Goal: Task Accomplishment & Management: Manage account settings

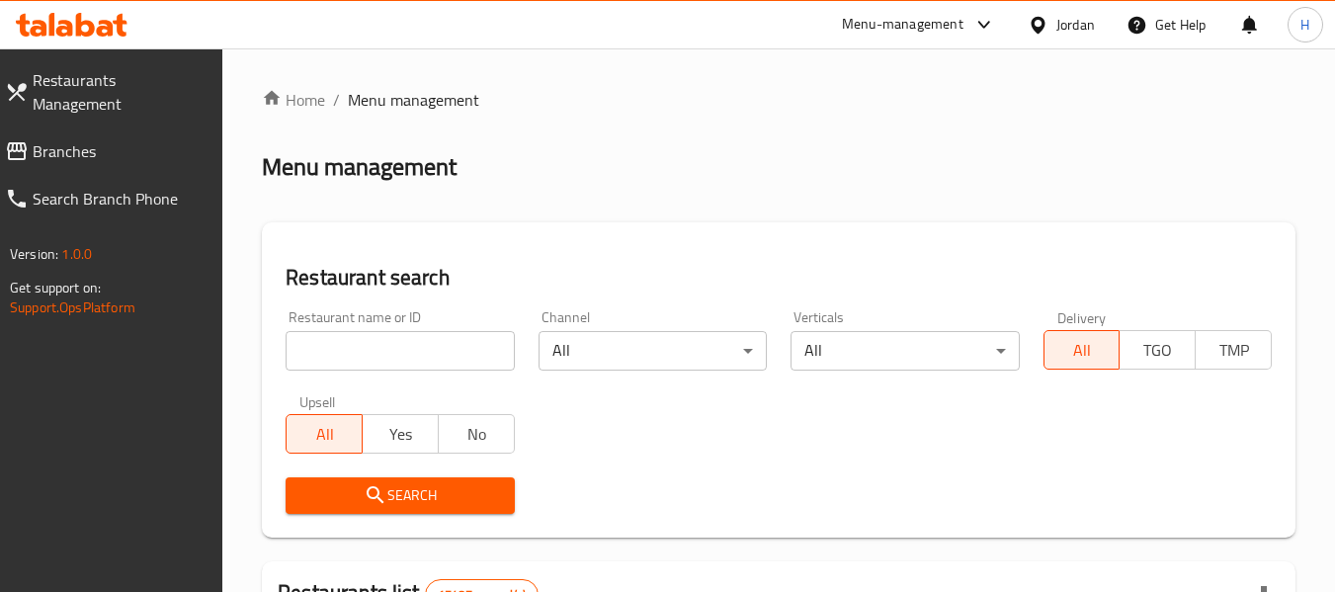
click at [431, 360] on input "search" at bounding box center [400, 351] width 228 height 40
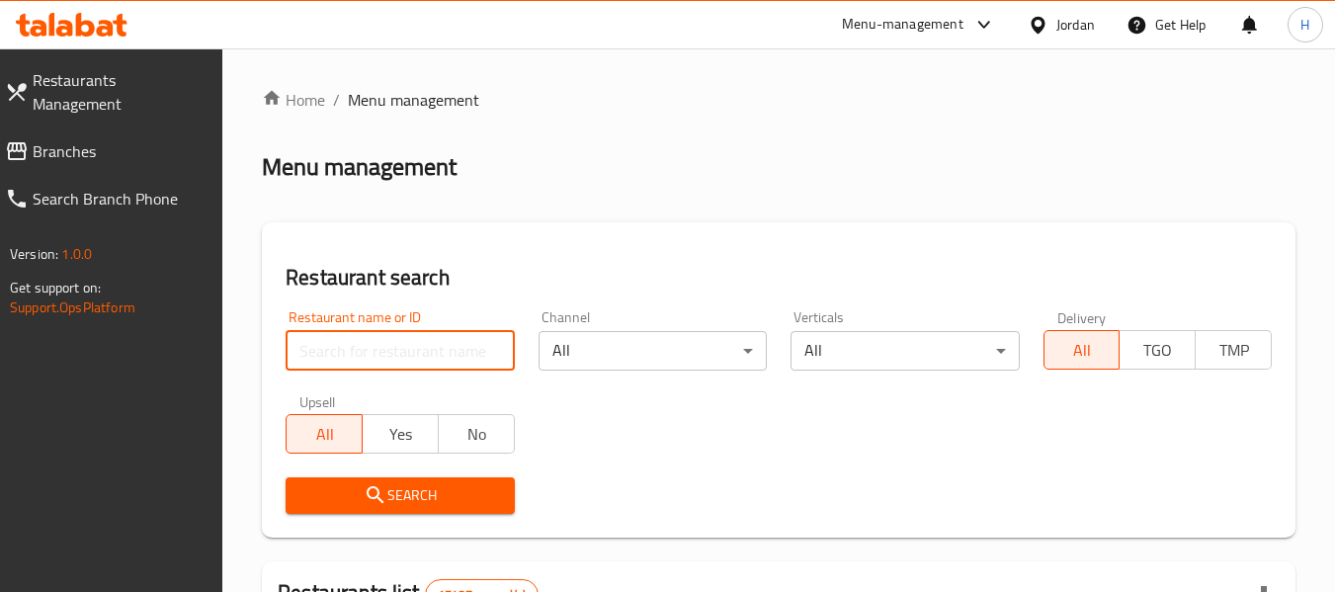
paste input "1311820"
click button "Search" at bounding box center [400, 495] width 228 height 37
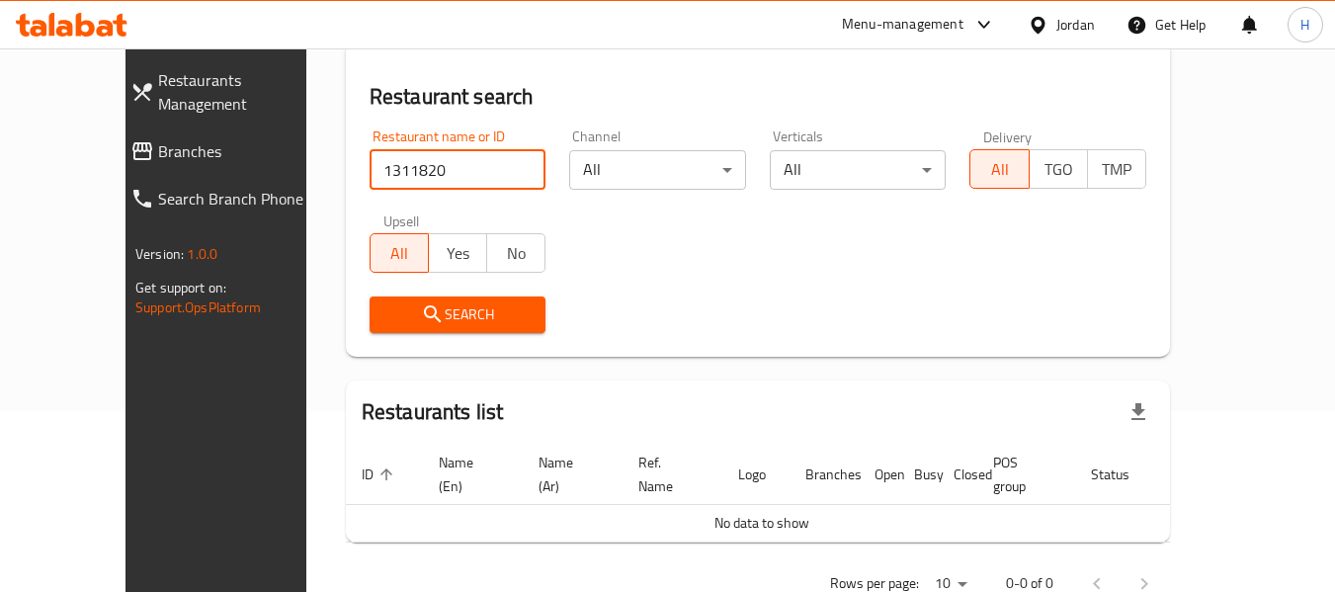
scroll to position [215, 0]
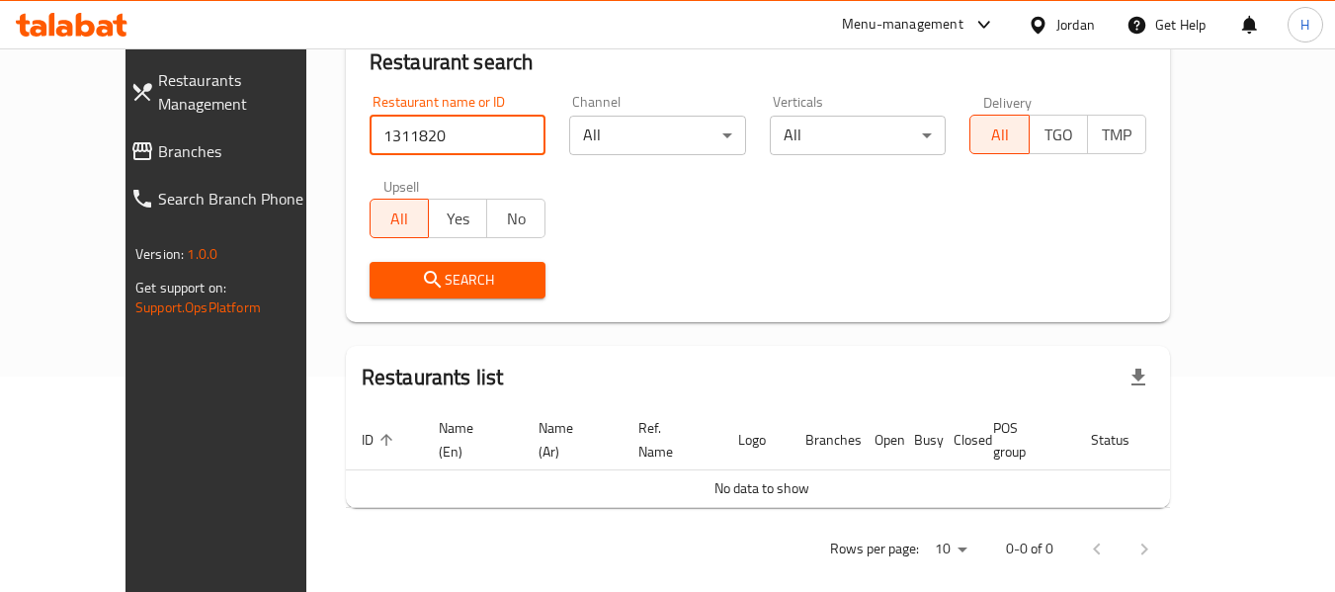
click at [379, 126] on input "1311820" at bounding box center [458, 136] width 177 height 40
paste input "760402"
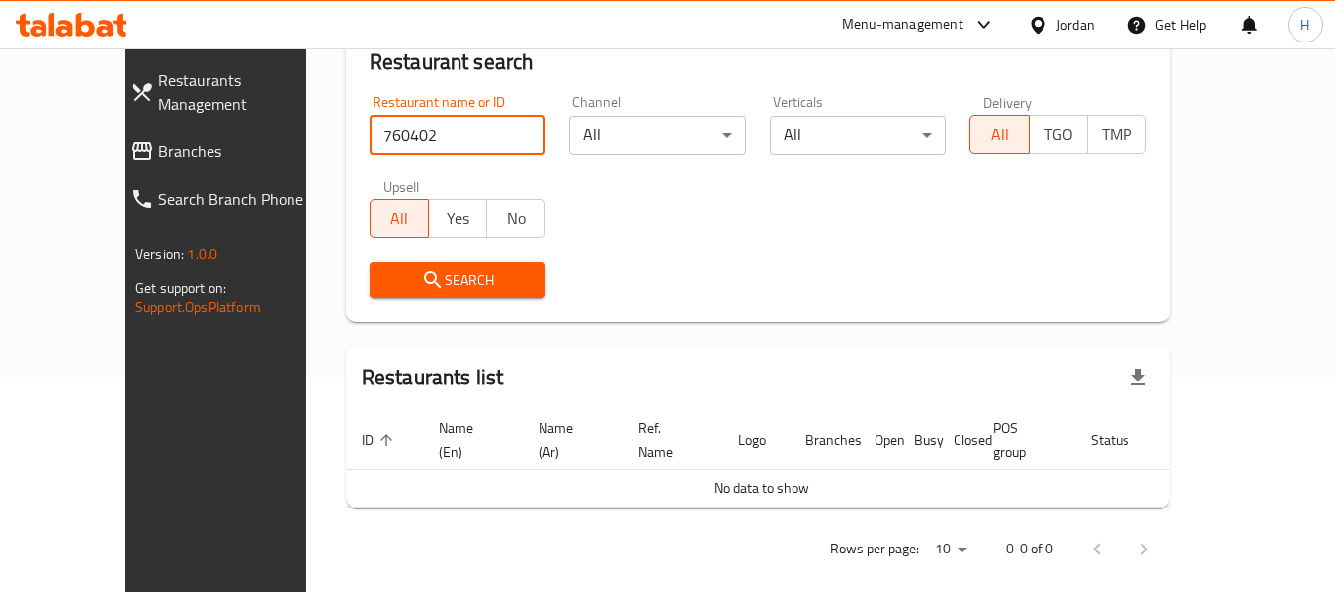
type input "760402"
click button "Search" at bounding box center [458, 280] width 177 height 37
click at [115, 127] on link "Branches" at bounding box center [232, 150] width 234 height 47
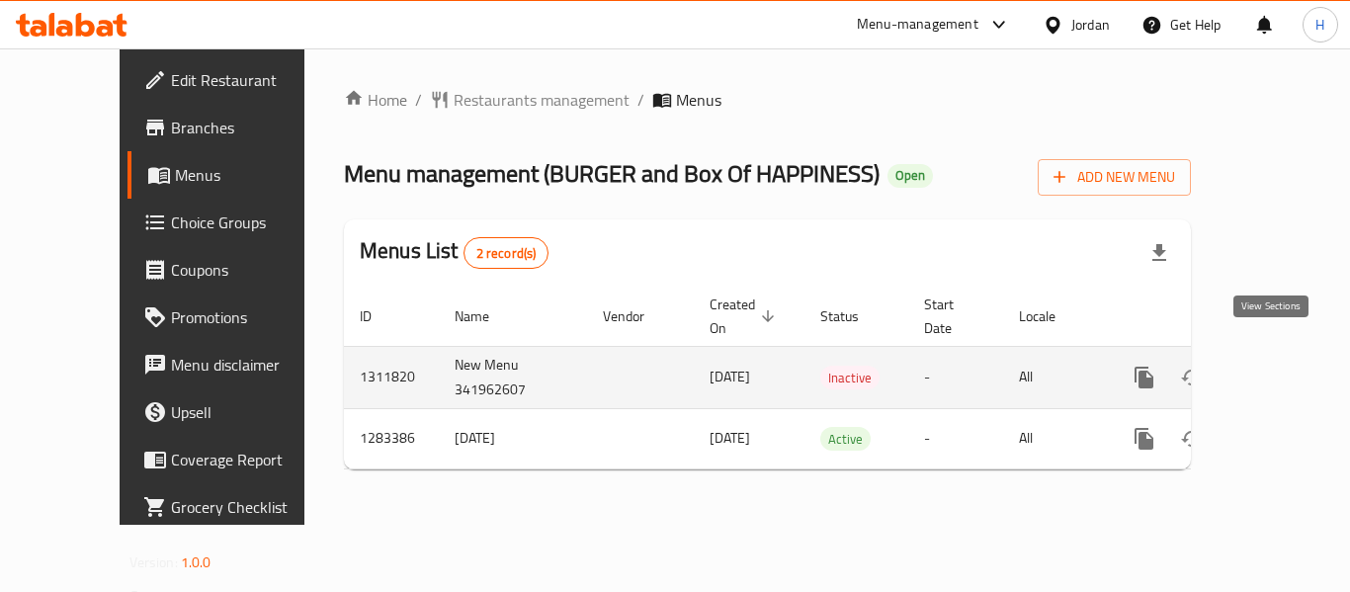
click at [1275, 366] on icon "enhanced table" at bounding box center [1287, 378] width 24 height 24
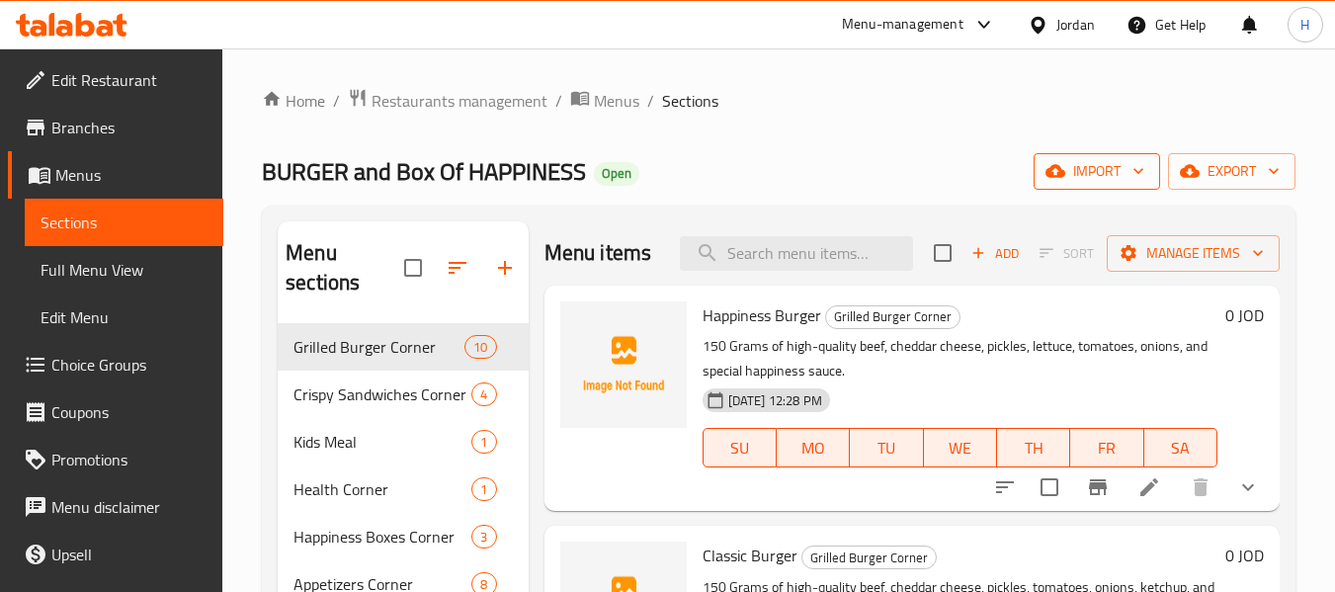
click at [1080, 181] on span "import" at bounding box center [1096, 171] width 95 height 25
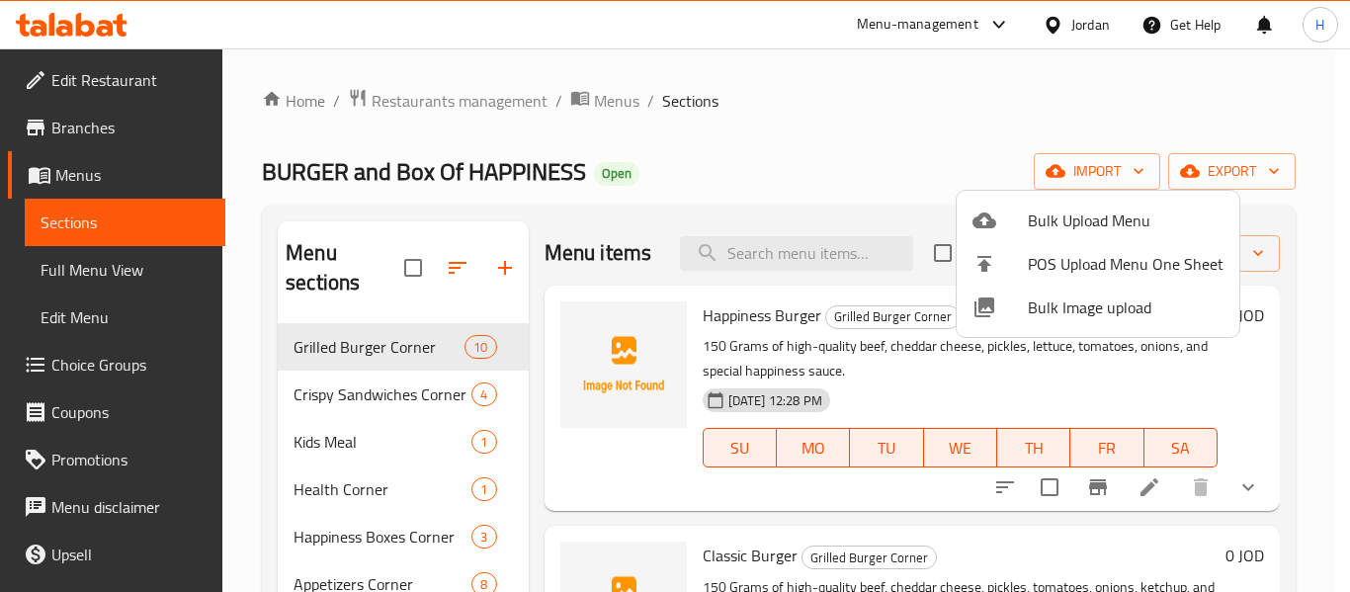
click at [1040, 295] on span "Bulk Image upload" at bounding box center [1126, 307] width 196 height 24
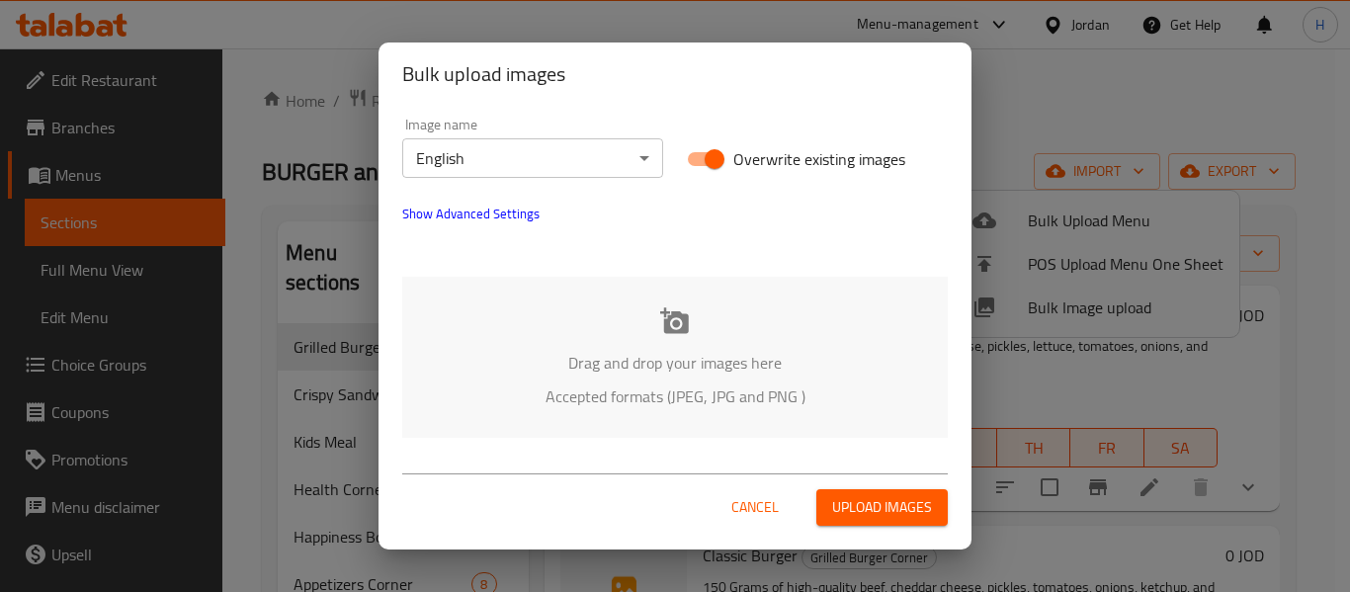
click at [602, 322] on div "Drag and drop your images here Accepted formats (JPEG, JPG and PNG )" at bounding box center [674, 357] width 545 height 161
click at [686, 340] on div "Drag and drop your images here Accepted formats (JPEG, JPG and PNG )" at bounding box center [674, 357] width 545 height 161
click at [742, 492] on button "Cancel" at bounding box center [754, 507] width 63 height 37
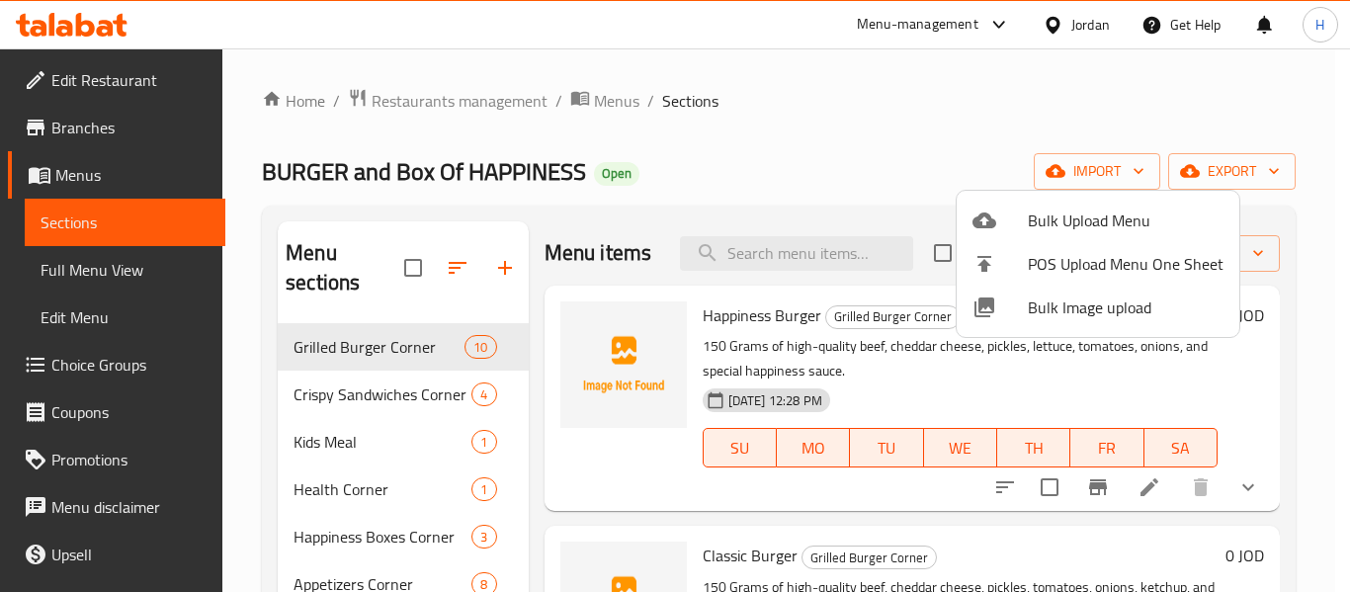
click at [620, 98] on div at bounding box center [675, 296] width 1350 height 592
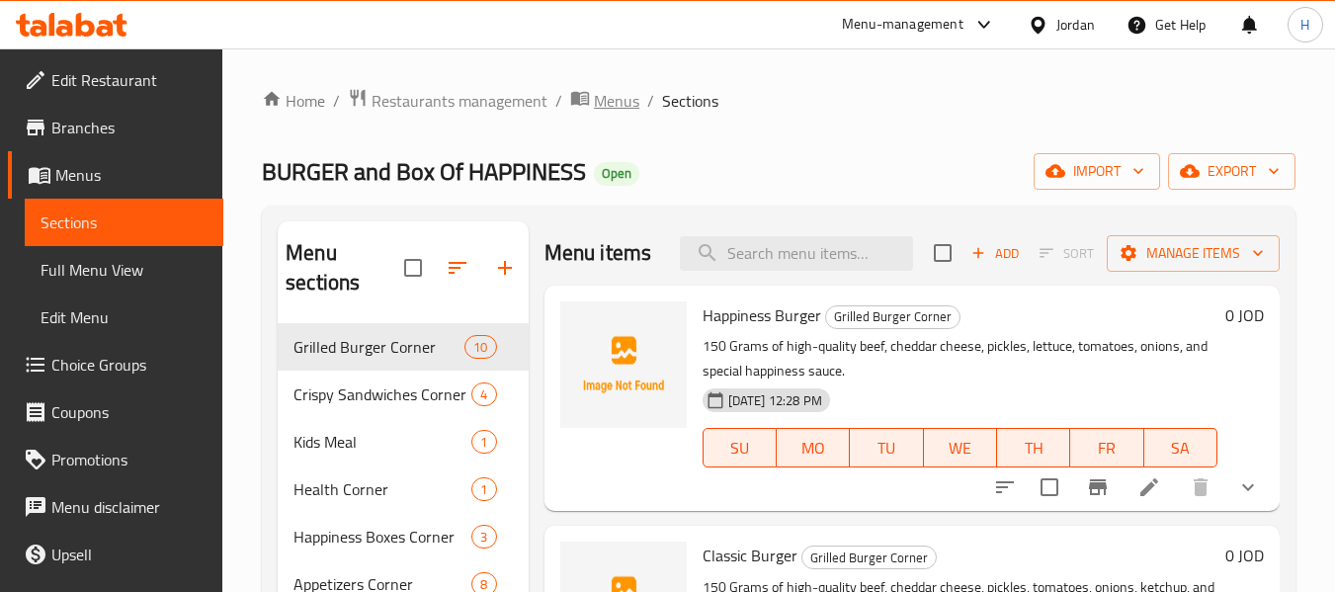
click at [622, 99] on span "Menus" at bounding box center [616, 101] width 45 height 24
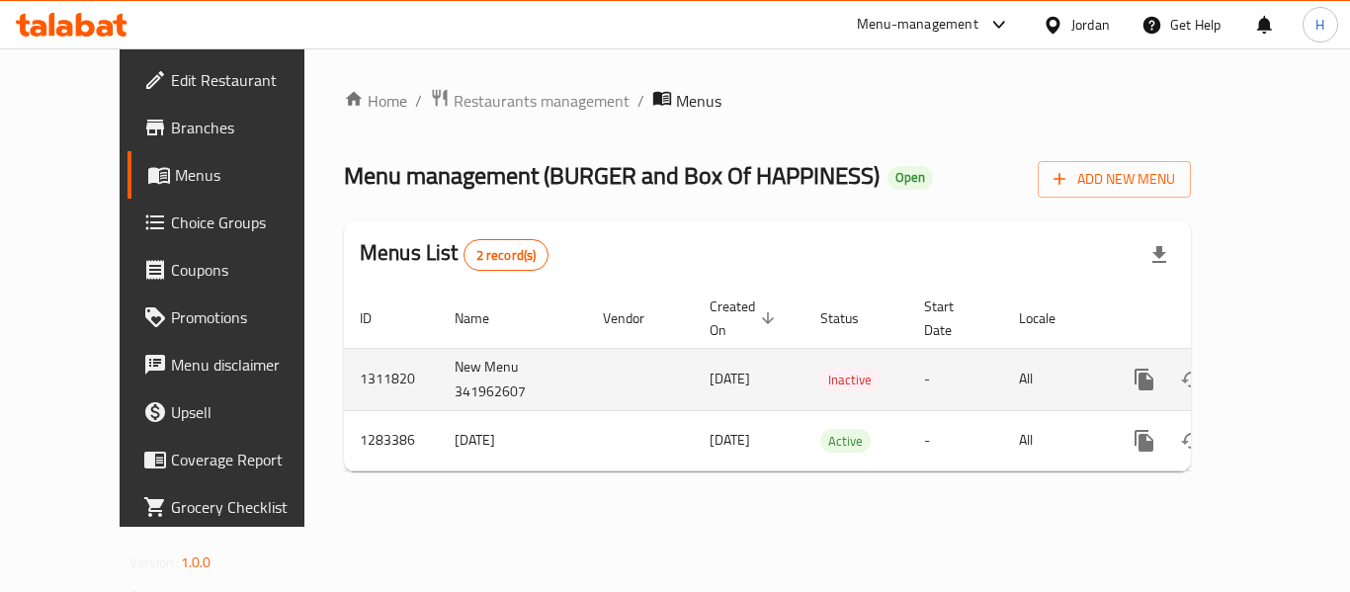
click at [344, 350] on td "1311820" at bounding box center [391, 379] width 95 height 62
click at [344, 361] on td "1311820" at bounding box center [391, 379] width 95 height 62
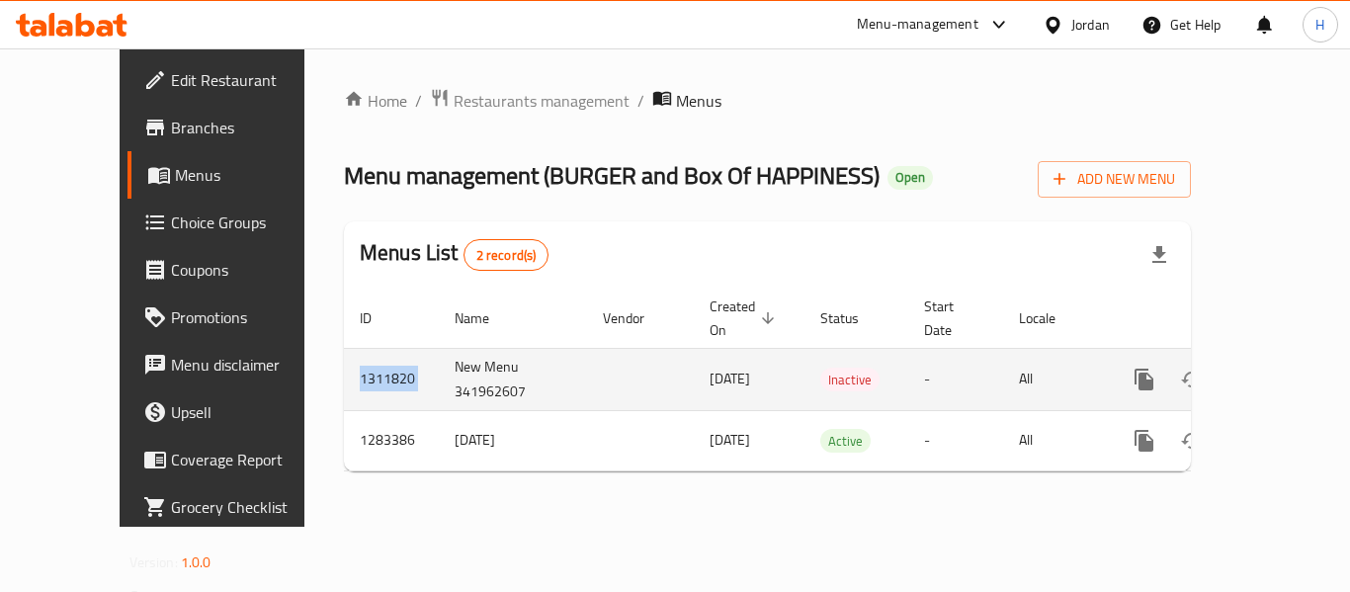
copy td "1311820"
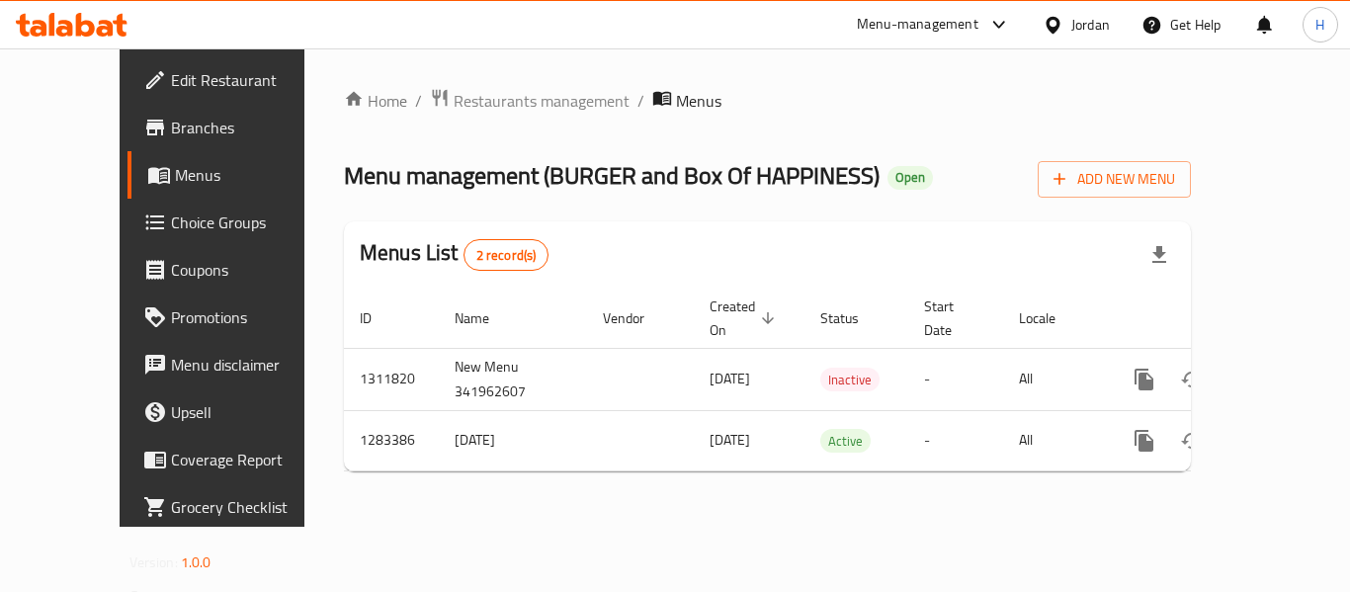
click at [1101, 20] on div "Jordan" at bounding box center [1090, 25] width 39 height 22
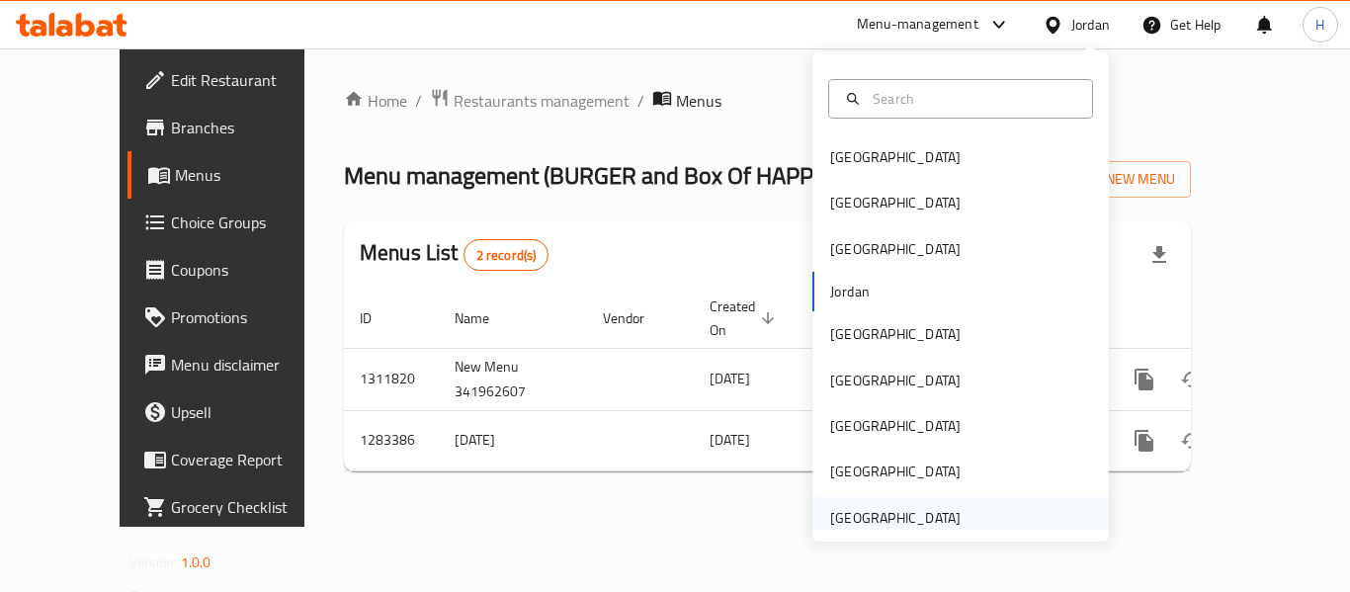
click at [946, 501] on div "[GEOGRAPHIC_DATA]" at bounding box center [895, 517] width 162 height 45
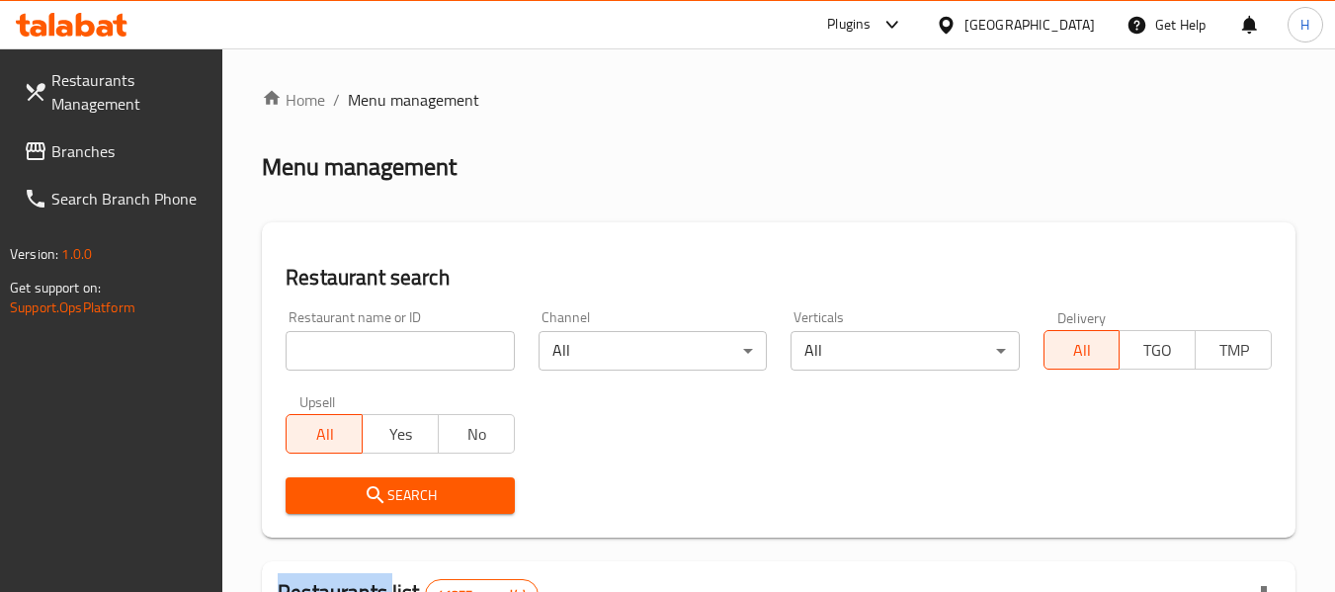
click at [433, 351] on input "search" at bounding box center [400, 351] width 228 height 40
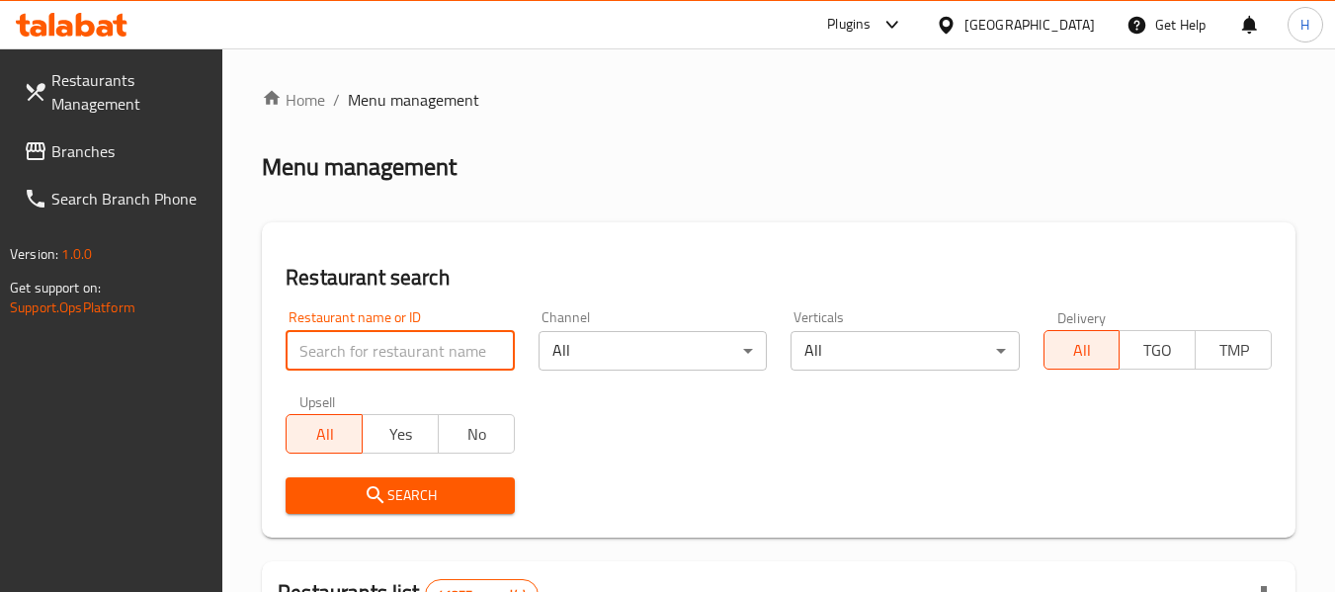
paste input "777658"
type input "777658"
click button "Search" at bounding box center [400, 495] width 228 height 37
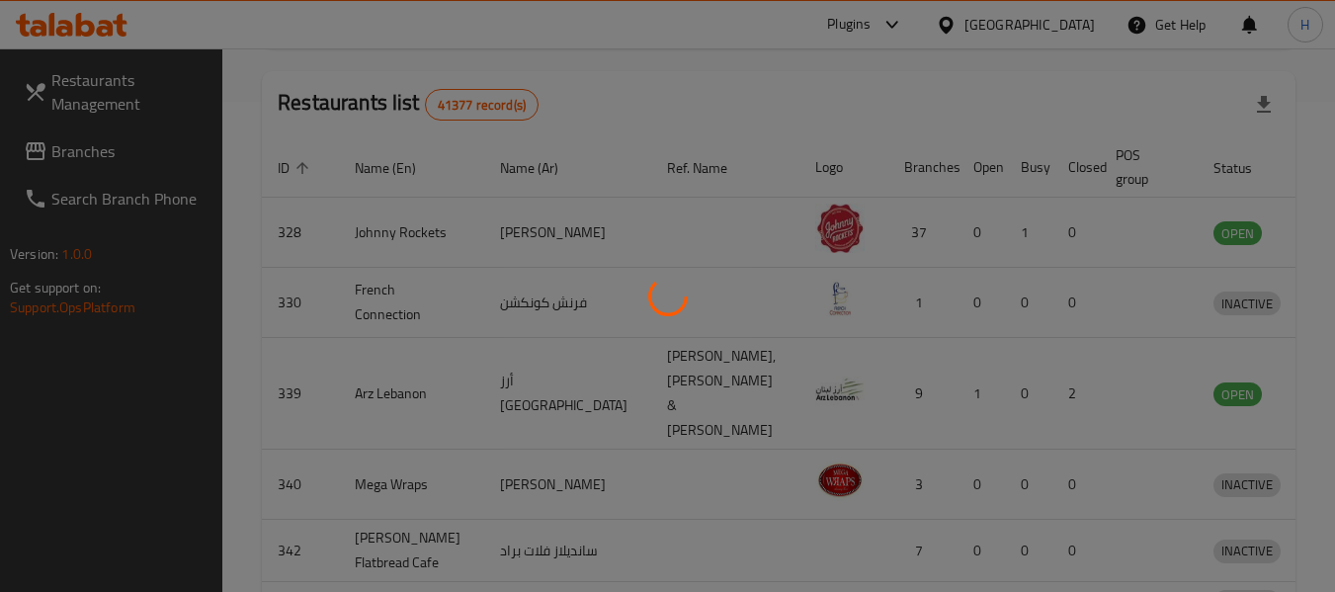
scroll to position [215, 0]
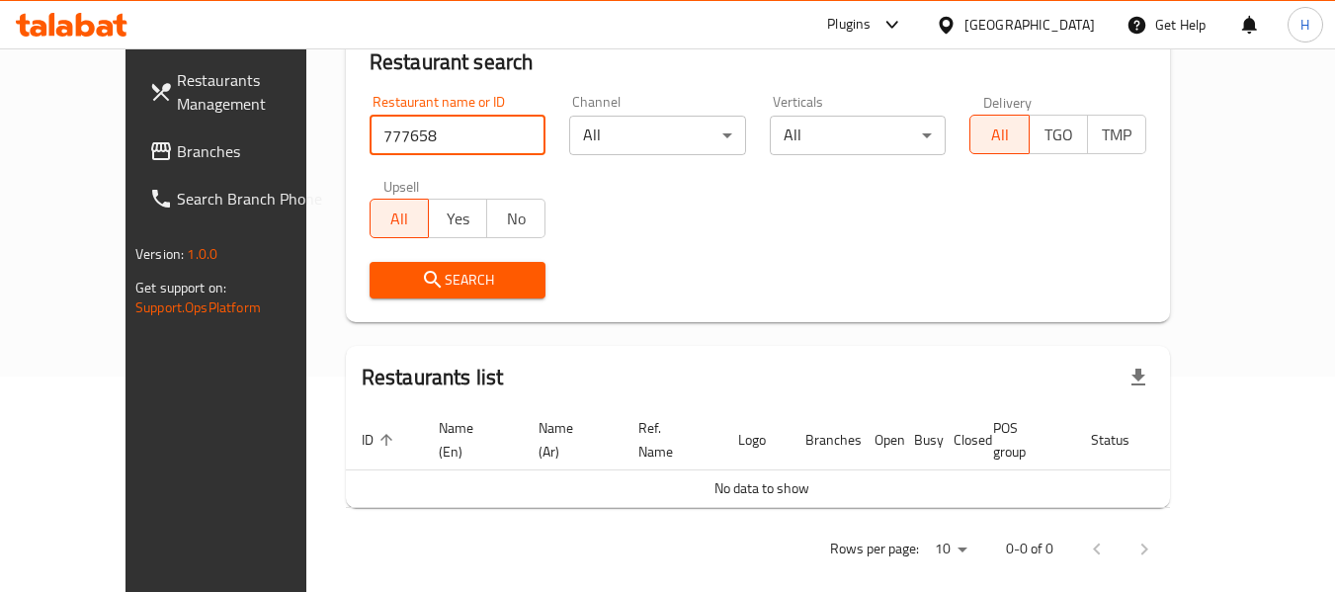
click at [177, 152] on span "Branches" at bounding box center [255, 151] width 156 height 24
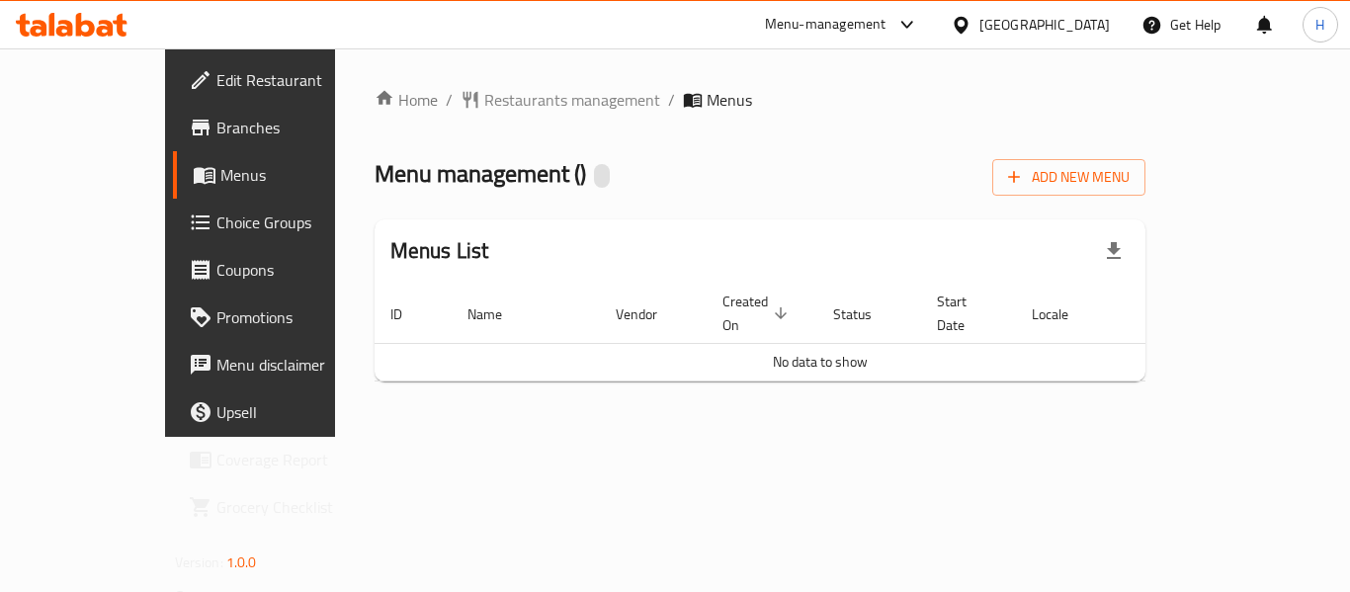
click at [220, 187] on span "Menus" at bounding box center [297, 175] width 154 height 24
click at [216, 92] on span "Edit Restaurant" at bounding box center [295, 80] width 158 height 24
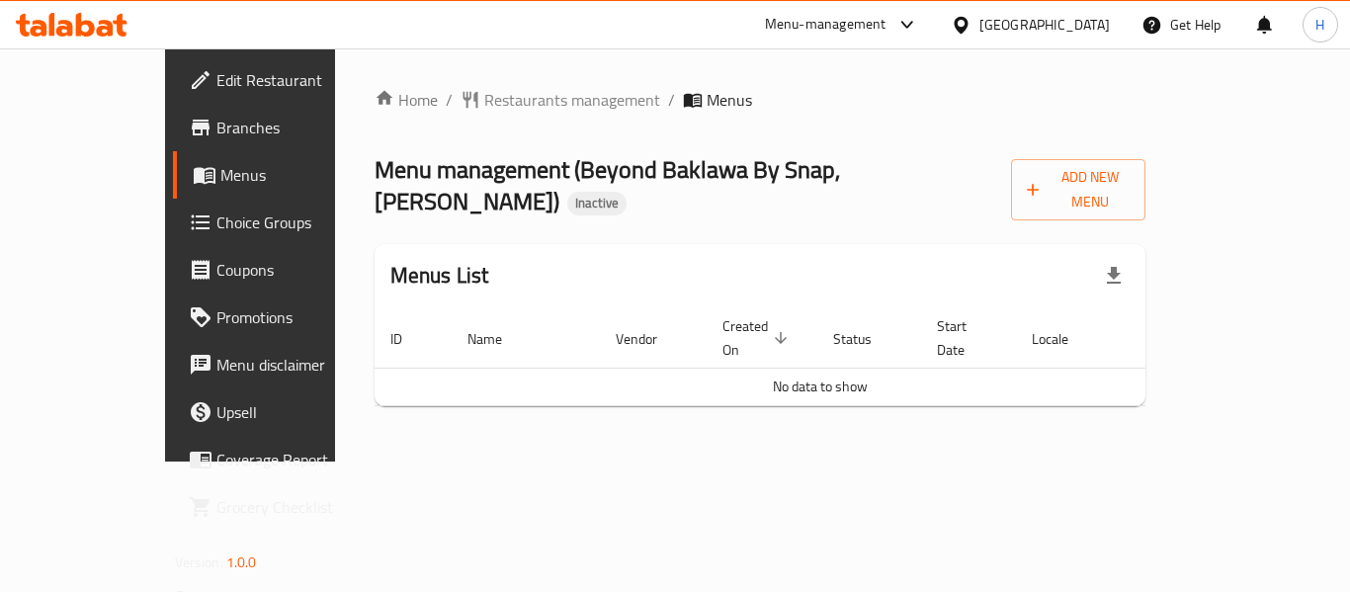
click at [430, 117] on div "Home / Restaurants management / Menus Menu management ( Beyond Baklawa By Snap,…" at bounding box center [761, 255] width 772 height 334
click at [484, 105] on span "Restaurants management" at bounding box center [572, 100] width 176 height 24
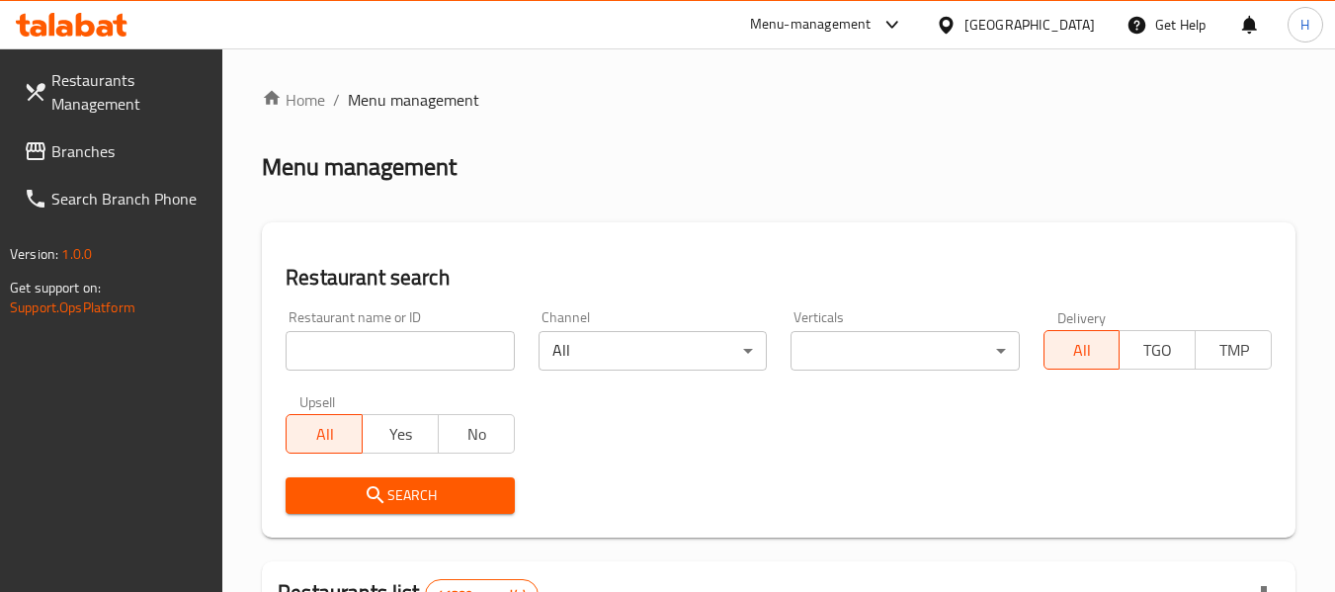
click at [141, 146] on span "Branches" at bounding box center [129, 151] width 156 height 24
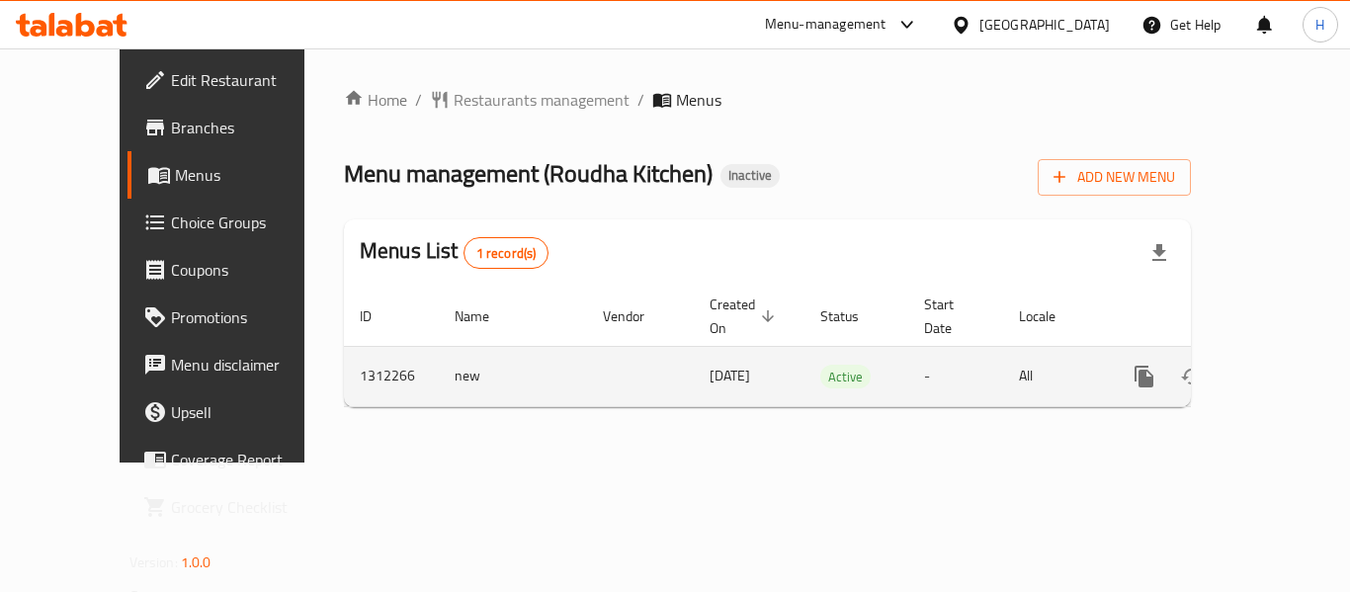
click at [1275, 365] on icon "enhanced table" at bounding box center [1287, 377] width 24 height 24
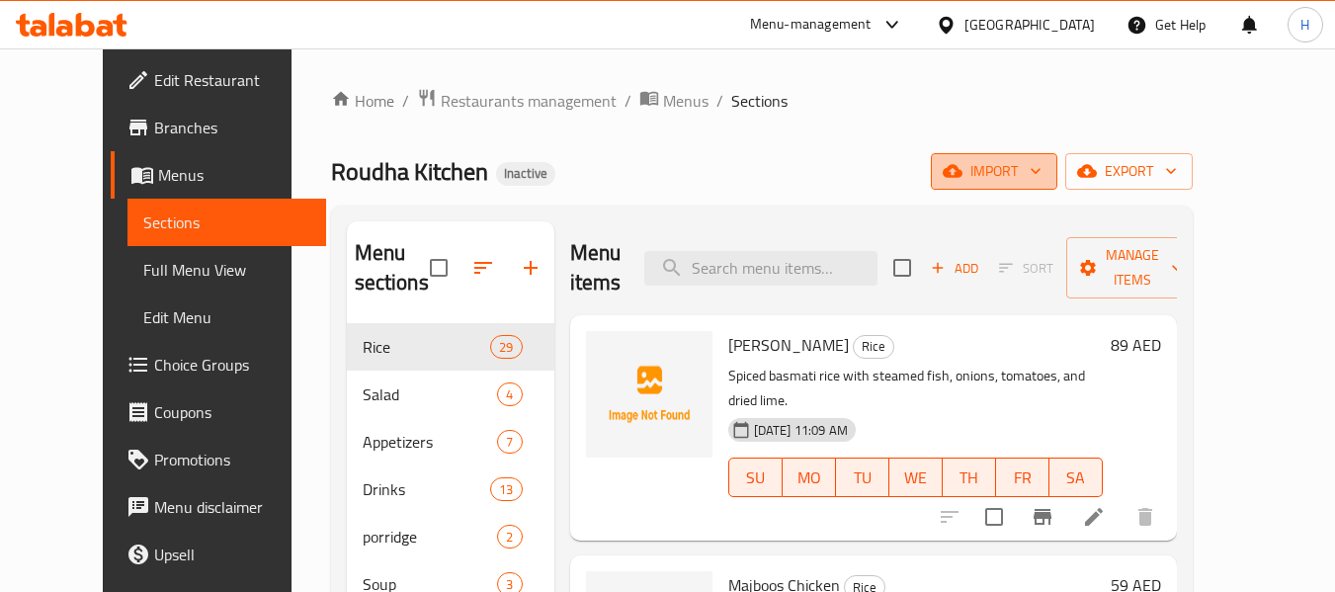
click at [1057, 155] on button "import" at bounding box center [994, 171] width 126 height 37
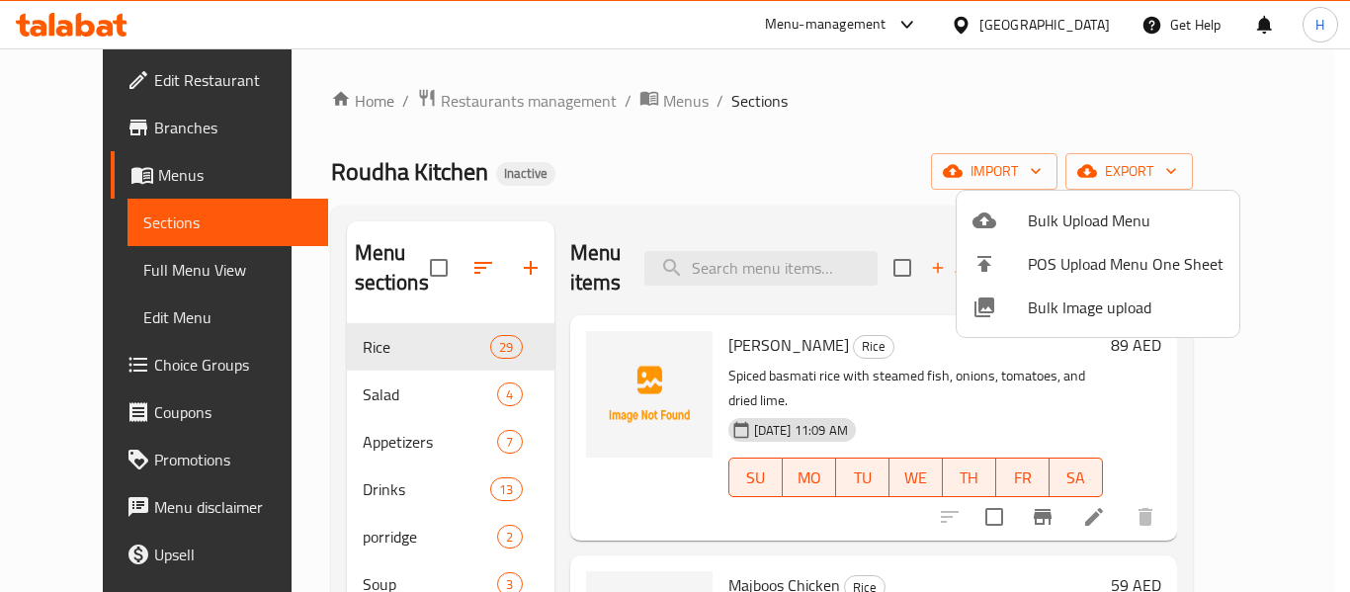
click at [1035, 304] on span "Bulk Image upload" at bounding box center [1126, 307] width 196 height 24
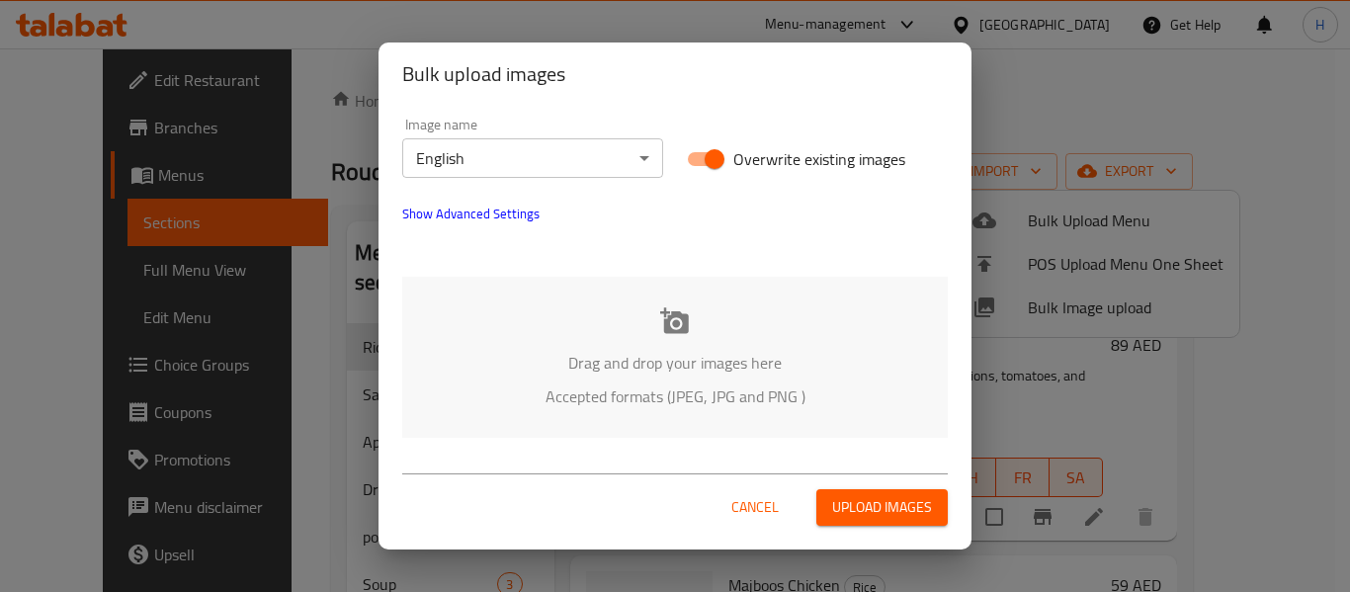
click at [592, 364] on p "Drag and drop your images here" at bounding box center [675, 363] width 486 height 24
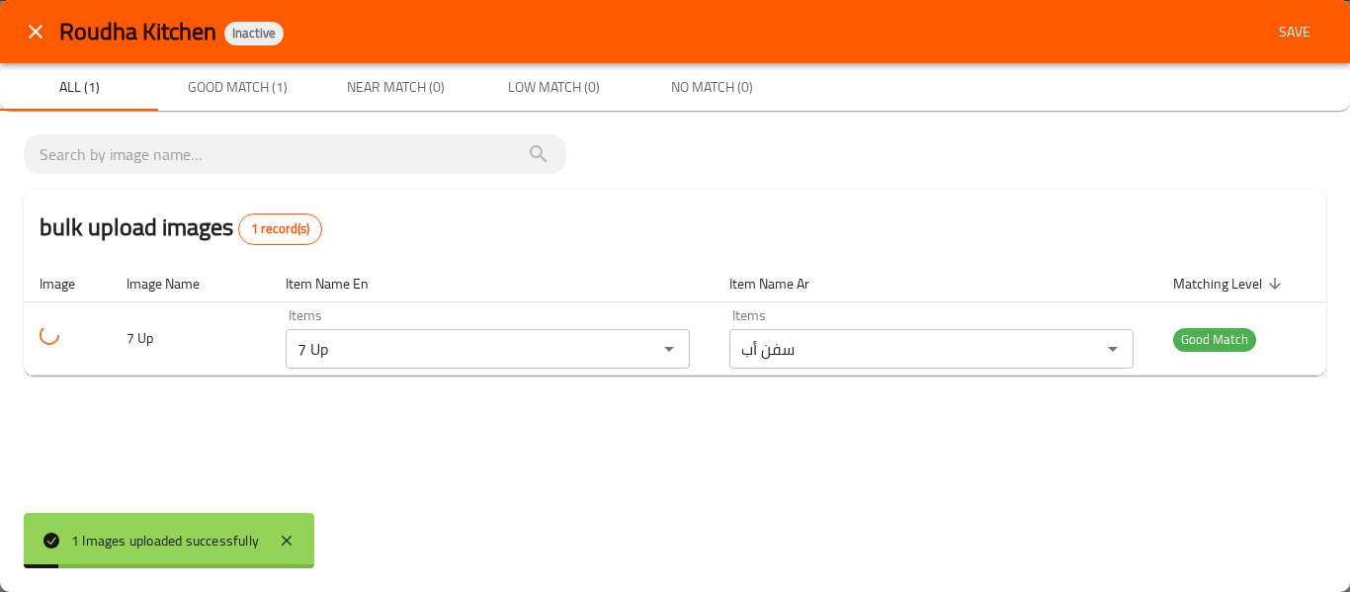
click at [53, 30] on button "close" at bounding box center [35, 31] width 47 height 47
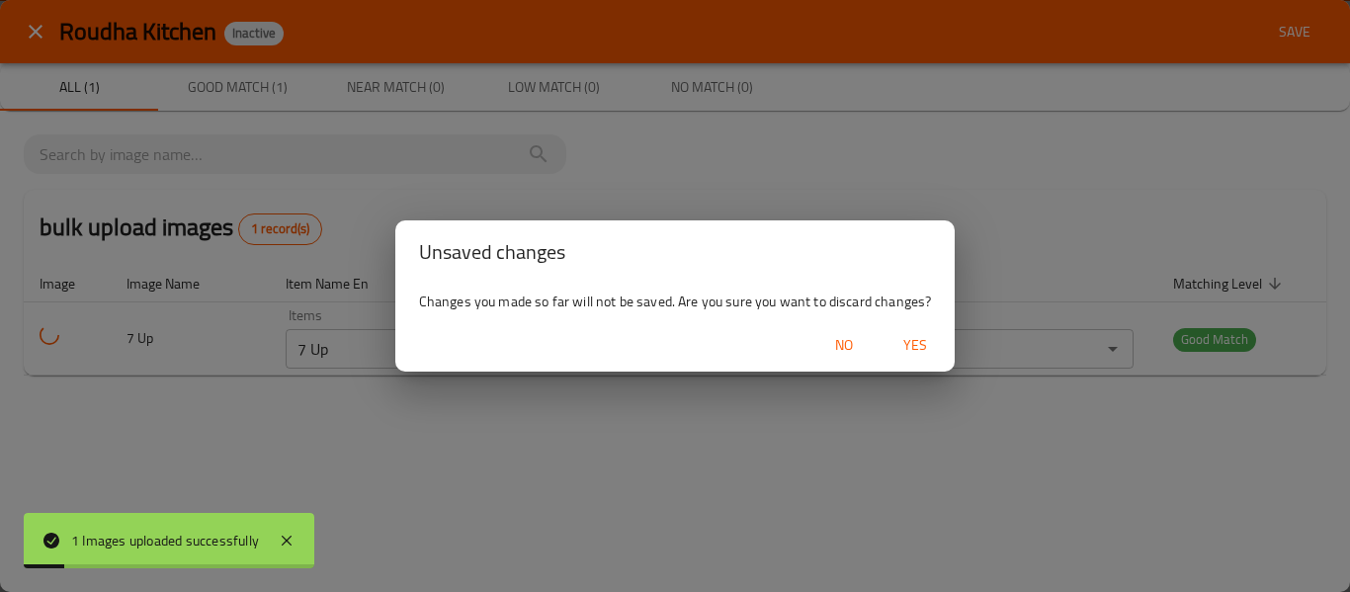
click at [34, 28] on div "Unsaved changes Changes you made so far will not be saved. Are you sure you wan…" at bounding box center [675, 296] width 1350 height 592
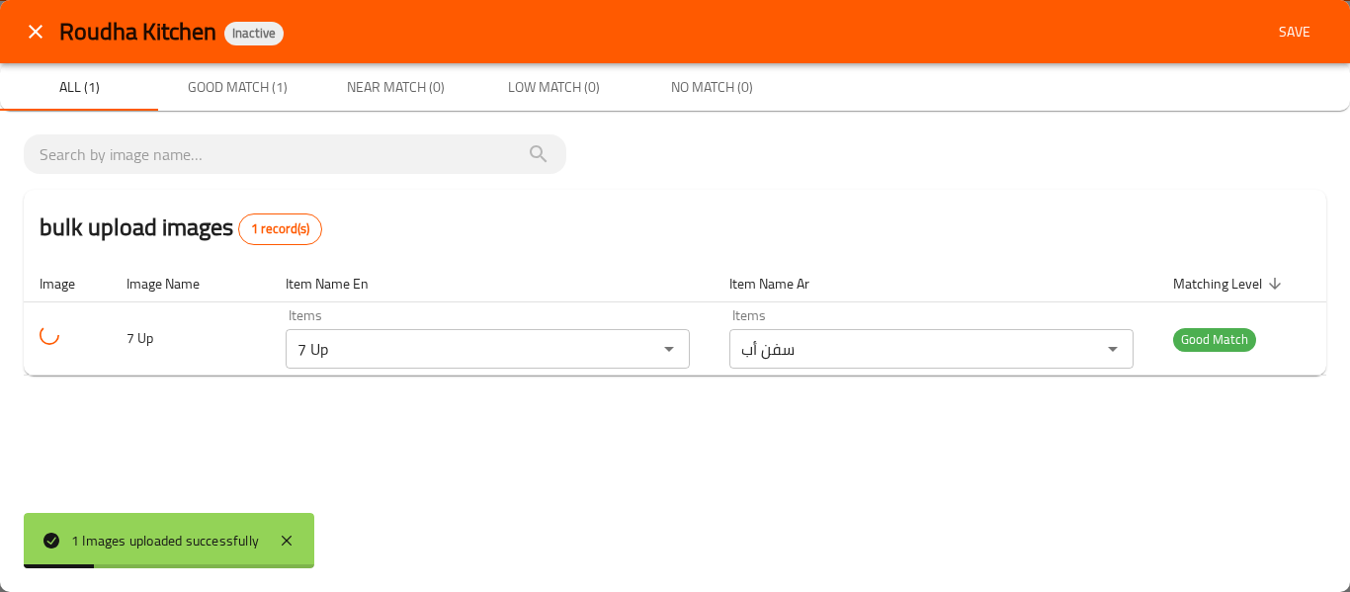
click at [37, 36] on icon "close" at bounding box center [36, 32] width 24 height 24
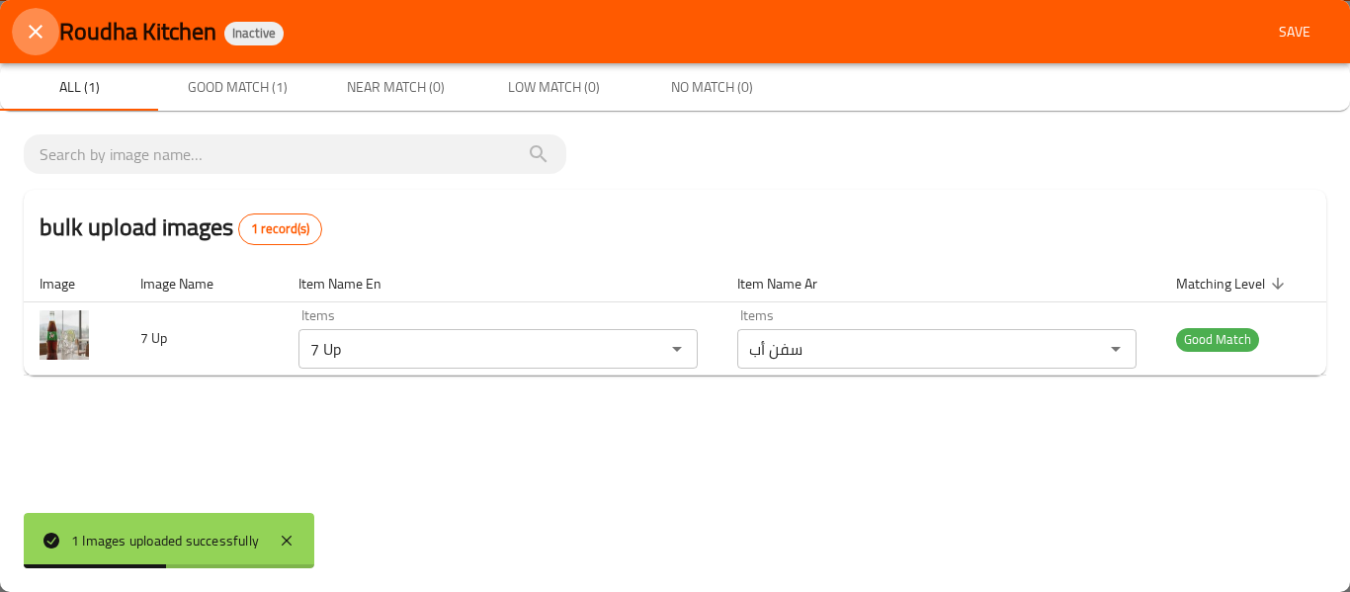
click at [27, 29] on icon "close" at bounding box center [36, 32] width 24 height 24
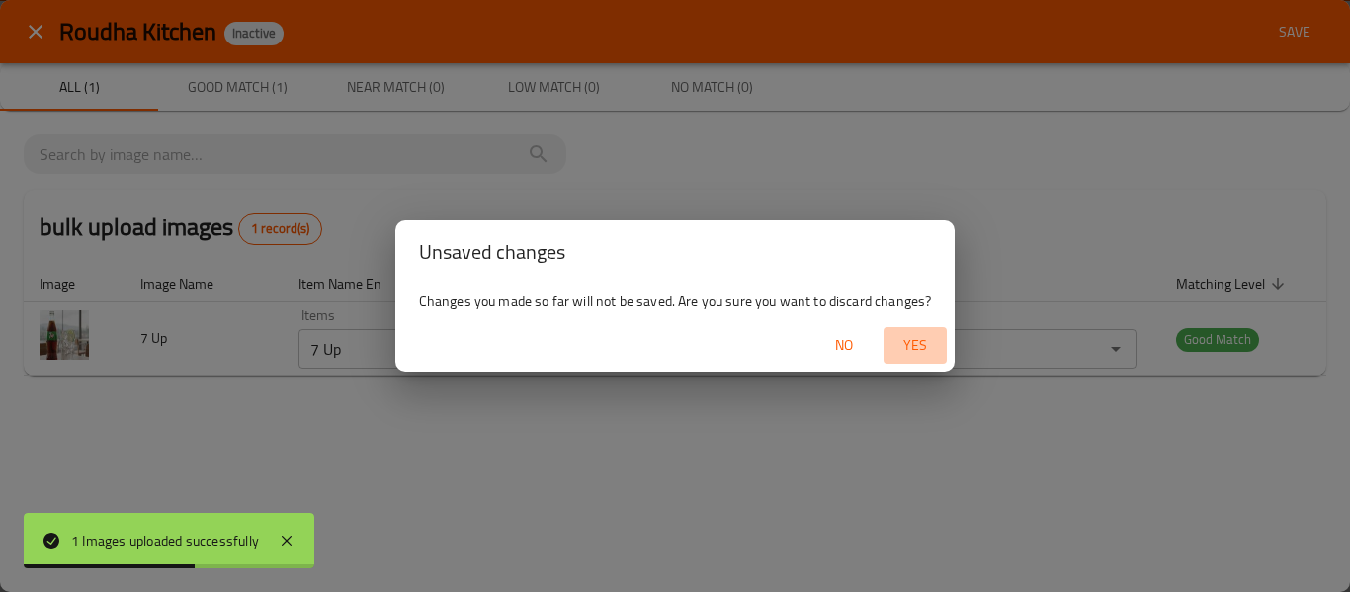
click at [940, 351] on button "Yes" at bounding box center [914, 345] width 63 height 37
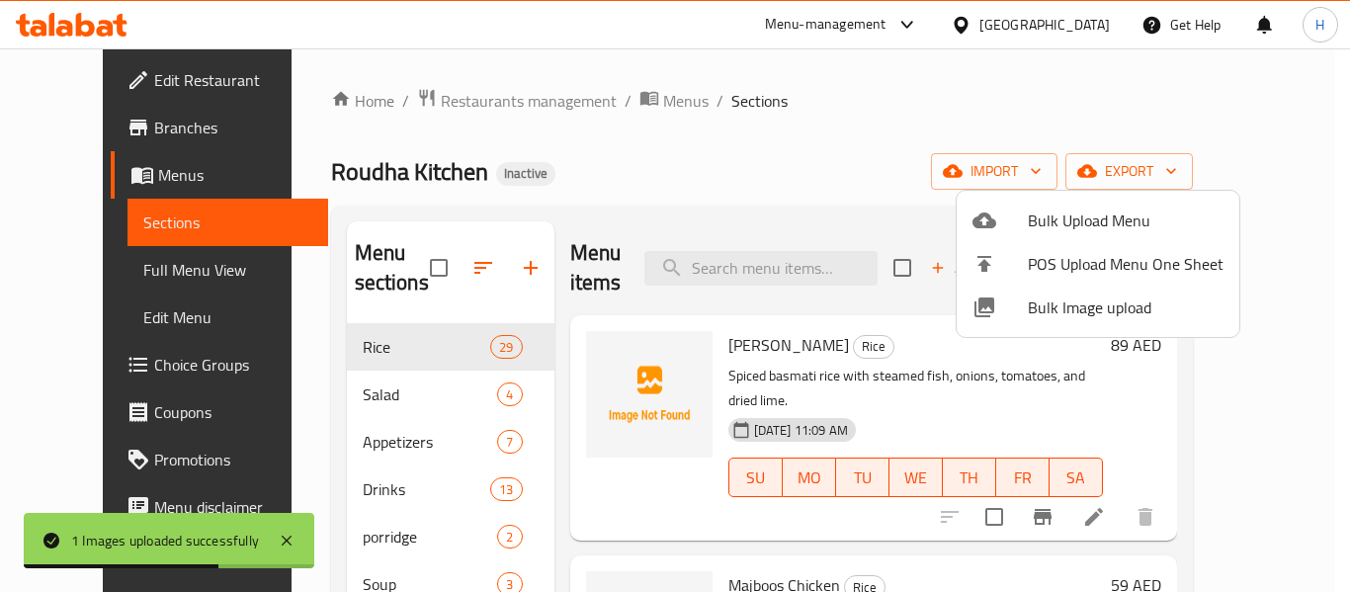
click at [1090, 303] on span "Bulk Image upload" at bounding box center [1126, 307] width 196 height 24
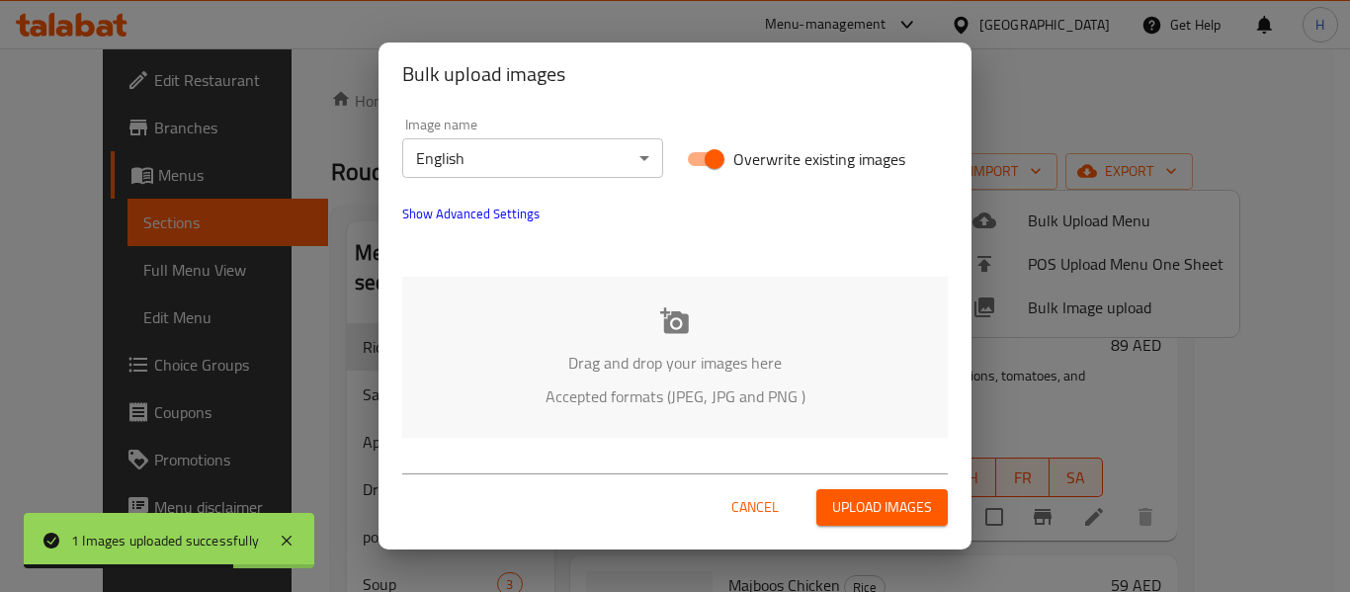
click at [524, 255] on div at bounding box center [674, 249] width 569 height 24
click at [501, 308] on div "Drag and drop your images here Accepted formats (JPEG, JPG and PNG )" at bounding box center [674, 357] width 545 height 161
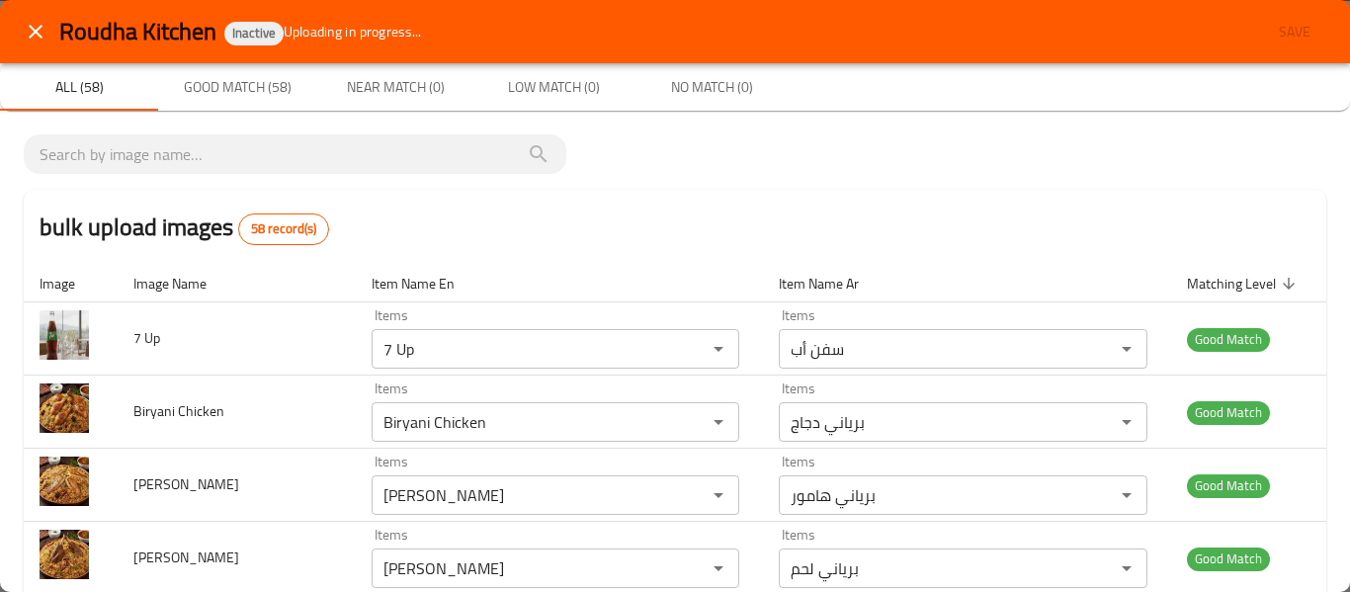
click at [1270, 20] on div "Roudha Kitchen Inactive Uploading in progress... Save" at bounding box center [692, 32] width 1267 height 37
click at [1270, 29] on div "Roudha Kitchen Inactive Uploading in progress... Save" at bounding box center [692, 32] width 1267 height 37
click at [1291, 48] on div "Roudha Kitchen Inactive Uploading in progress... Save" at bounding box center [692, 32] width 1267 height 37
click at [1282, 35] on div "Roudha Kitchen Inactive Uploading in progress... Save" at bounding box center [692, 32] width 1267 height 37
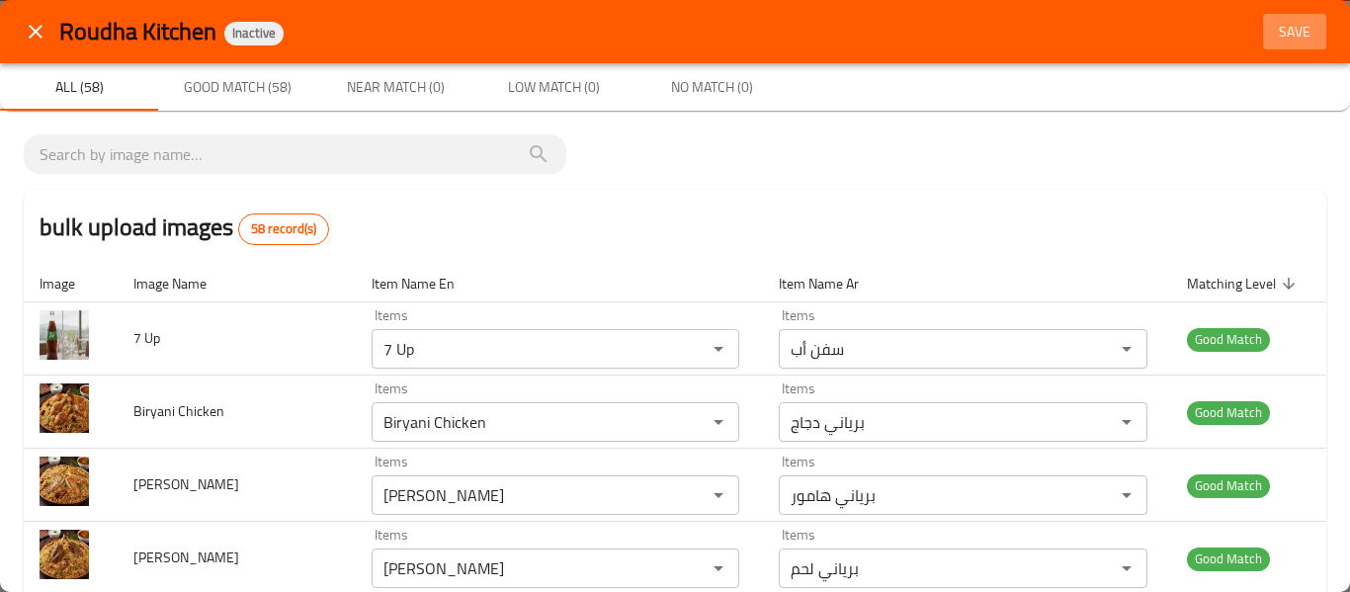
drag, startPoint x: 1291, startPoint y: 36, endPoint x: 1278, endPoint y: 54, distance: 23.3
click at [1291, 38] on span "Save" at bounding box center [1294, 32] width 47 height 25
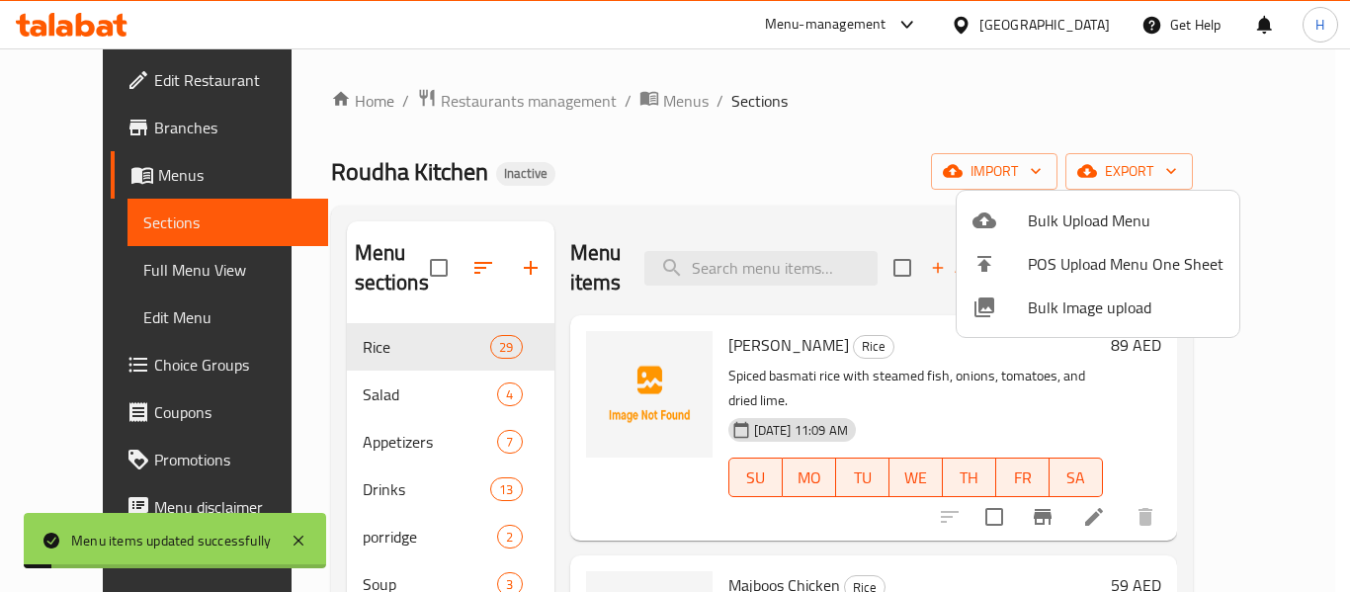
click at [102, 251] on div at bounding box center [675, 296] width 1350 height 592
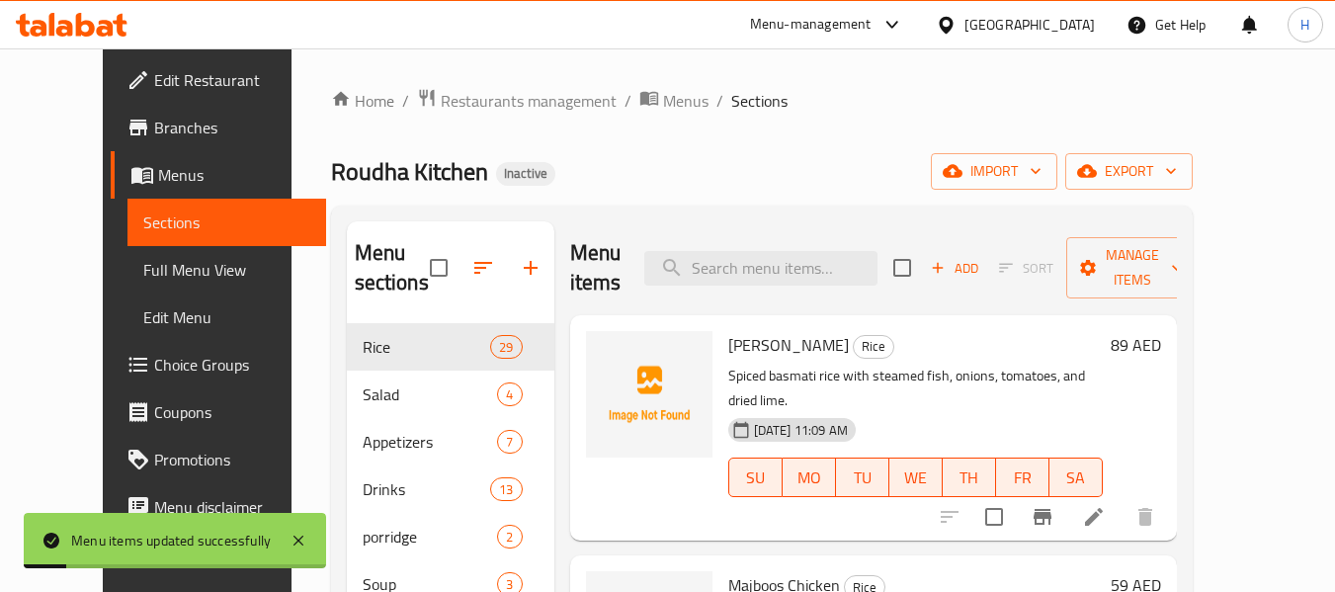
click at [143, 269] on span "Full Menu View" at bounding box center [226, 270] width 167 height 24
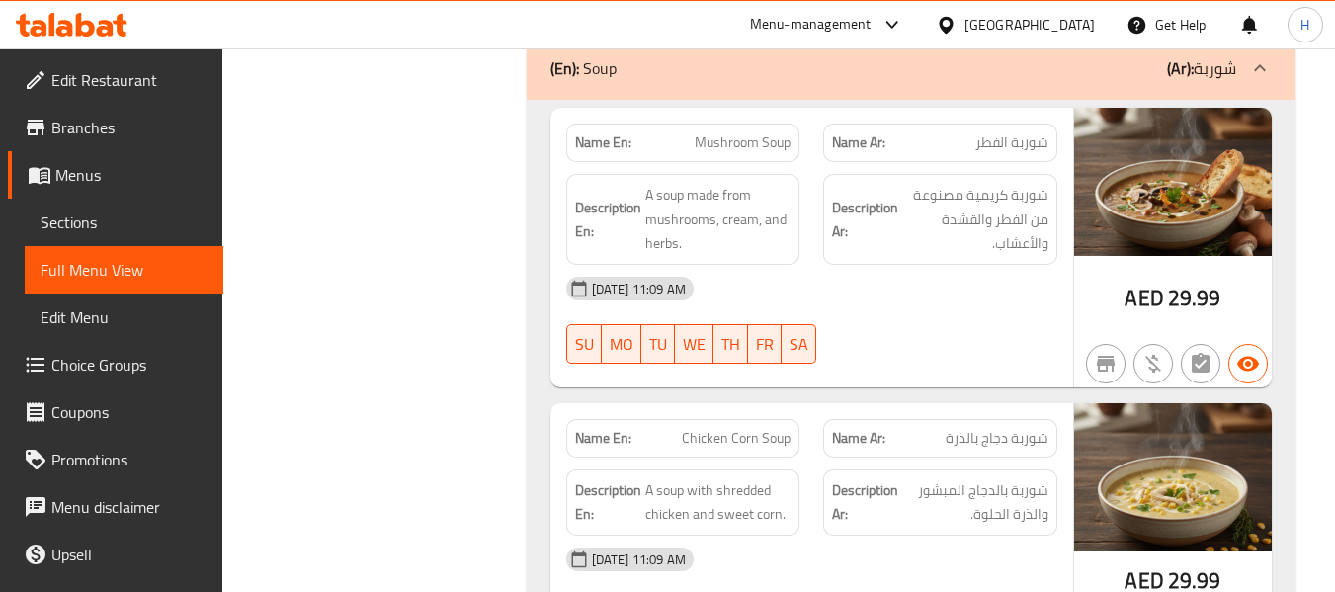
scroll to position [15788, 0]
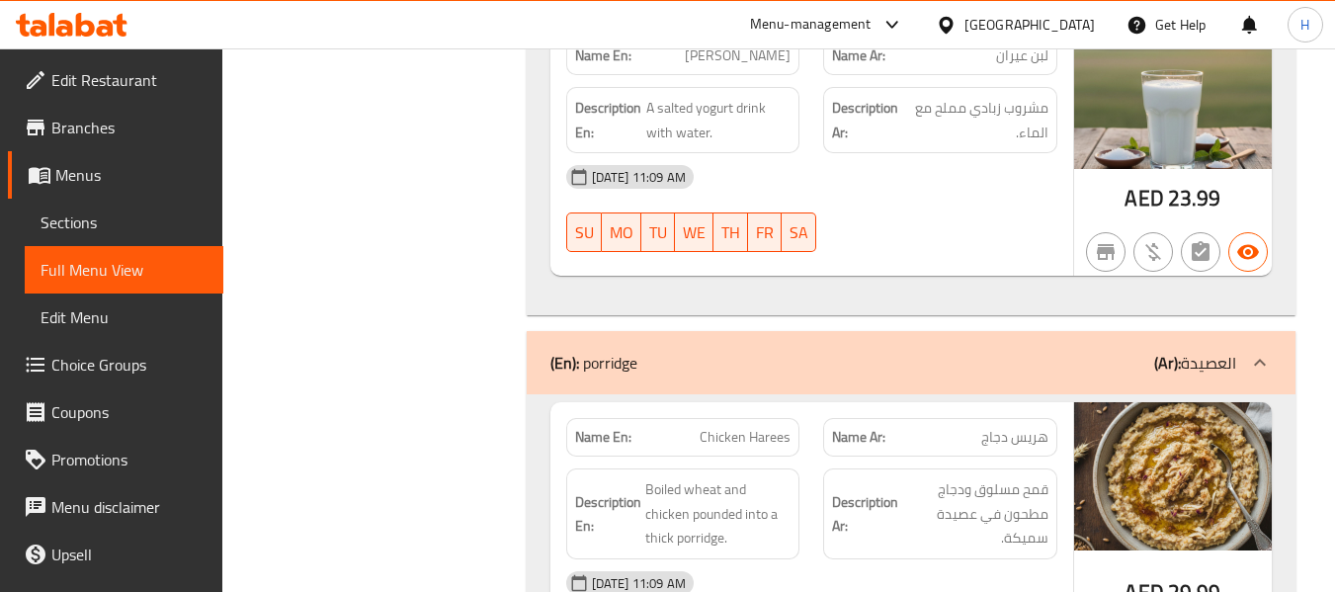
click at [1033, 11] on div "[GEOGRAPHIC_DATA]" at bounding box center [1015, 24] width 191 height 47
click at [1000, 23] on div "[GEOGRAPHIC_DATA]" at bounding box center [1029, 25] width 130 height 22
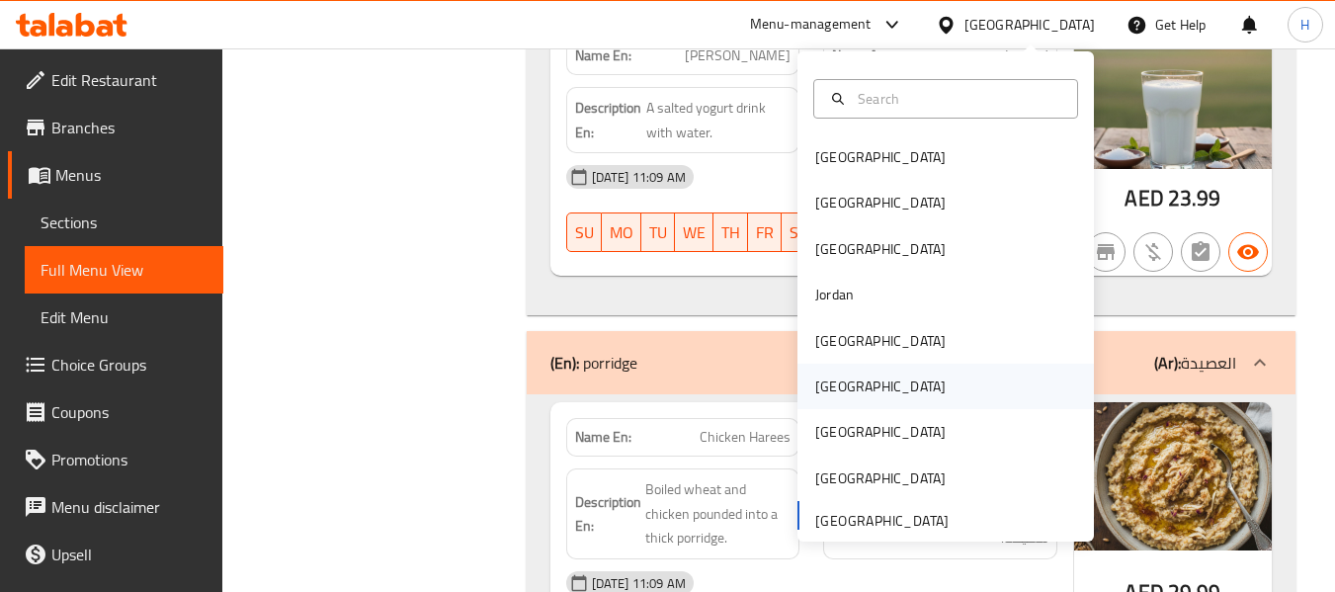
click at [858, 393] on div "Oman" at bounding box center [945, 386] width 296 height 45
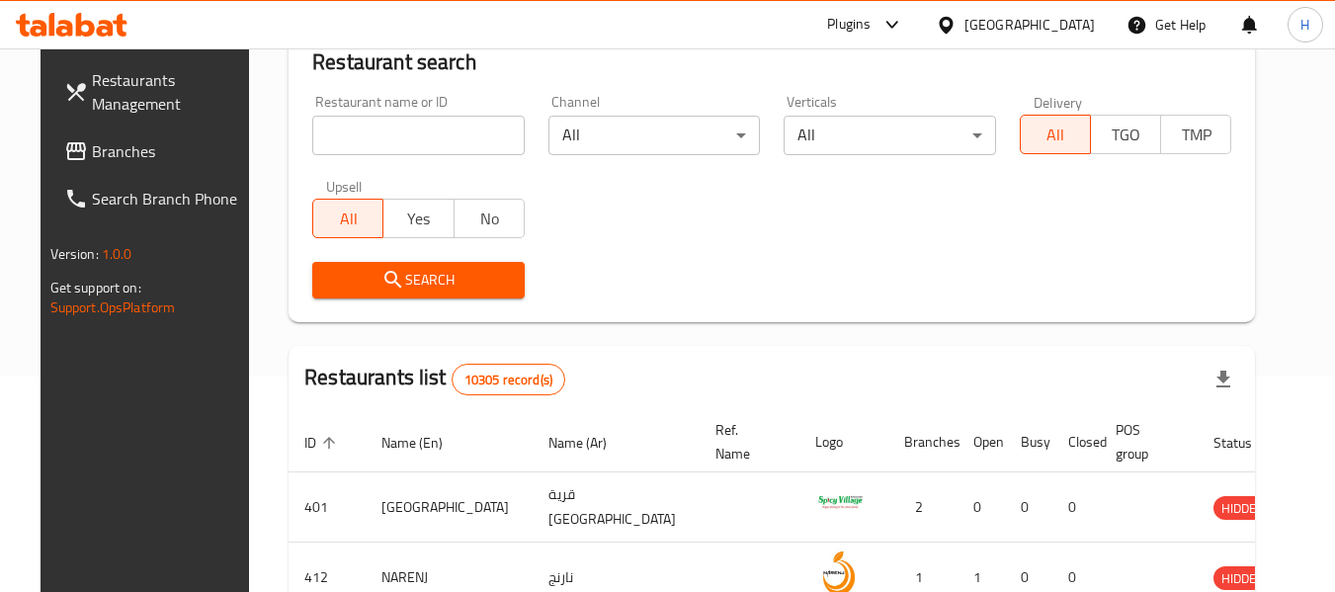
scroll to position [904, 0]
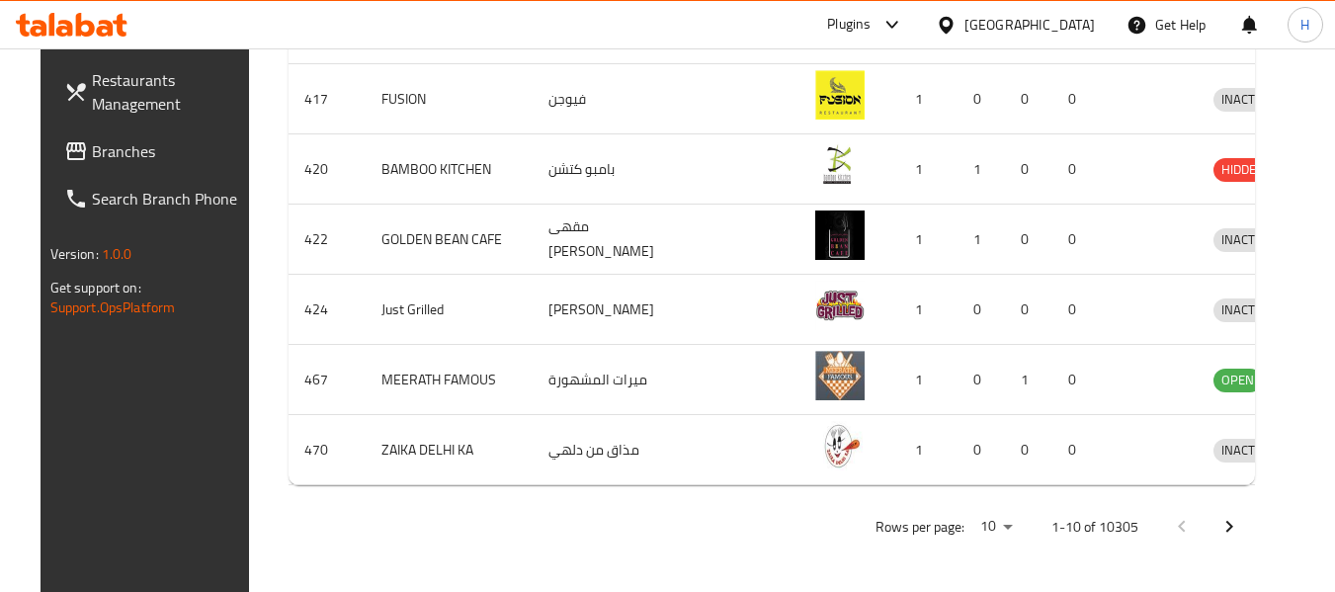
click at [92, 146] on span "Branches" at bounding box center [170, 151] width 156 height 24
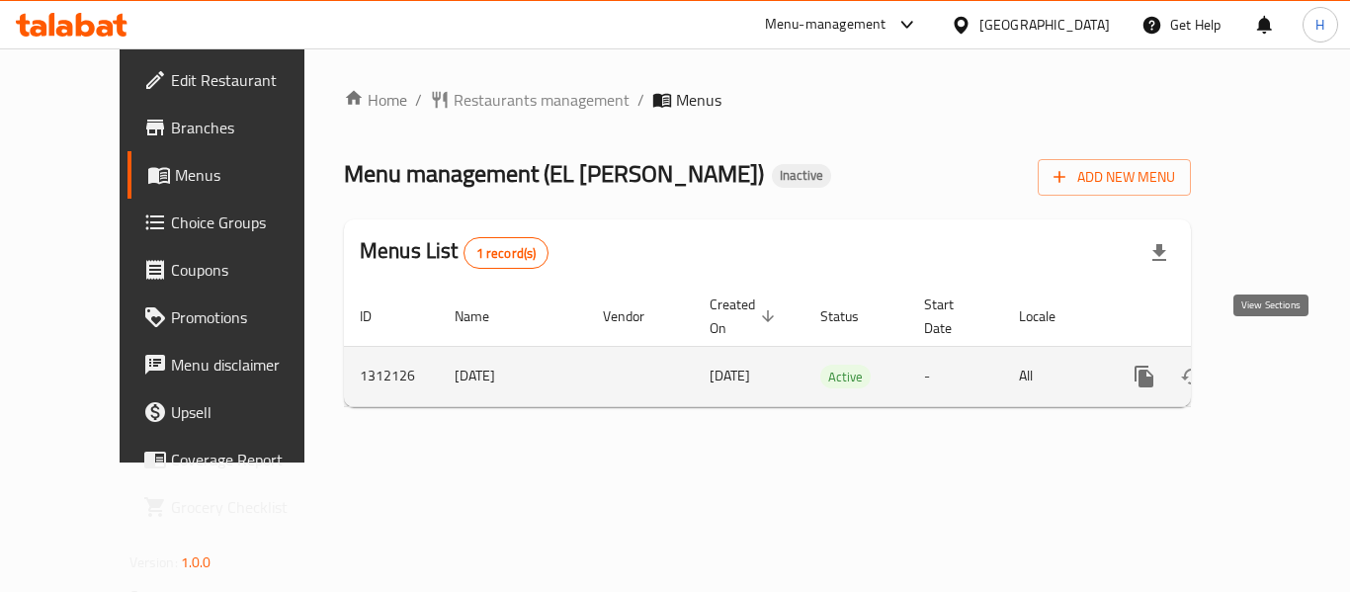
click at [1275, 365] on icon "enhanced table" at bounding box center [1287, 377] width 24 height 24
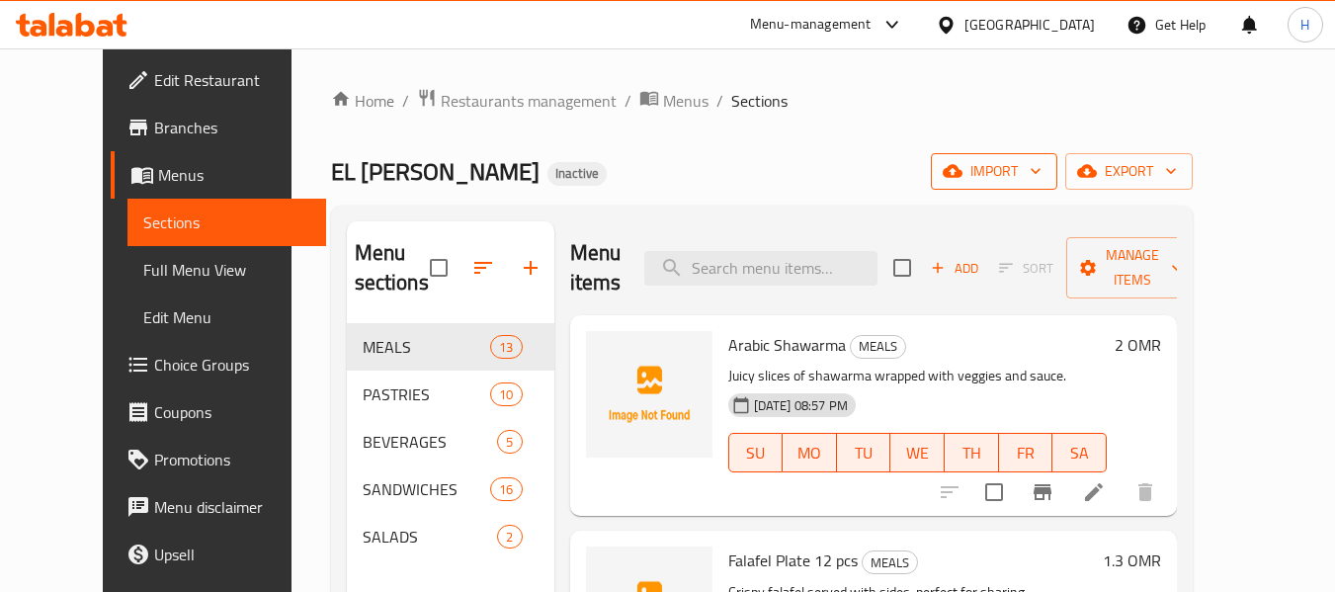
click at [1045, 163] on icon "button" at bounding box center [1036, 171] width 20 height 20
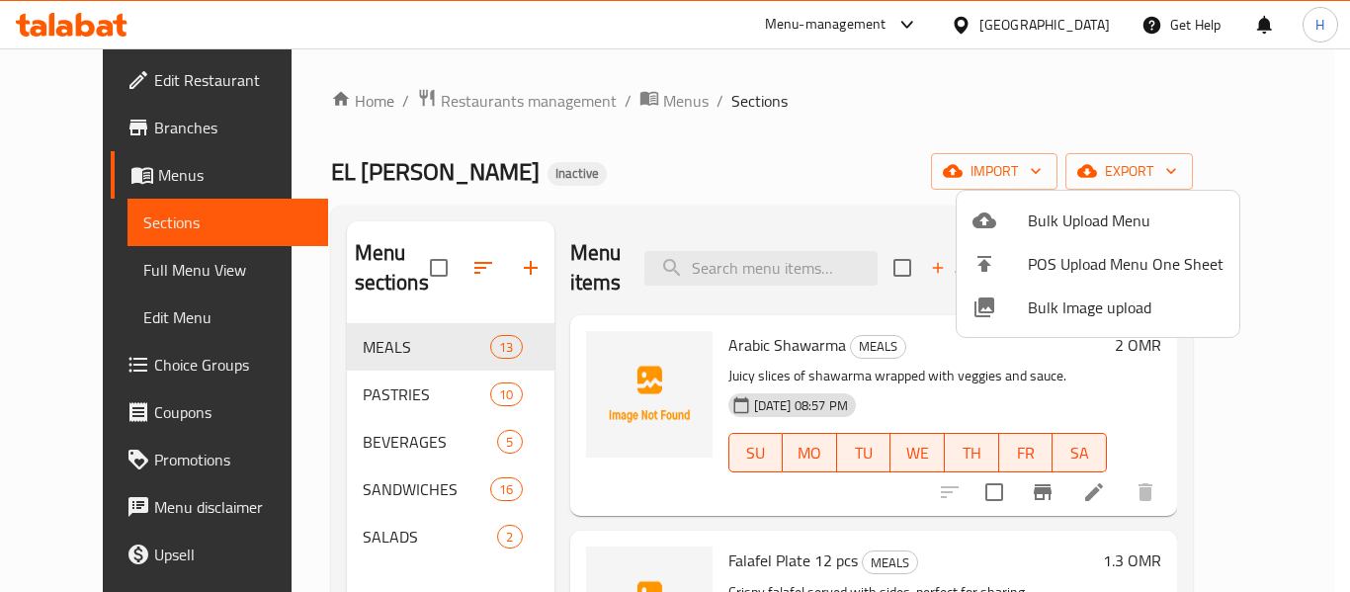
click at [1070, 296] on span "Bulk Image upload" at bounding box center [1126, 307] width 196 height 24
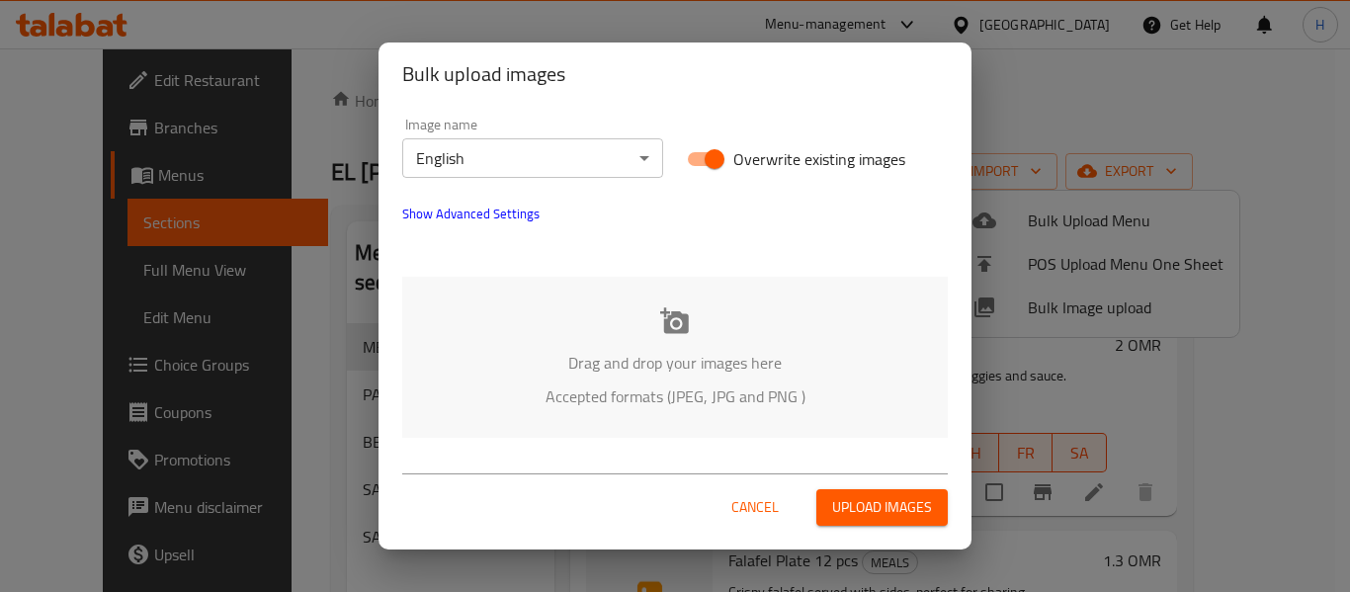
click at [624, 287] on div "Drag and drop your images here Accepted formats (JPEG, JPG and PNG )" at bounding box center [674, 357] width 545 height 161
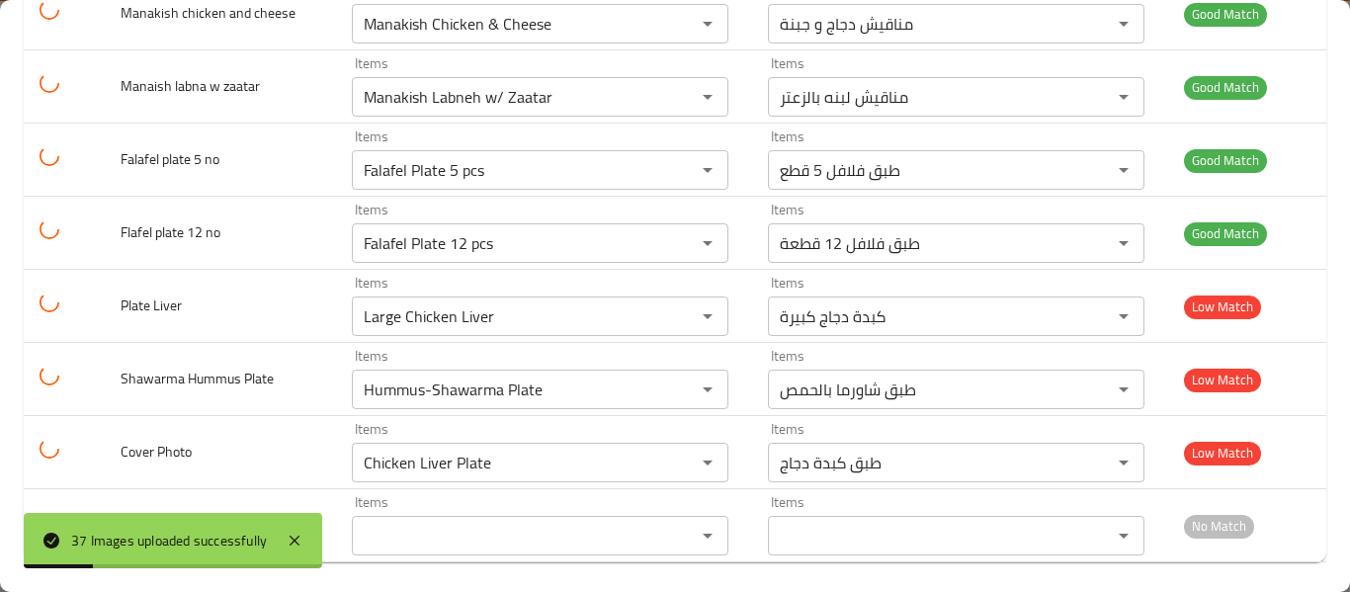
scroll to position [2456, 0]
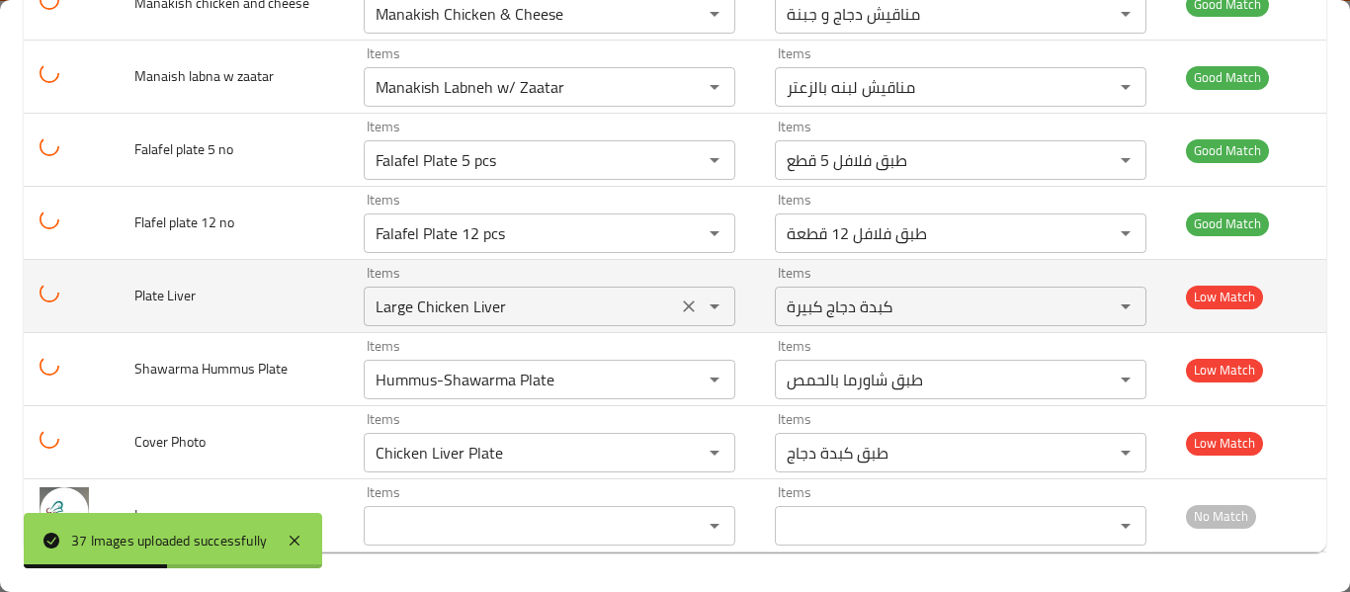
click at [664, 309] on div "Large Chicken Liver Items" at bounding box center [550, 307] width 372 height 40
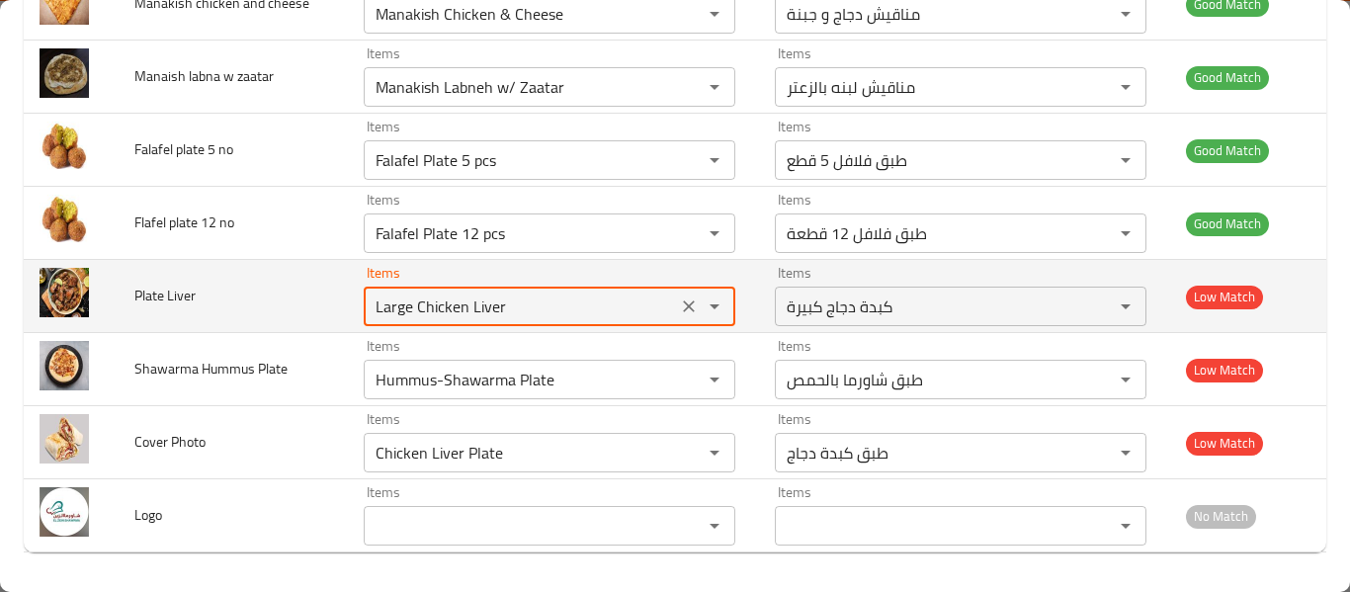
click at [553, 318] on Liver "Large Chicken Liver" at bounding box center [520, 306] width 301 height 28
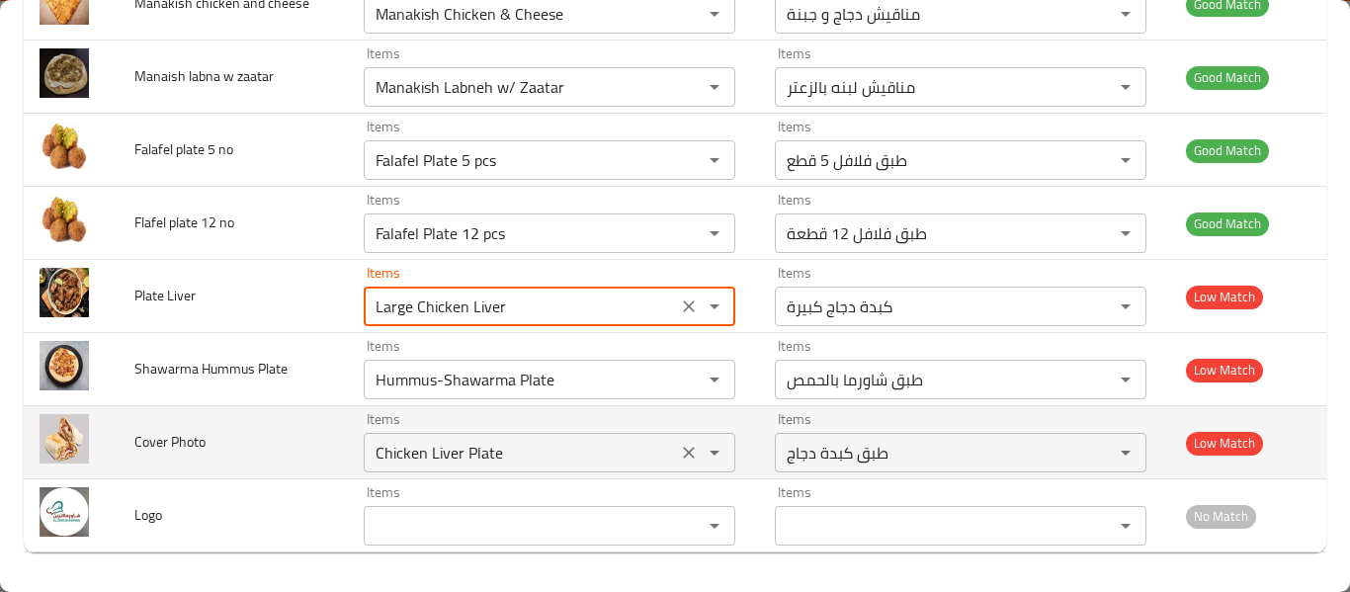
click at [683, 443] on icon "Clear" at bounding box center [689, 453] width 20 height 20
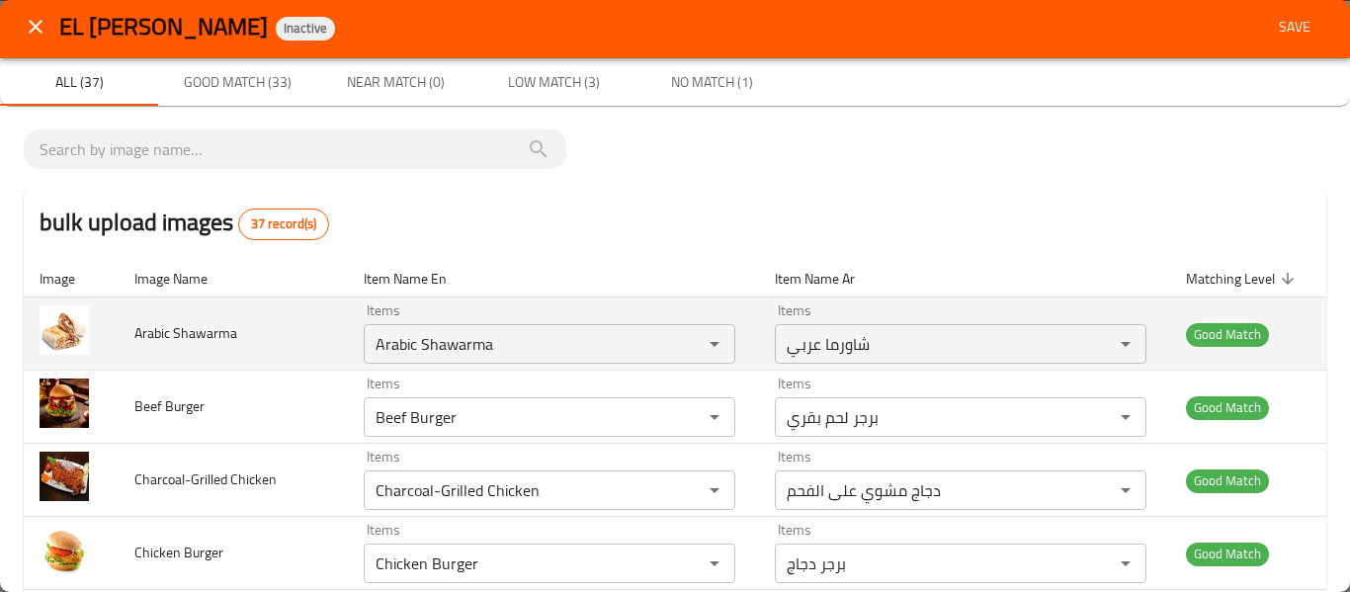
scroll to position [0, 0]
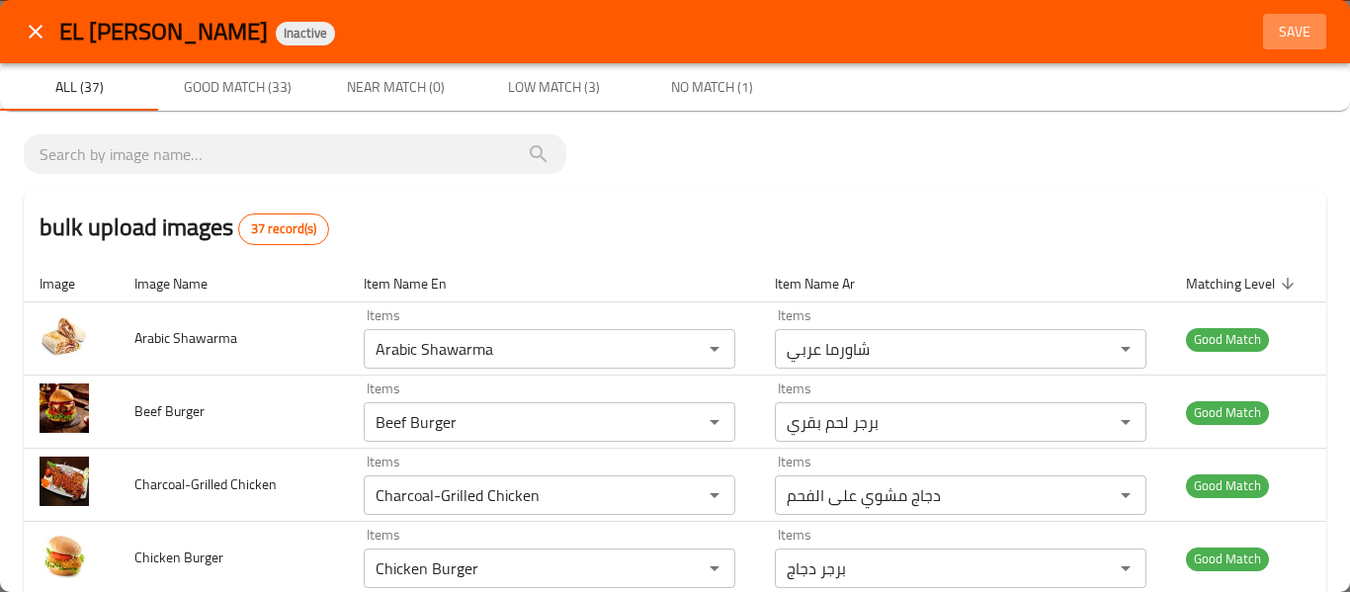
click at [1278, 17] on button "Save" at bounding box center [1294, 32] width 63 height 37
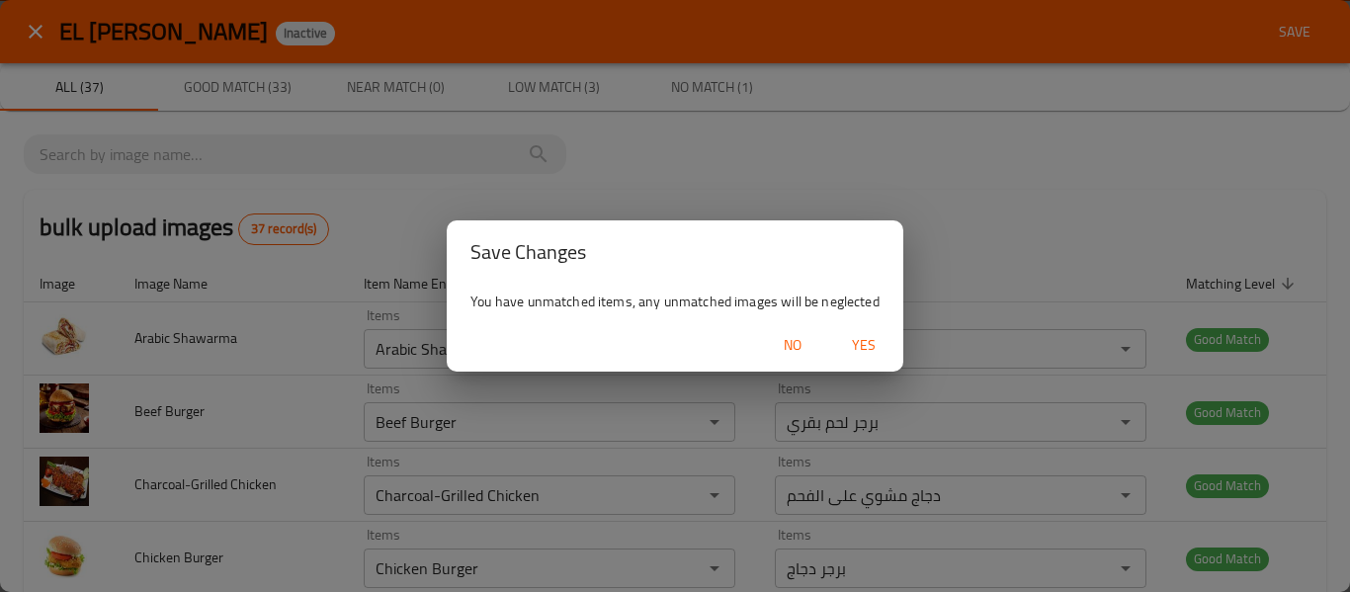
click at [867, 350] on span "Yes" at bounding box center [863, 345] width 47 height 25
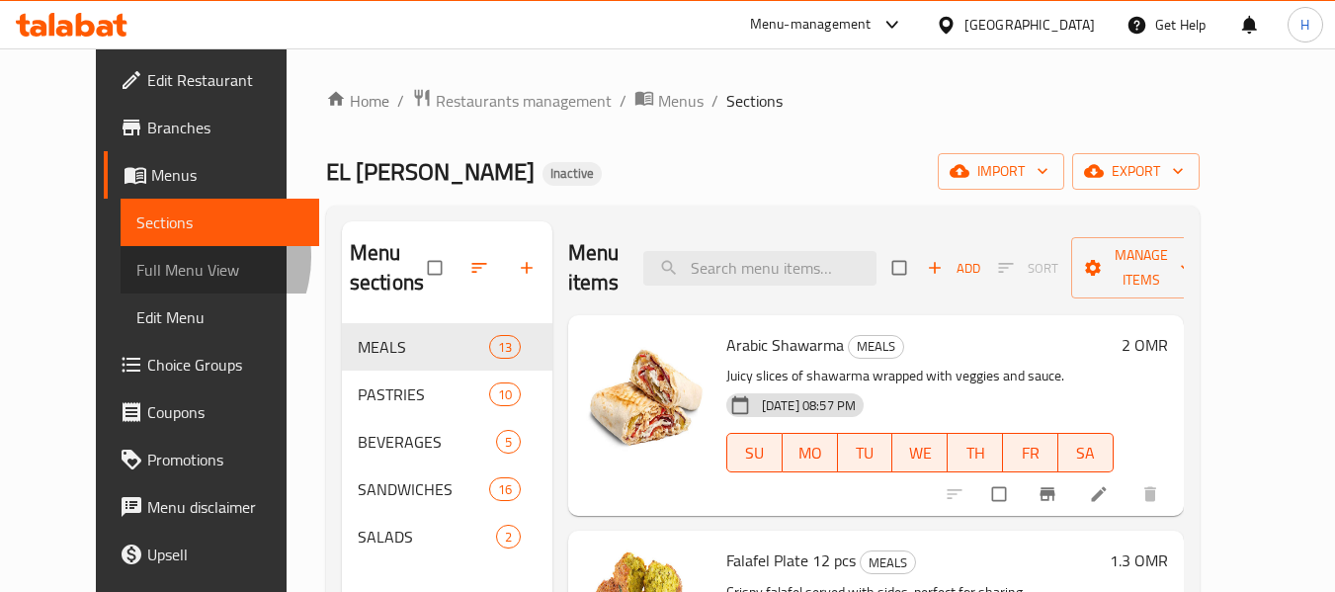
click at [136, 258] on span "Full Menu View" at bounding box center [219, 270] width 167 height 24
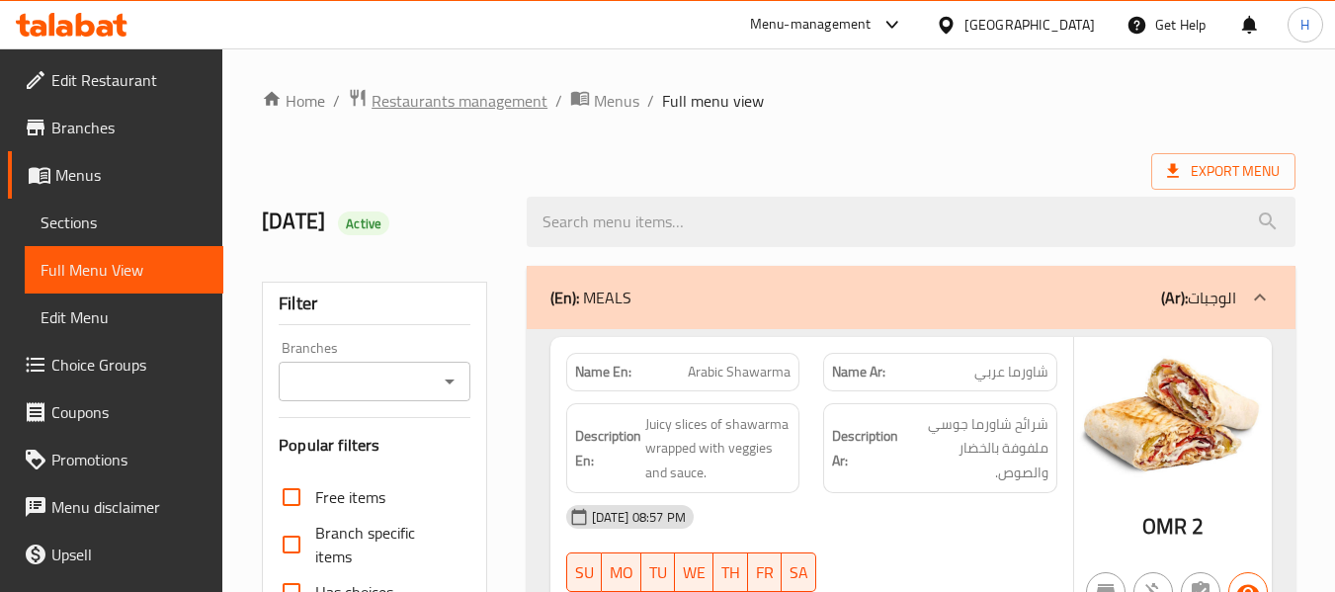
click at [421, 89] on span "Restaurants management" at bounding box center [460, 101] width 176 height 24
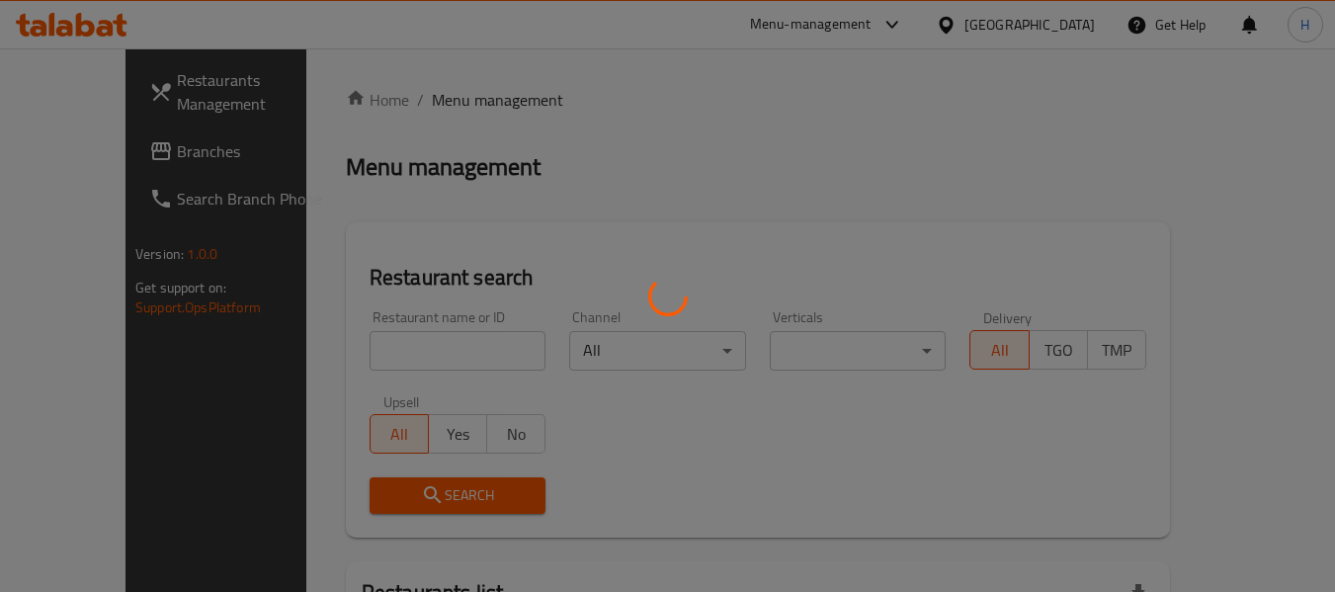
click at [86, 149] on div at bounding box center [667, 296] width 1335 height 592
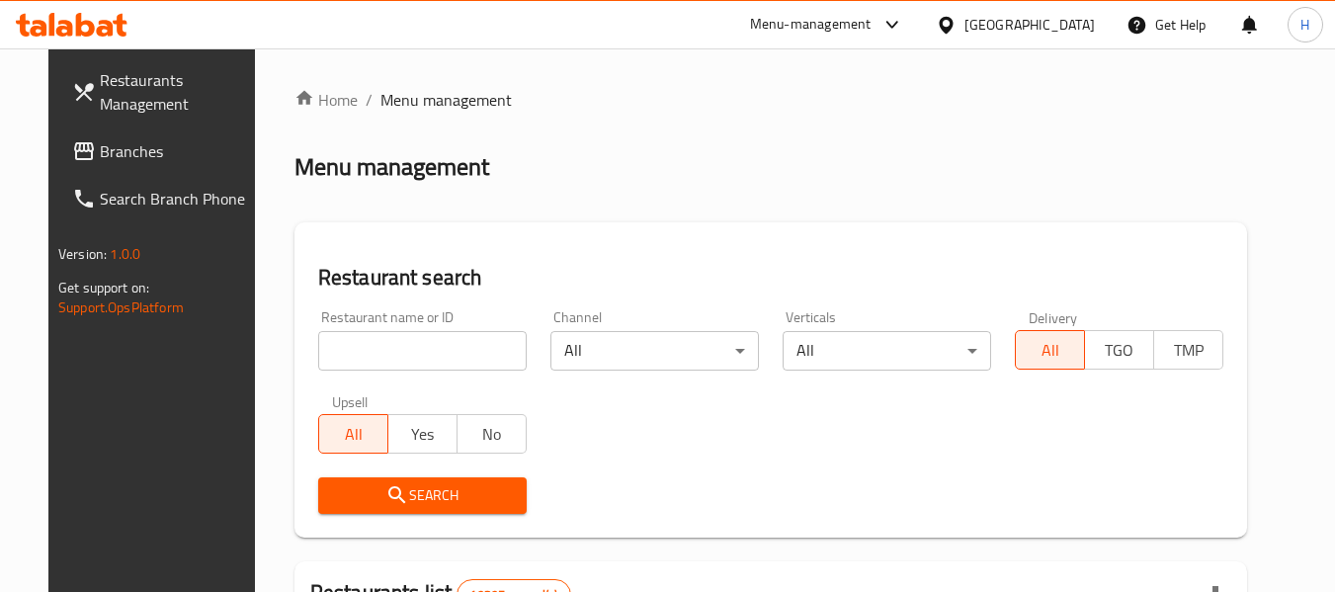
click at [100, 149] on span "Branches" at bounding box center [178, 151] width 156 height 24
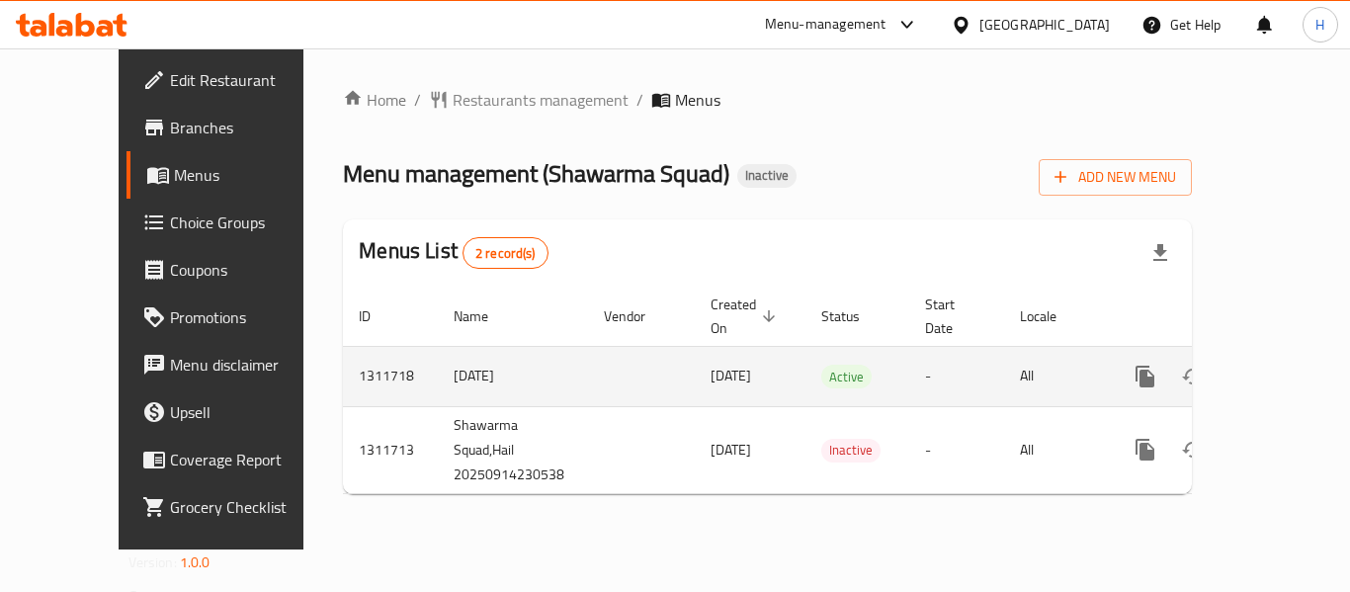
click at [1287, 353] on link "enhanced table" at bounding box center [1287, 376] width 47 height 47
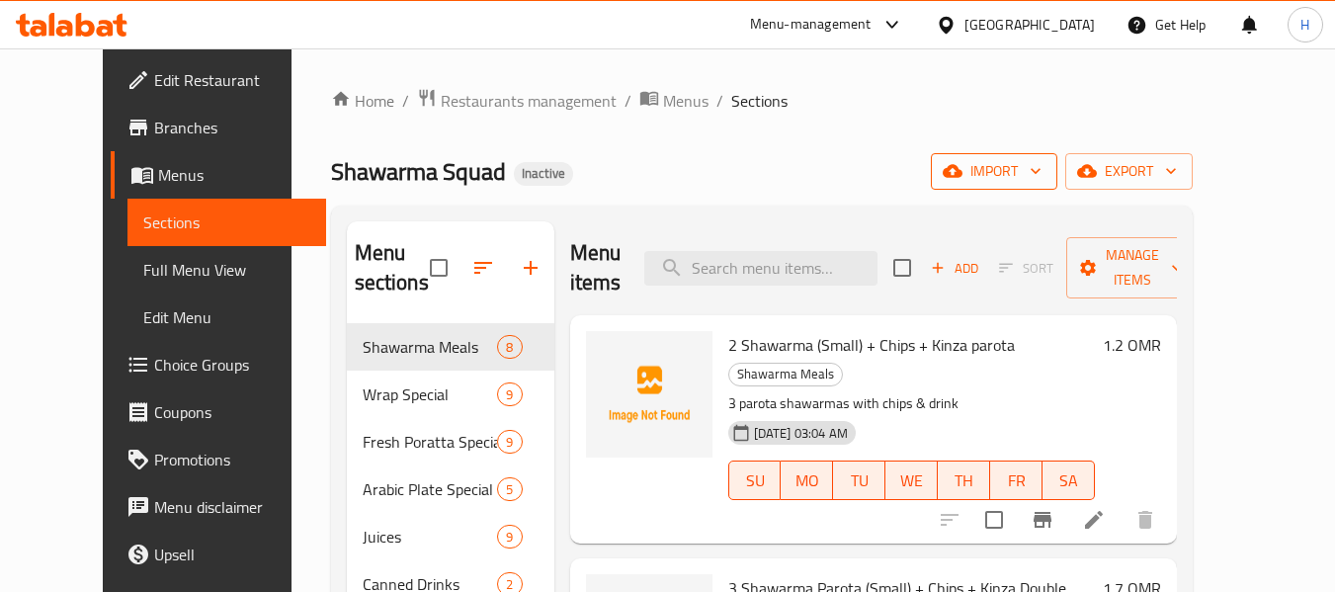
click at [1071, 204] on div "Home / Restaurants management / Menus / Sections Shawarma Squad Inactive import…" at bounding box center [762, 458] width 862 height 741
click at [1057, 157] on button "import" at bounding box center [994, 171] width 126 height 37
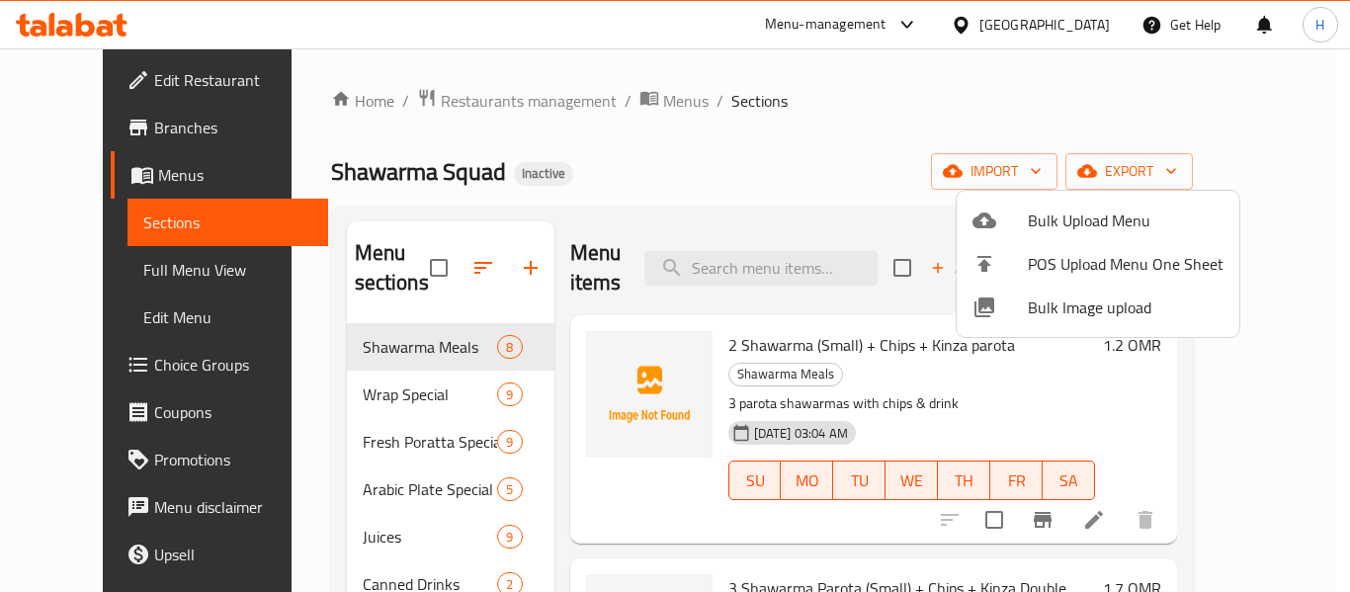
click at [1061, 313] on span "Bulk Image upload" at bounding box center [1126, 307] width 196 height 24
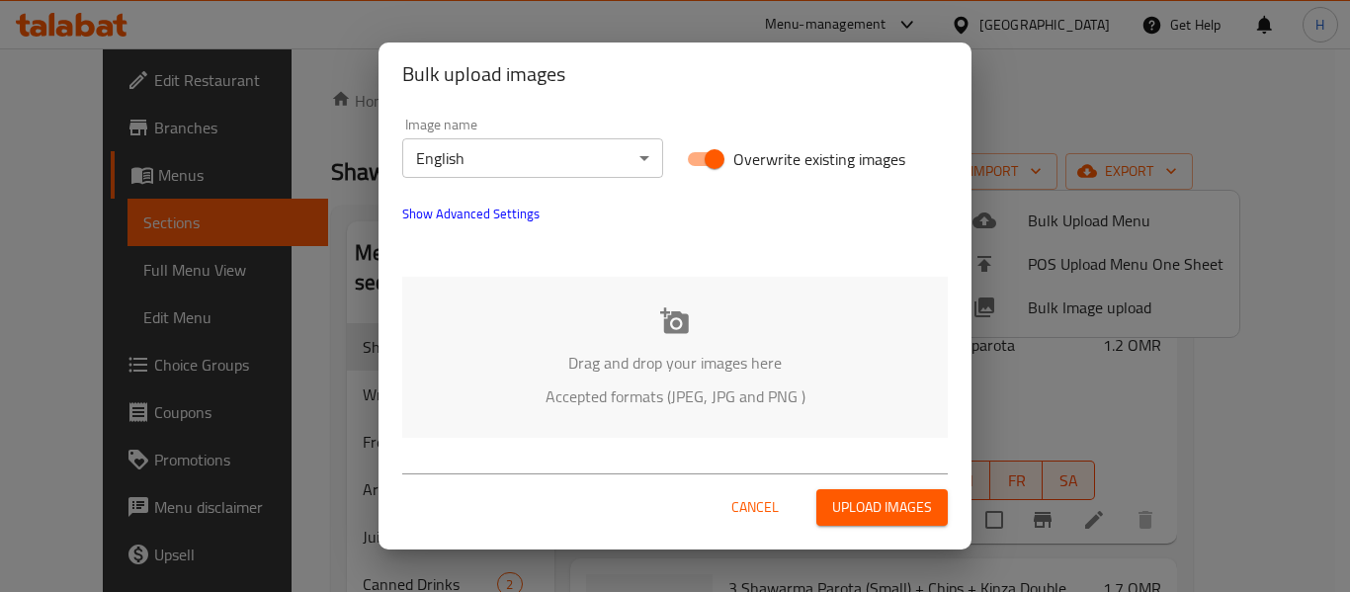
click at [662, 351] on p "Drag and drop your images here" at bounding box center [675, 363] width 486 height 24
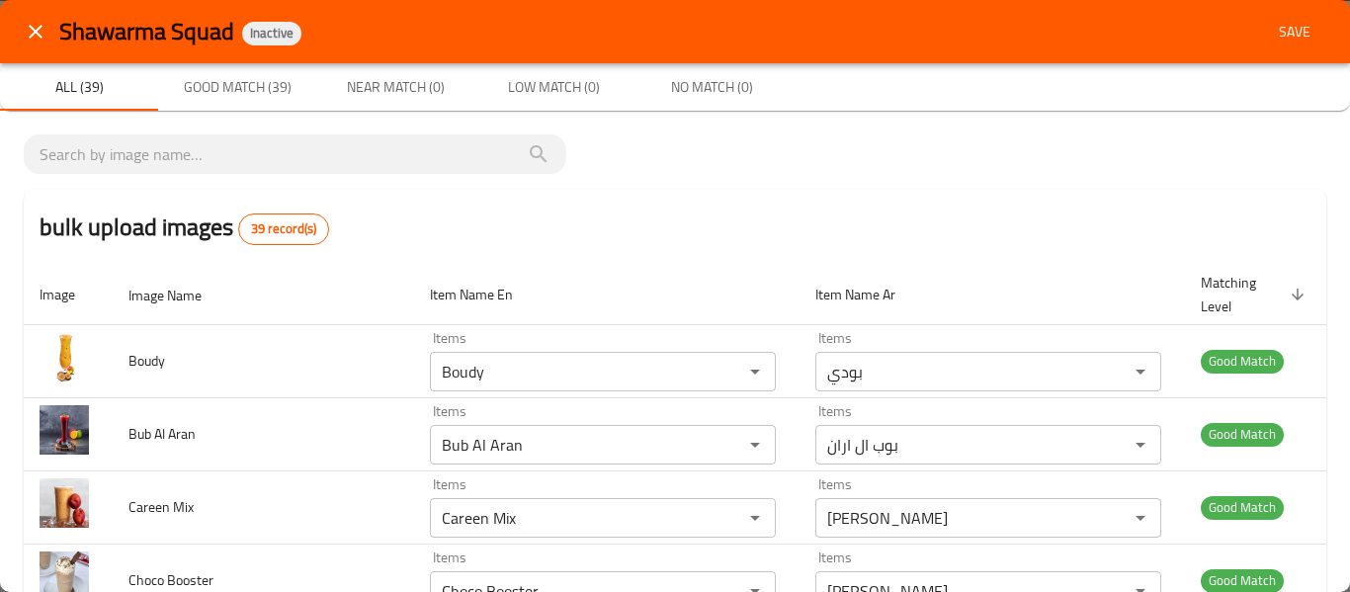
click at [1263, 23] on button "Save" at bounding box center [1294, 32] width 63 height 37
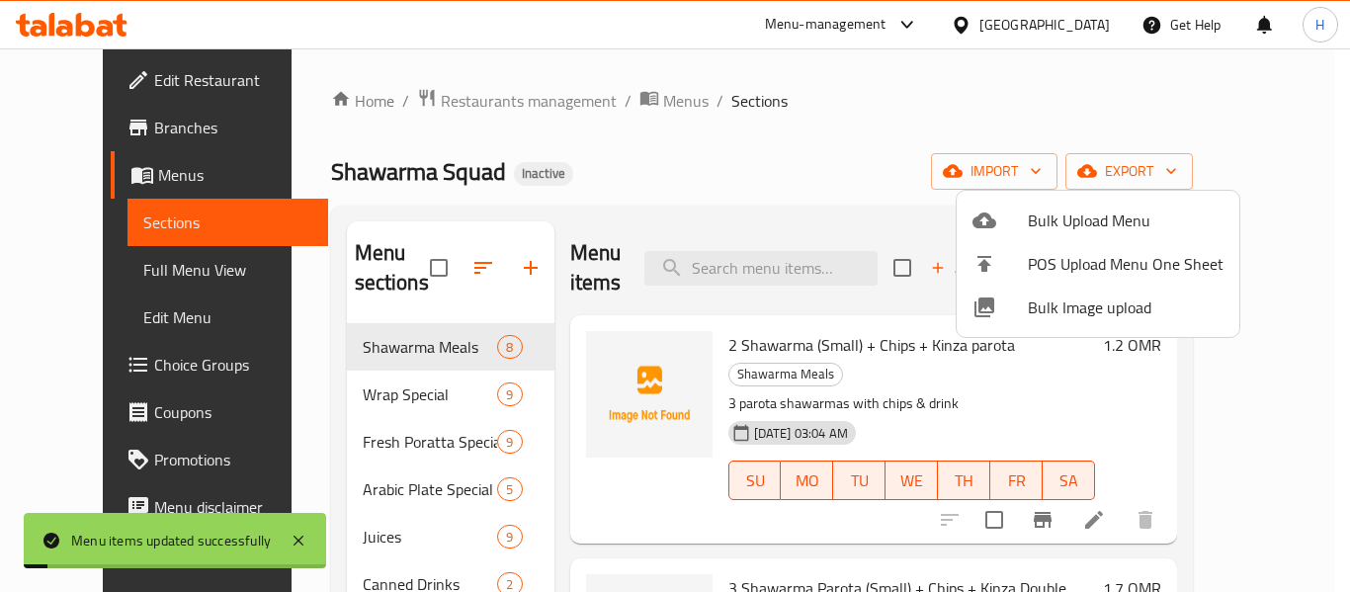
click at [26, 260] on div at bounding box center [675, 296] width 1350 height 592
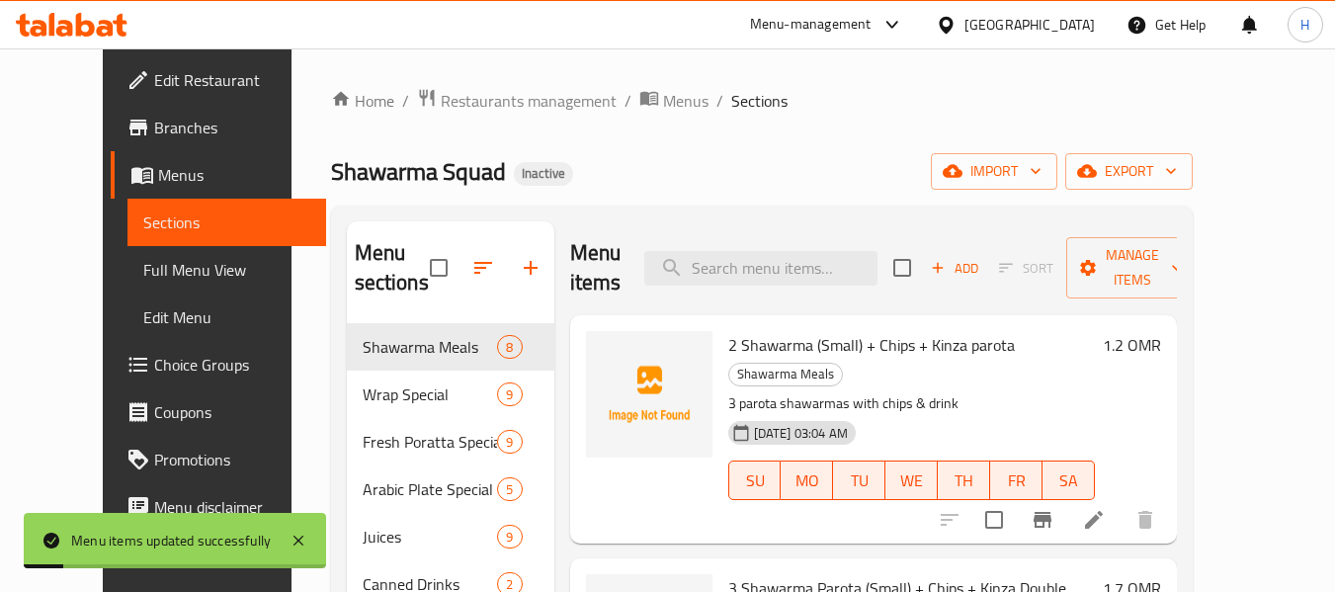
click at [143, 279] on span "Full Menu View" at bounding box center [226, 270] width 167 height 24
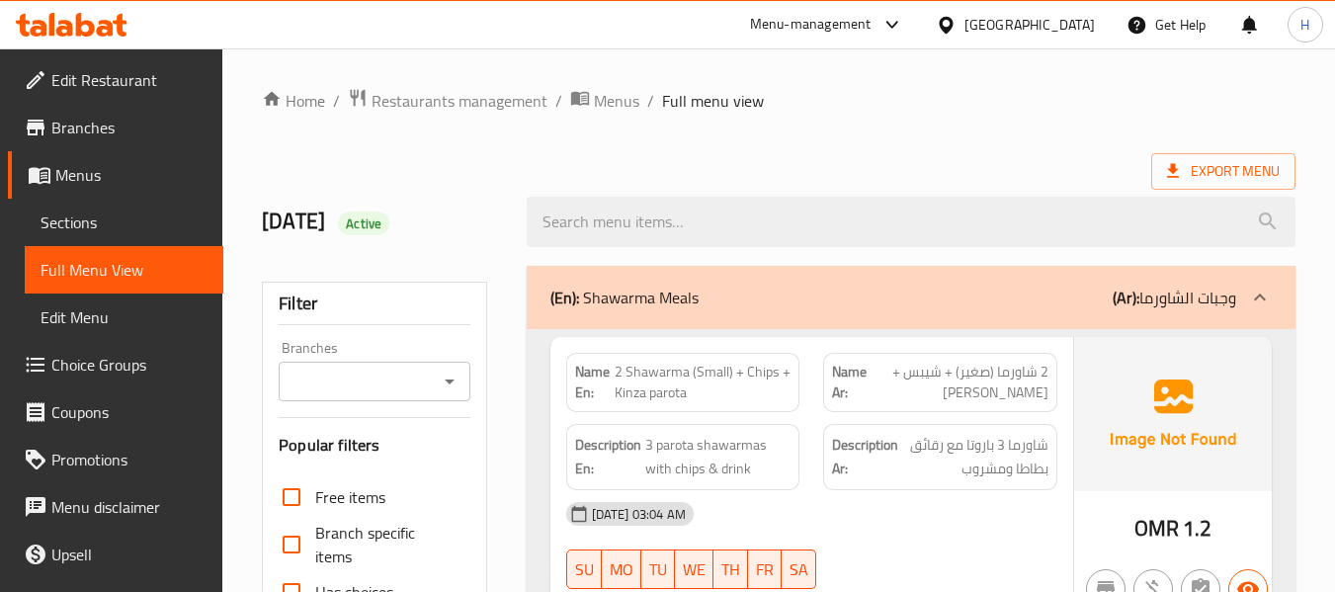
scroll to position [264, 0]
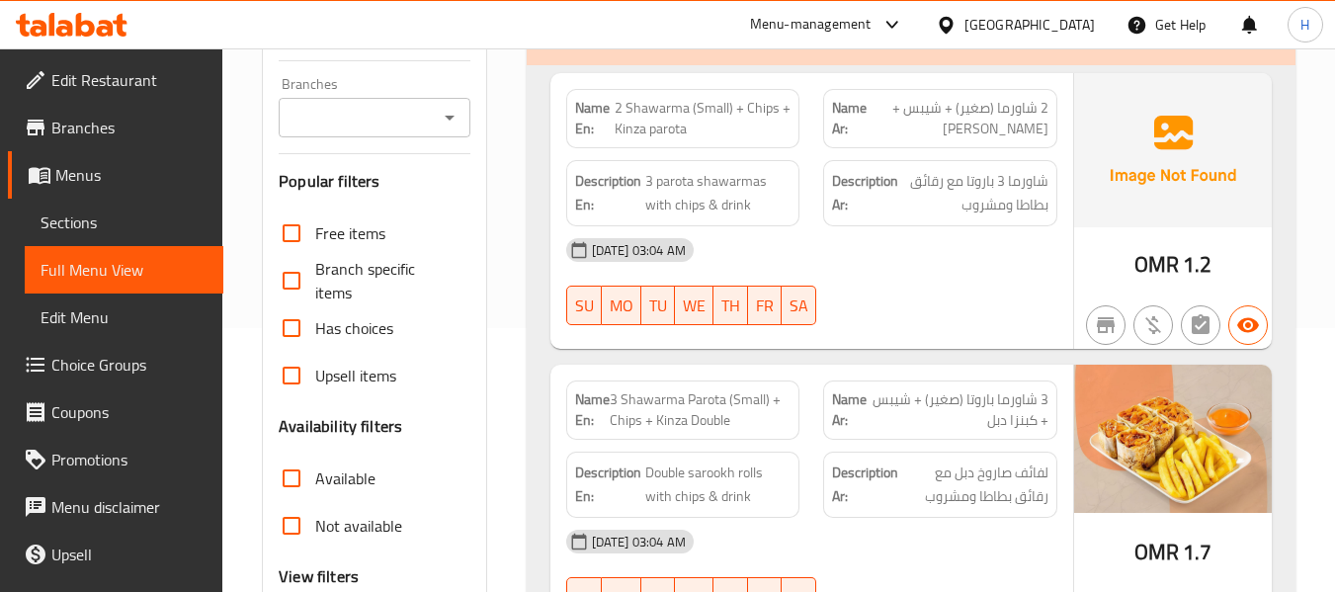
click at [1064, 12] on div "[GEOGRAPHIC_DATA]" at bounding box center [1015, 24] width 191 height 47
click at [1062, 19] on div "[GEOGRAPHIC_DATA]" at bounding box center [1029, 25] width 130 height 22
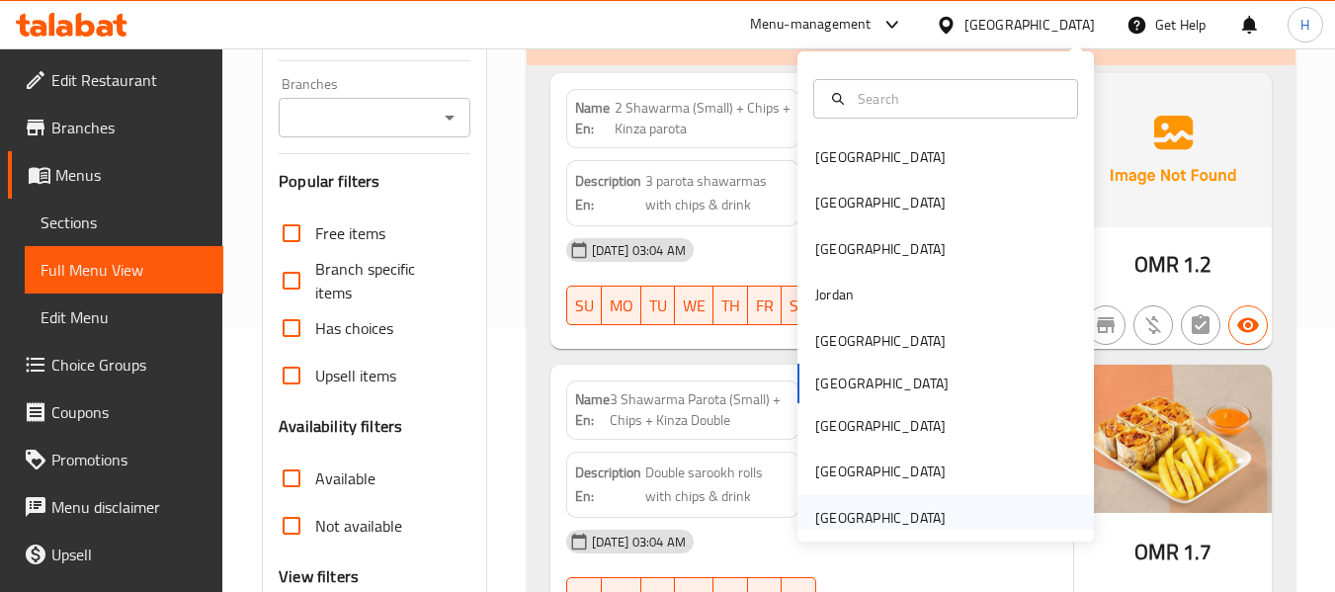
click at [934, 504] on div "[GEOGRAPHIC_DATA]" at bounding box center [880, 517] width 162 height 45
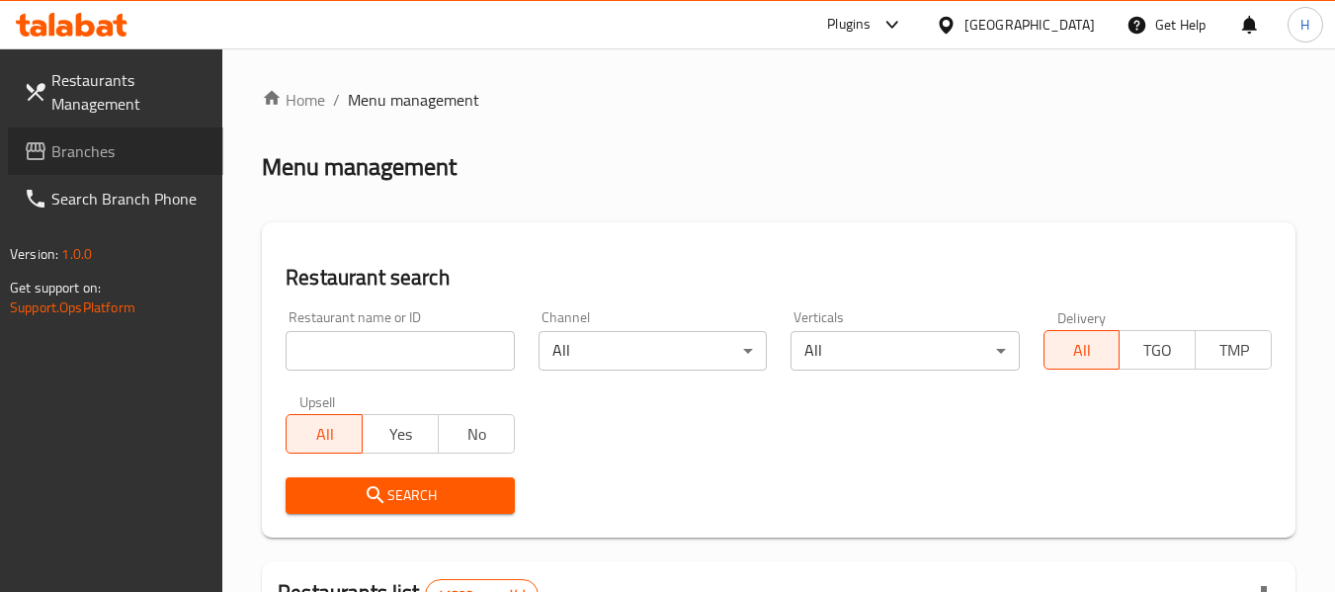
click at [188, 146] on span "Branches" at bounding box center [129, 151] width 156 height 24
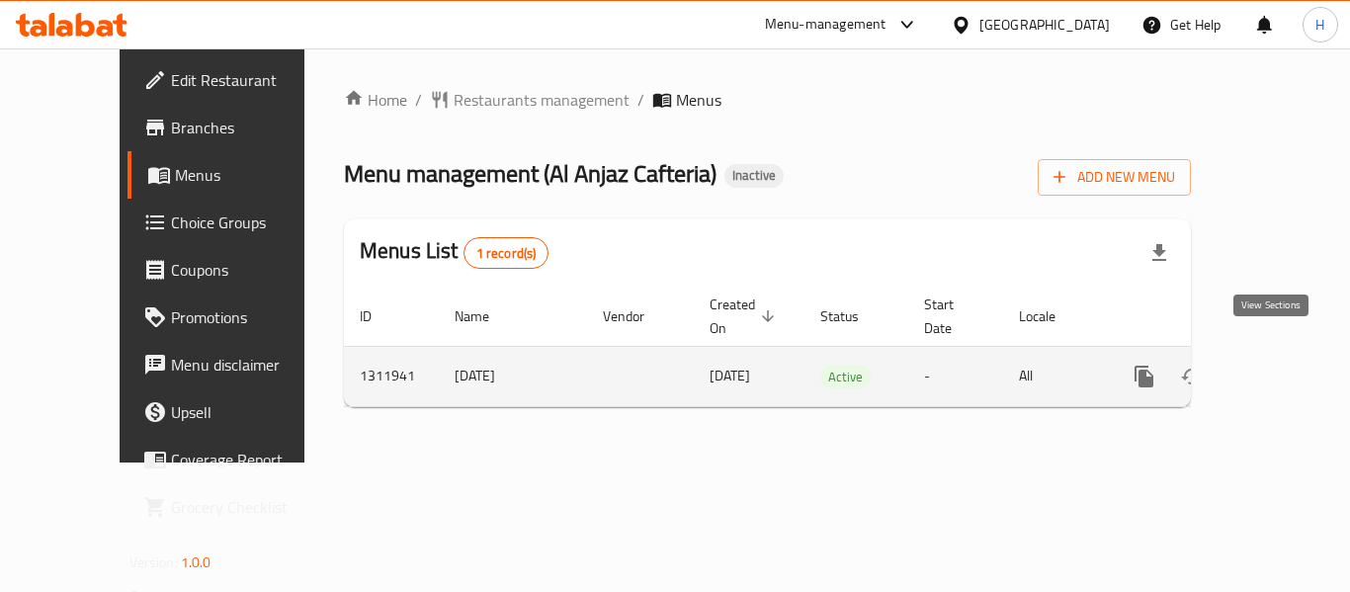
click at [1275, 365] on icon "enhanced table" at bounding box center [1287, 377] width 24 height 24
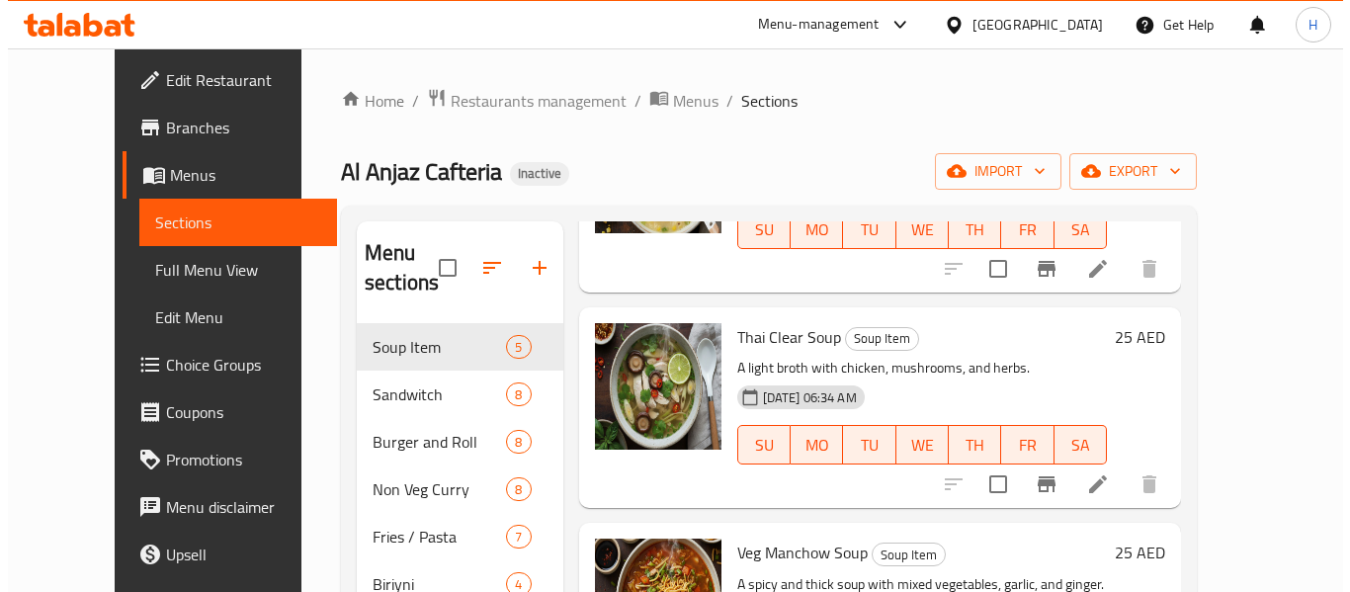
scroll to position [566, 0]
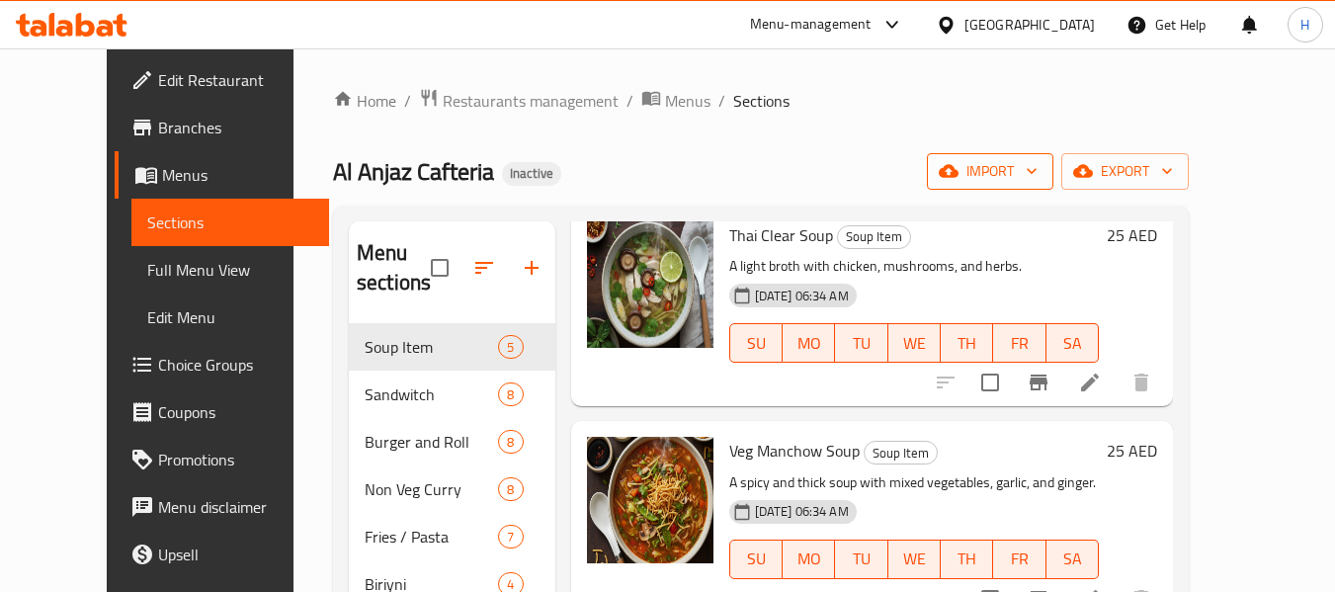
click at [1038, 178] on span "import" at bounding box center [990, 171] width 95 height 25
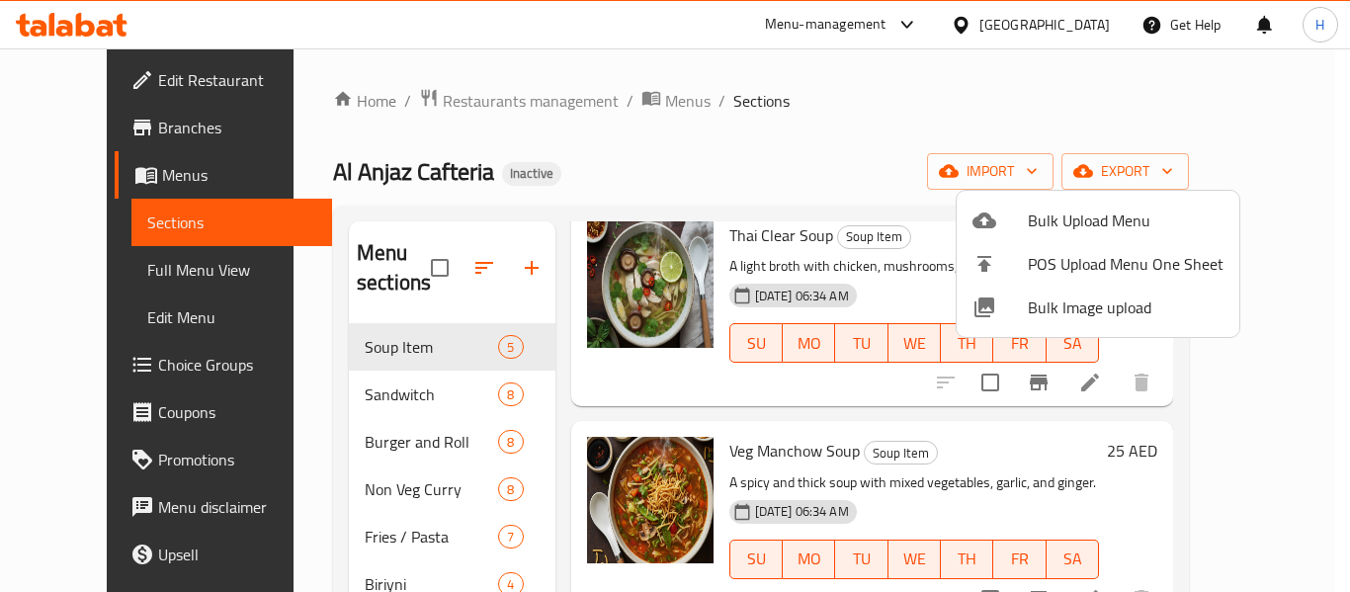
click at [1025, 314] on div at bounding box center [999, 307] width 55 height 24
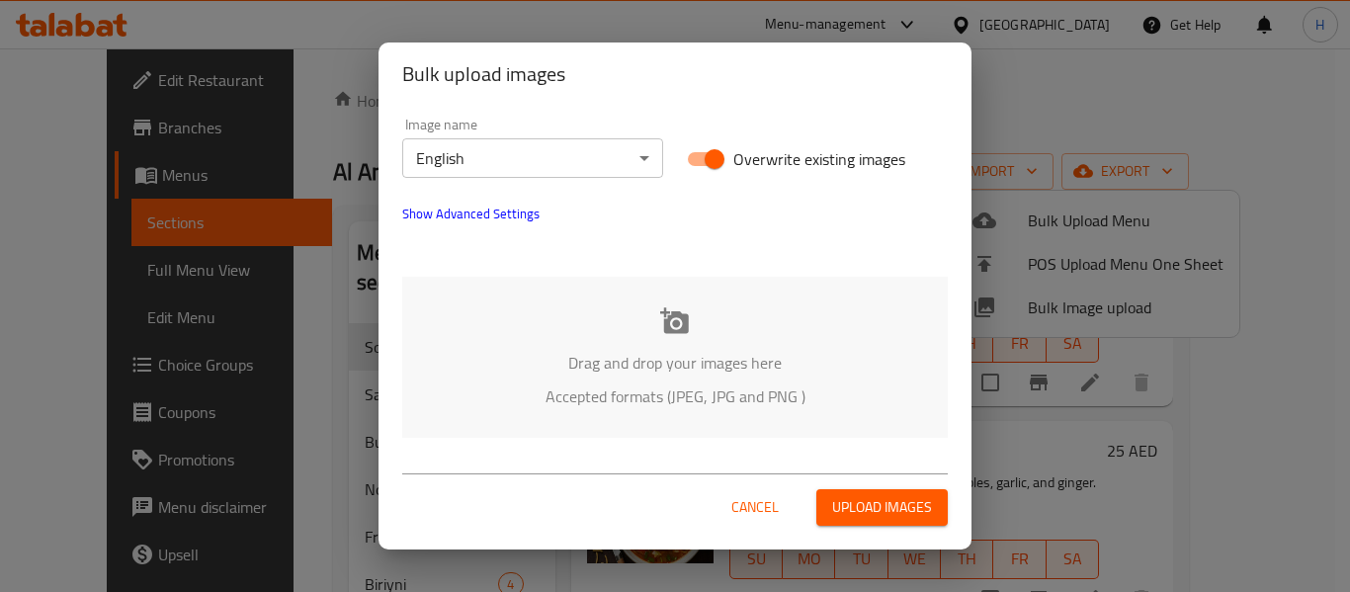
click at [647, 375] on p "Drag and drop your images here" at bounding box center [675, 363] width 486 height 24
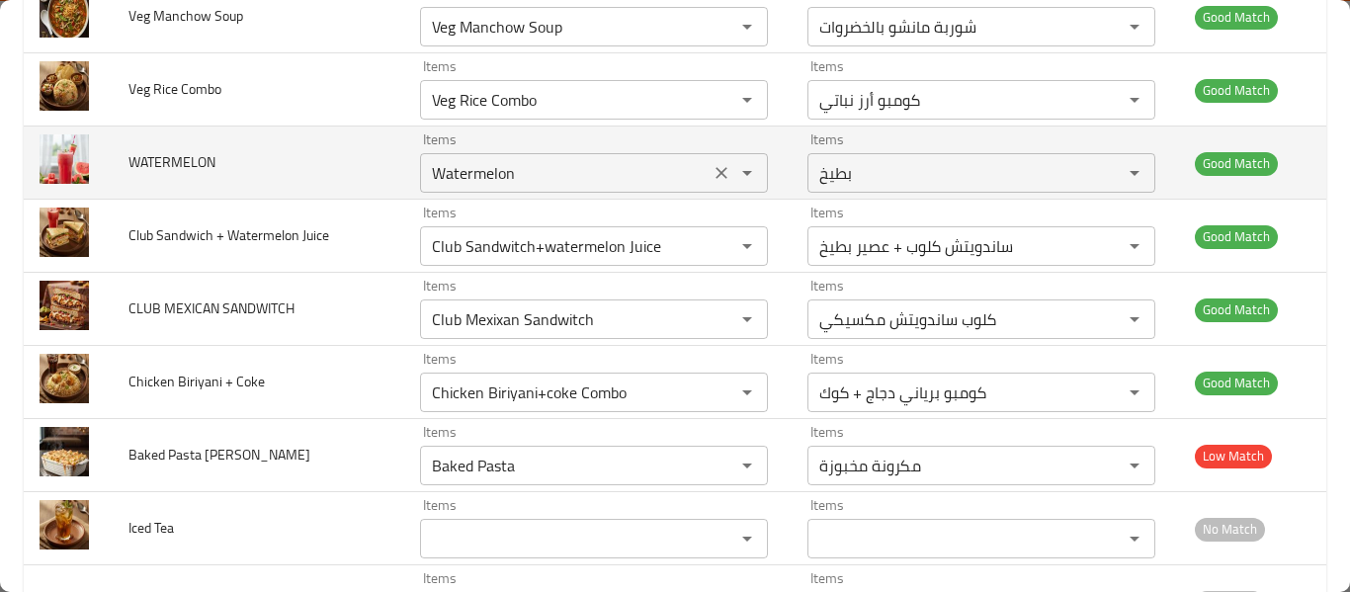
scroll to position [4599, 0]
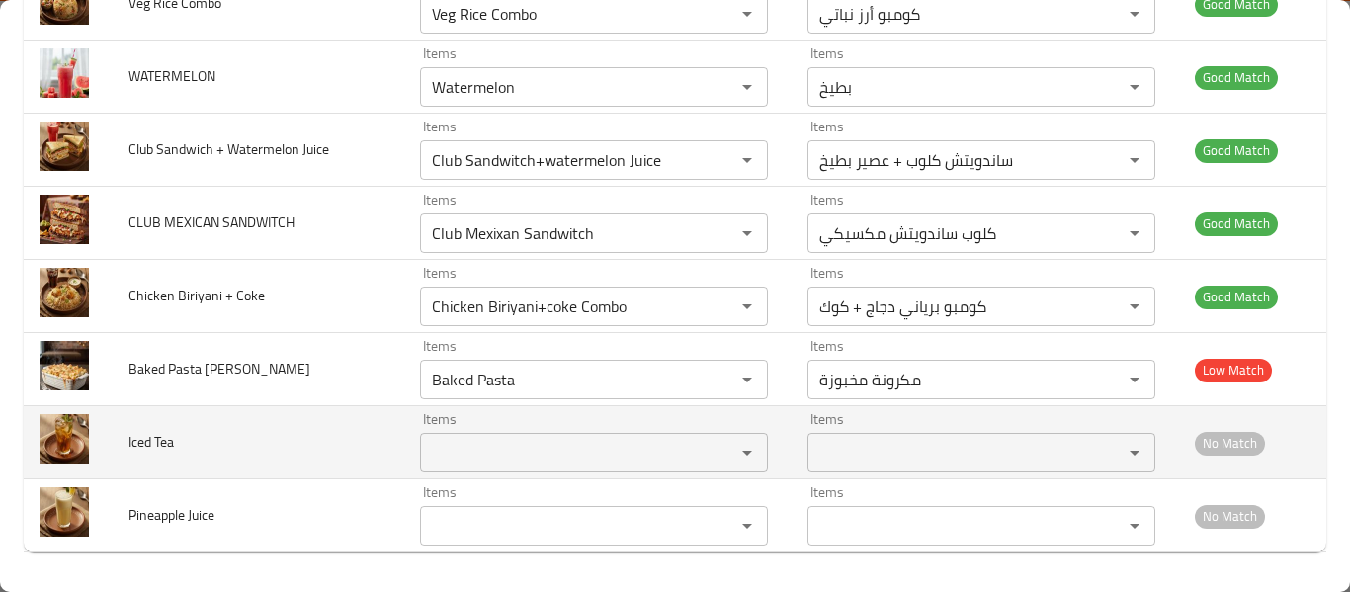
click at [520, 439] on Tea "Items" at bounding box center [565, 453] width 278 height 28
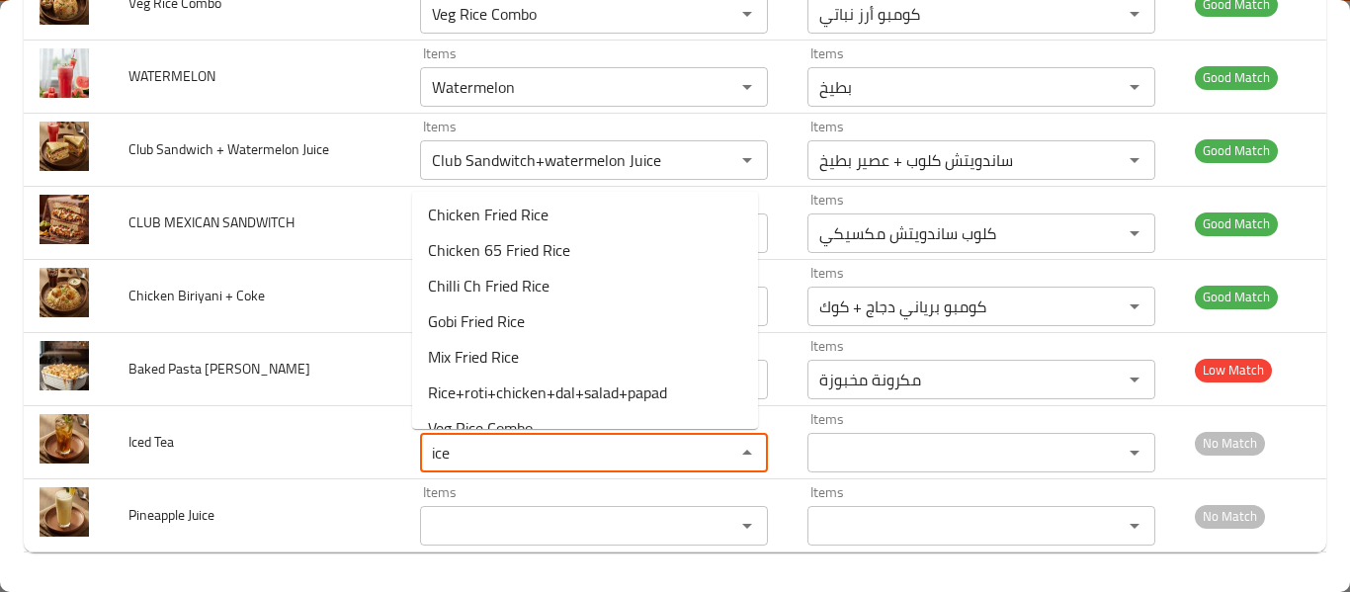
scroll to position [0, 0]
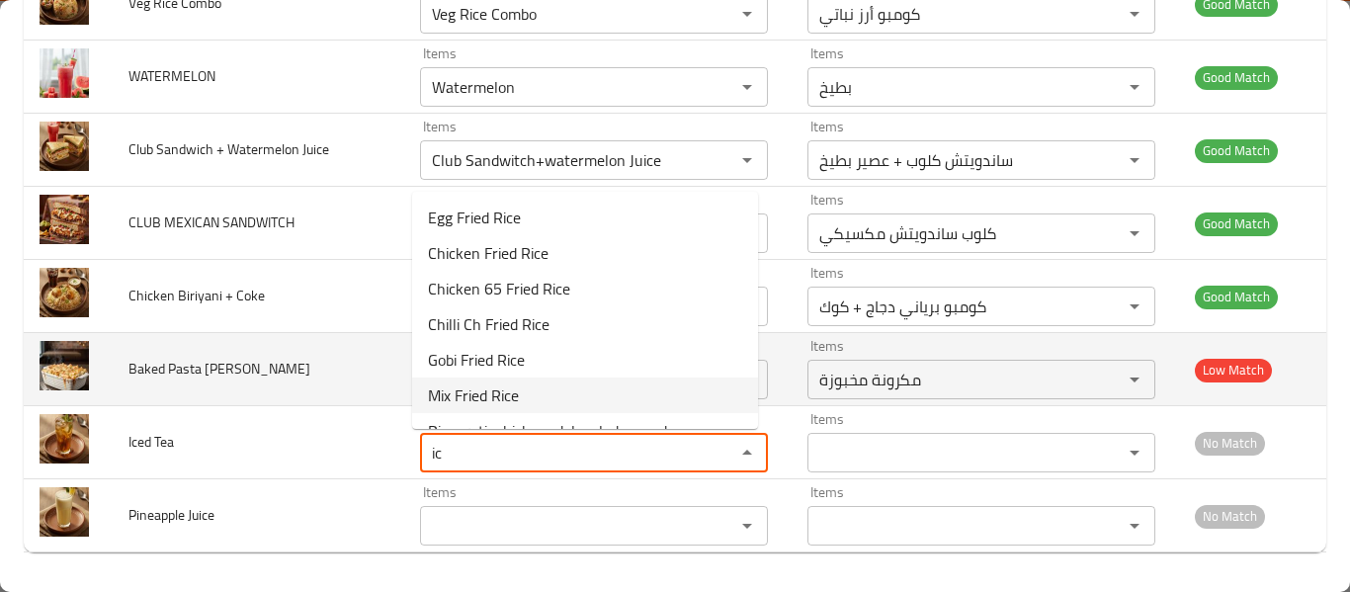
type Tea "i"
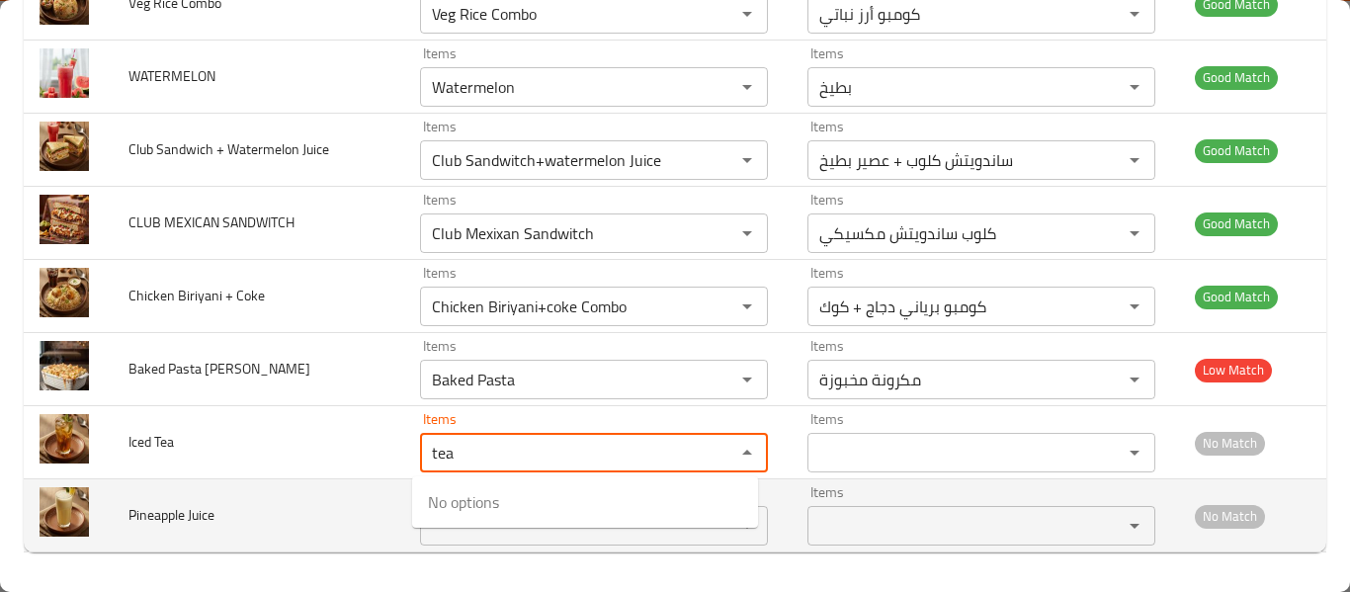
click at [420, 541] on div "Items" at bounding box center [594, 526] width 348 height 40
type Tea "tea"
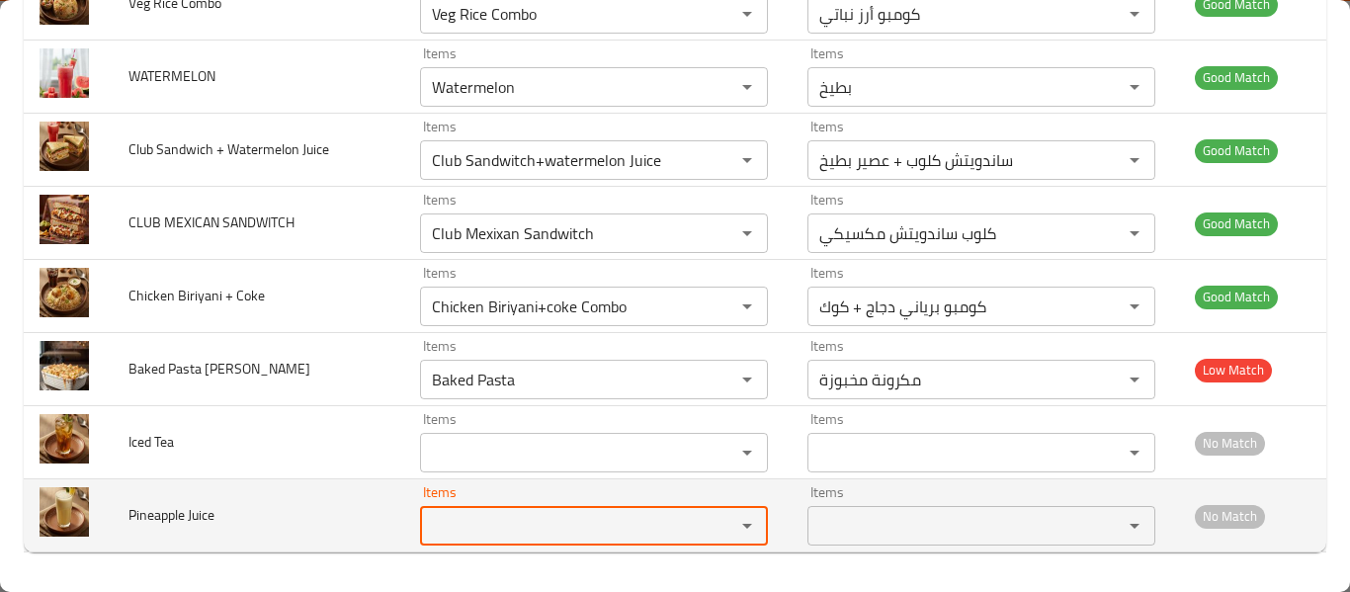
click at [467, 518] on Juice "Items" at bounding box center [565, 526] width 278 height 28
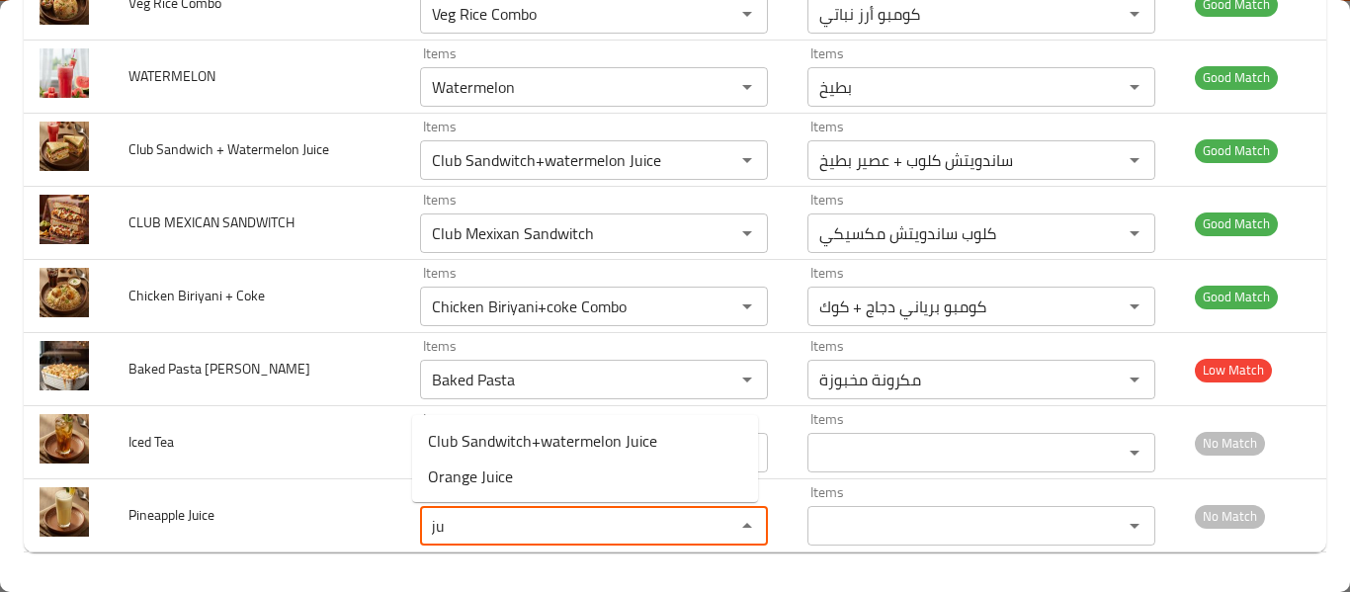
type Juice "ju"
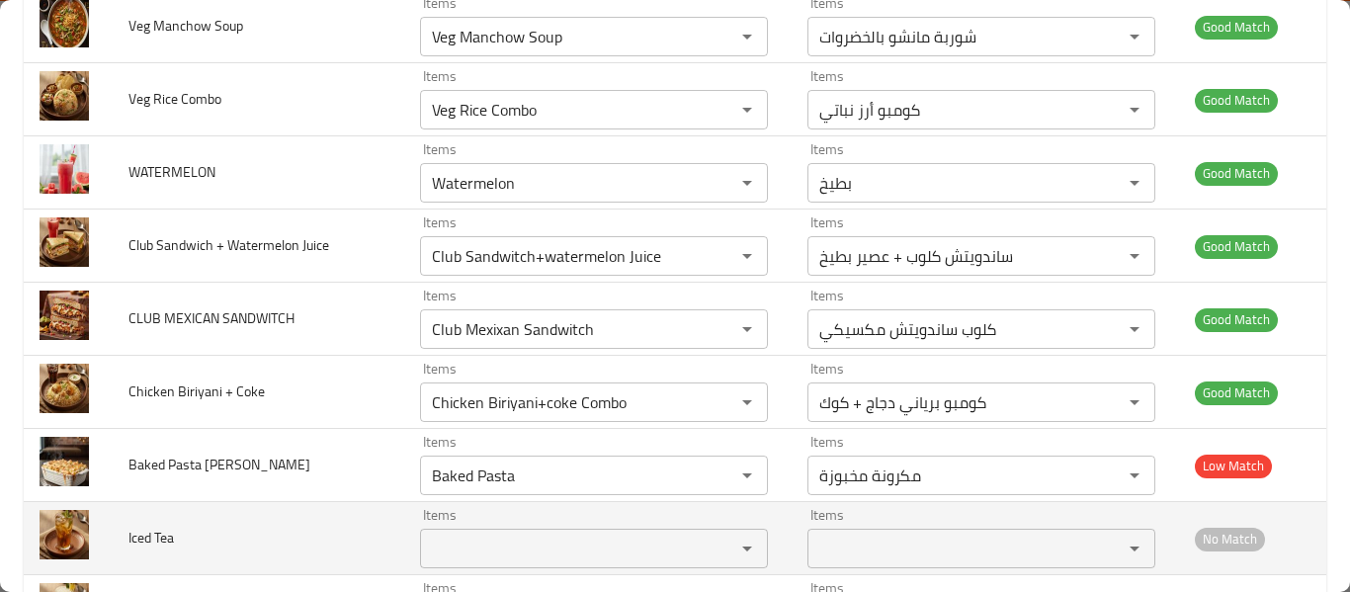
scroll to position [4599, 0]
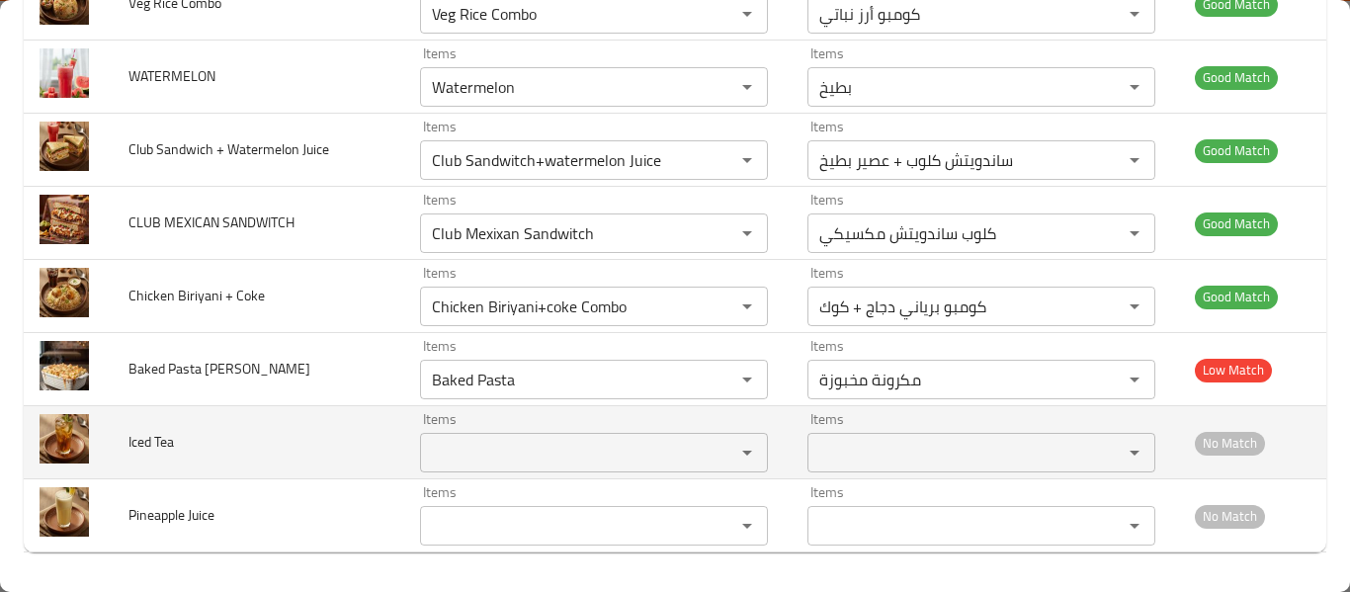
click at [171, 433] on span "Iced Tea" at bounding box center [150, 442] width 45 height 26
copy span "Iced Tea"
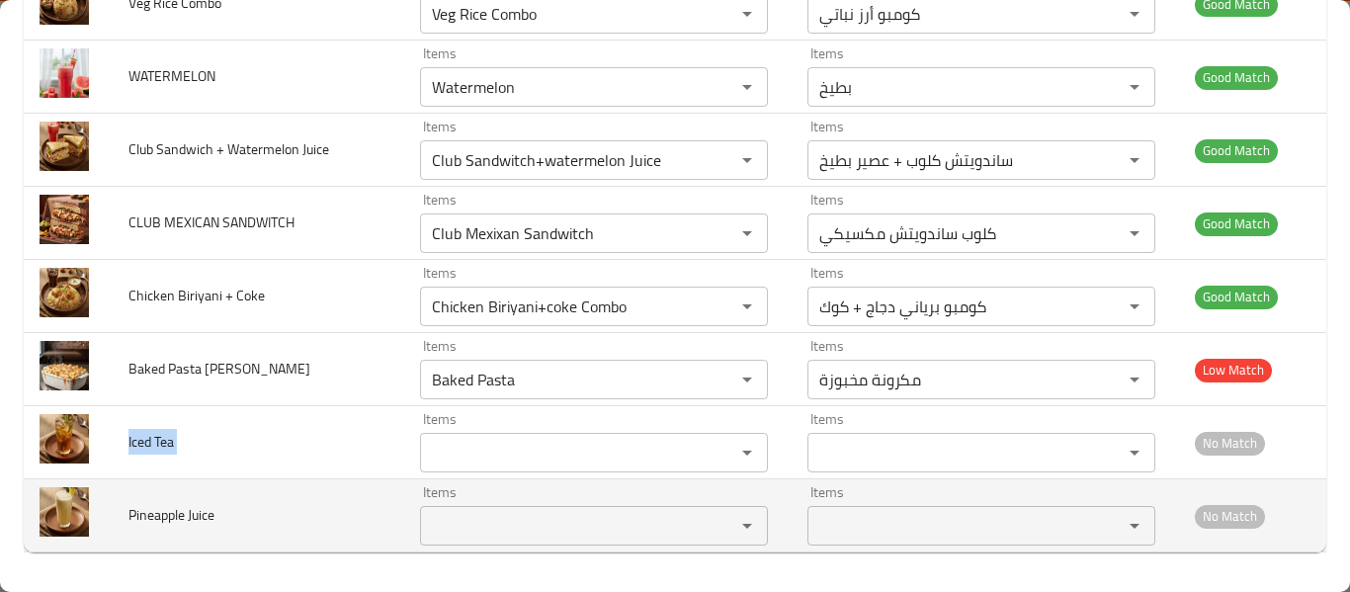
click at [160, 519] on span "Pineapple Juice" at bounding box center [171, 515] width 86 height 26
click at [160, 518] on span "Pineapple Juice" at bounding box center [171, 515] width 86 height 26
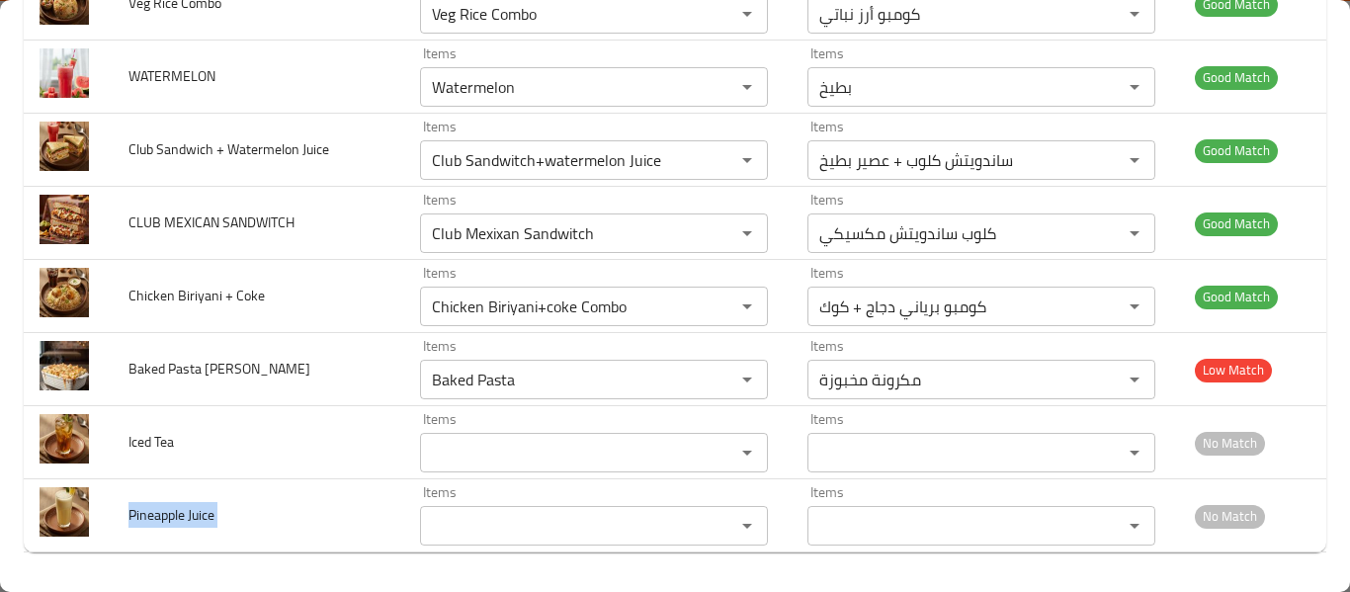
copy span "Pineapple Juice"
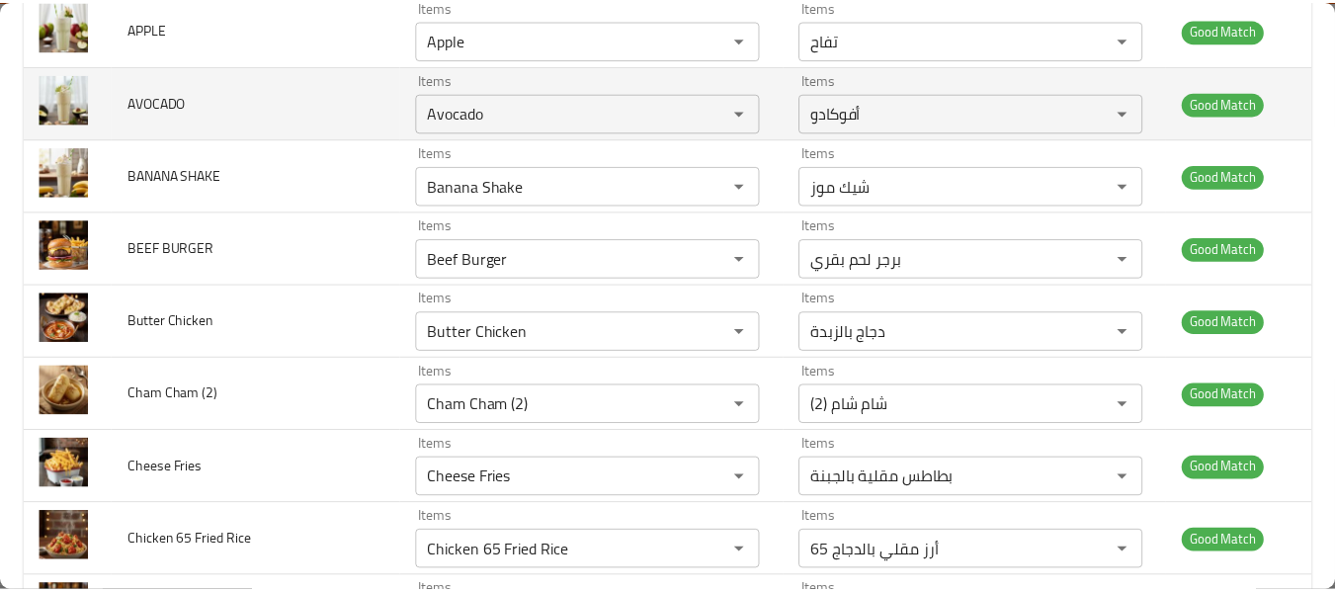
scroll to position [0, 0]
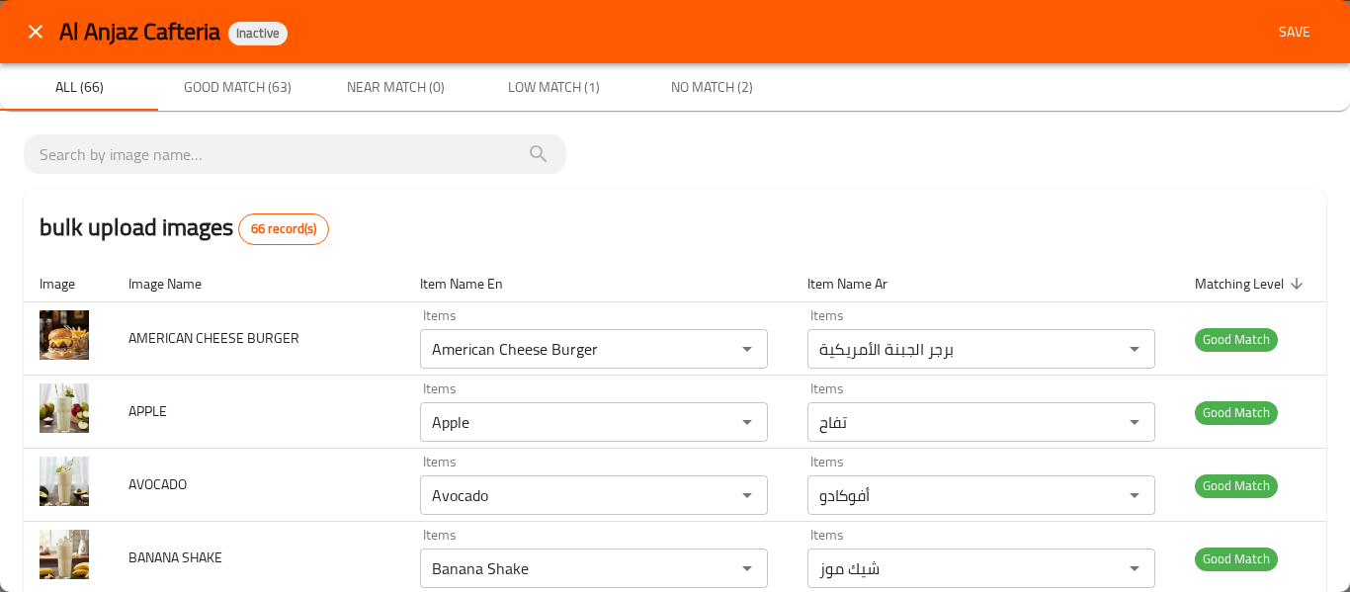
click at [1288, 41] on span "Save" at bounding box center [1294, 32] width 47 height 25
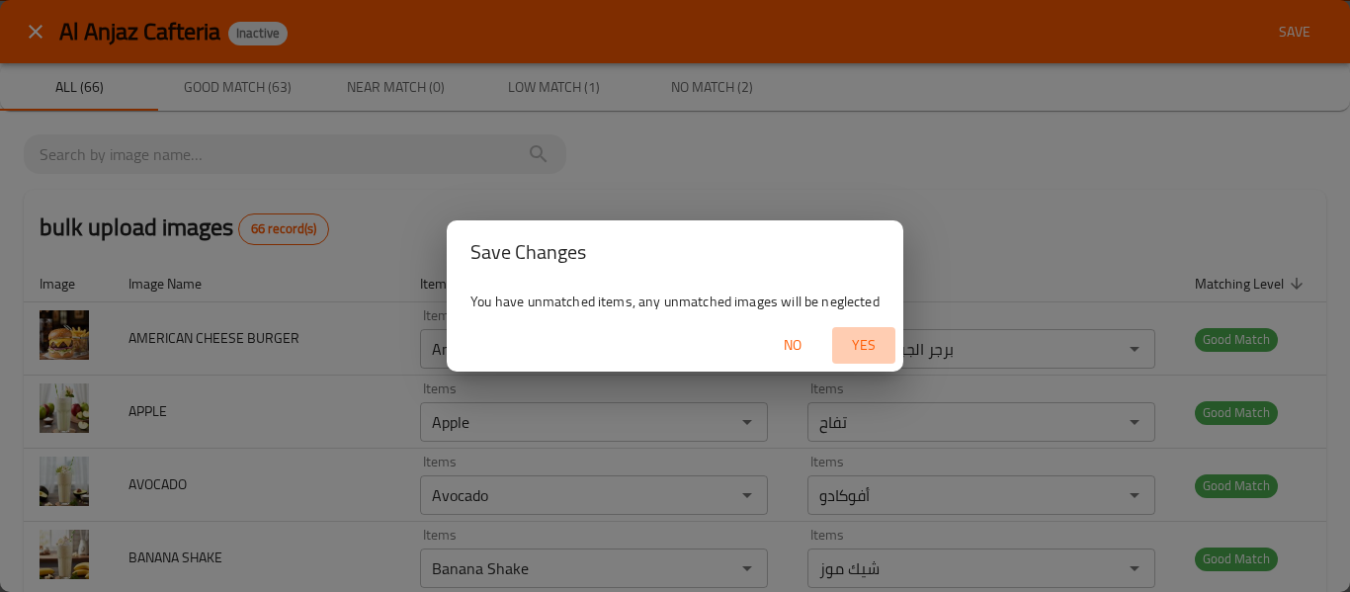
click at [873, 344] on span "Yes" at bounding box center [863, 345] width 47 height 25
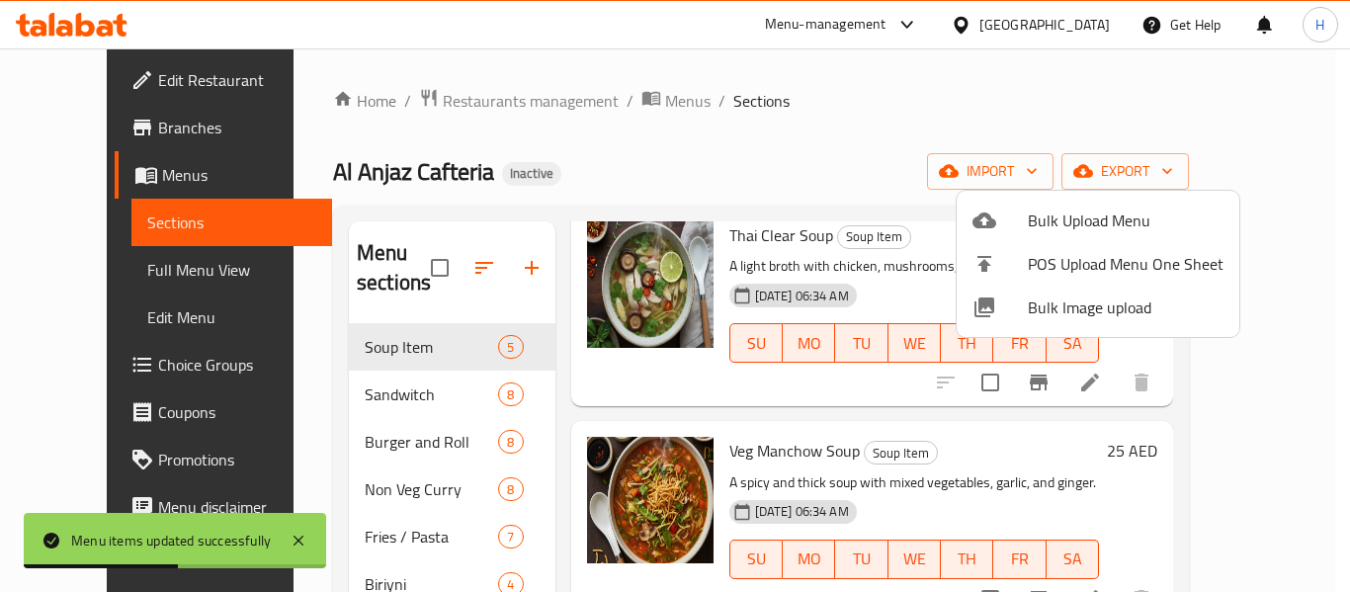
click at [91, 261] on div at bounding box center [675, 296] width 1350 height 592
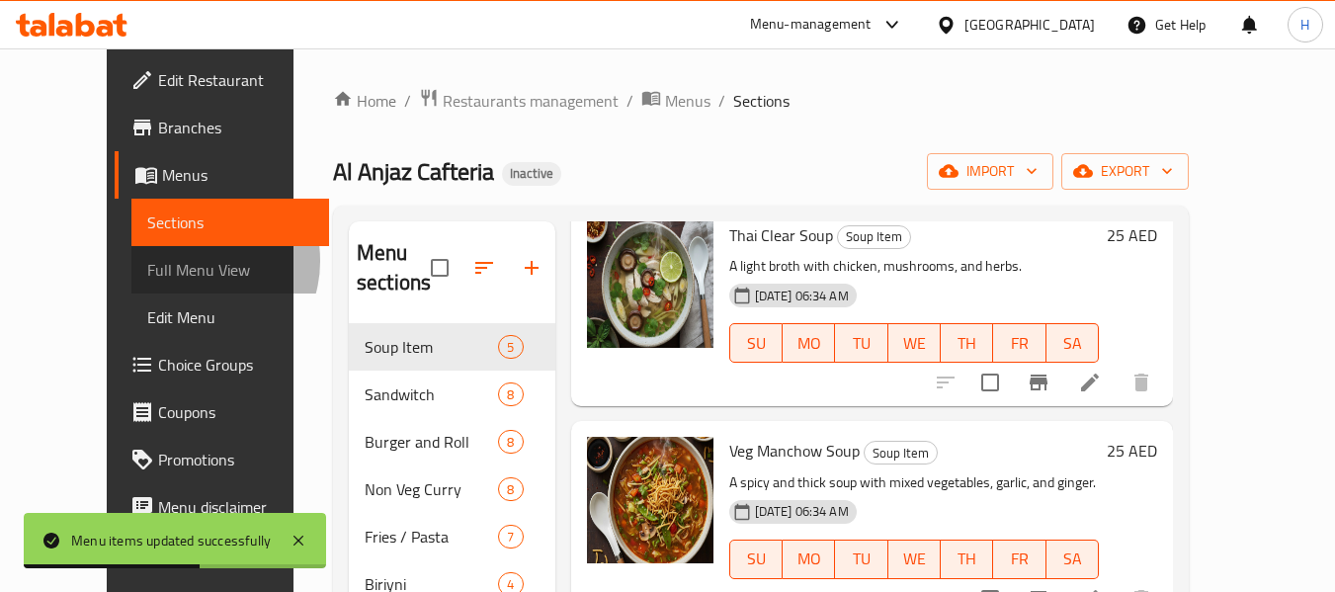
click at [147, 261] on span "Full Menu View" at bounding box center [230, 270] width 167 height 24
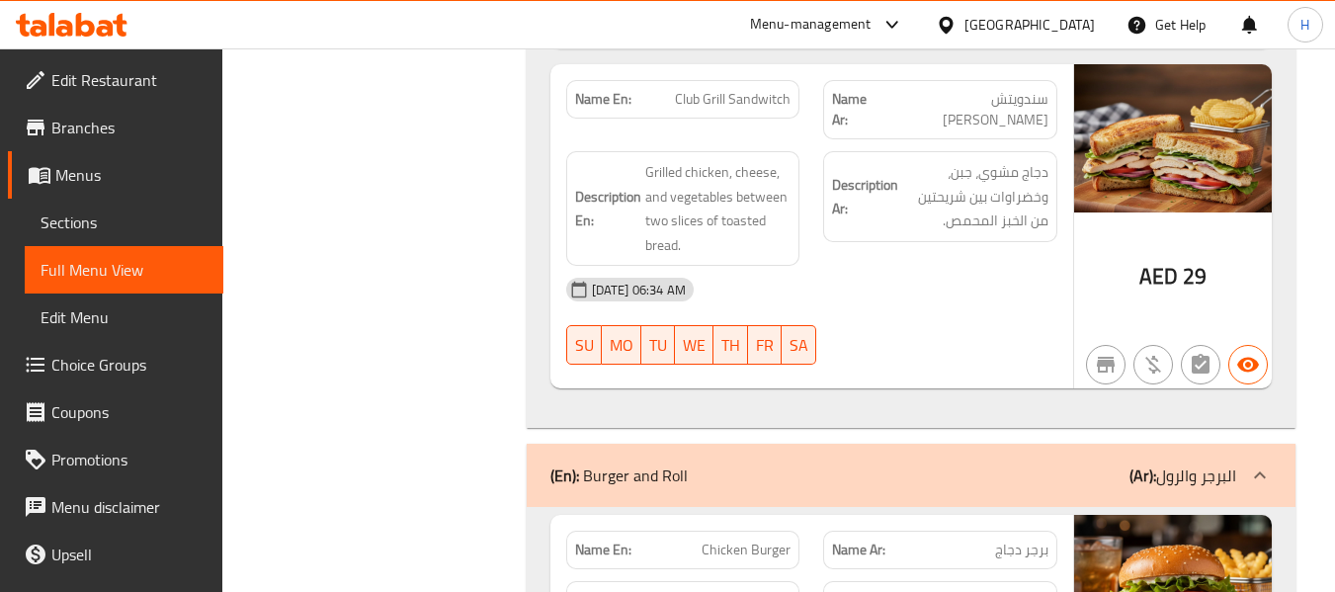
scroll to position [4216, 0]
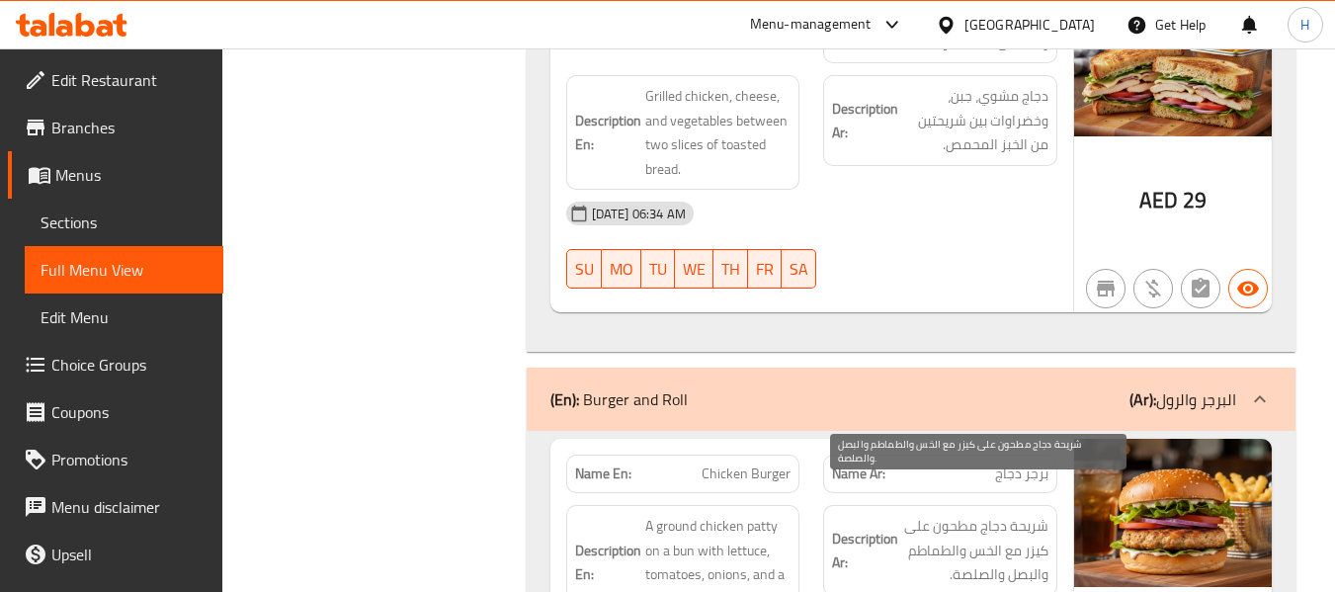
click at [915, 540] on span "شريحة دجاج مطحون على كيزر مع الخس والطماطم والبصل والصلصة." at bounding box center [975, 550] width 146 height 73
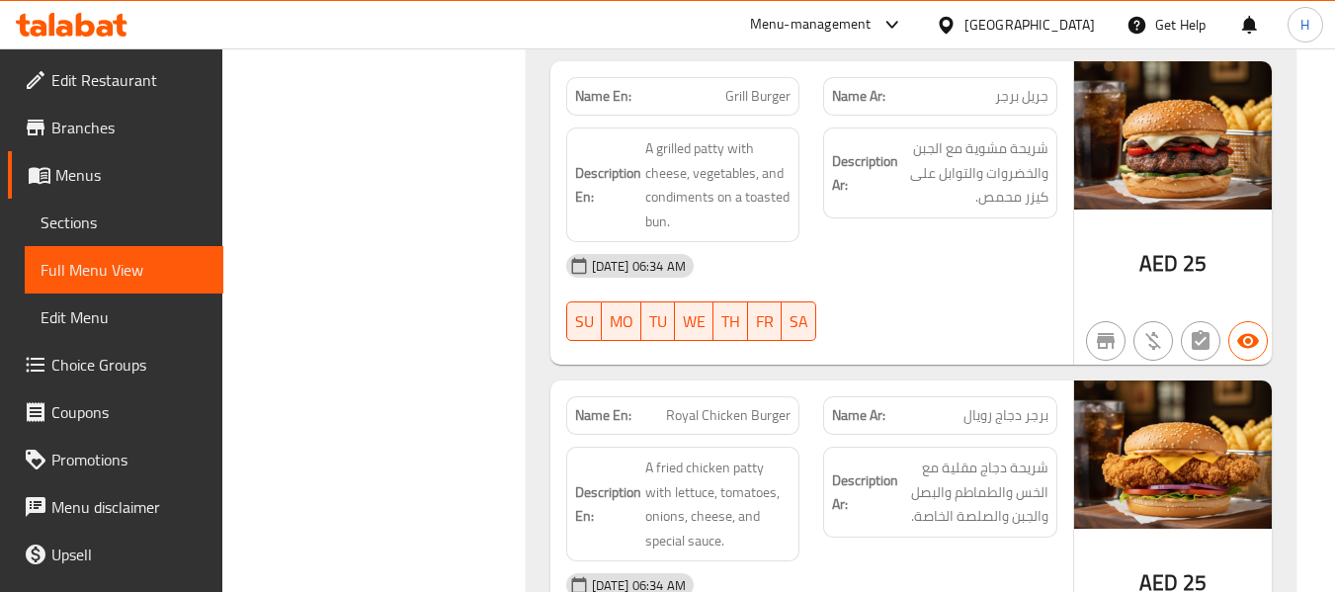
scroll to position [5270, 0]
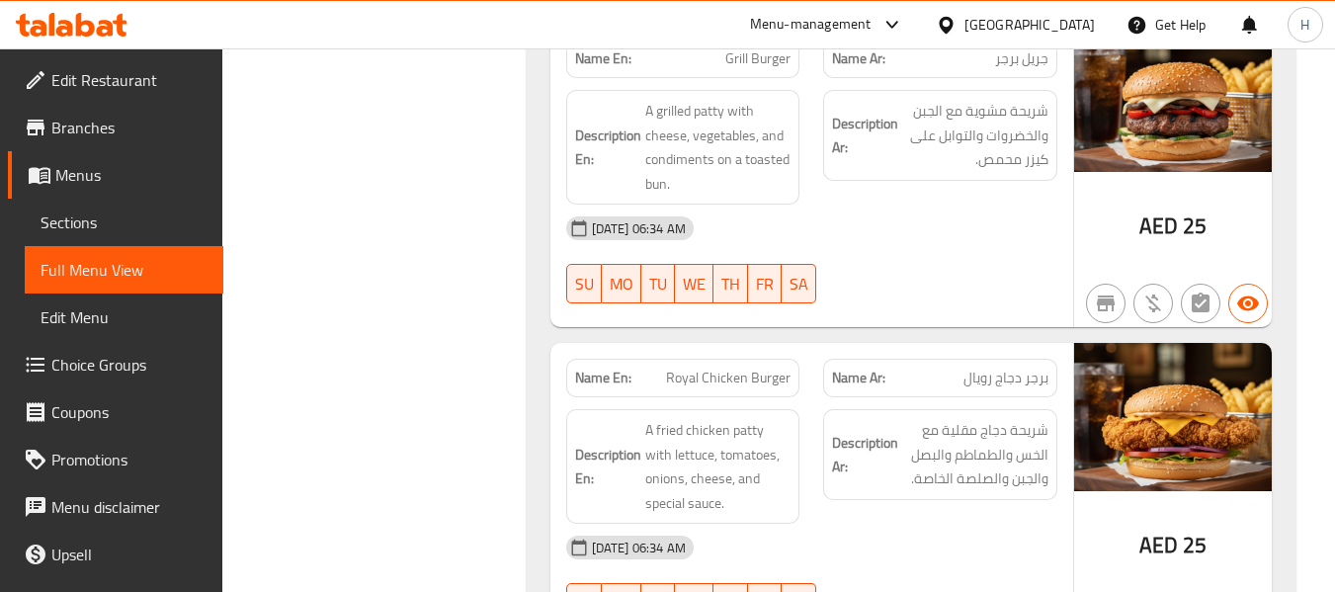
click at [105, 220] on span "Sections" at bounding box center [124, 222] width 167 height 24
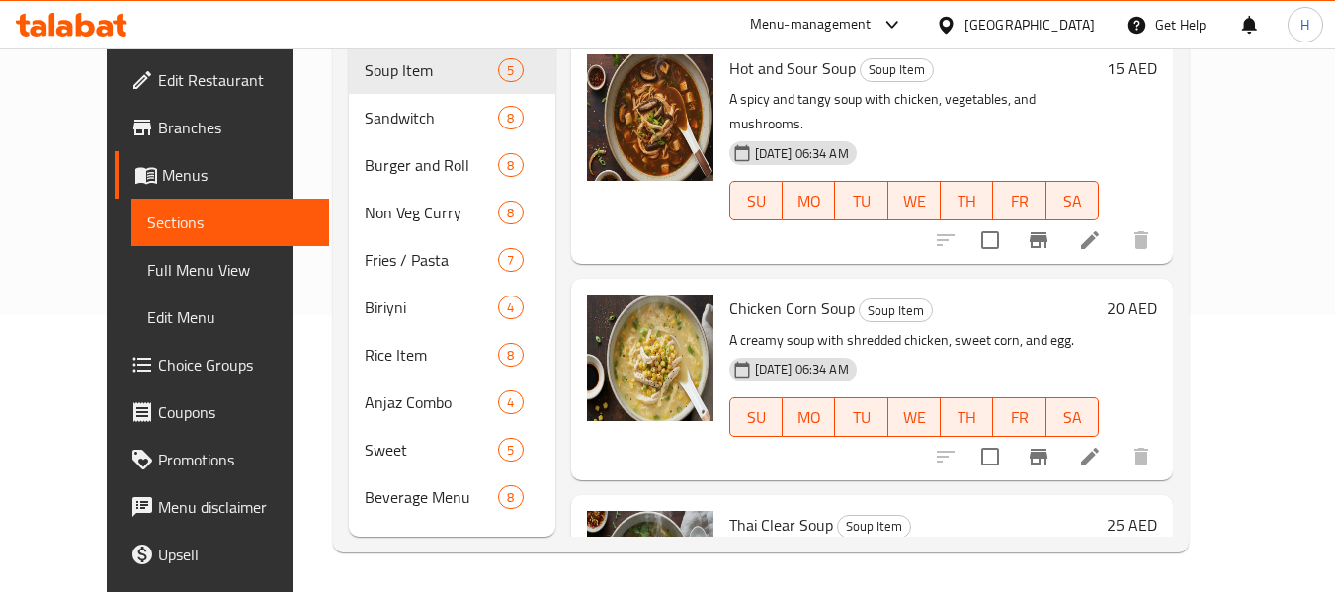
scroll to position [277, 0]
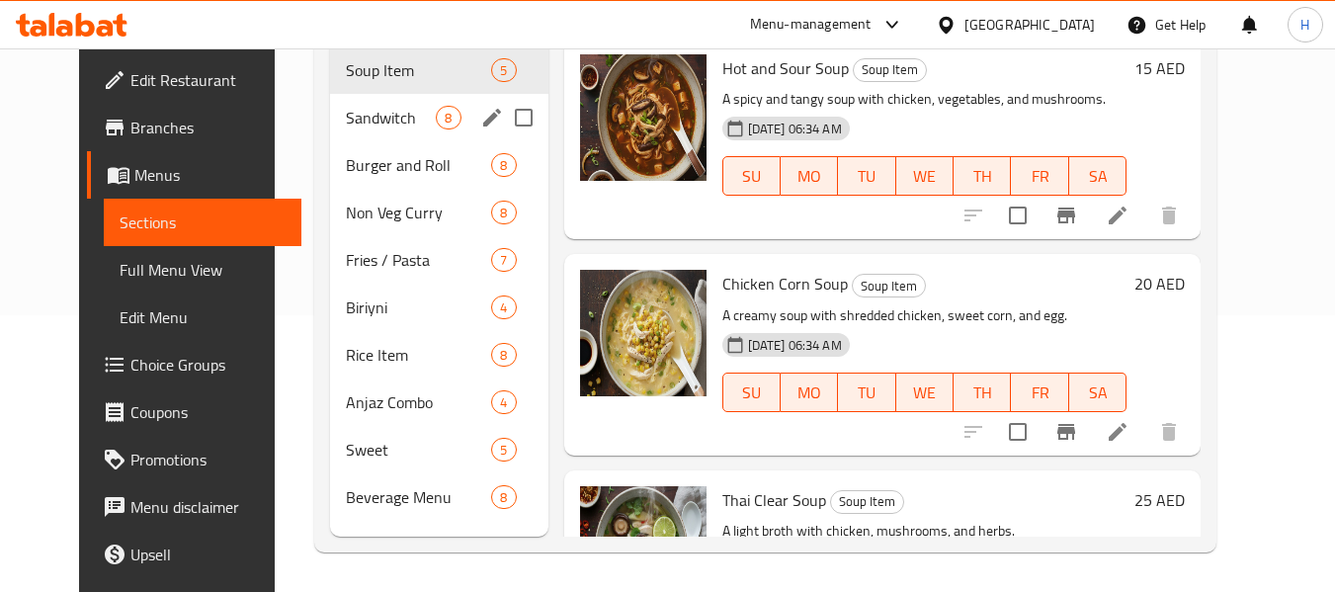
click at [346, 109] on span "Sandwitch" at bounding box center [391, 118] width 90 height 24
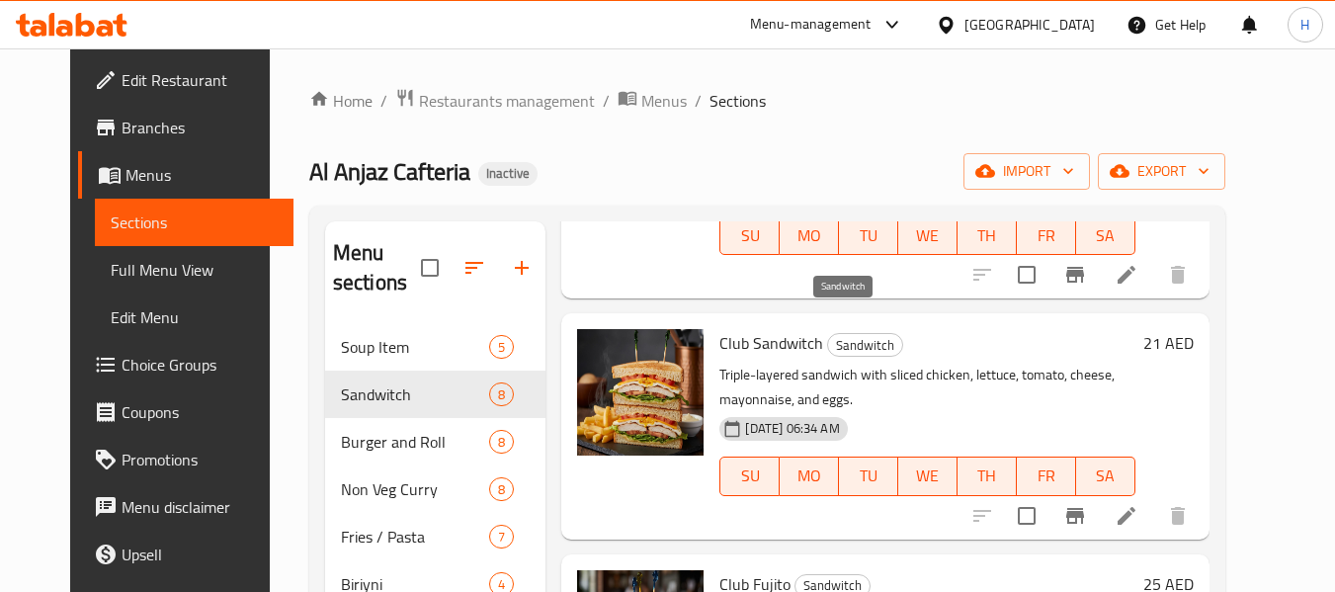
scroll to position [264, 0]
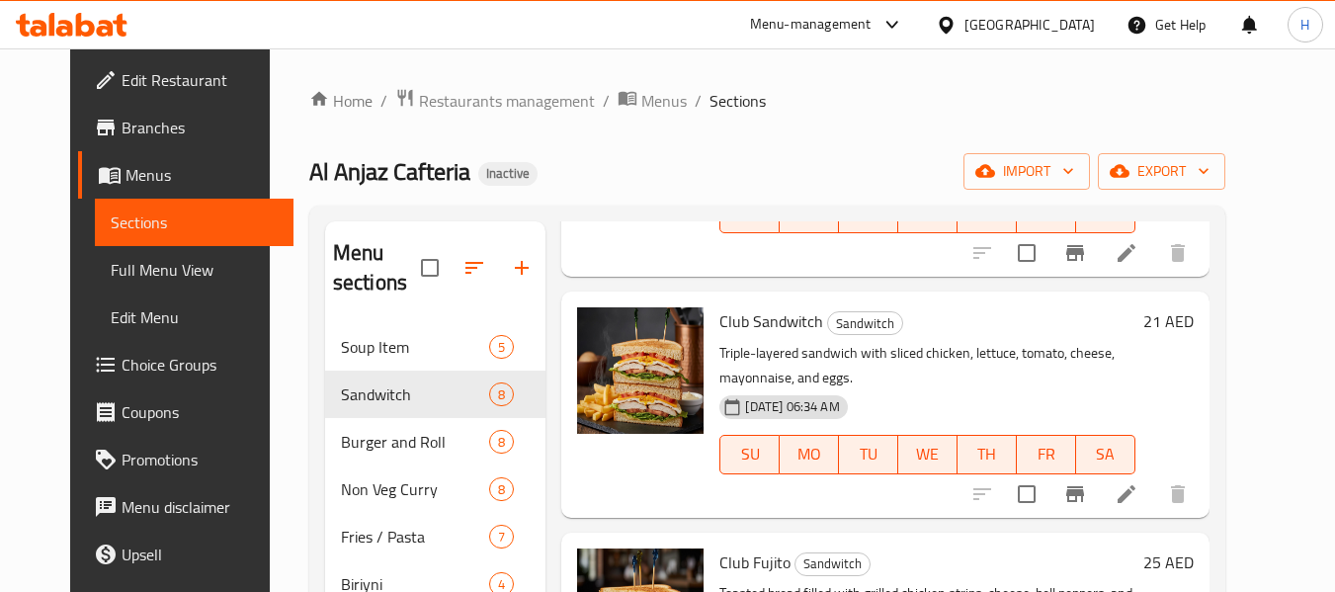
click at [614, 405] on div at bounding box center [640, 370] width 126 height 126
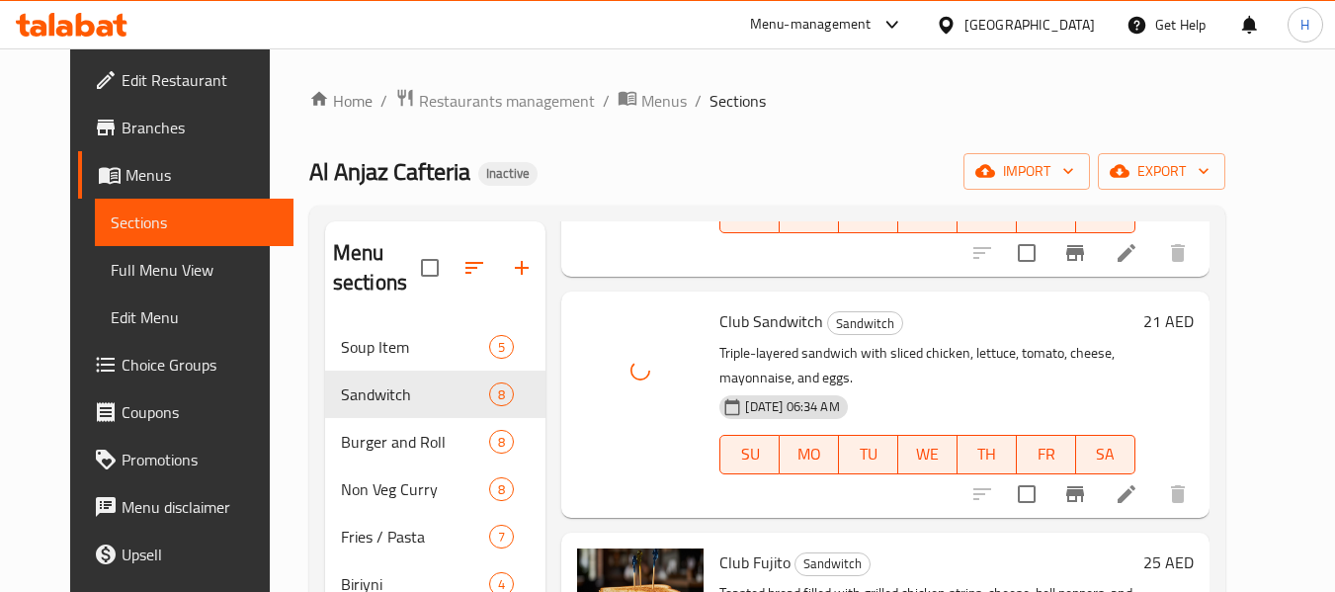
click at [755, 320] on span "Club Sandwitch" at bounding box center [771, 321] width 104 height 30
click at [754, 320] on span "Club Sandwitch" at bounding box center [771, 321] width 104 height 30
copy h6 "Club Sandwitch"
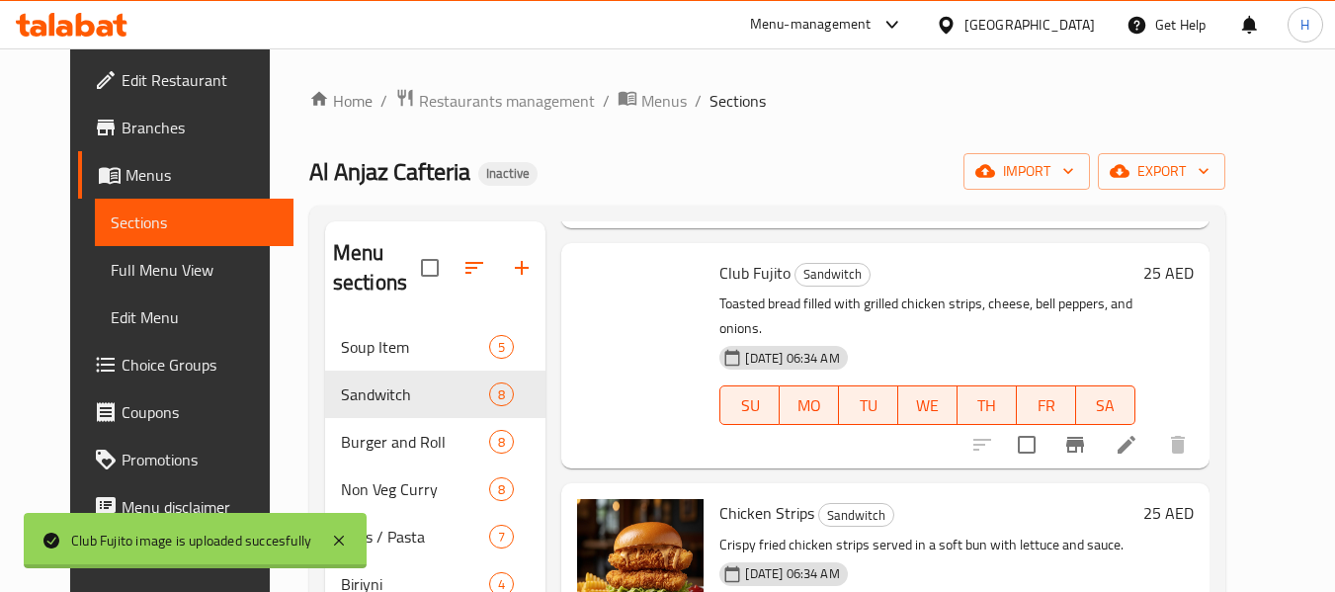
scroll to position [527, 0]
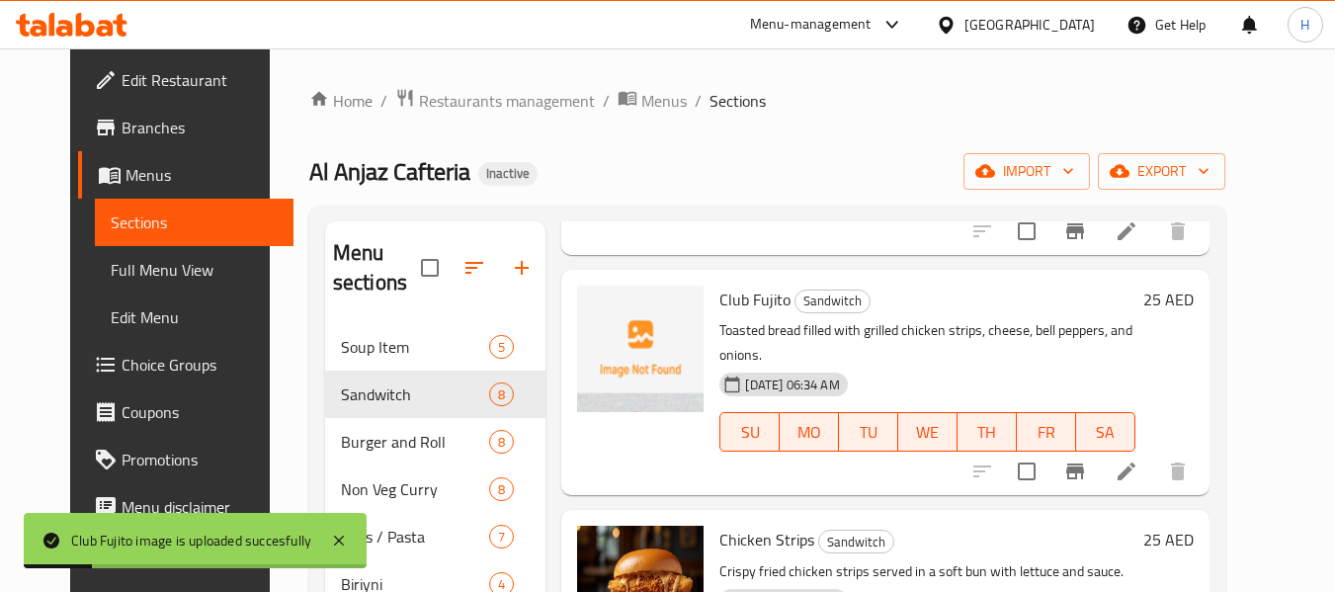
click at [719, 293] on span "Club Fujito" at bounding box center [754, 300] width 71 height 30
copy h6 "Club Fujito"
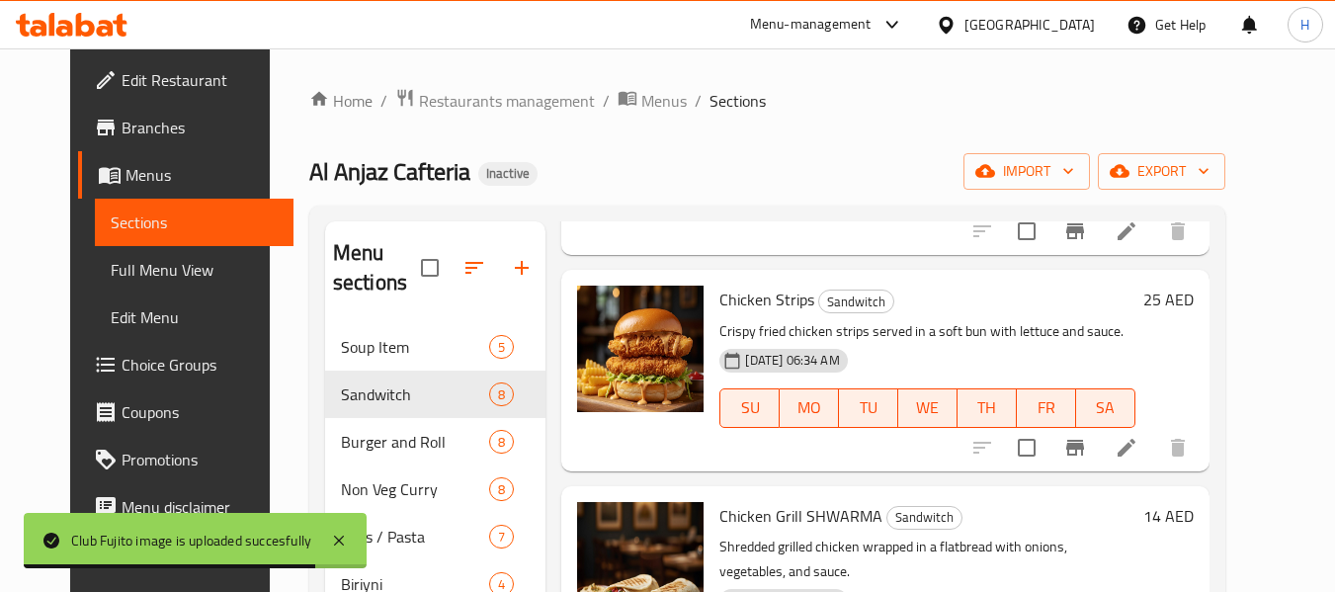
scroll to position [791, 0]
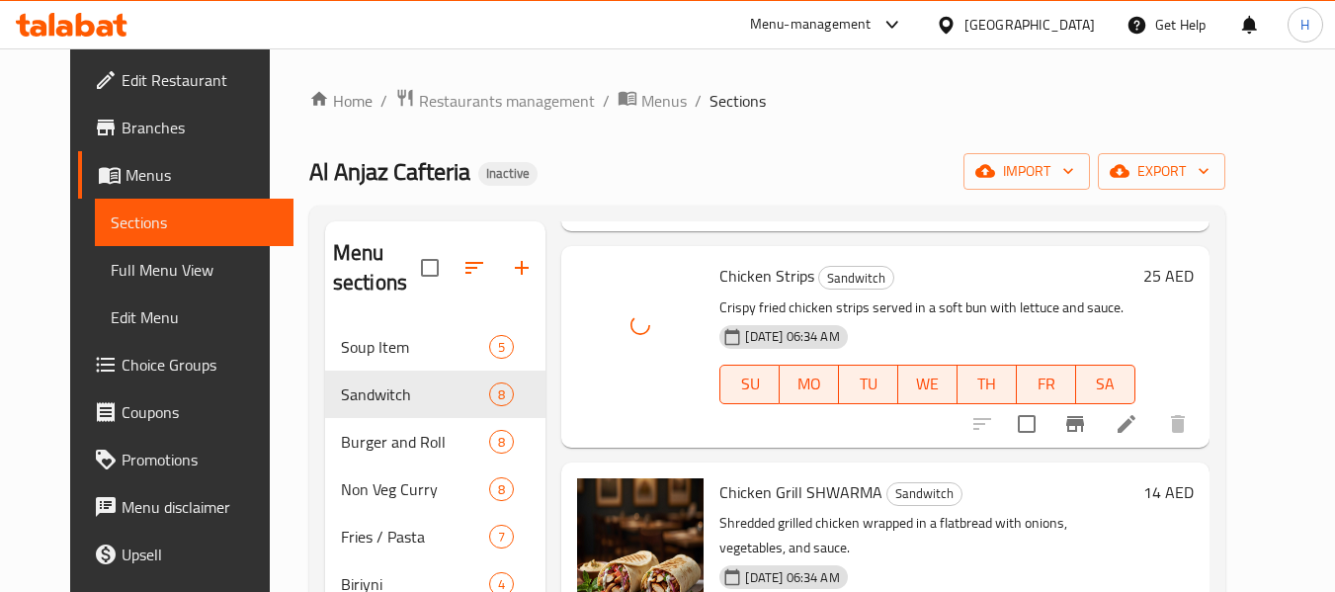
click at [736, 261] on span "Chicken Strips" at bounding box center [766, 276] width 95 height 30
copy h6 "Chicken Strips"
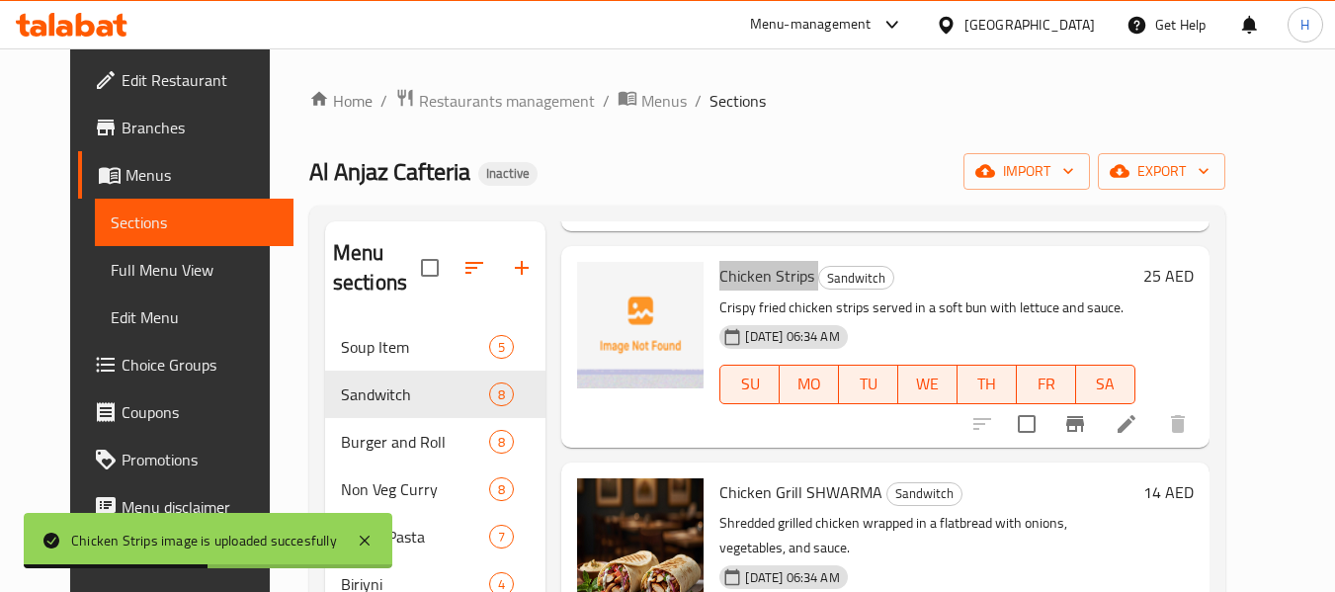
scroll to position [1054, 0]
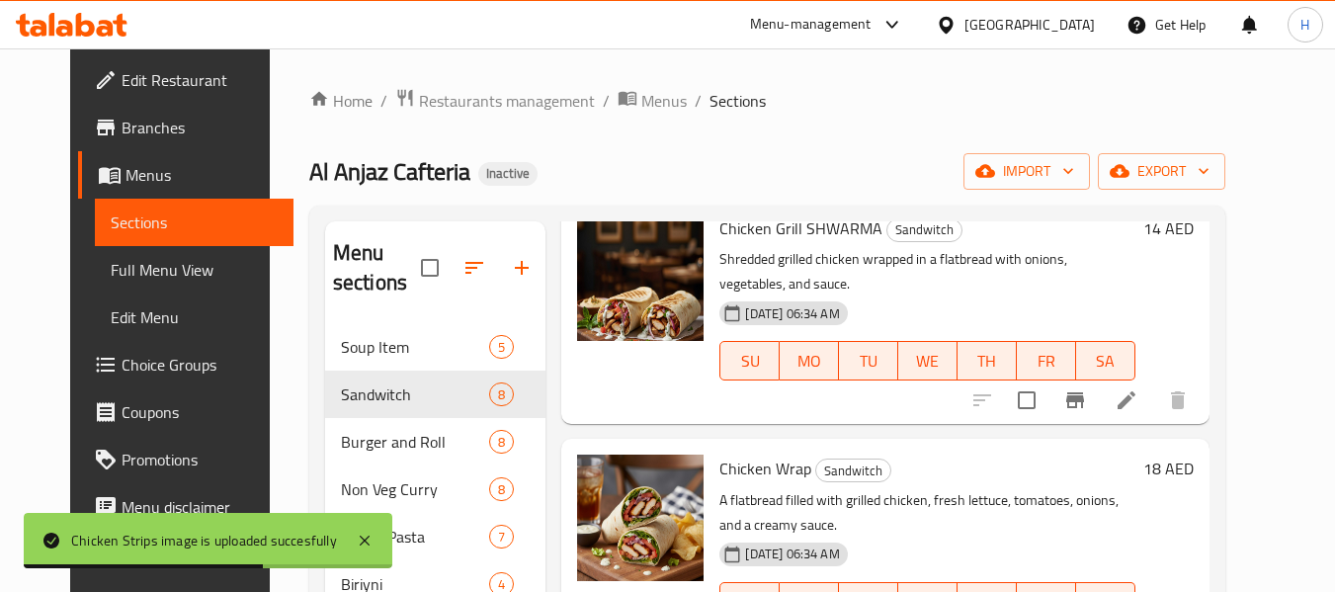
click at [601, 340] on div at bounding box center [640, 311] width 142 height 209
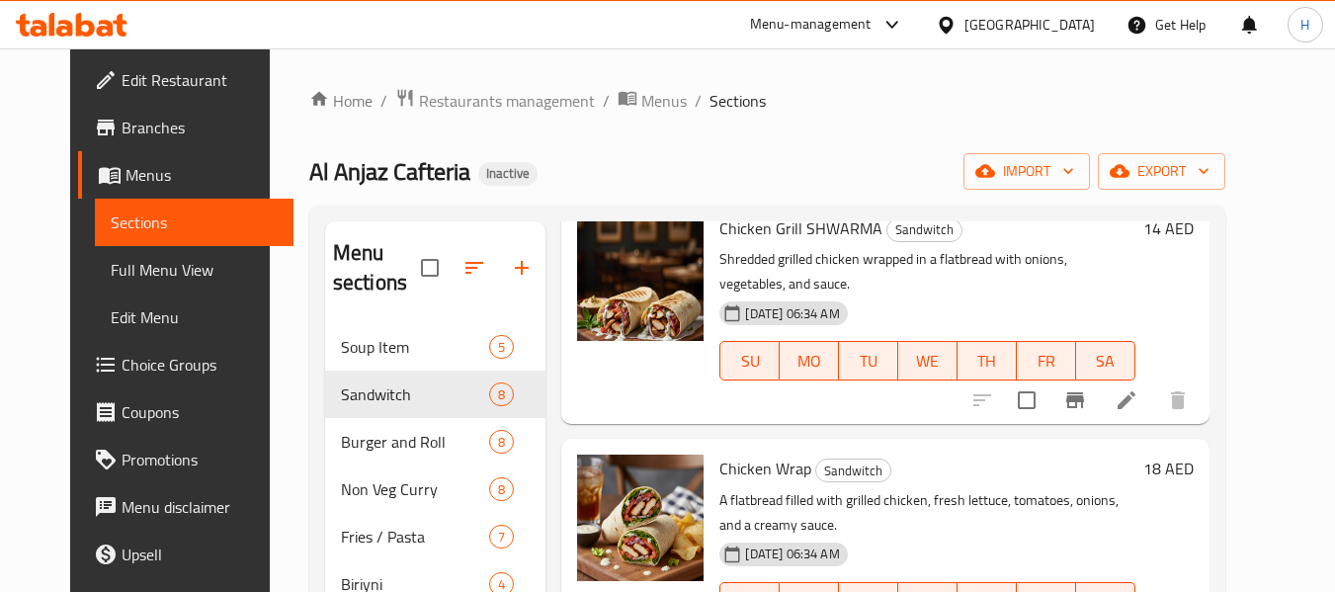
click at [736, 454] on span "Chicken Wrap" at bounding box center [765, 469] width 92 height 30
copy h6 "Chicken Wrap"
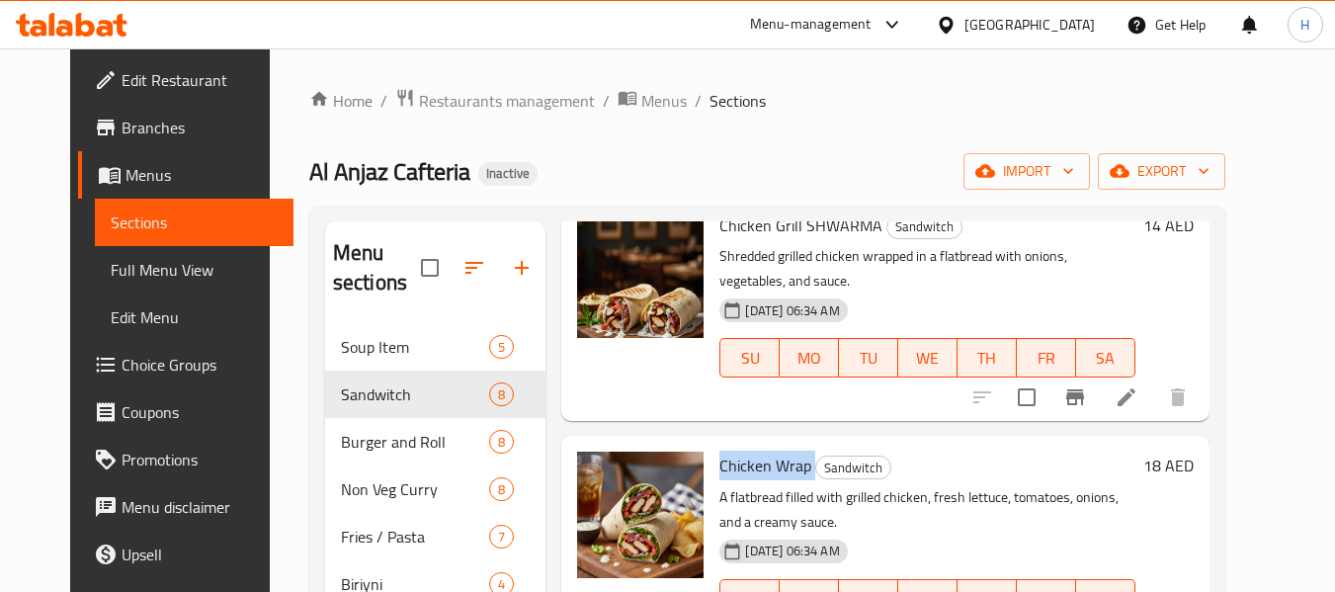
scroll to position [1025, 0]
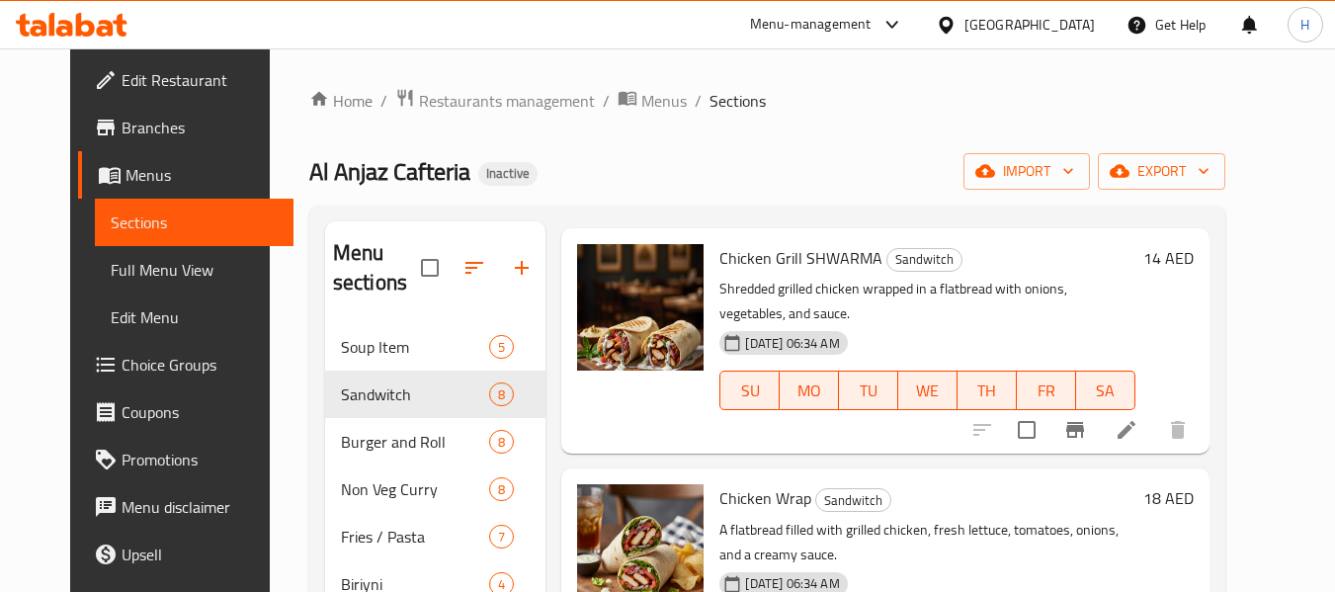
click at [913, 518] on p "A flatbread filled with grilled chicken, fresh lettuce, tomatoes, onions, and a…" at bounding box center [926, 542] width 415 height 49
click at [608, 511] on div at bounding box center [640, 547] width 126 height 126
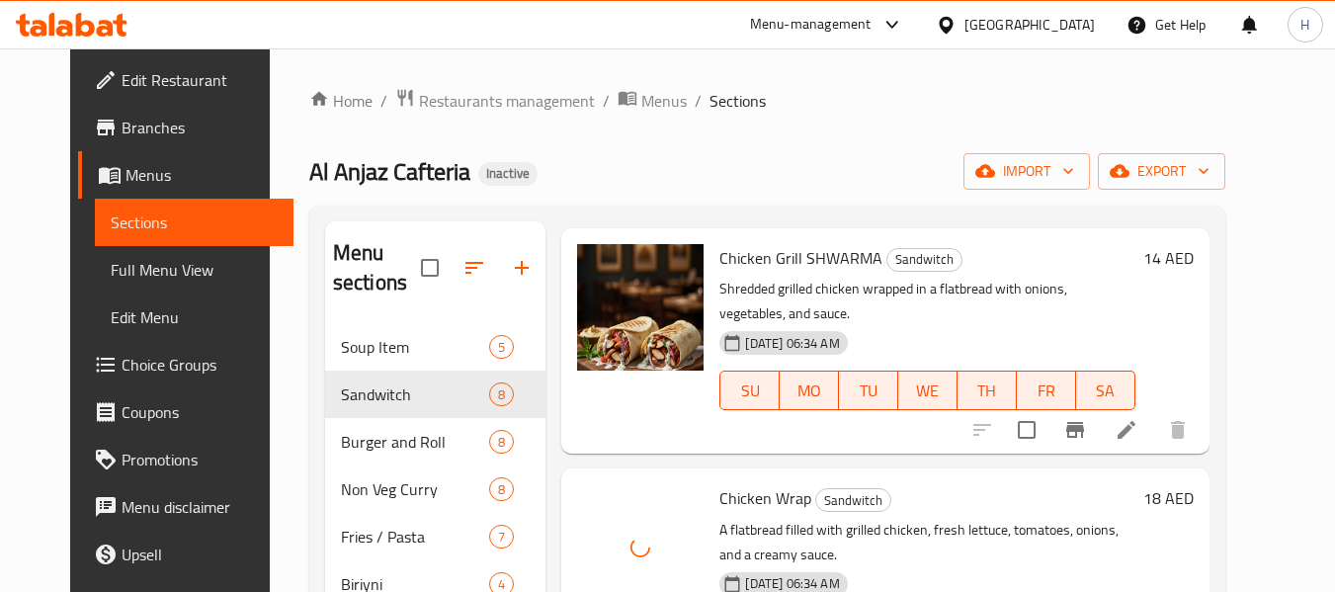
click at [783, 243] on span "Chicken Grill SHWARMA" at bounding box center [800, 258] width 163 height 30
click at [769, 483] on span "Chicken Wrap" at bounding box center [765, 498] width 92 height 30
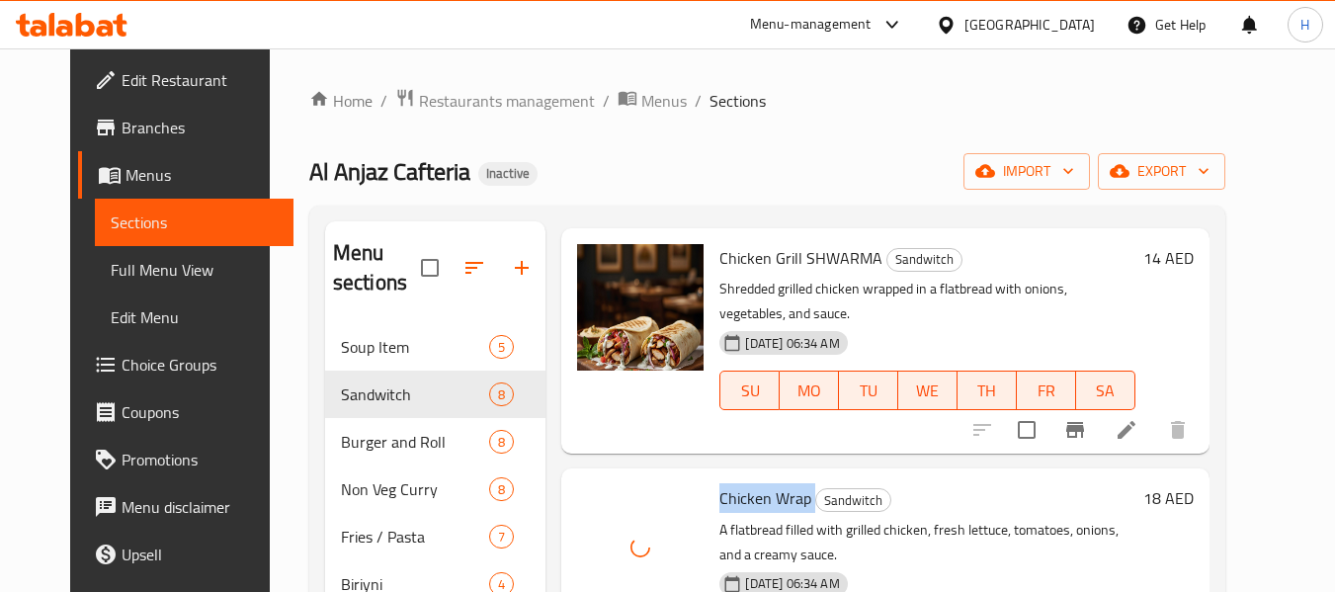
copy h6 "Chicken Wrap"
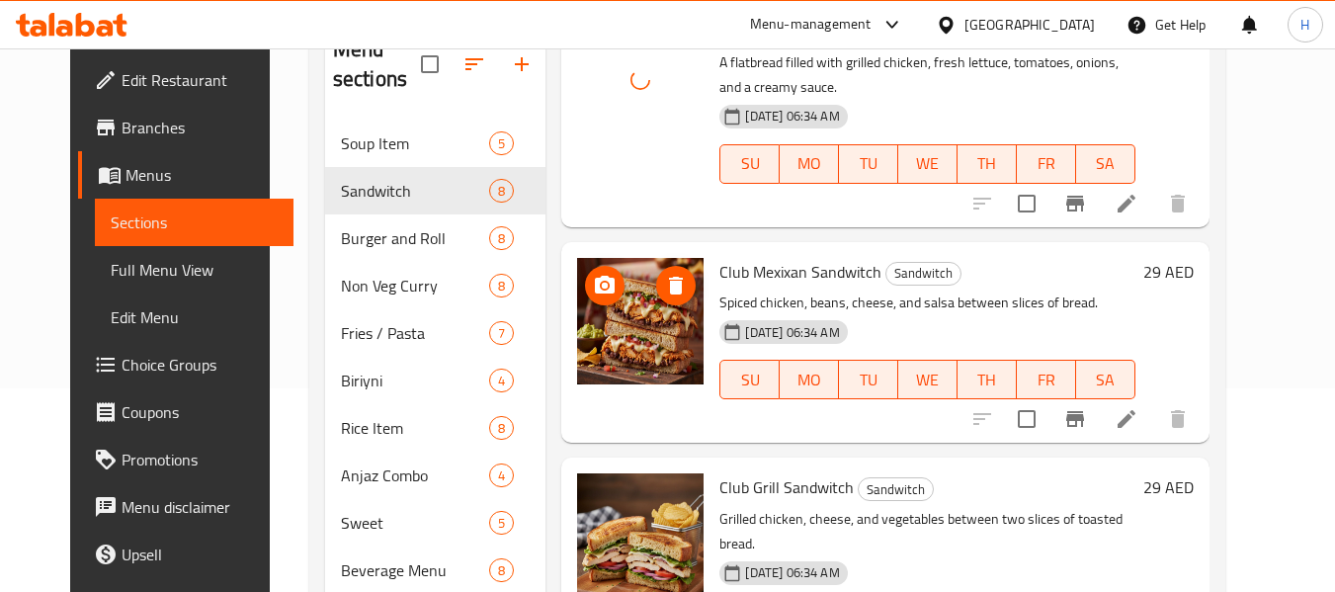
scroll to position [264, 0]
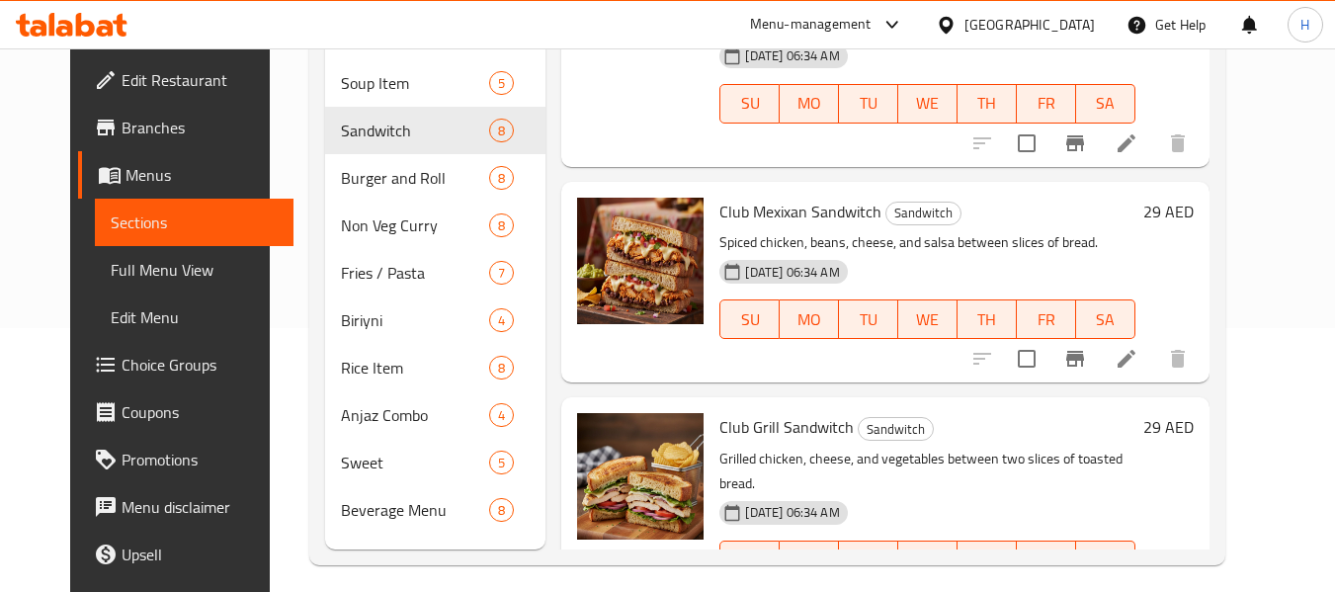
click at [586, 546] on div "Club Grill Sandwitch Sandwitch Grilled chicken, cheese, and vegetables between …" at bounding box center [884, 509] width 647 height 225
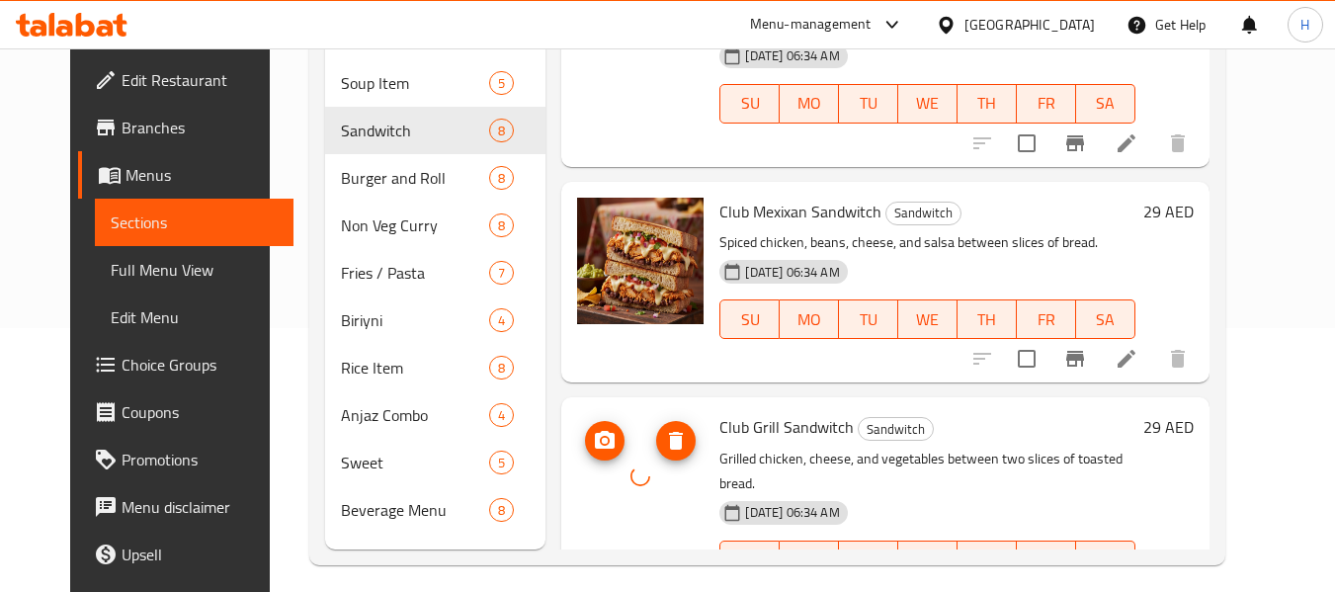
click at [631, 478] on div at bounding box center [640, 476] width 126 height 126
click at [633, 476] on div at bounding box center [640, 476] width 126 height 126
click at [743, 412] on span "Club Grill Sandwitch" at bounding box center [786, 427] width 134 height 30
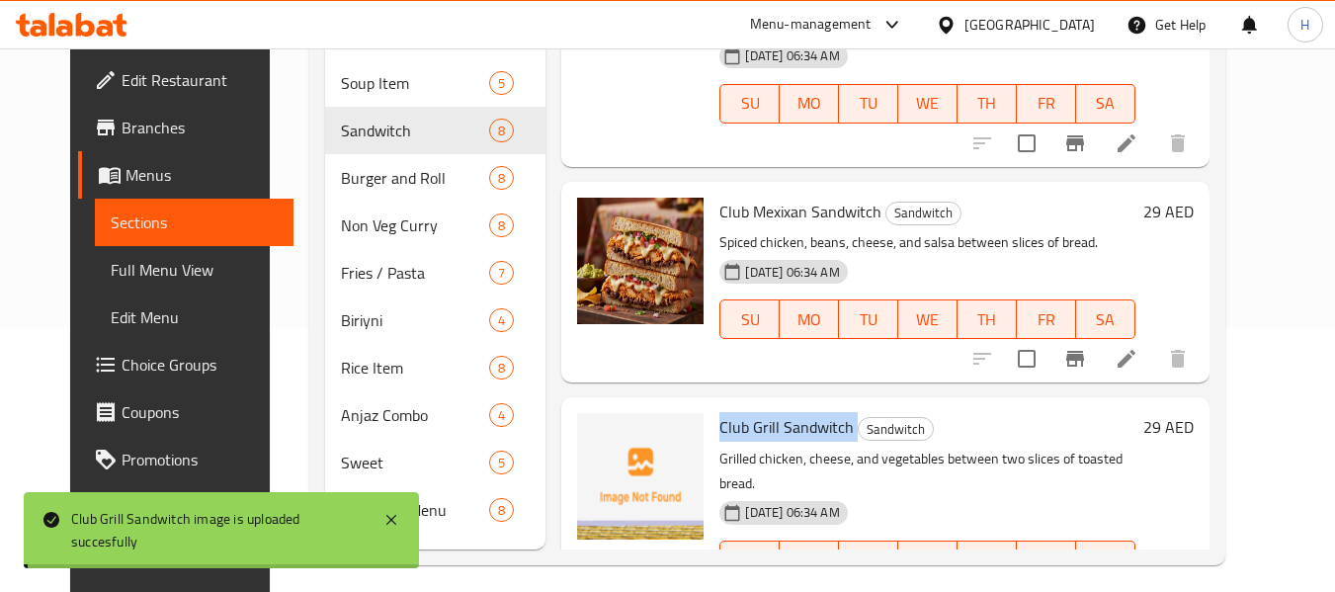
click at [743, 412] on span "Club Grill Sandwitch" at bounding box center [786, 427] width 134 height 30
copy h6 "Club Grill Sandwitch"
click at [692, 517] on div at bounding box center [640, 509] width 142 height 209
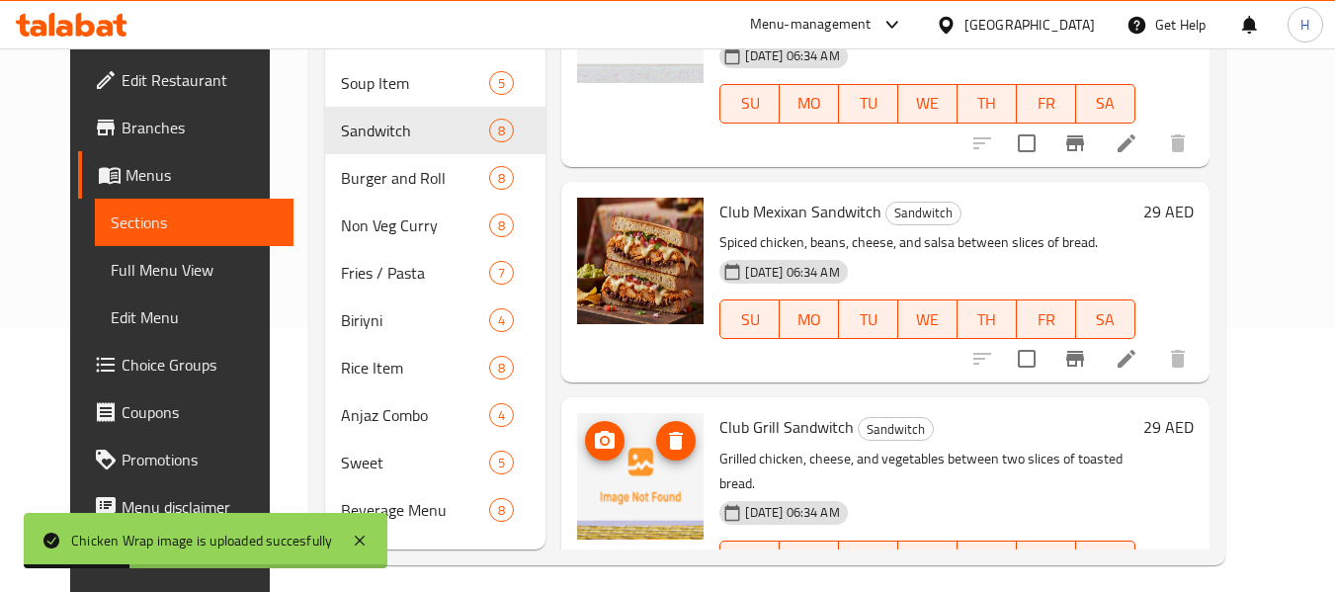
drag, startPoint x: 627, startPoint y: 467, endPoint x: 304, endPoint y: 307, distance: 360.6
click at [626, 465] on img at bounding box center [640, 476] width 126 height 126
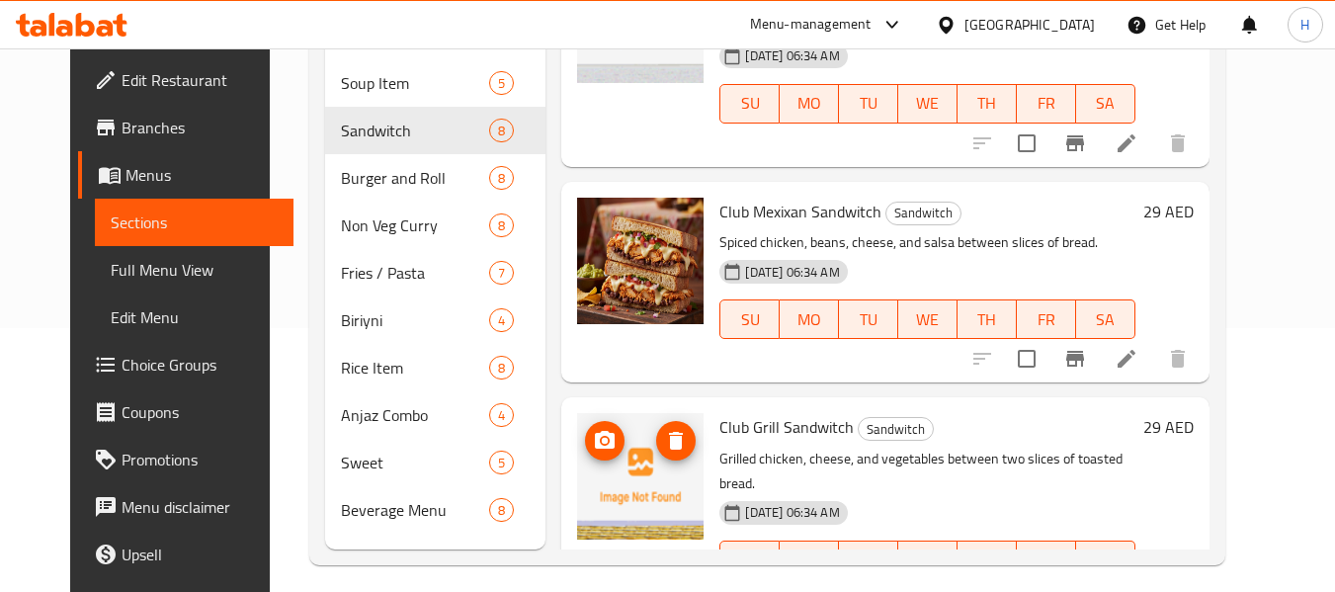
click at [635, 447] on img at bounding box center [640, 476] width 126 height 126
click at [629, 365] on div "Menu items Add Sort Manage items Chicken Tikka Sandwitch Sandwitch Grilled mari…" at bounding box center [876, 254] width 663 height 592
click at [658, 434] on img at bounding box center [640, 476] width 126 height 126
click at [669, 432] on icon "delete image" at bounding box center [676, 441] width 14 height 18
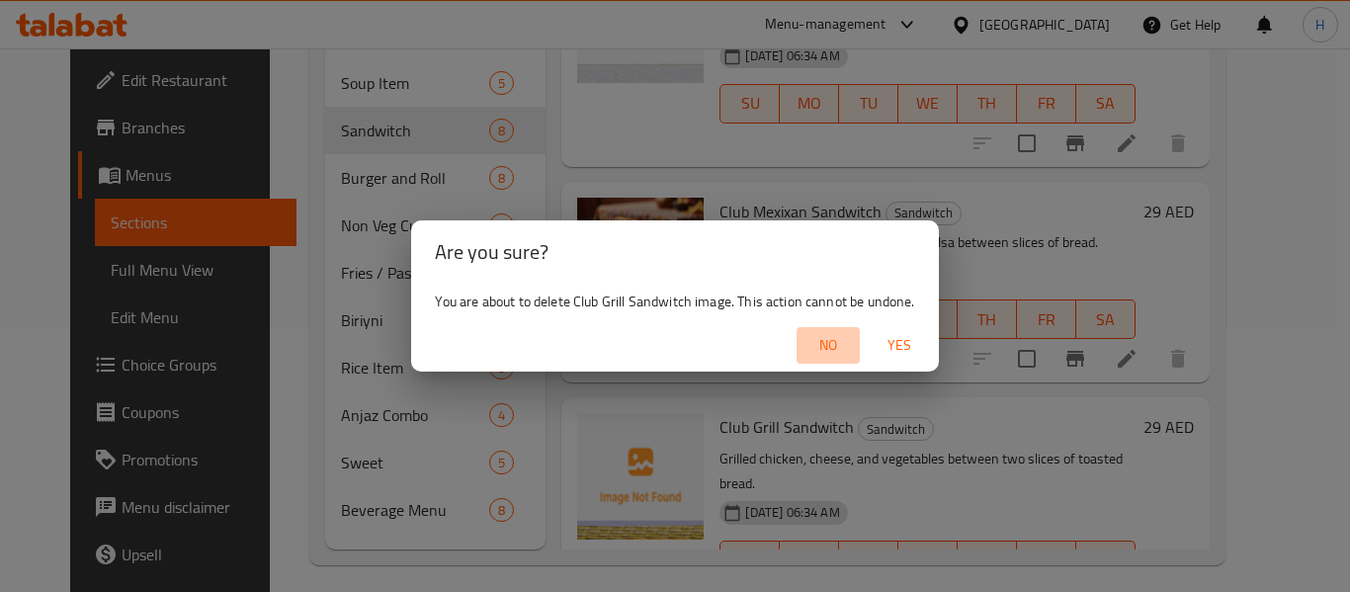
click at [837, 341] on span "No" at bounding box center [827, 345] width 47 height 25
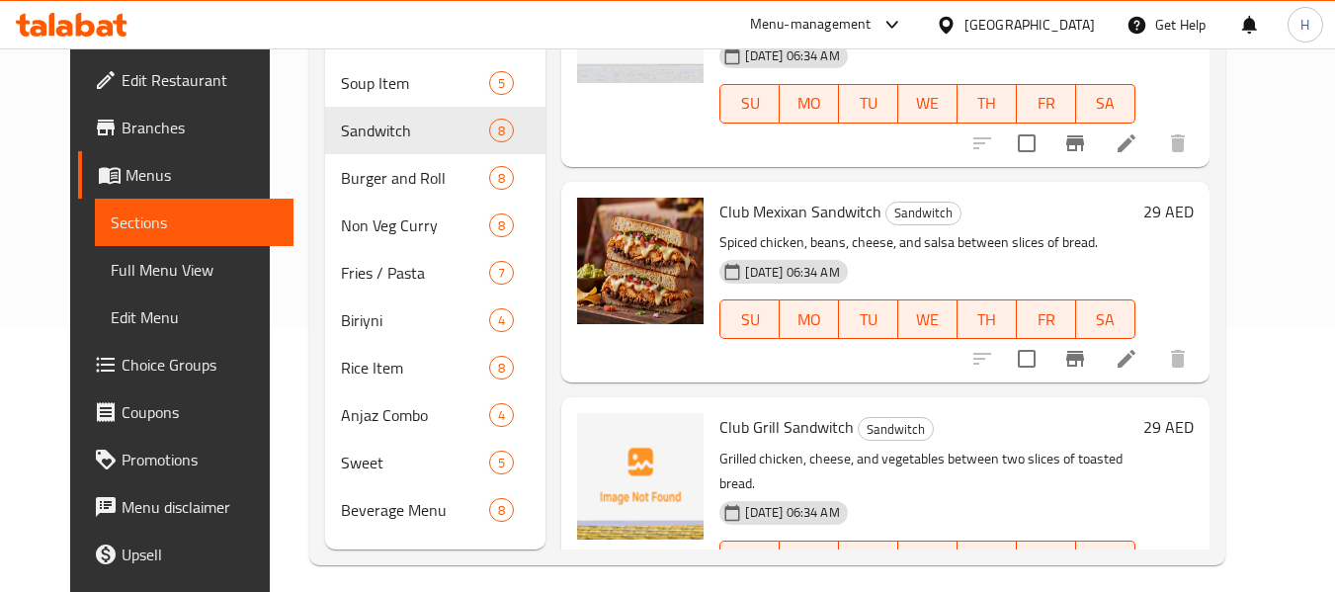
click at [622, 513] on div at bounding box center [640, 509] width 142 height 209
click at [593, 429] on icon "upload picture" at bounding box center [605, 441] width 24 height 24
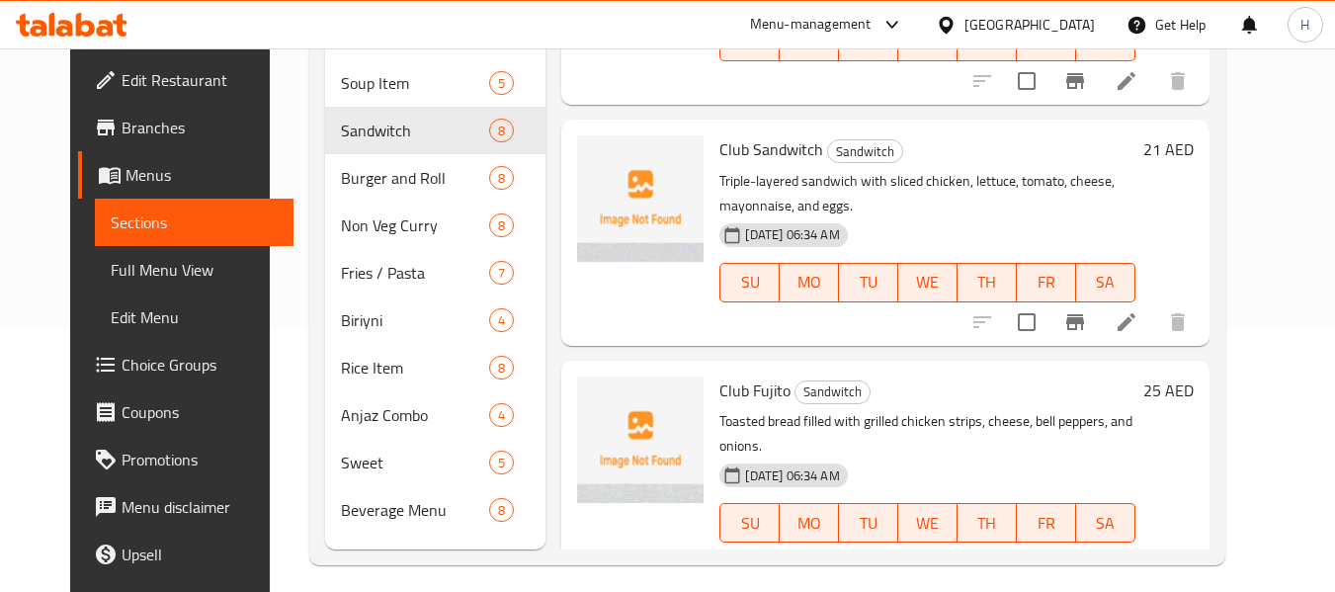
scroll to position [0, 0]
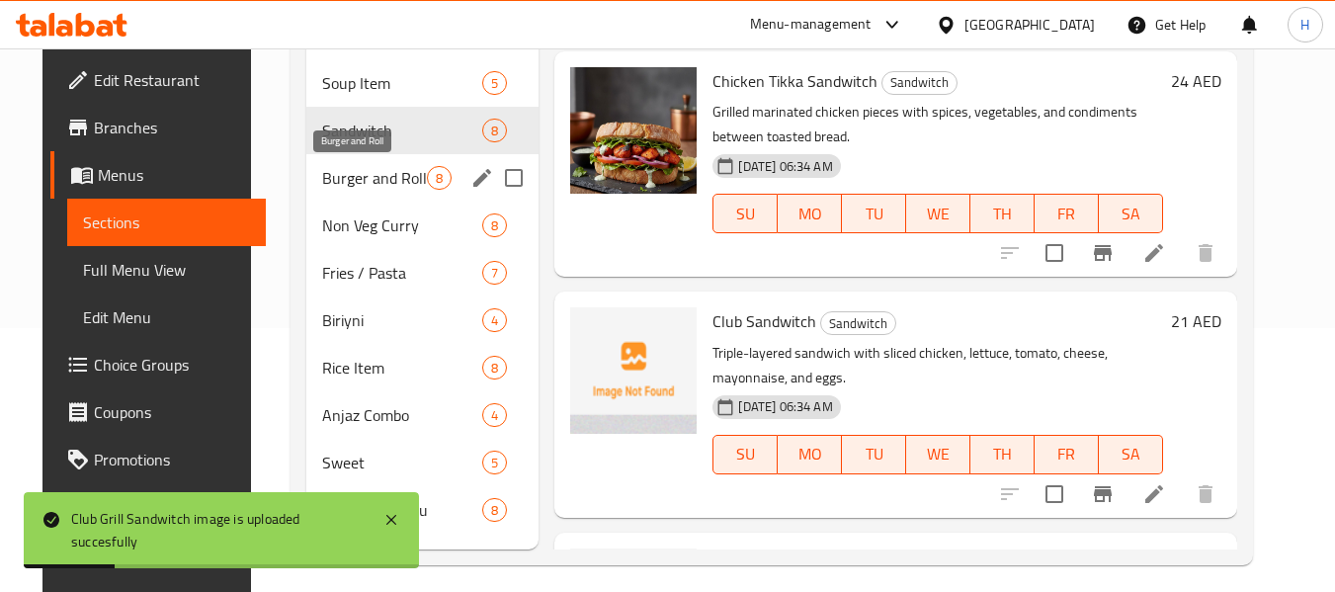
click at [323, 176] on span "Burger and Roll" at bounding box center [374, 178] width 105 height 24
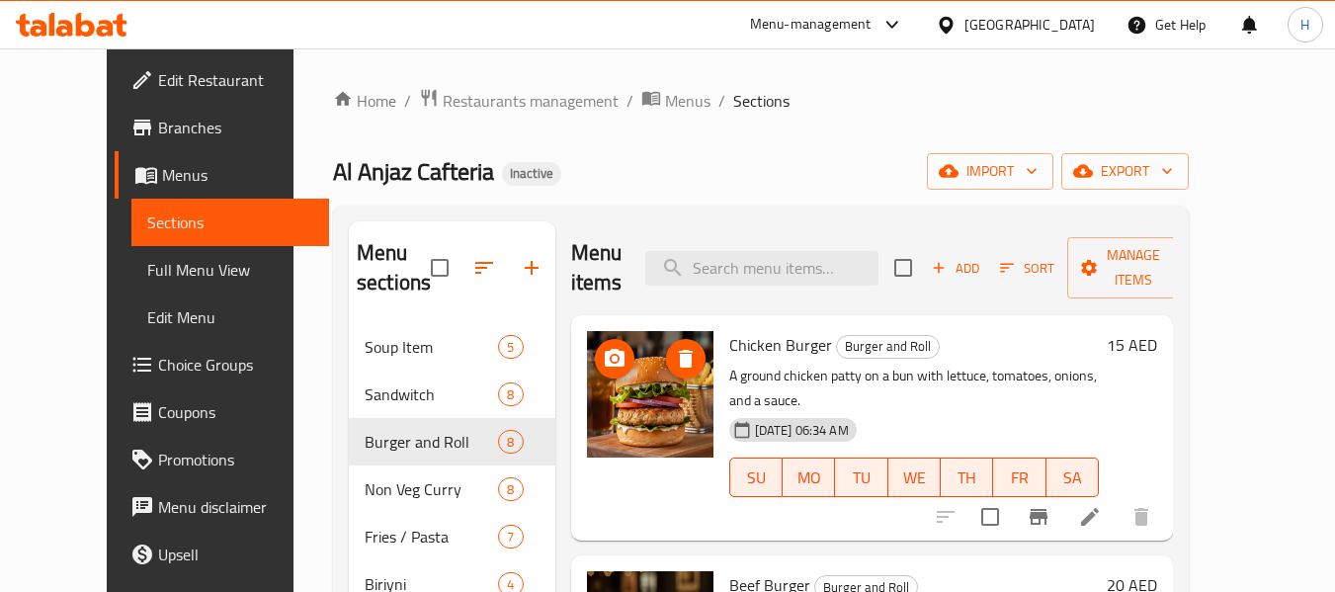
click at [634, 414] on img at bounding box center [650, 394] width 126 height 126
click at [605, 358] on icon "upload picture" at bounding box center [615, 358] width 20 height 18
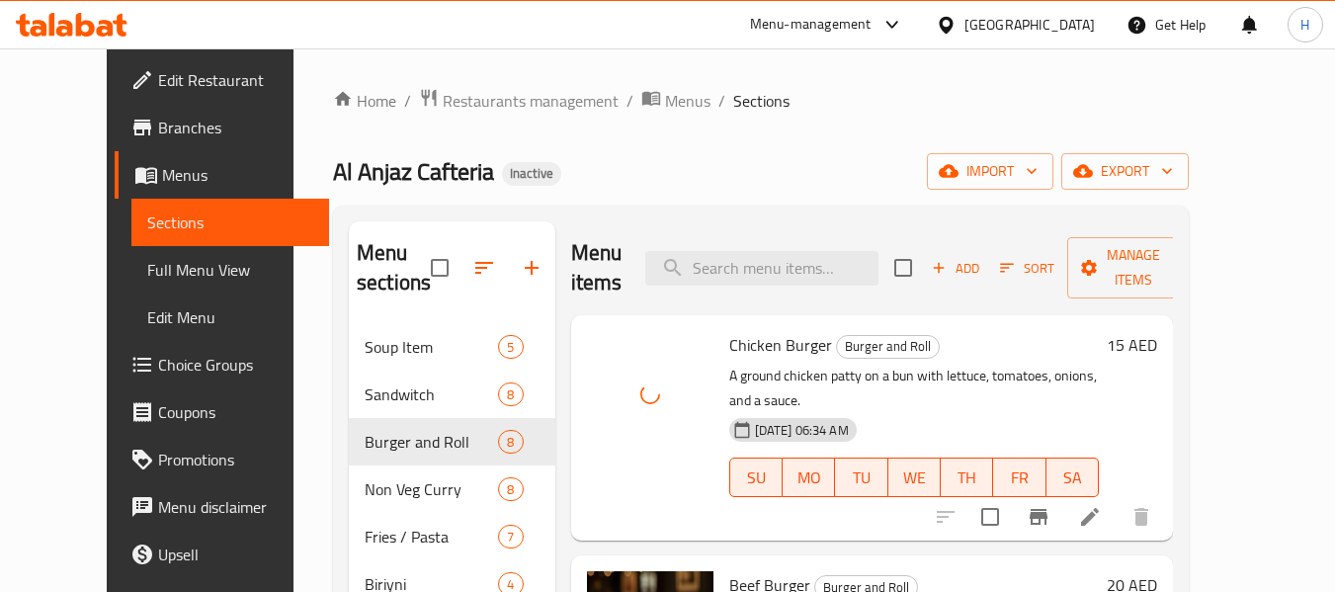
click at [751, 344] on span "Chicken Burger" at bounding box center [780, 345] width 103 height 30
copy h6 "Chicken Burger"
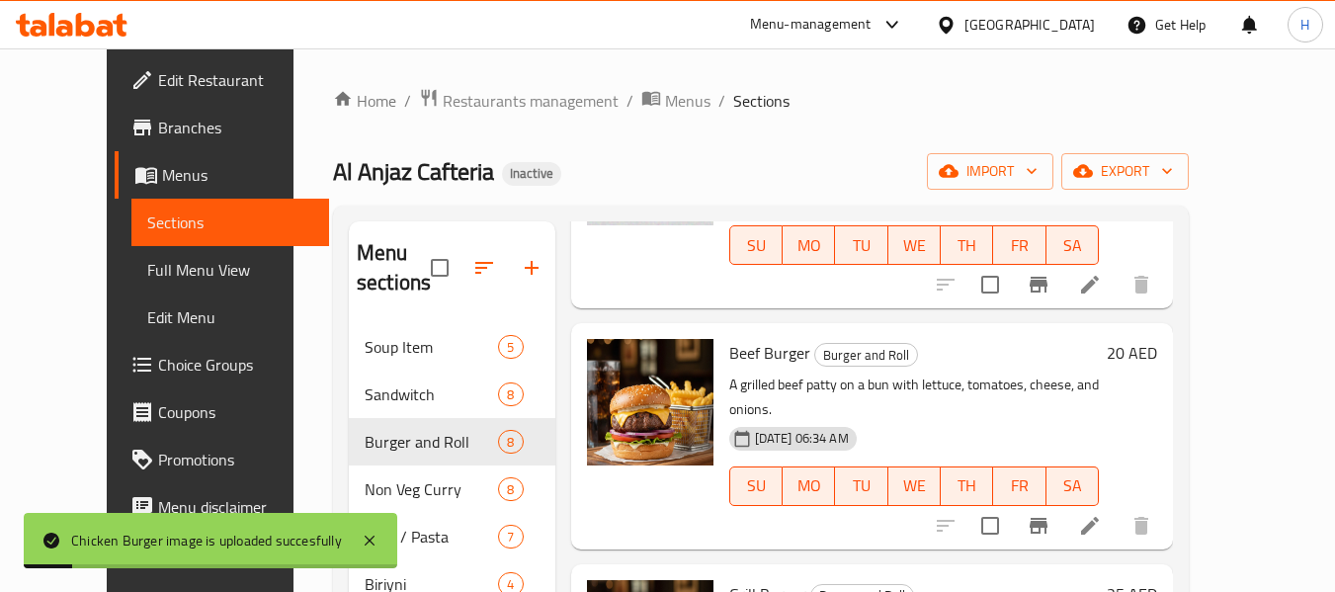
scroll to position [264, 0]
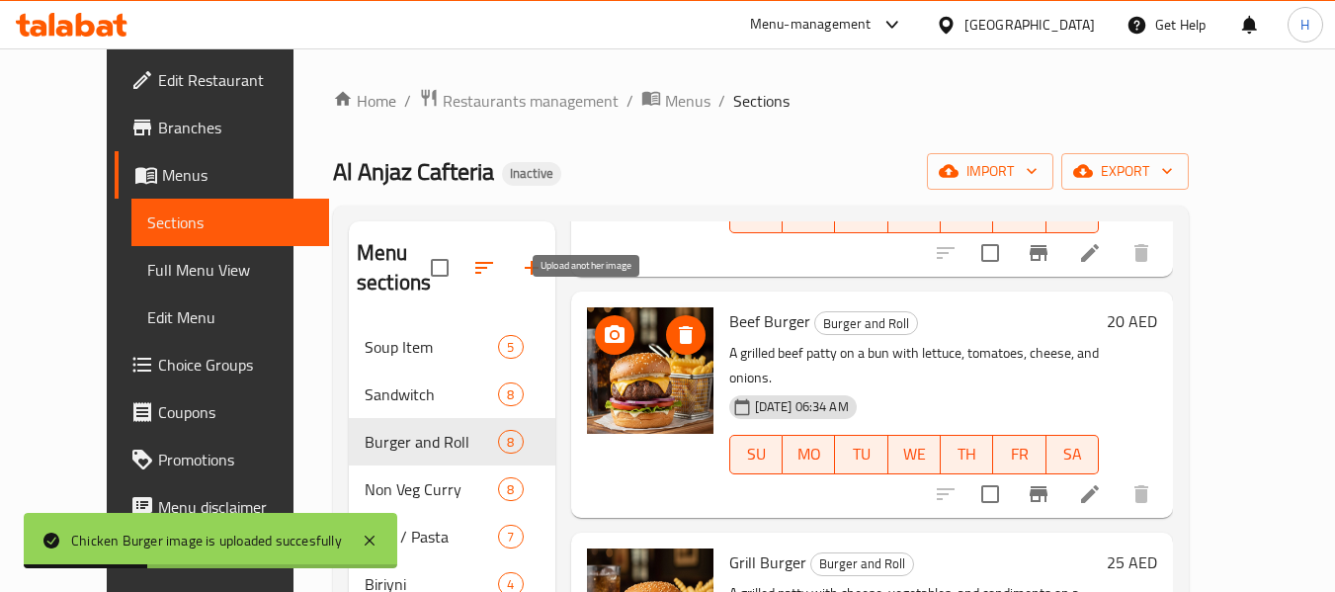
click at [605, 325] on icon "upload picture" at bounding box center [615, 334] width 20 height 18
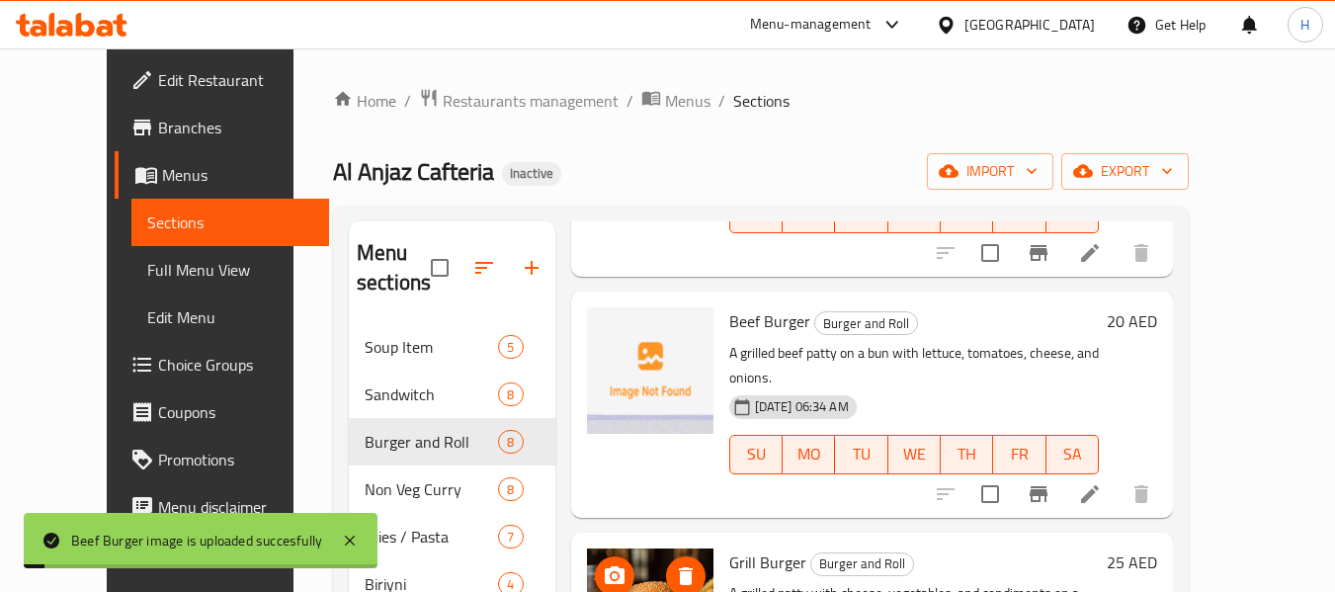
click at [603, 564] on span "upload picture" at bounding box center [615, 576] width 40 height 24
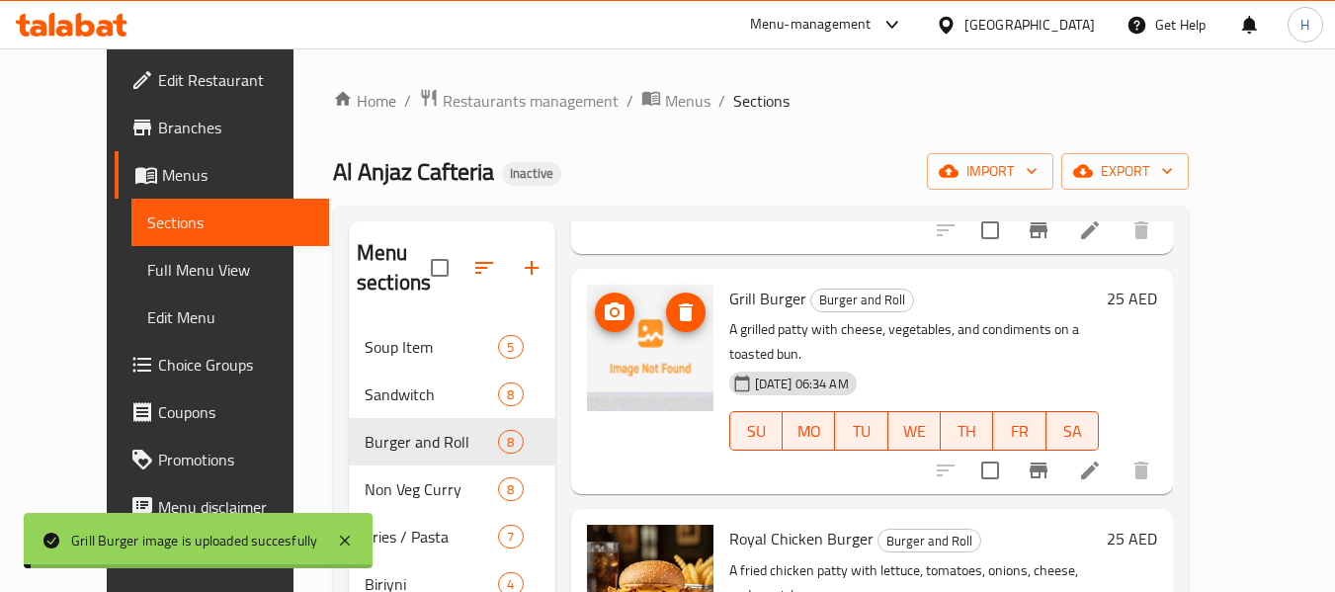
scroll to position [527, 0]
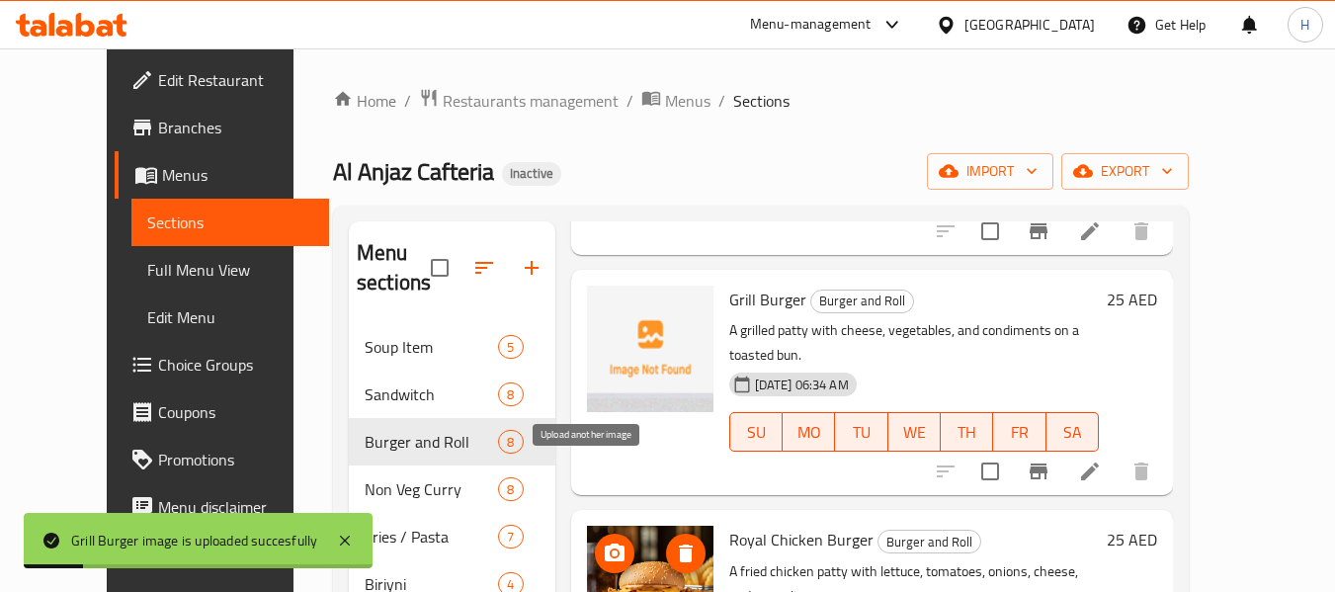
click at [605, 543] on icon "upload picture" at bounding box center [615, 552] width 20 height 18
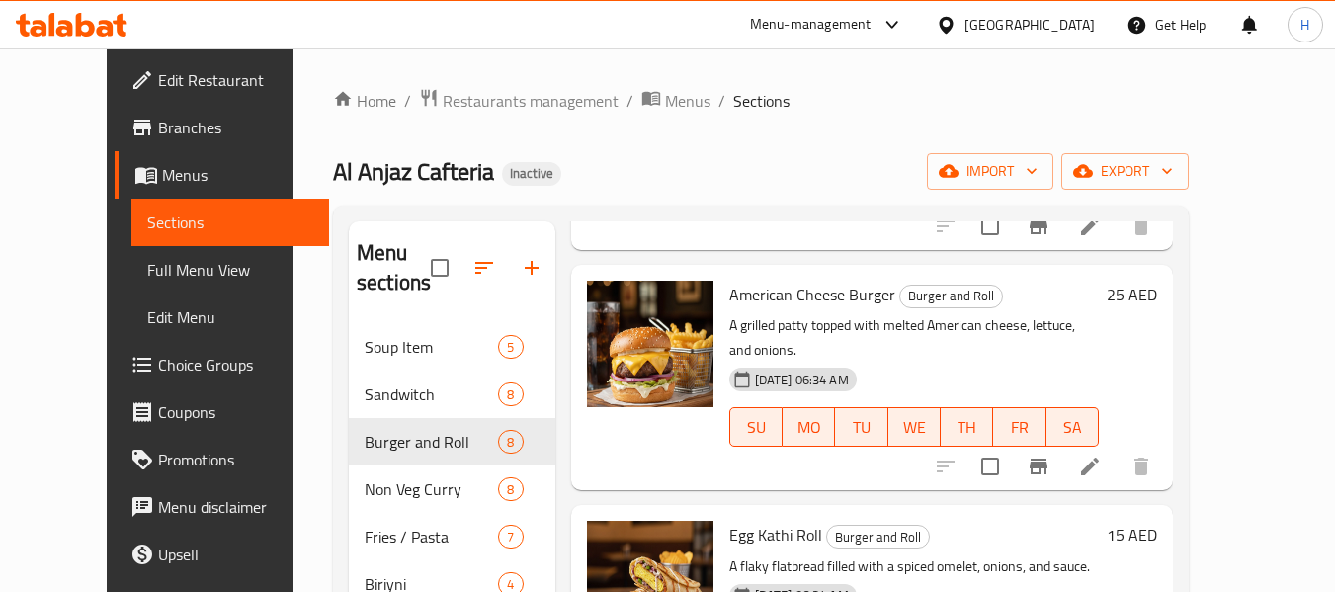
scroll to position [951, 0]
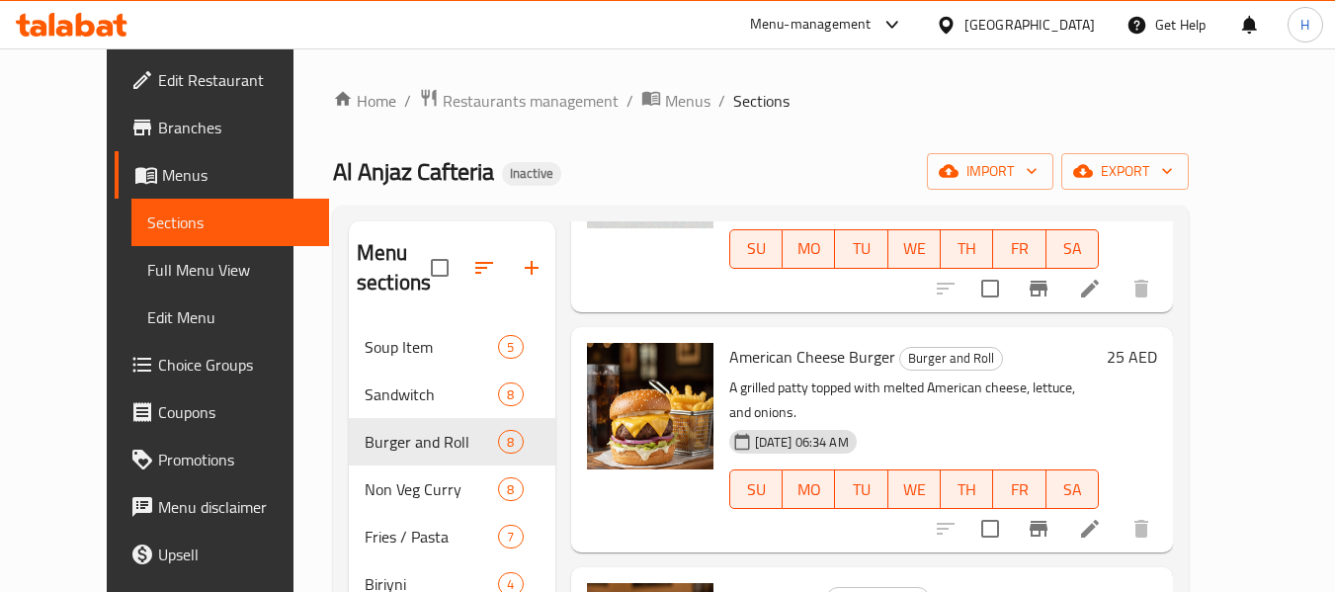
click at [732, 582] on span "Egg Kathi Roll" at bounding box center [775, 597] width 93 height 30
click at [733, 582] on span "Egg Kathi Roll" at bounding box center [775, 597] width 93 height 30
click at [737, 582] on span "Egg Kathi Roll" at bounding box center [775, 597] width 93 height 30
copy h6 "Egg Kathi Roll"
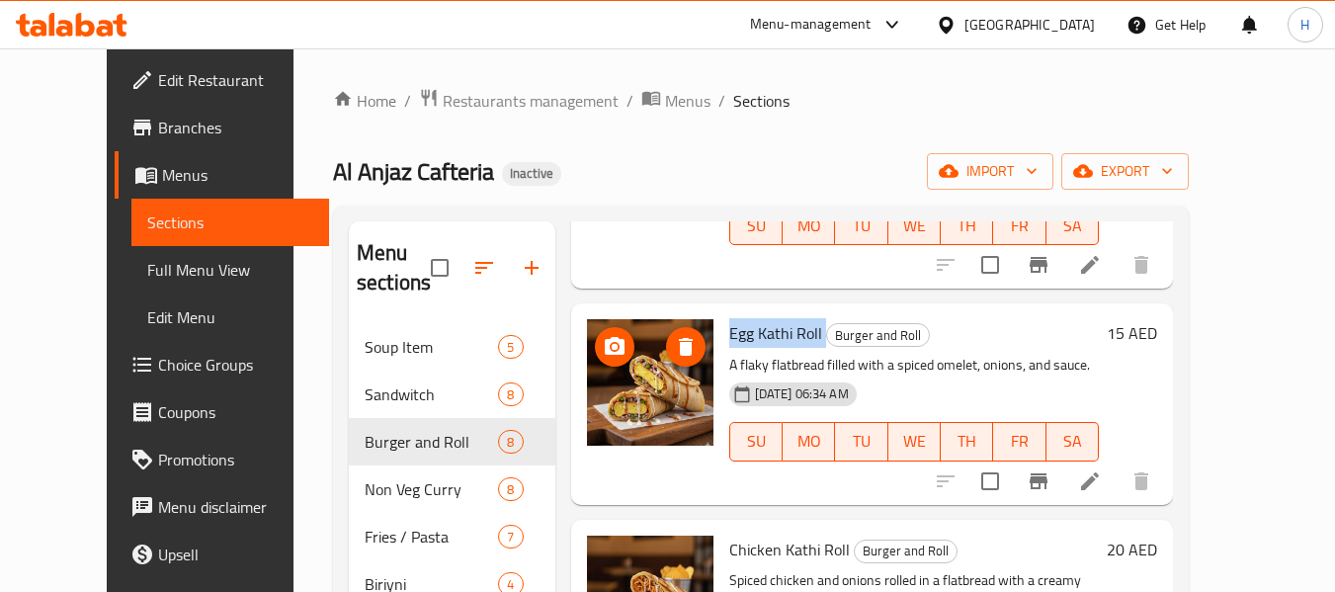
click at [605, 337] on icon "upload picture" at bounding box center [615, 346] width 20 height 18
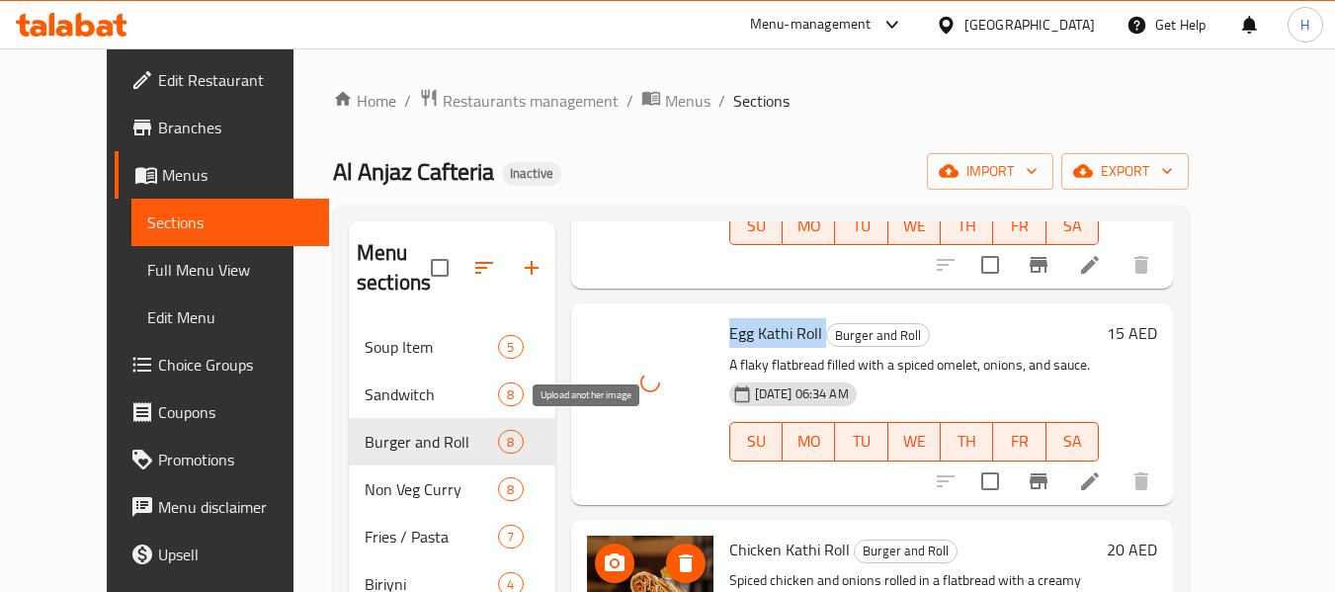
click at [605, 553] on icon "upload picture" at bounding box center [615, 562] width 20 height 18
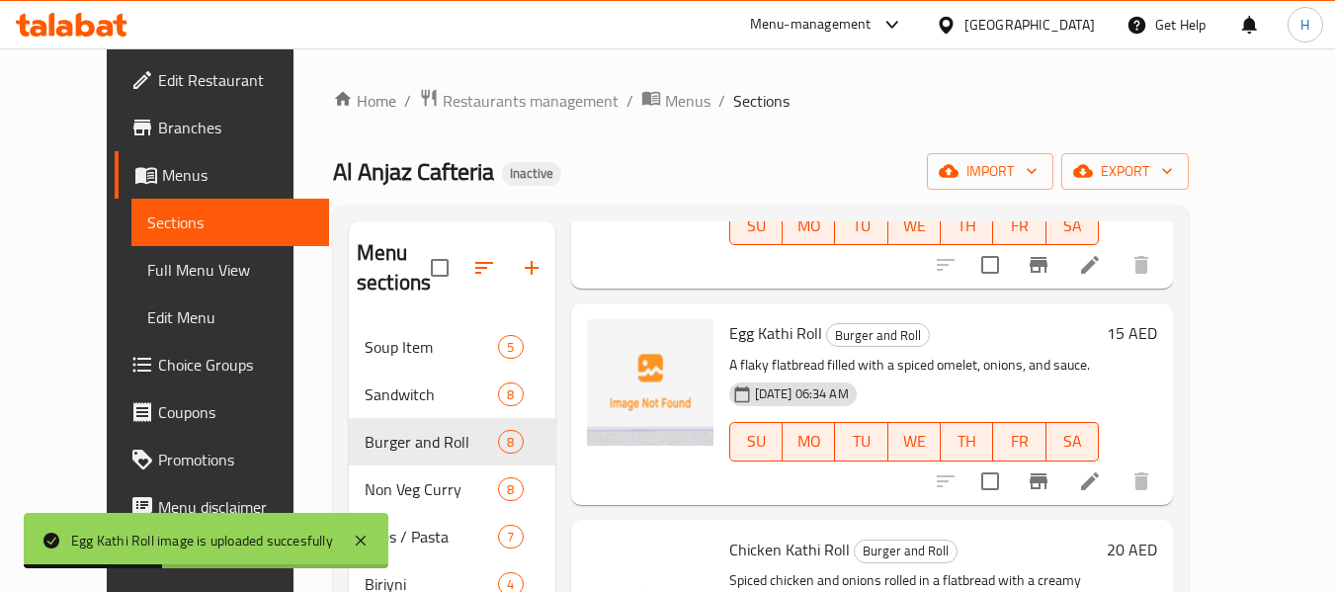
click at [773, 535] on span "Chicken Kathi Roll" at bounding box center [789, 550] width 121 height 30
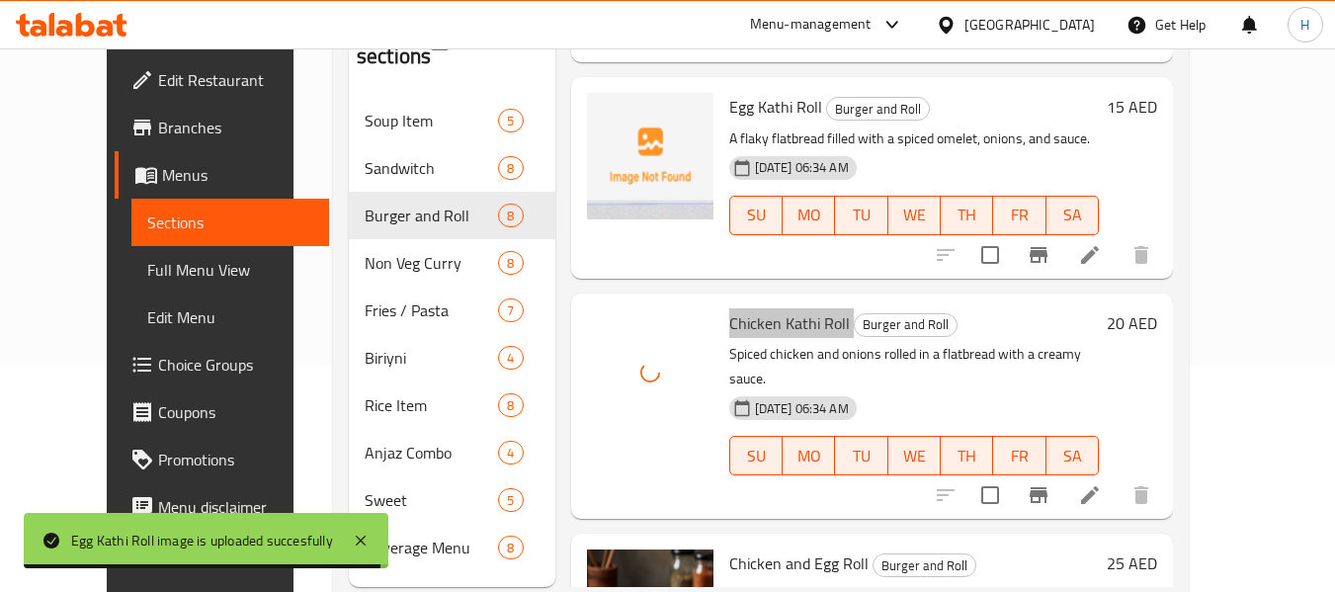
scroll to position [264, 0]
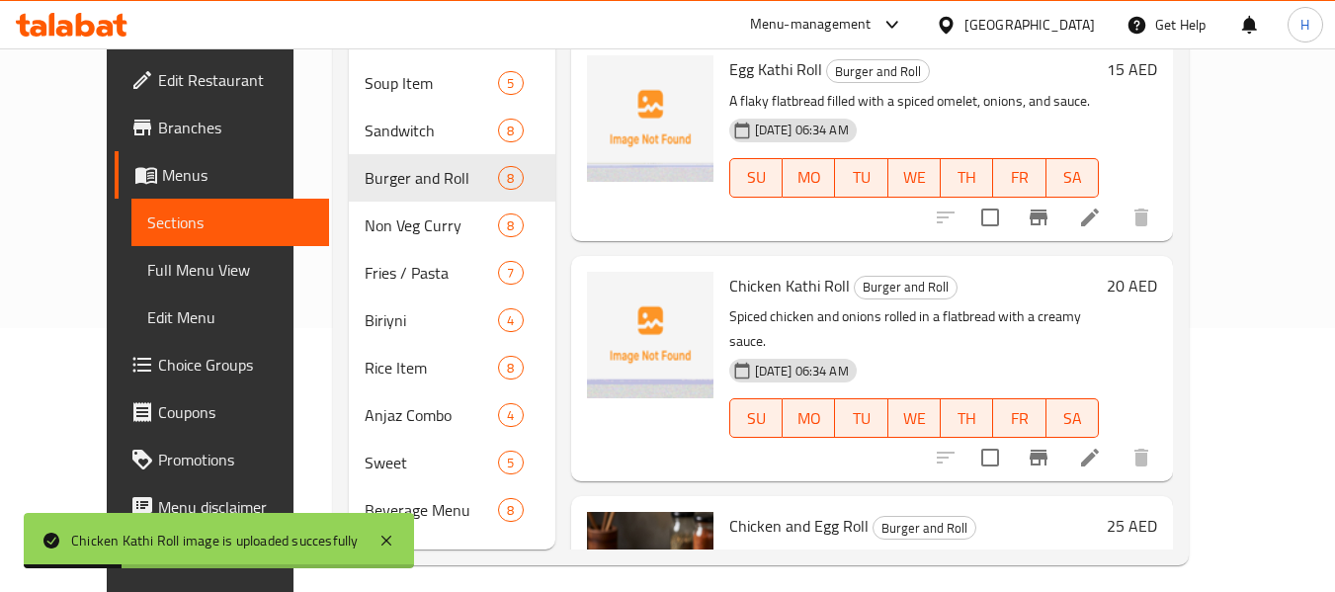
click at [616, 531] on div at bounding box center [650, 596] width 142 height 185
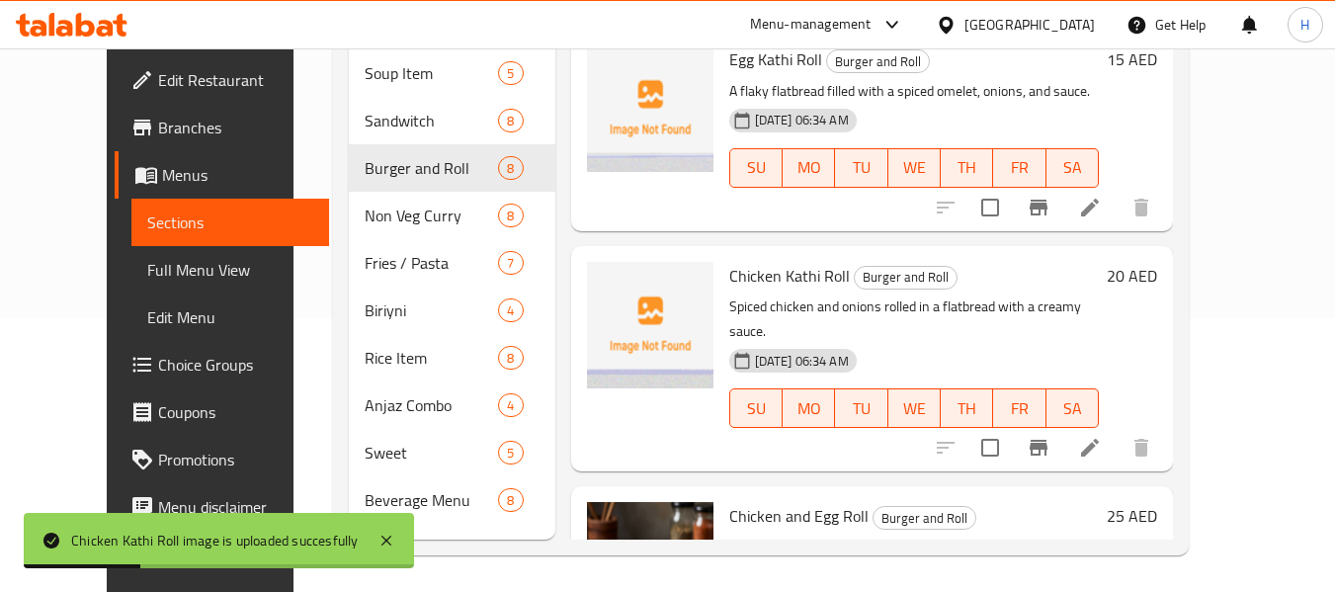
scroll to position [277, 0]
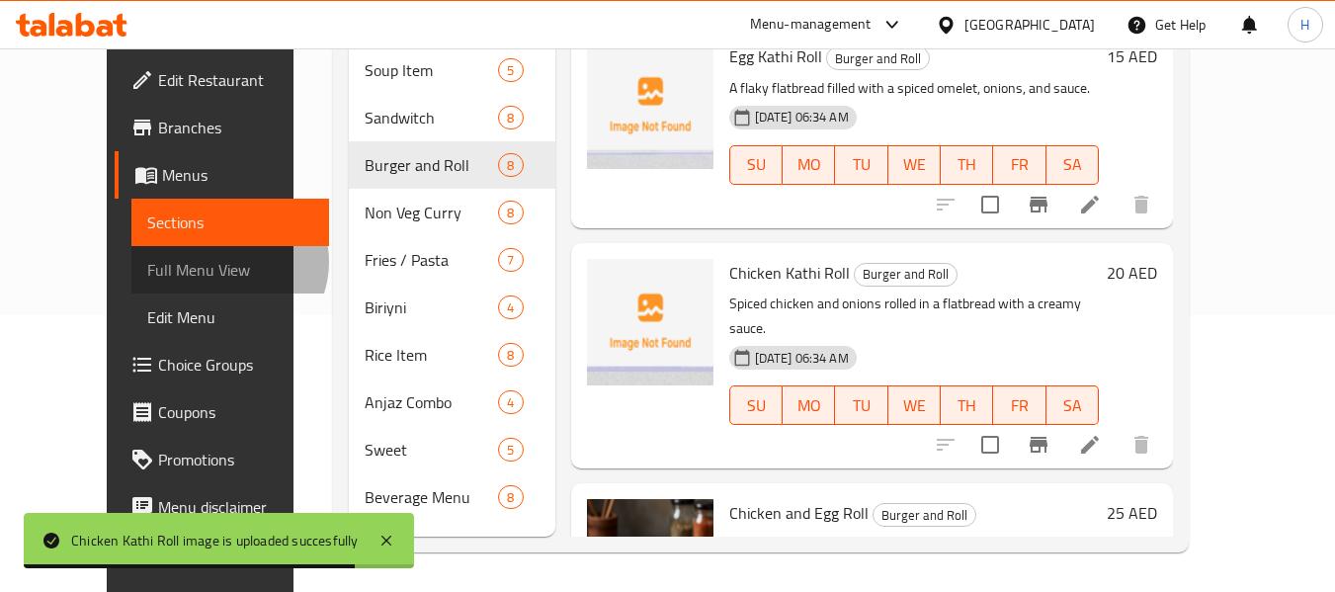
click at [147, 262] on span "Full Menu View" at bounding box center [230, 270] width 167 height 24
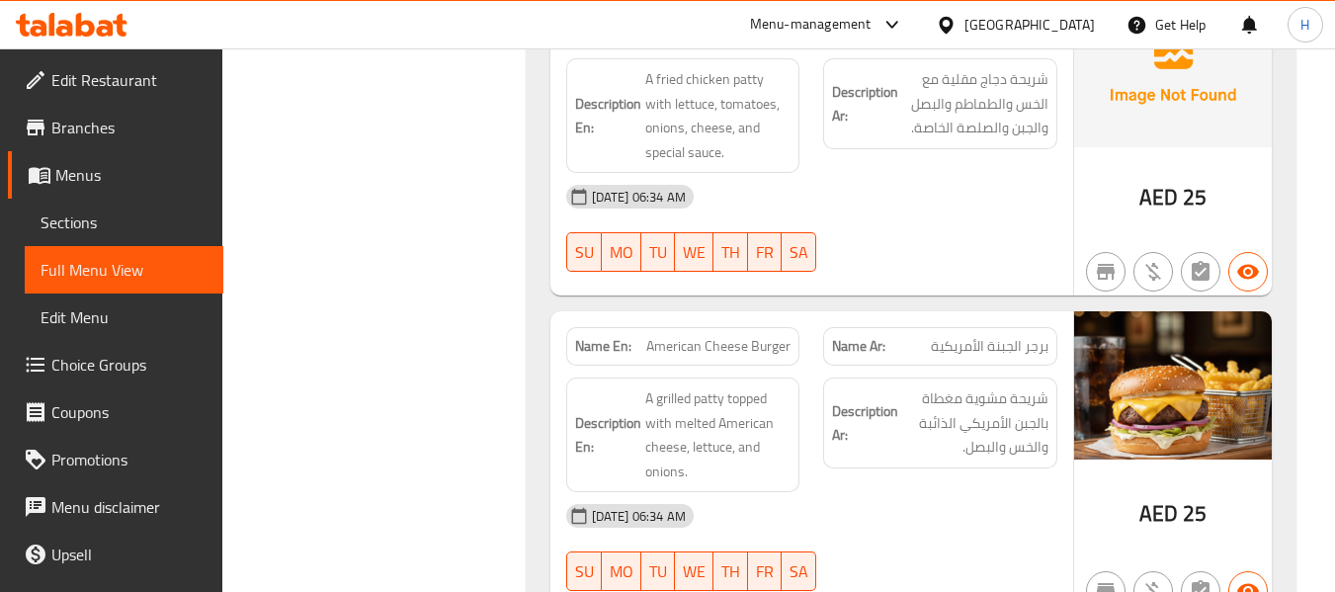
scroll to position [5546, 0]
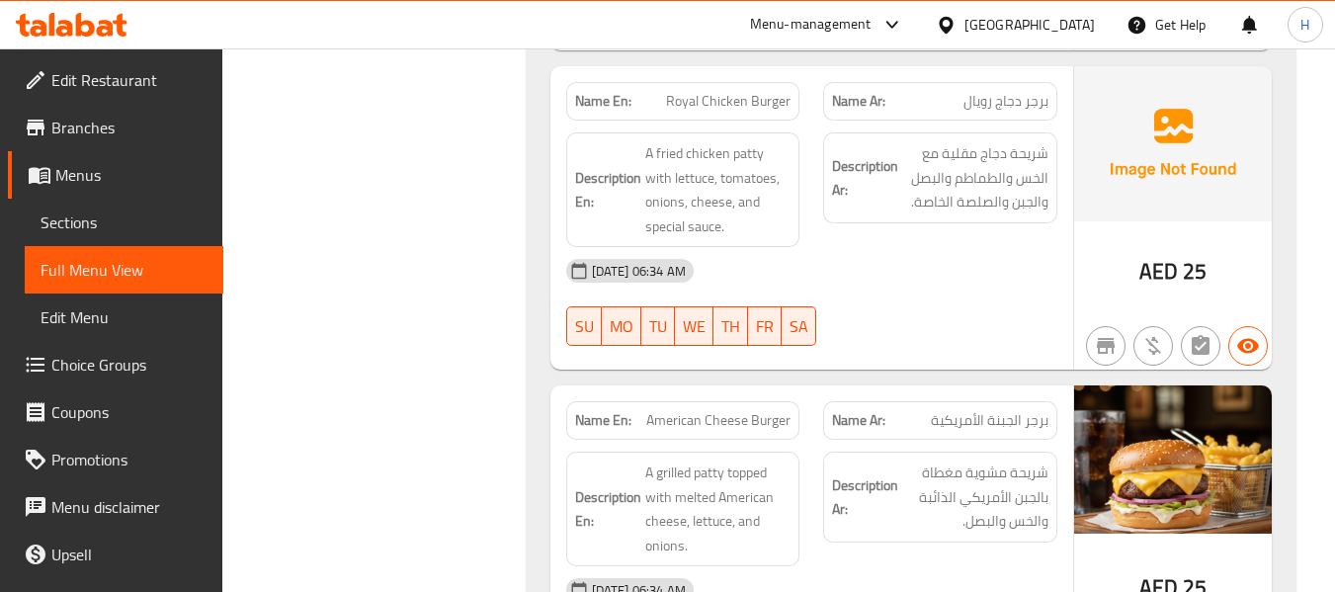
click at [59, 225] on span "Sections" at bounding box center [124, 222] width 167 height 24
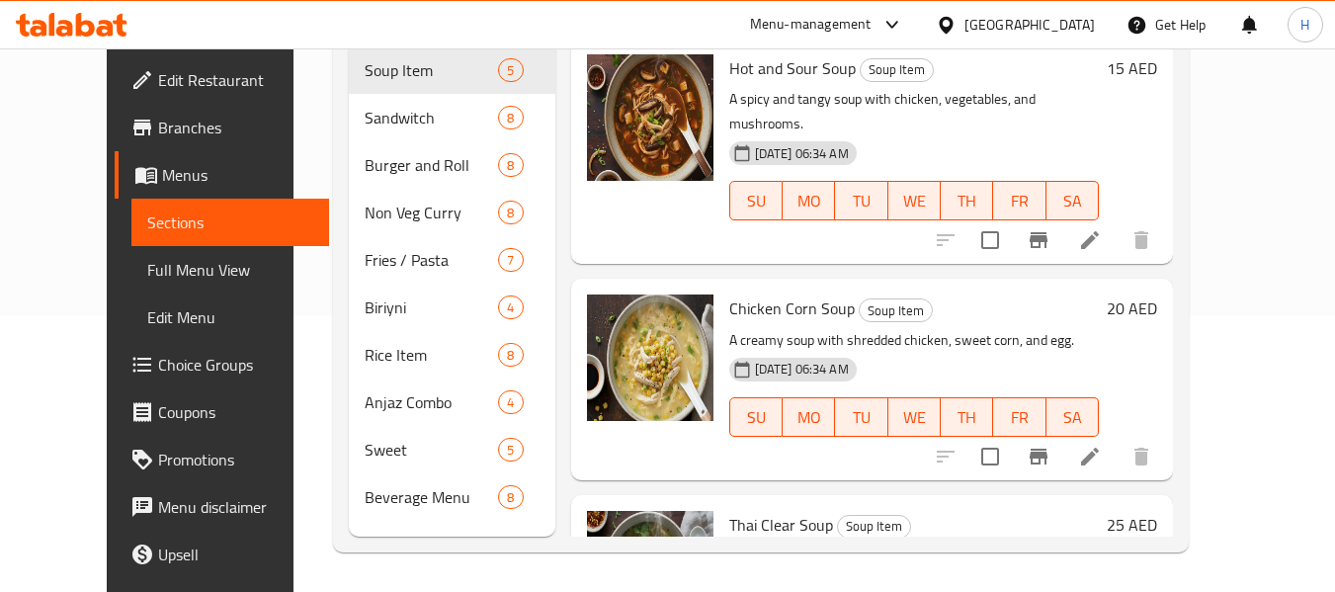
scroll to position [277, 0]
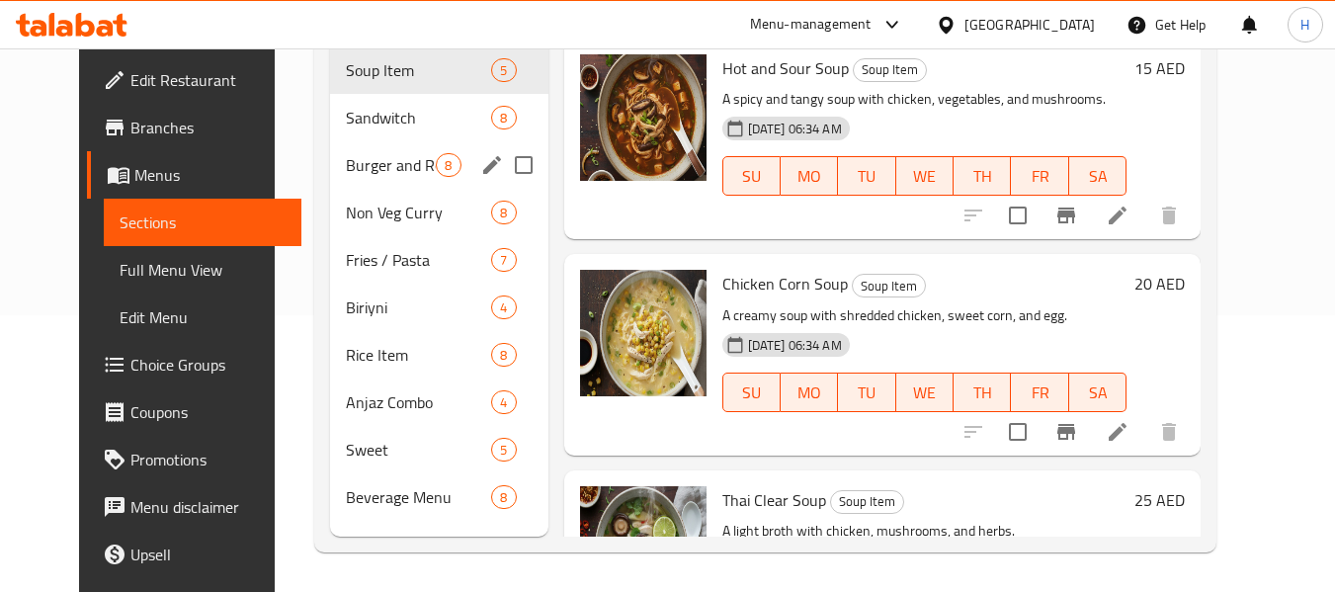
click at [372, 161] on span "Burger and Roll" at bounding box center [391, 165] width 90 height 24
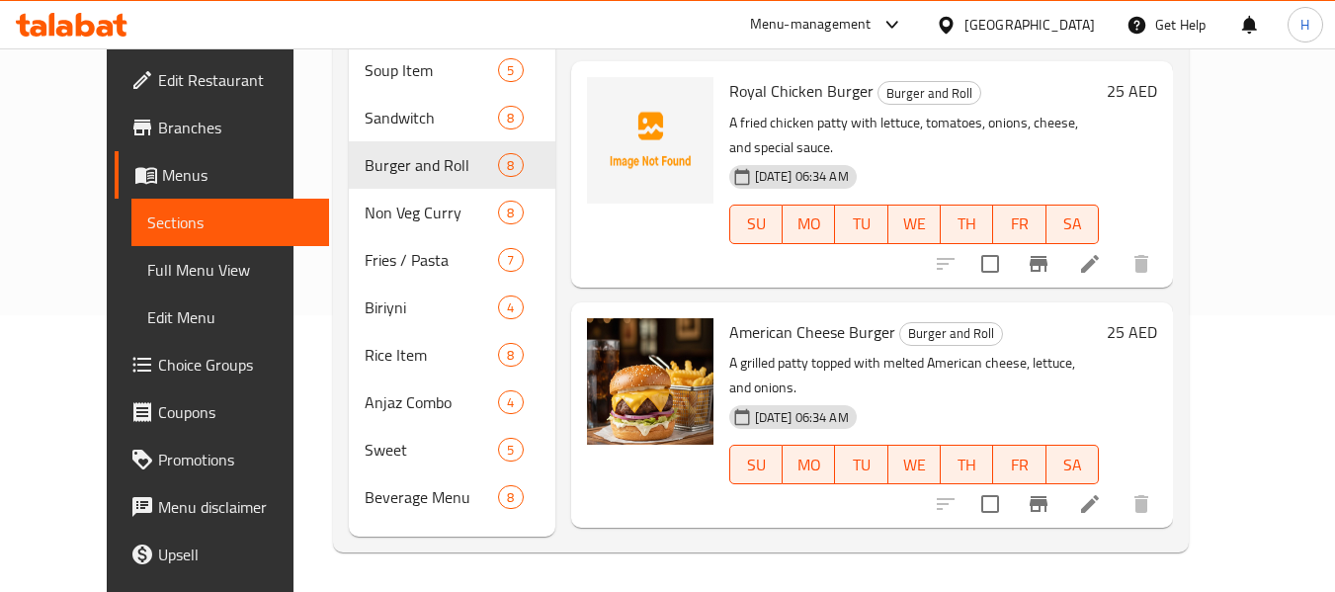
scroll to position [791, 0]
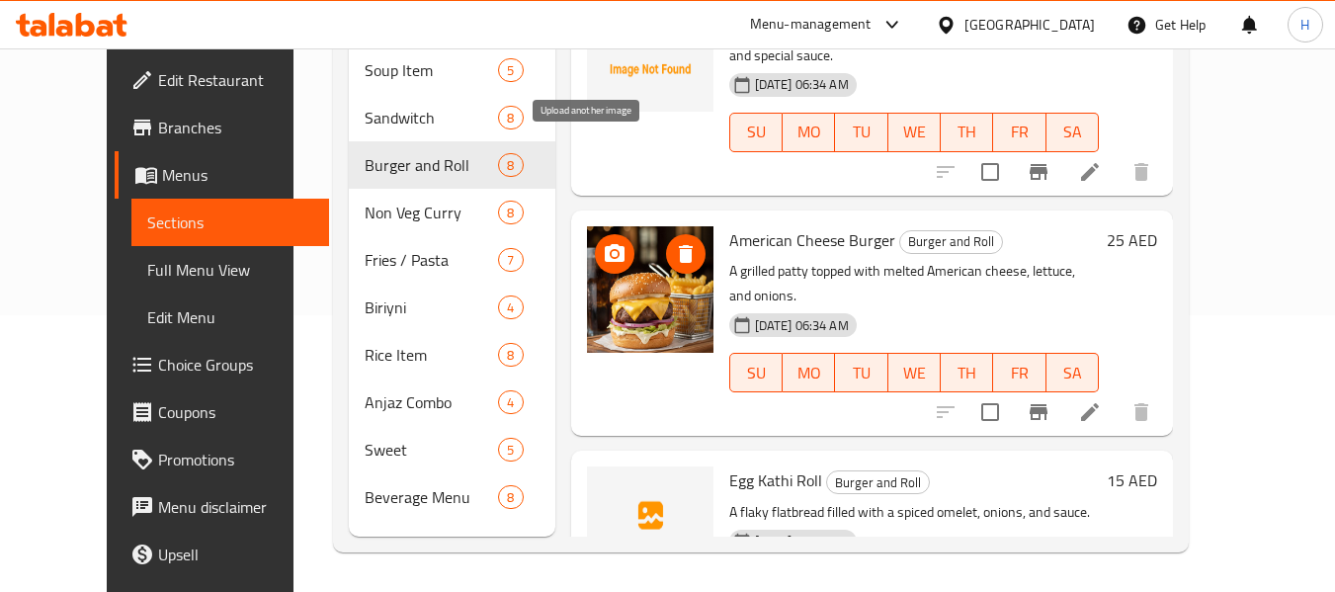
click at [605, 244] on icon "upload picture" at bounding box center [615, 253] width 20 height 18
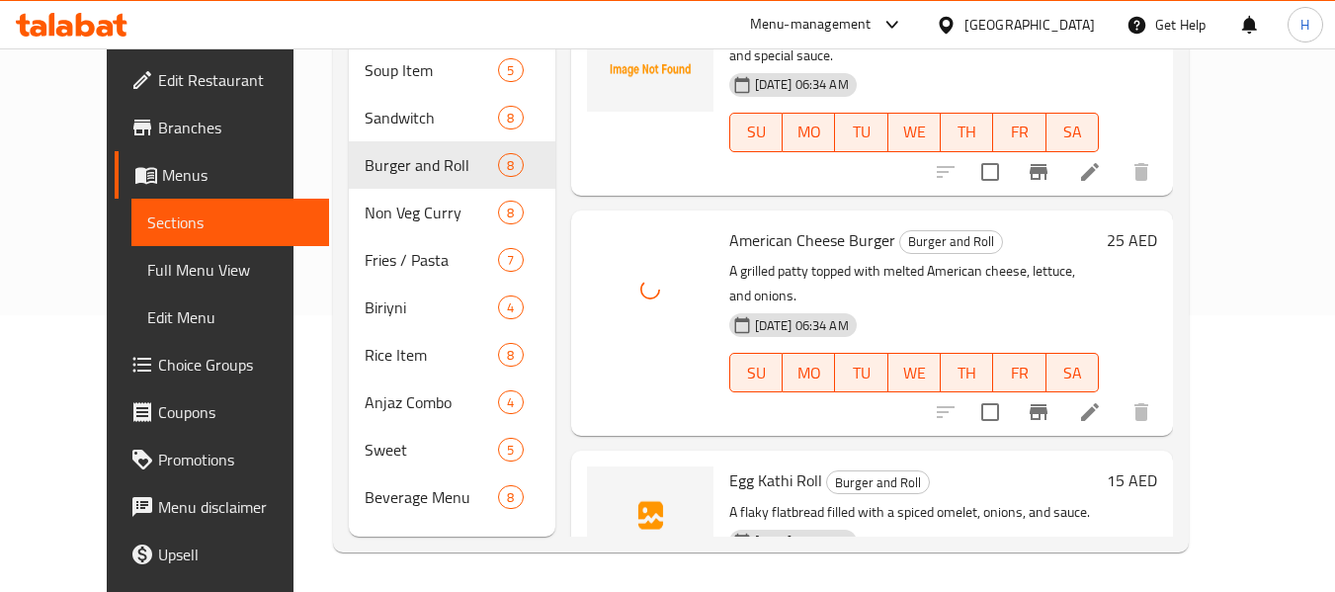
click at [770, 225] on span "American Cheese Burger" at bounding box center [812, 240] width 166 height 30
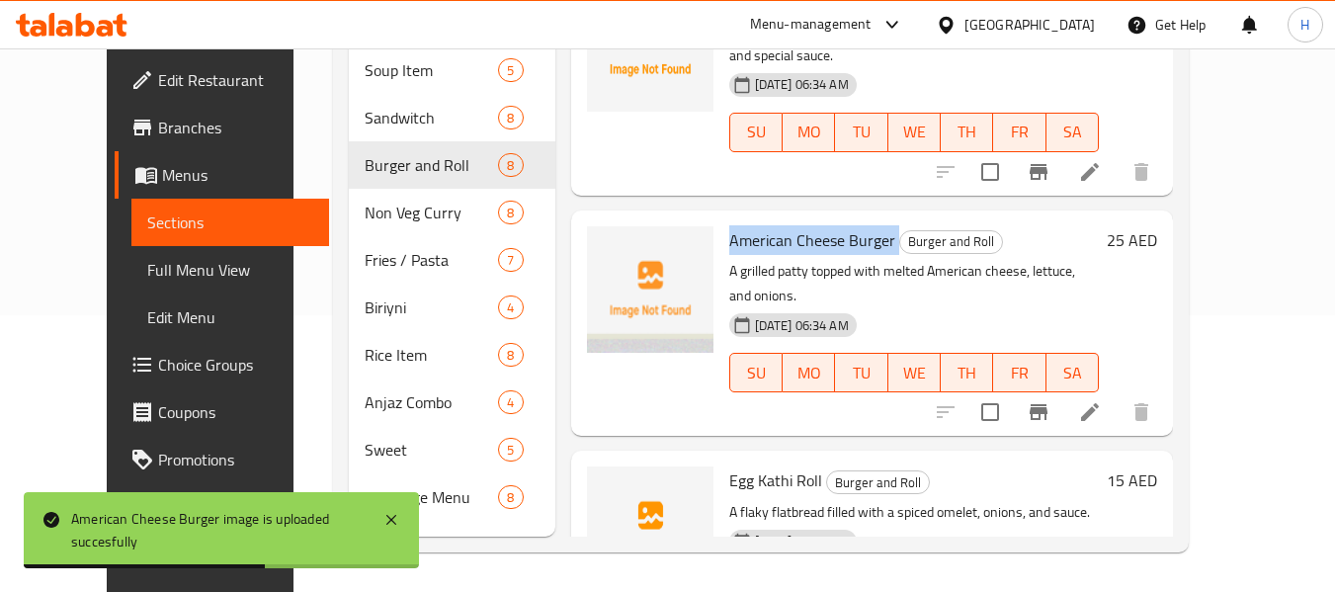
click at [169, 279] on span "Full Menu View" at bounding box center [230, 270] width 167 height 24
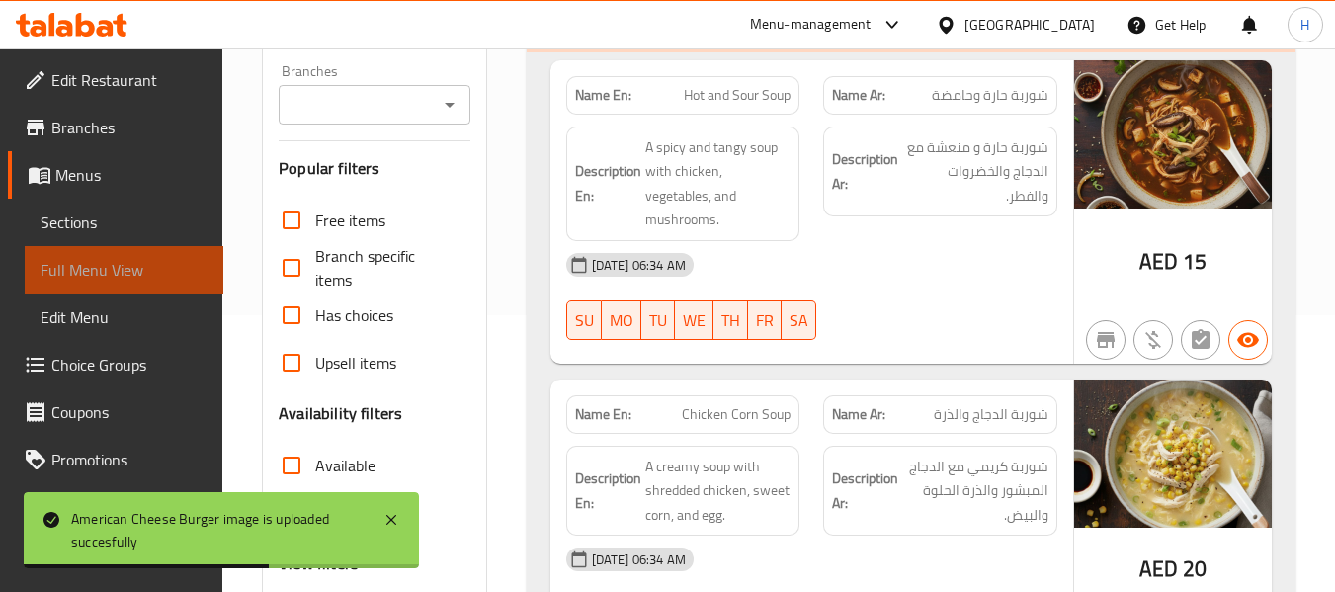
click at [157, 278] on span "Full Menu View" at bounding box center [124, 270] width 167 height 24
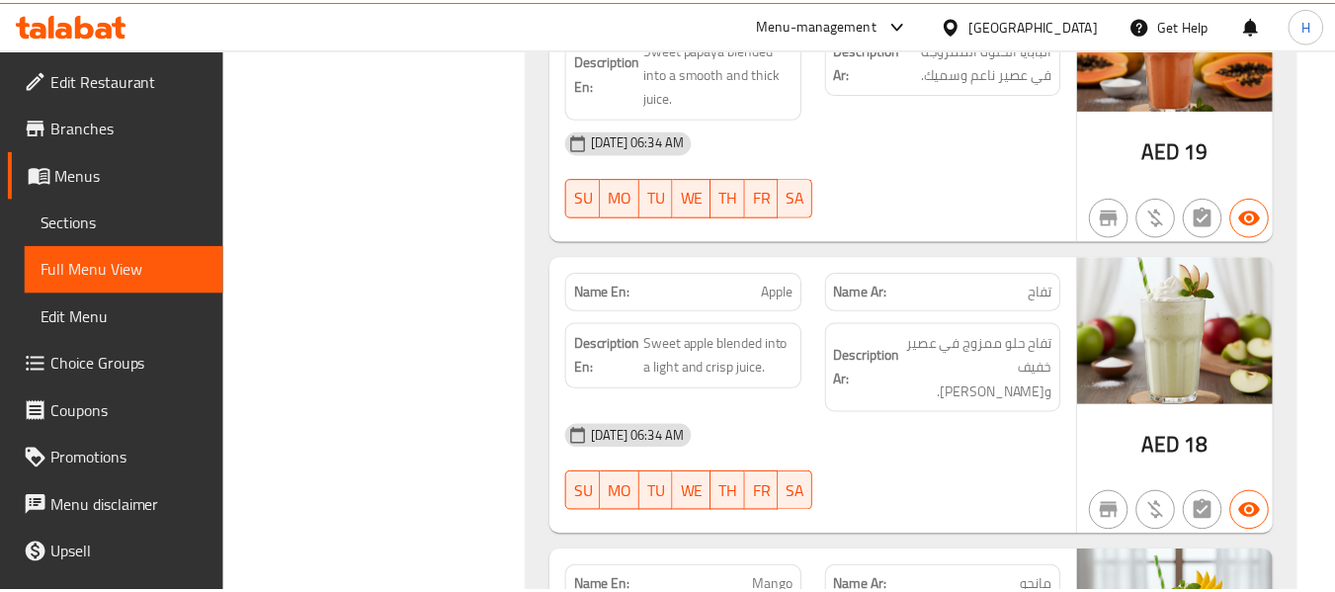
scroll to position [20230, 0]
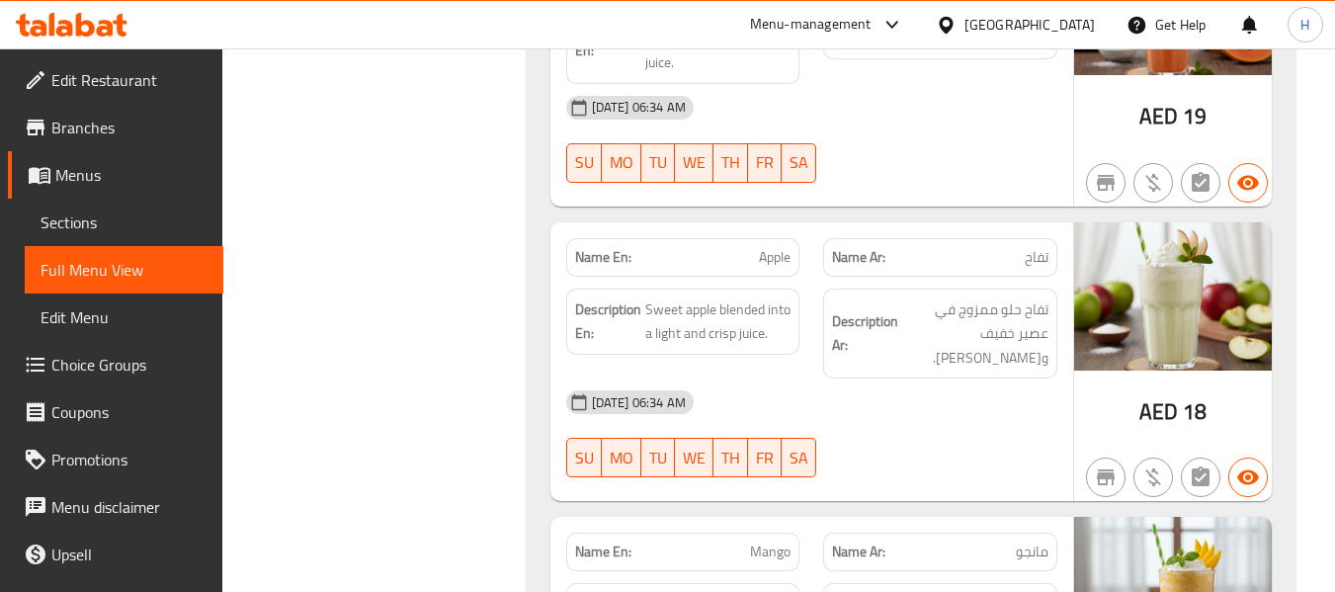
click at [1020, 17] on div "United Arab Emirates" at bounding box center [1029, 25] width 130 height 22
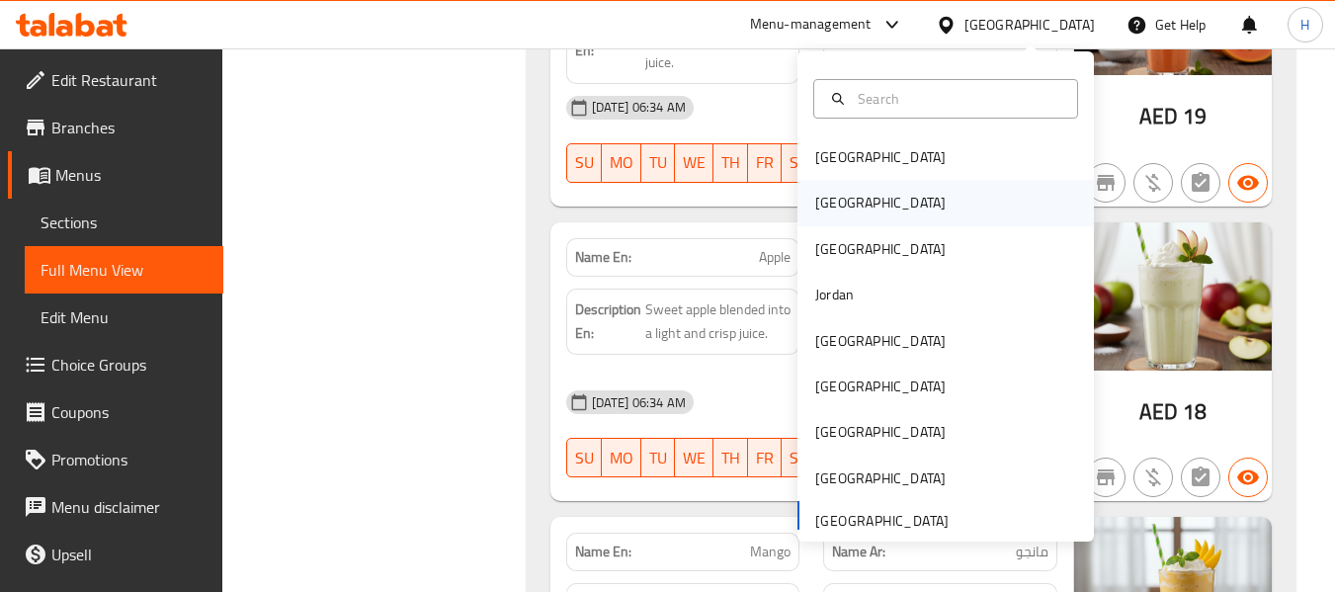
click at [815, 195] on div "Egypt" at bounding box center [880, 203] width 130 height 22
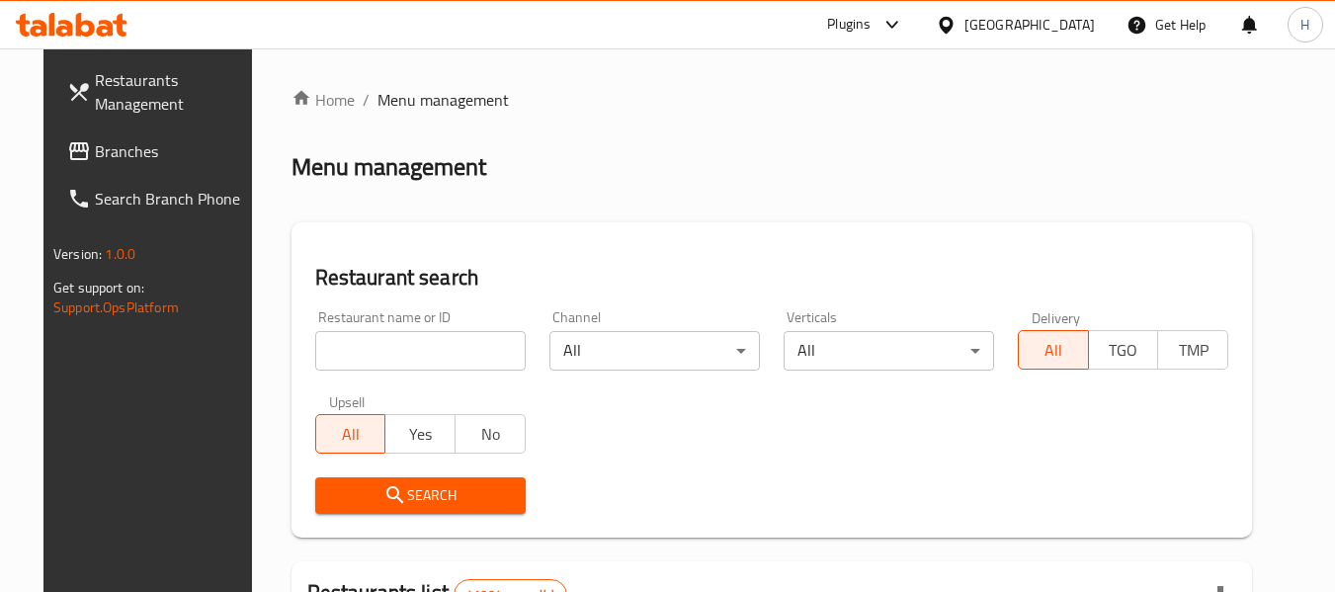
click at [400, 357] on input "search" at bounding box center [420, 351] width 210 height 40
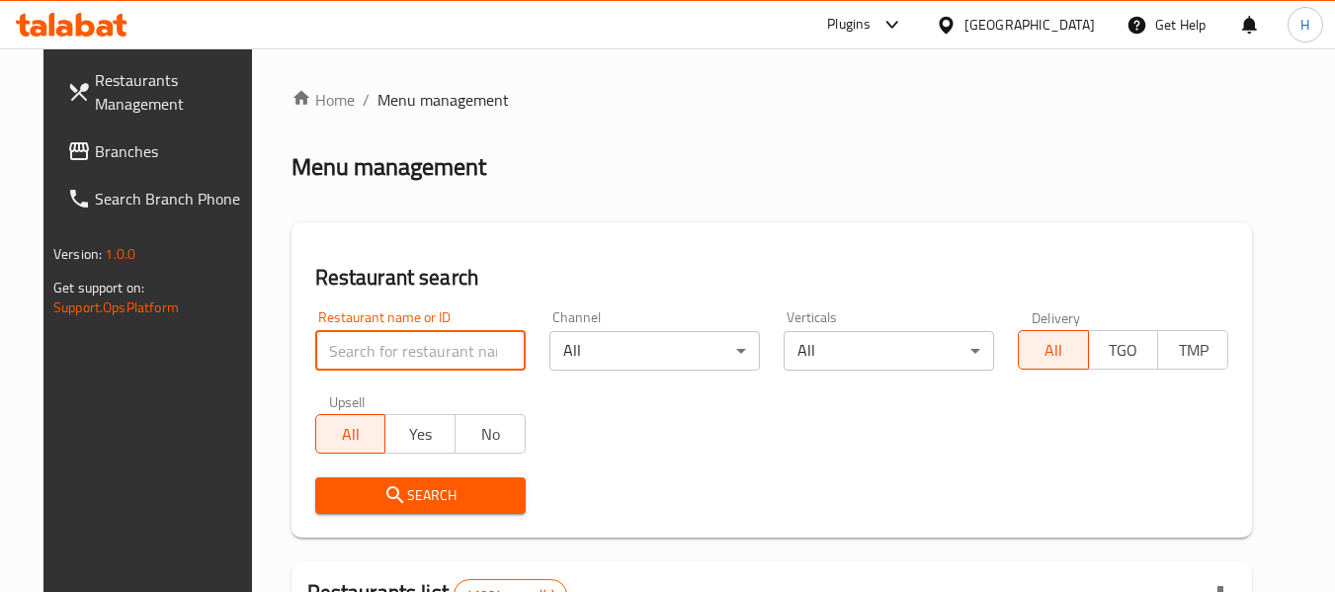
click at [67, 146] on span at bounding box center [81, 151] width 28 height 24
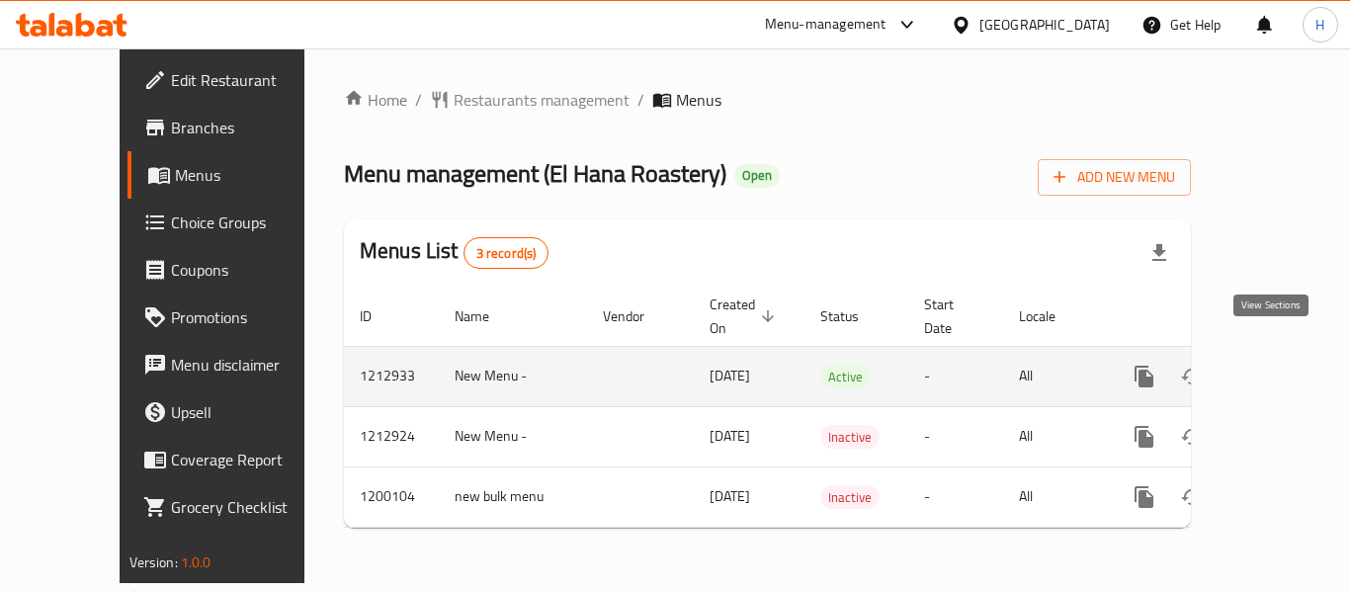
click at [1278, 368] on icon "enhanced table" at bounding box center [1287, 377] width 18 height 18
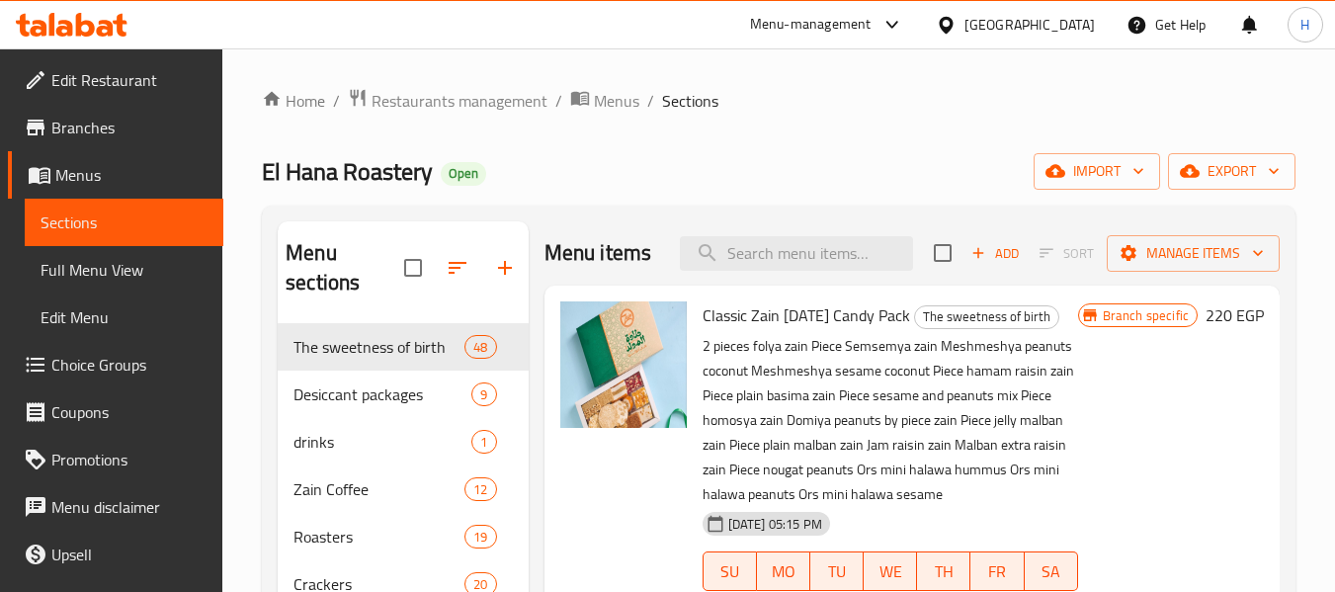
click at [323, 379] on div "Desiccant packages 9" at bounding box center [403, 394] width 250 height 47
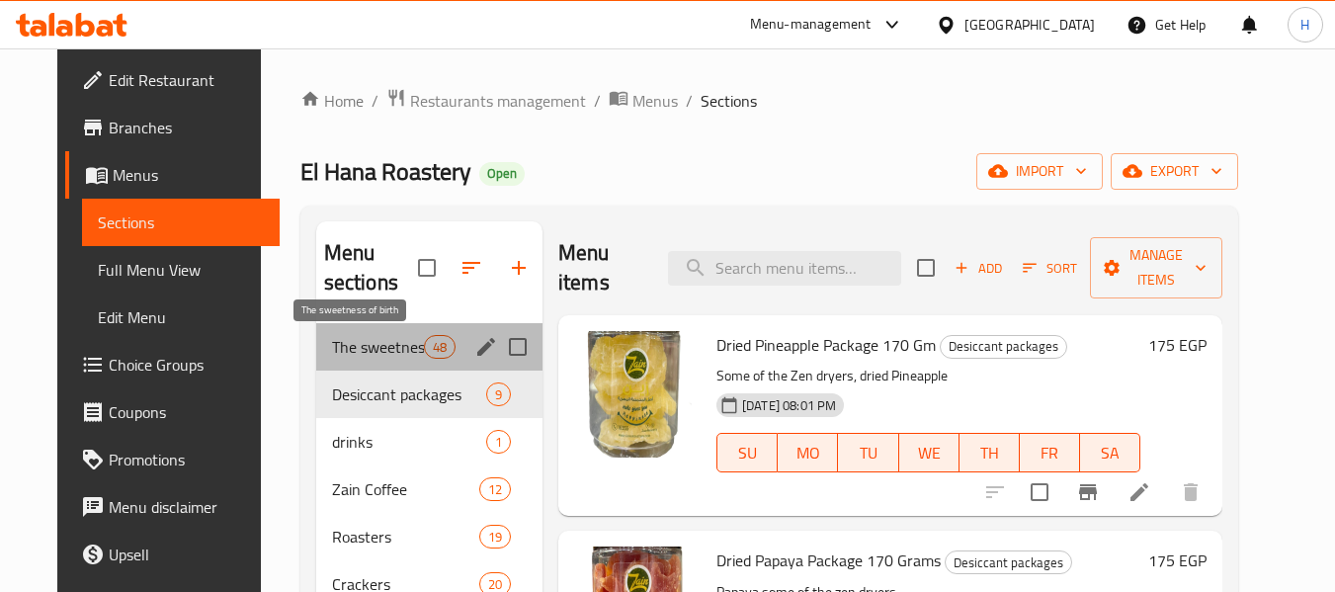
click at [332, 352] on span "The sweetness of birth" at bounding box center [378, 347] width 92 height 24
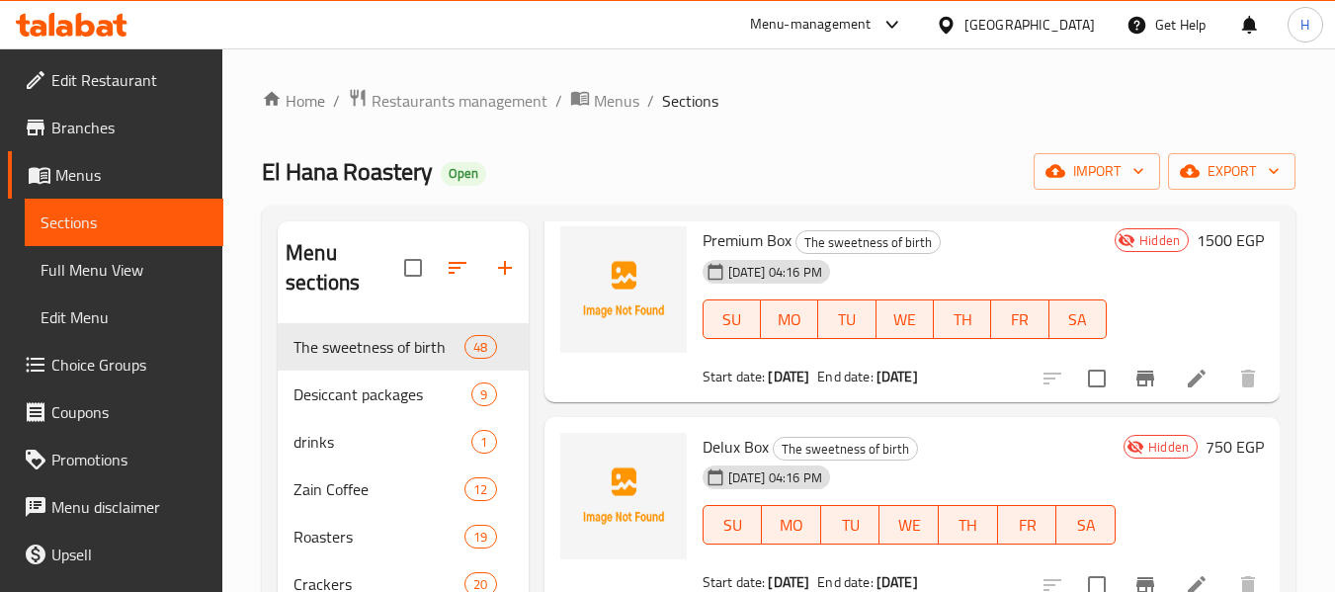
scroll to position [7419, 0]
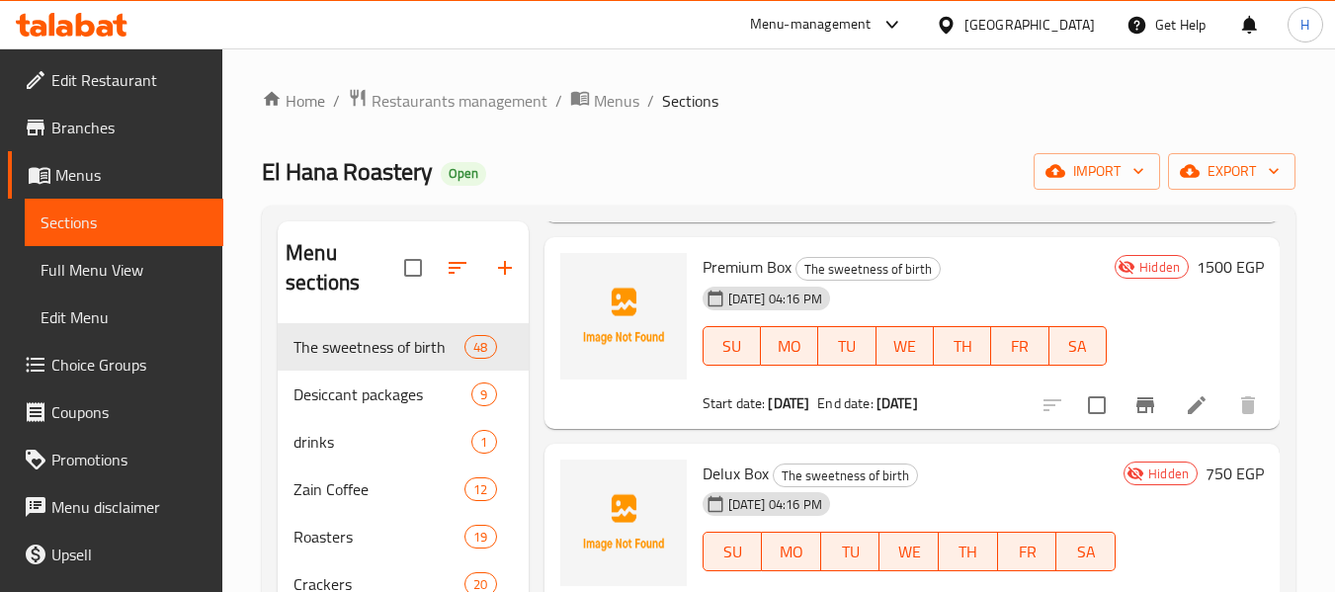
click at [641, 419] on div at bounding box center [623, 333] width 142 height 176
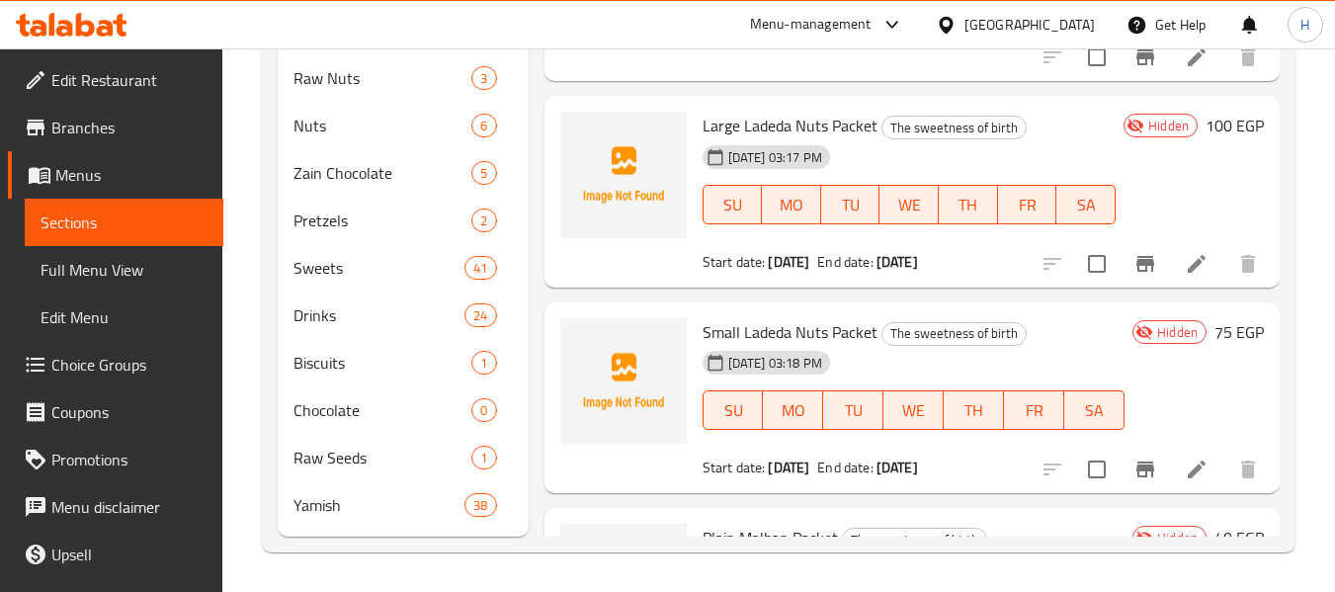
scroll to position [27, 0]
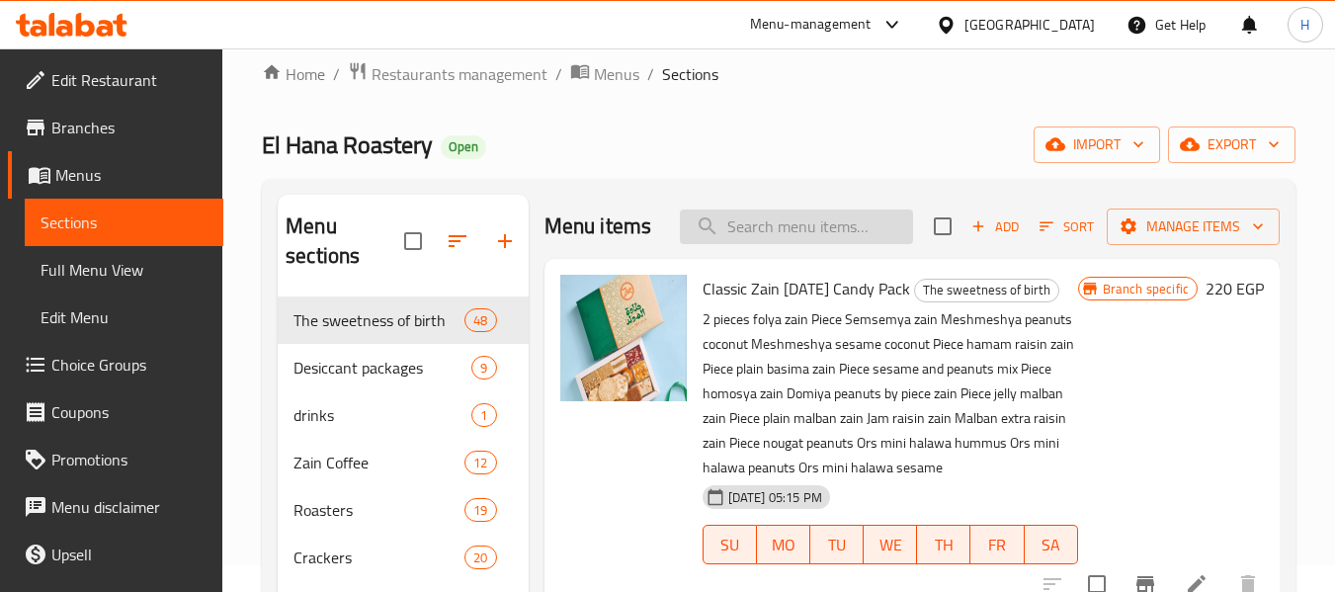
click at [789, 244] on input "search" at bounding box center [796, 226] width 233 height 35
click at [789, 244] on input "pac" at bounding box center [796, 226] width 233 height 35
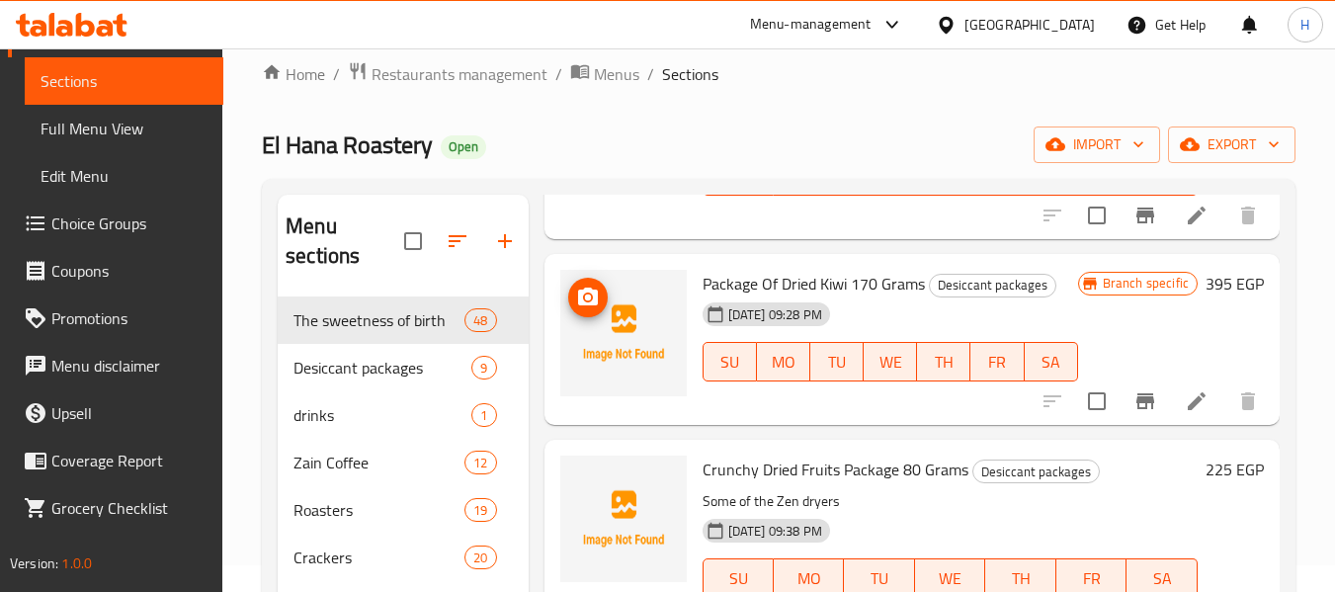
scroll to position [6588, 0]
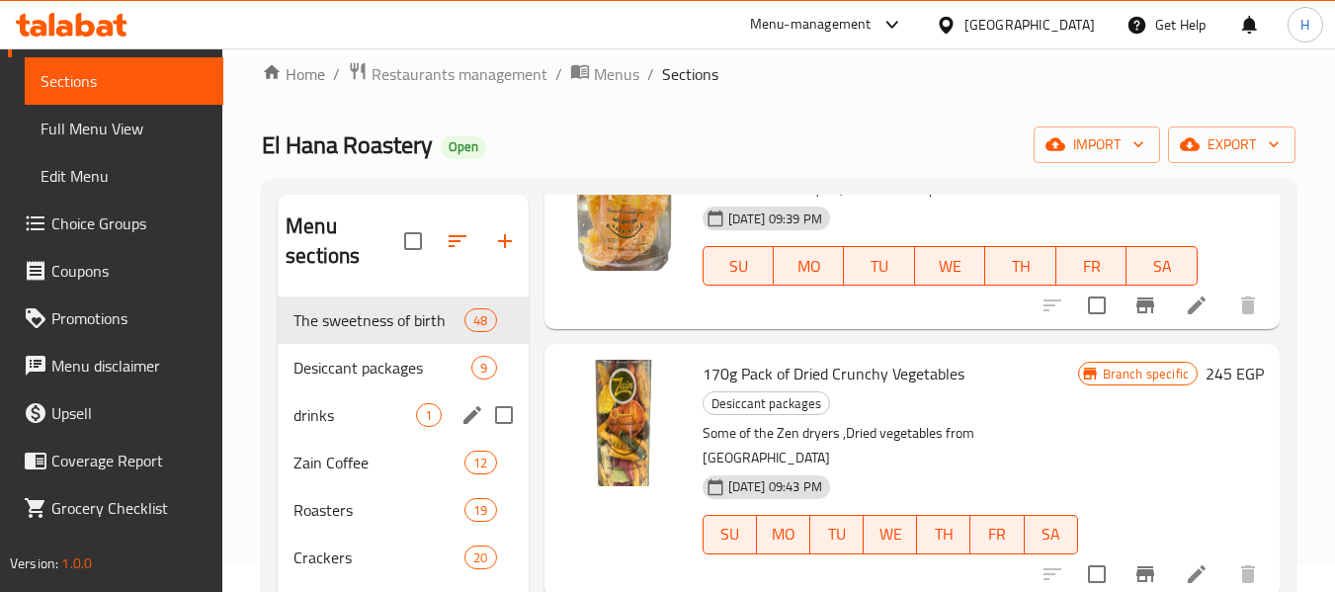
type input "pack"
click at [360, 392] on div "drinks 1" at bounding box center [403, 414] width 250 height 47
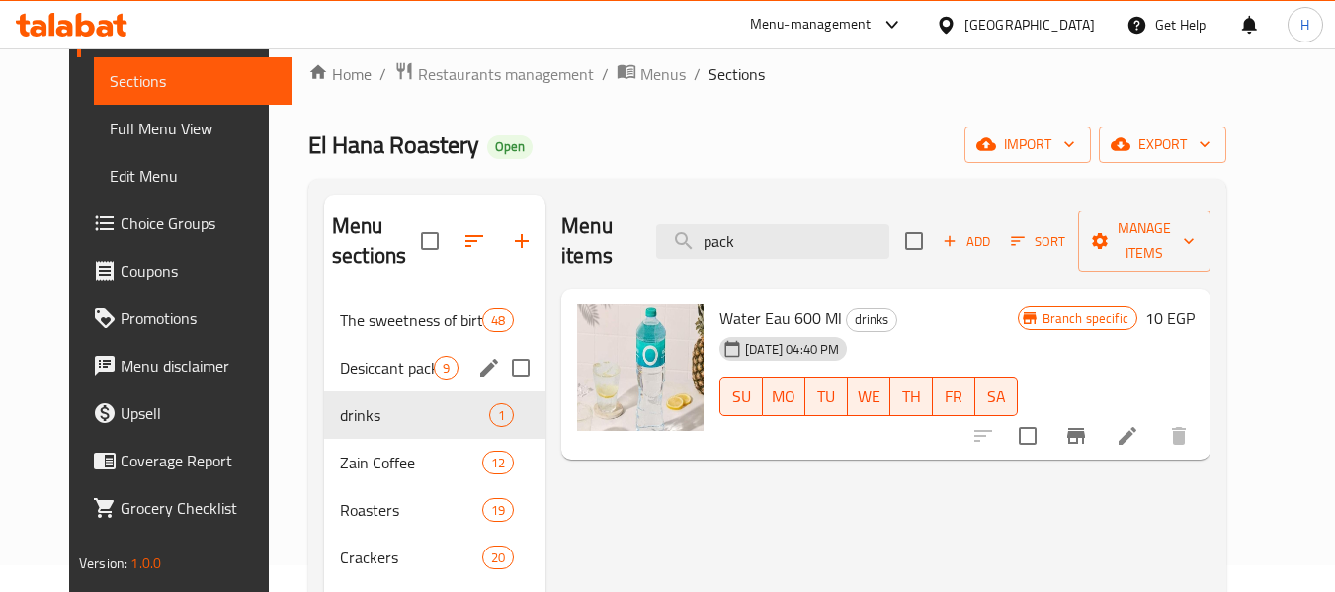
click at [358, 368] on span "Desiccant packages" at bounding box center [387, 368] width 94 height 24
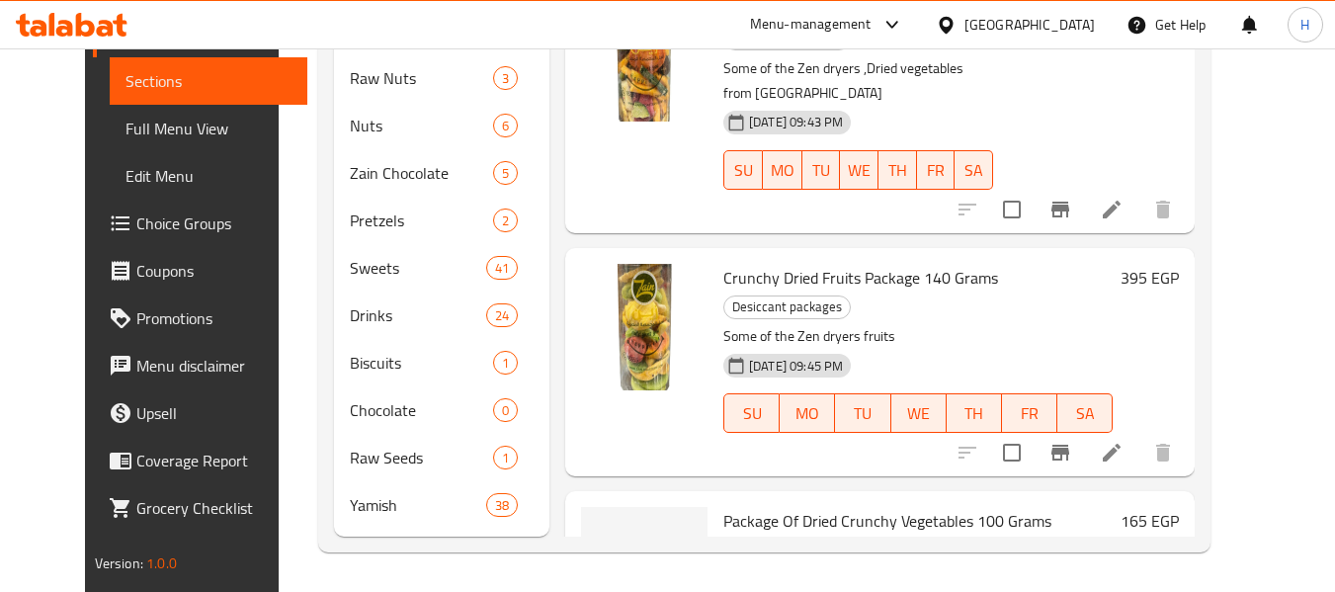
scroll to position [27, 0]
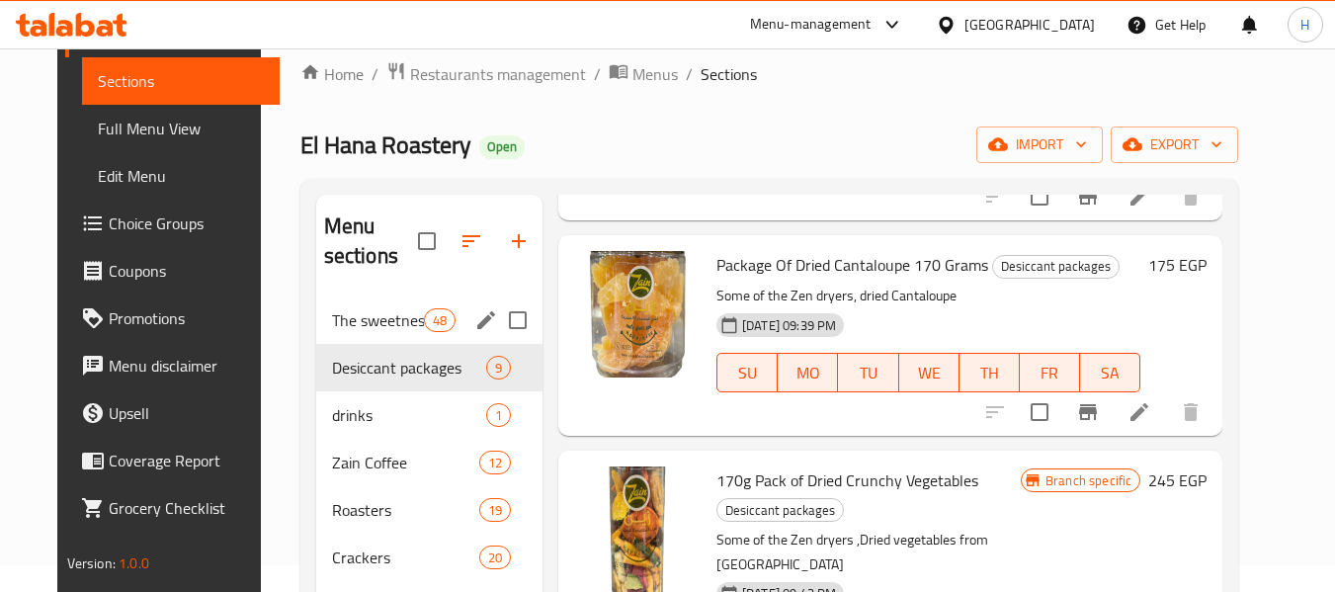
click at [328, 306] on div "The sweetness of birth 48" at bounding box center [429, 319] width 226 height 47
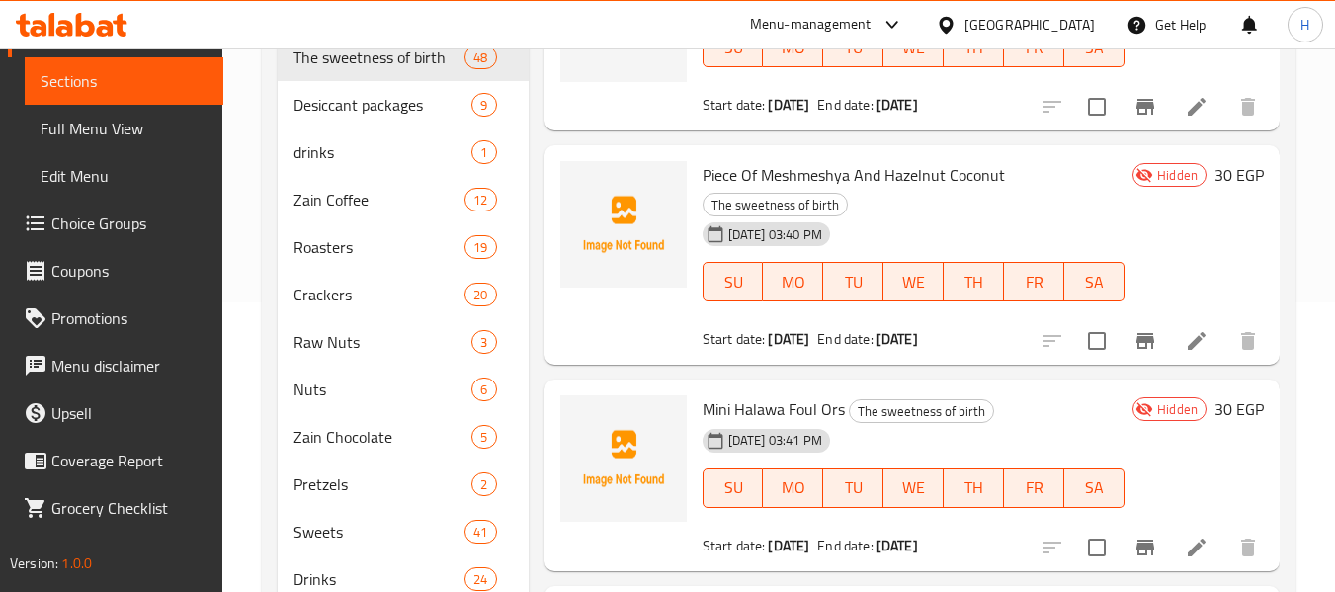
scroll to position [7239, 0]
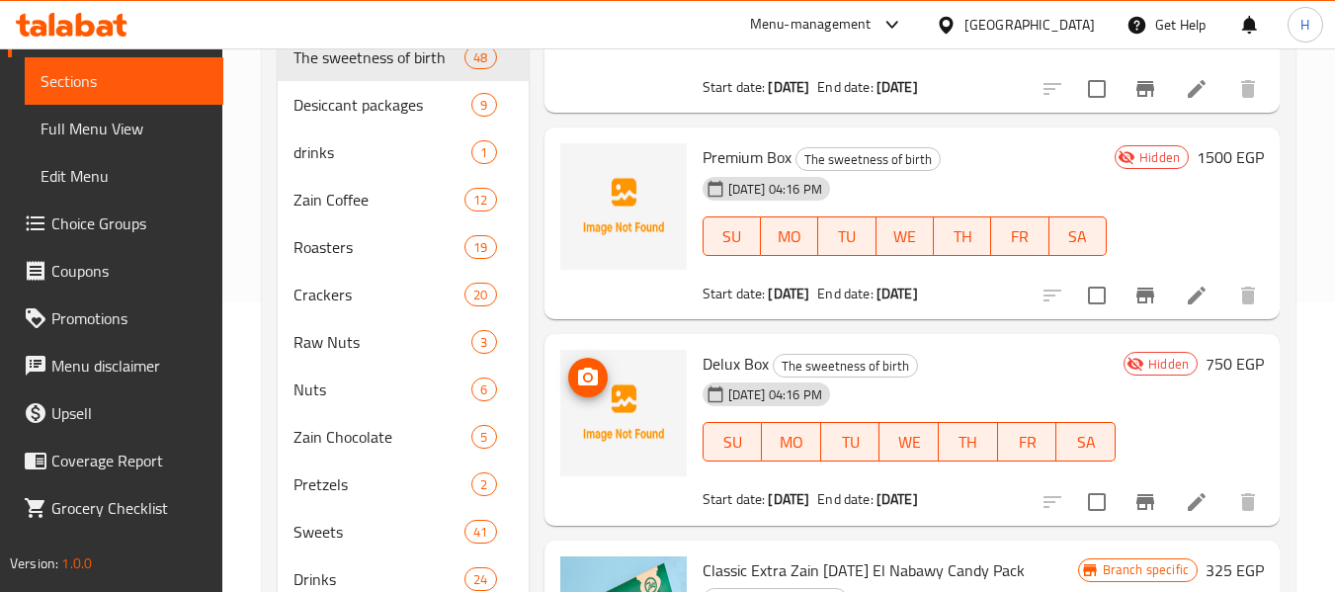
click at [616, 444] on img at bounding box center [623, 413] width 126 height 126
click at [586, 174] on circle "upload picture" at bounding box center [587, 171] width 6 height 6
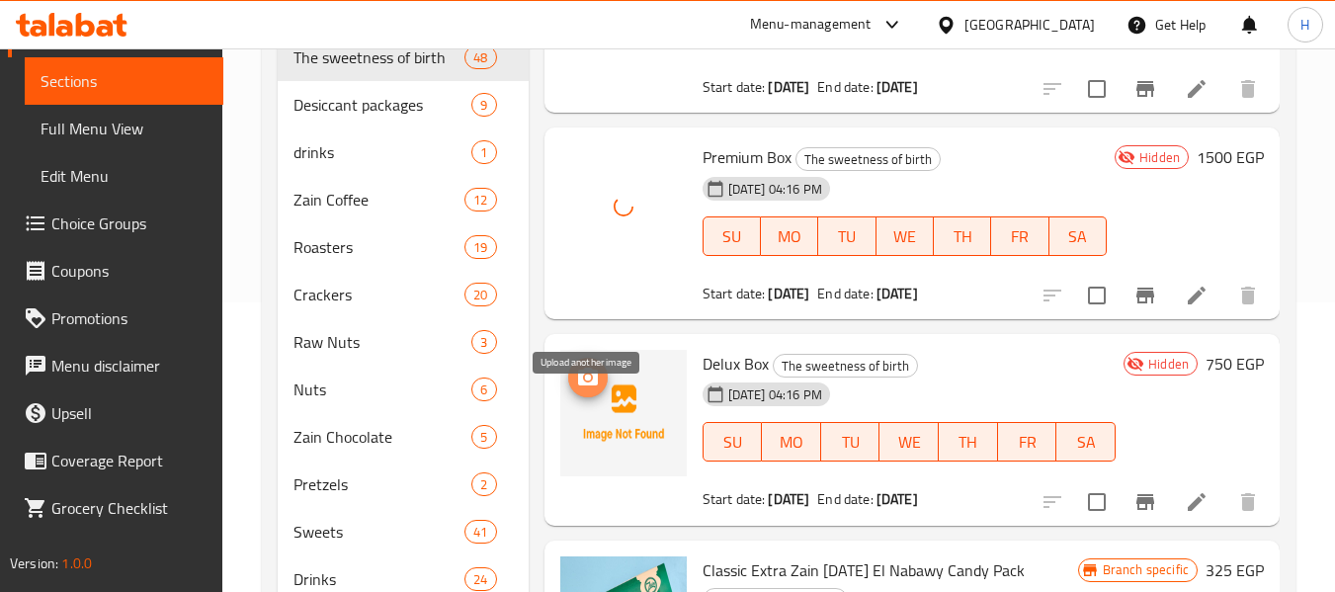
click at [598, 389] on icon "upload picture" at bounding box center [588, 378] width 24 height 24
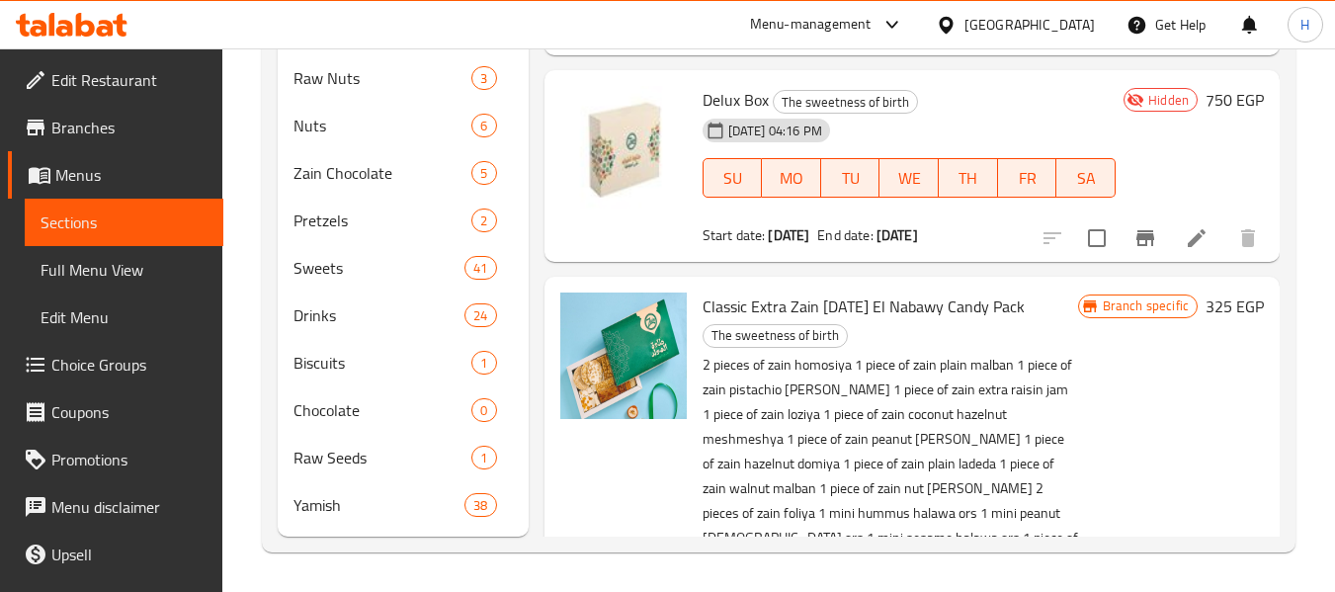
click at [1067, 20] on div "Egypt" at bounding box center [1029, 25] width 130 height 22
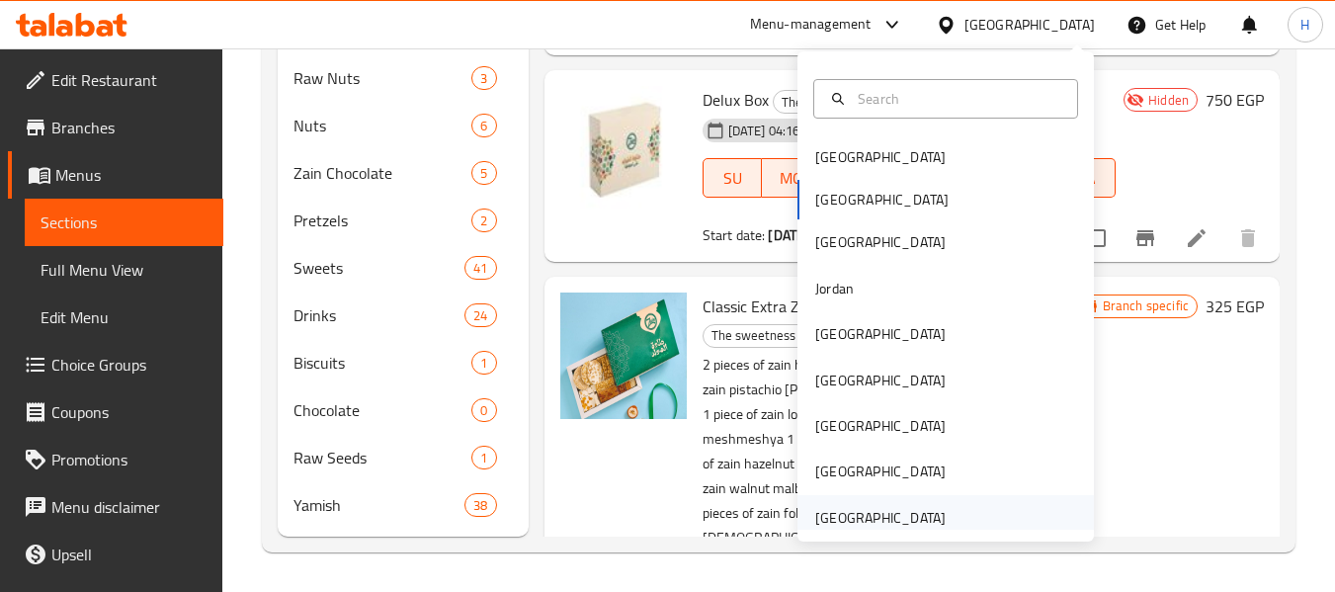
click at [963, 515] on div "[GEOGRAPHIC_DATA]" at bounding box center [945, 517] width 296 height 45
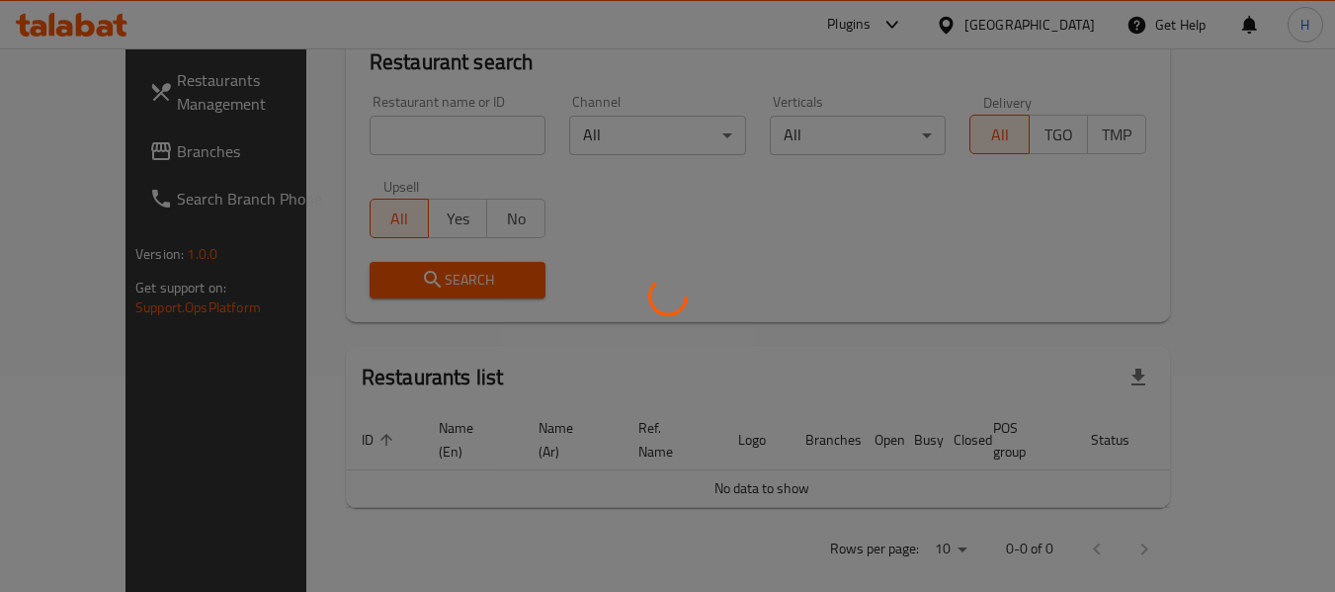
scroll to position [553, 0]
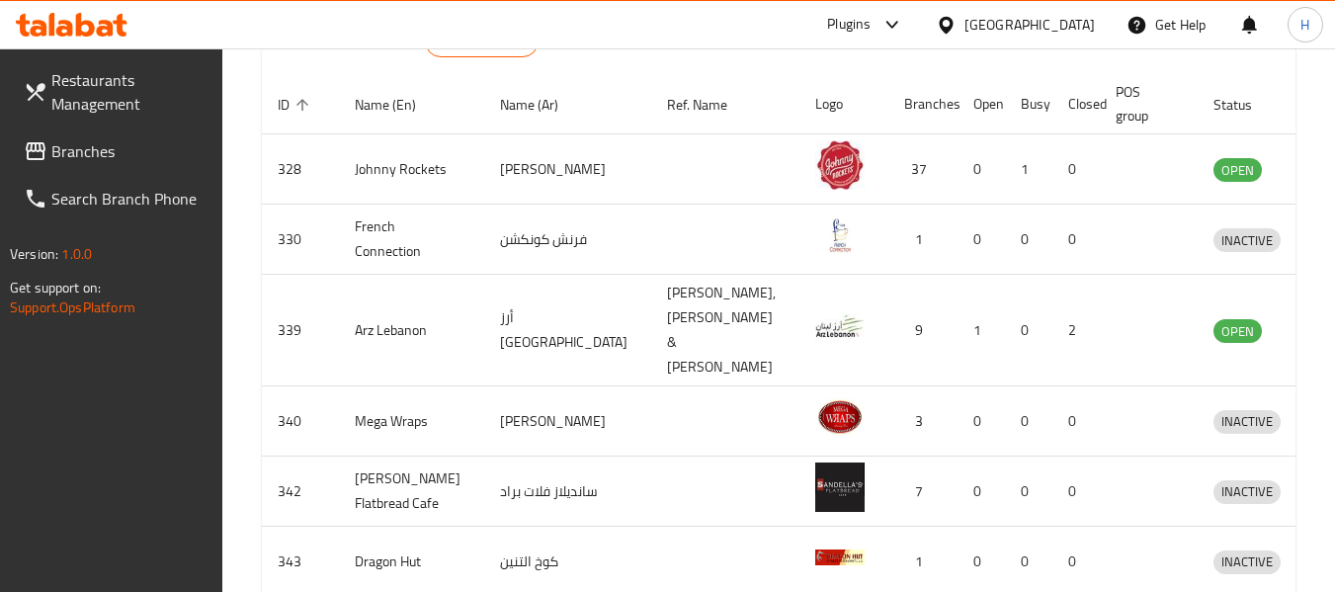
click at [126, 155] on span "Branches" at bounding box center [129, 151] width 156 height 24
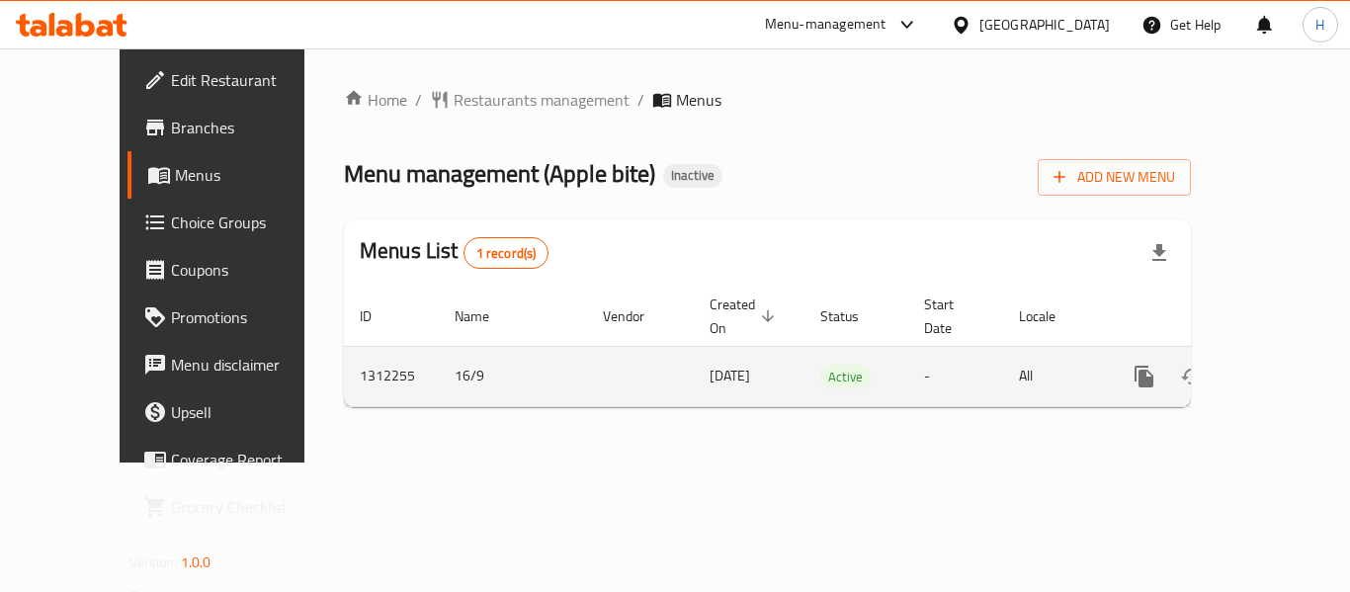
click at [1289, 353] on link "enhanced table" at bounding box center [1286, 376] width 47 height 47
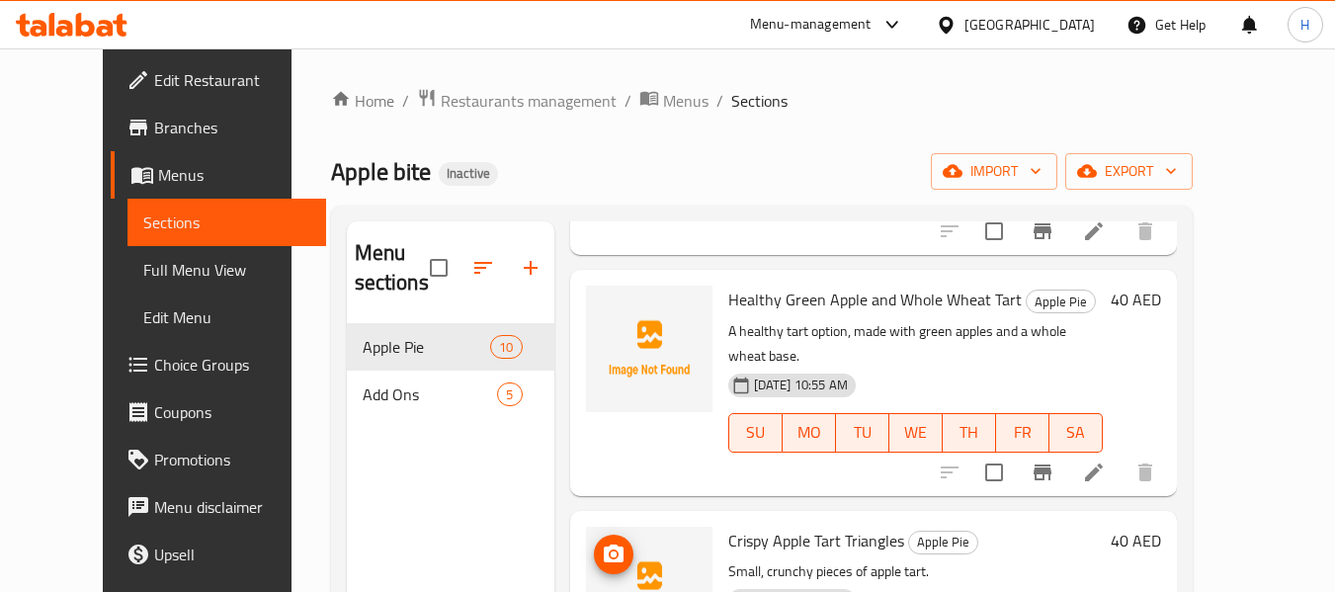
scroll to position [1646, 0]
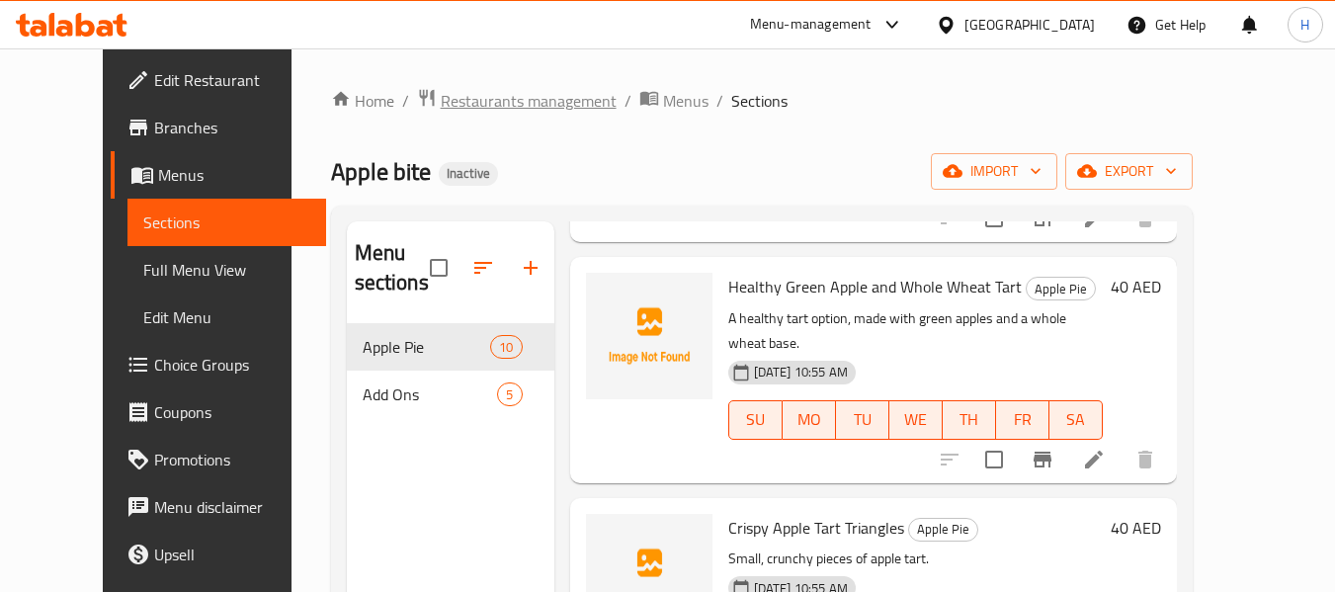
click at [441, 98] on span "Restaurants management" at bounding box center [529, 101] width 176 height 24
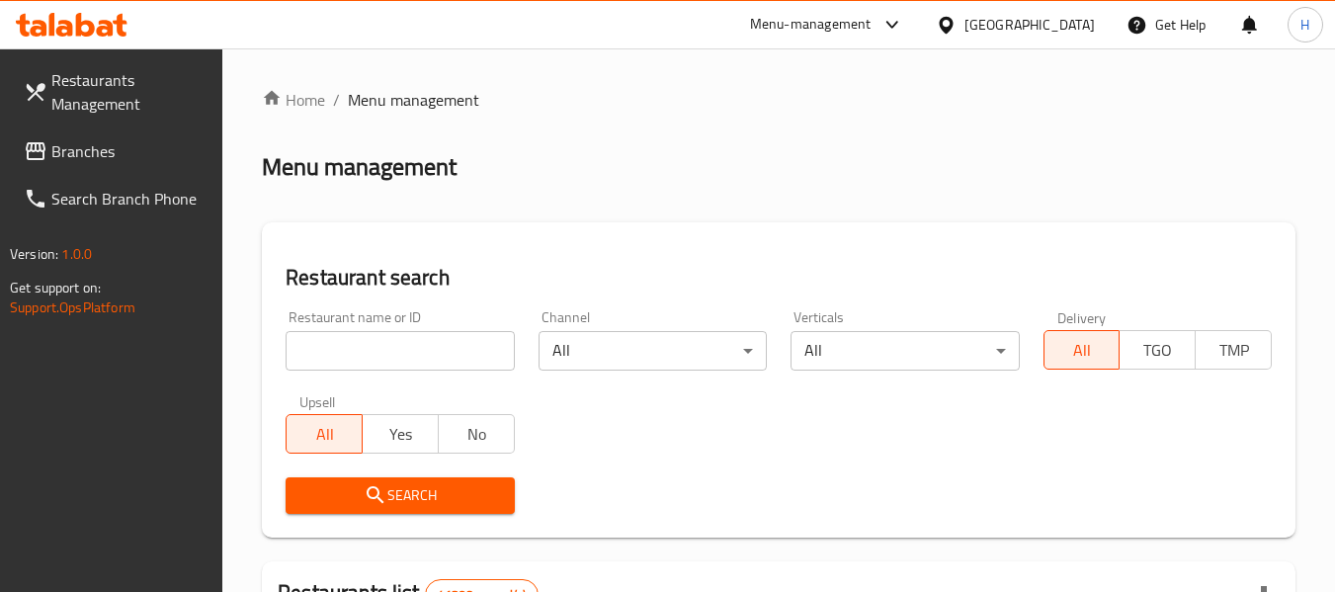
click at [68, 158] on span "Branches" at bounding box center [129, 151] width 156 height 24
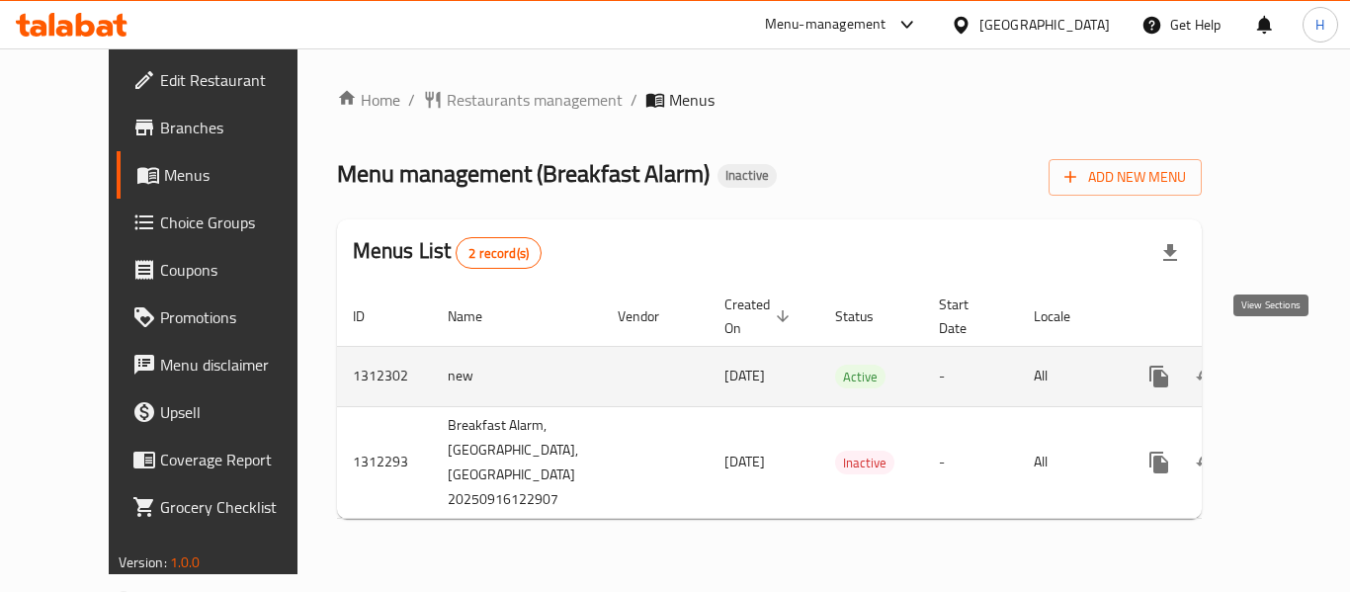
click at [1290, 365] on icon "enhanced table" at bounding box center [1302, 377] width 24 height 24
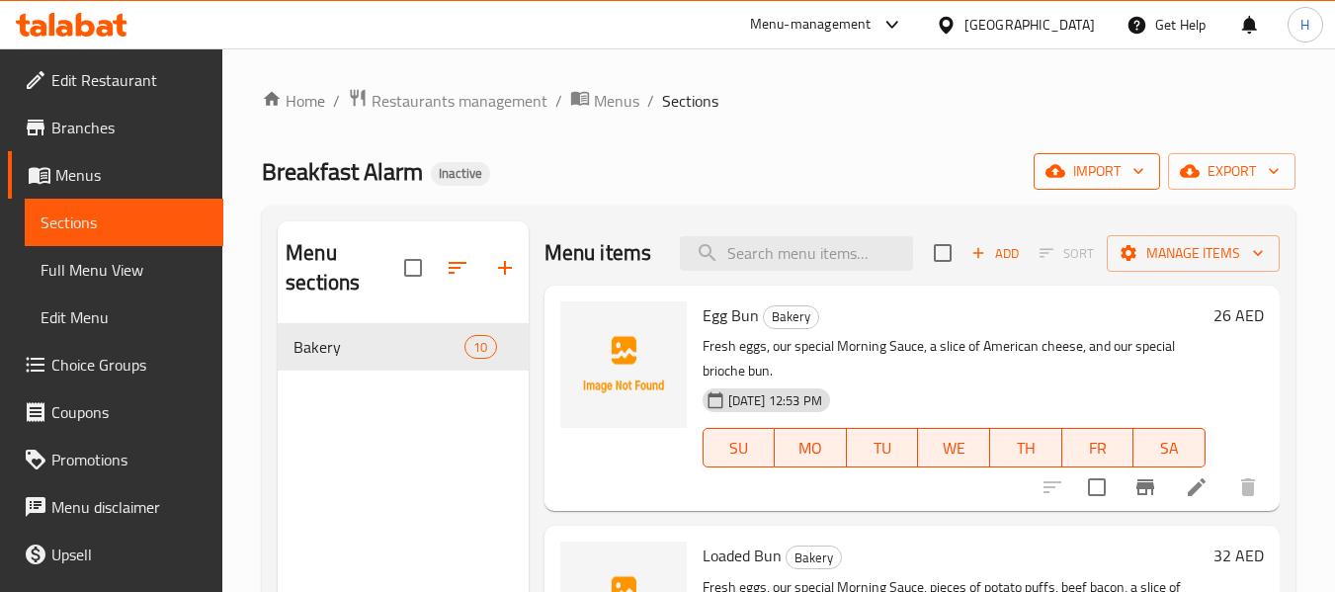
click at [1102, 180] on span "import" at bounding box center [1096, 171] width 95 height 25
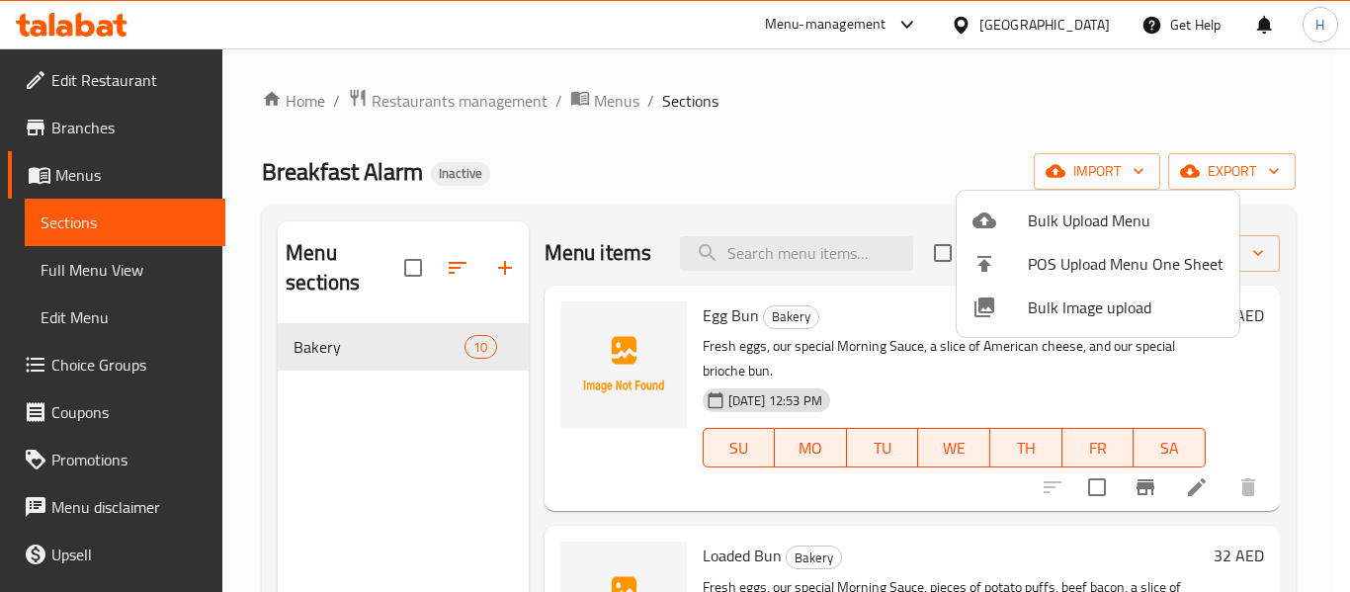
click at [1036, 310] on span "Bulk Image upload" at bounding box center [1126, 307] width 196 height 24
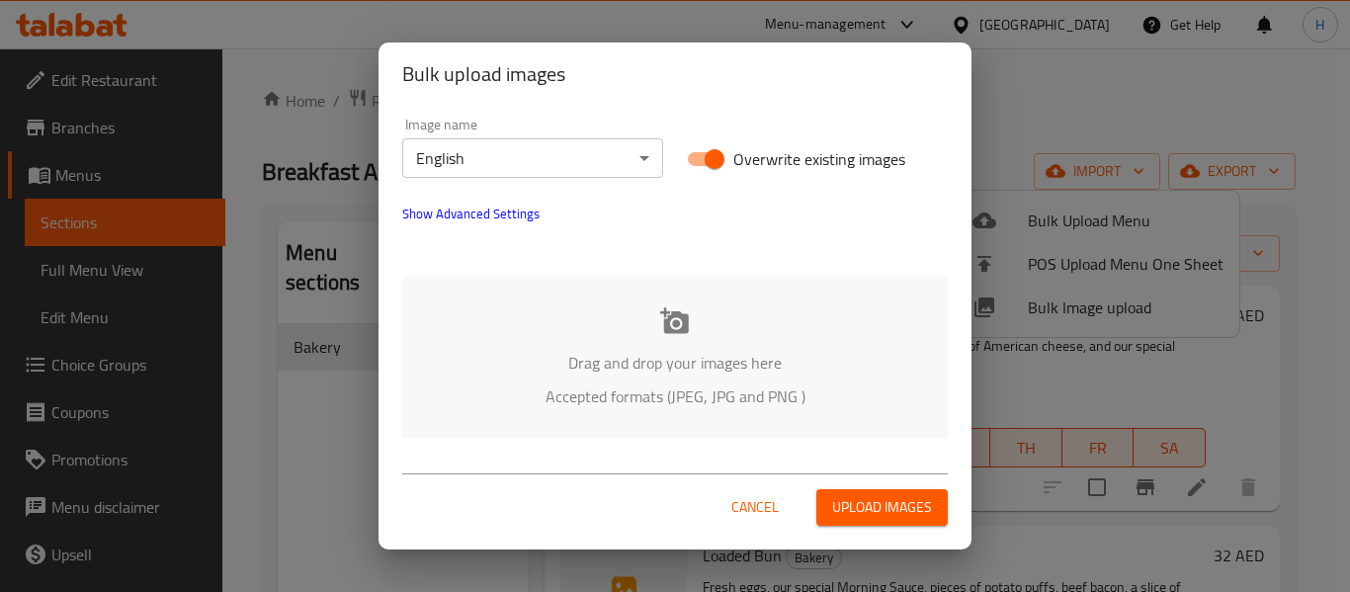
click at [507, 324] on div "Drag and drop your images here Accepted formats (JPEG, JPG and PNG )" at bounding box center [674, 357] width 545 height 161
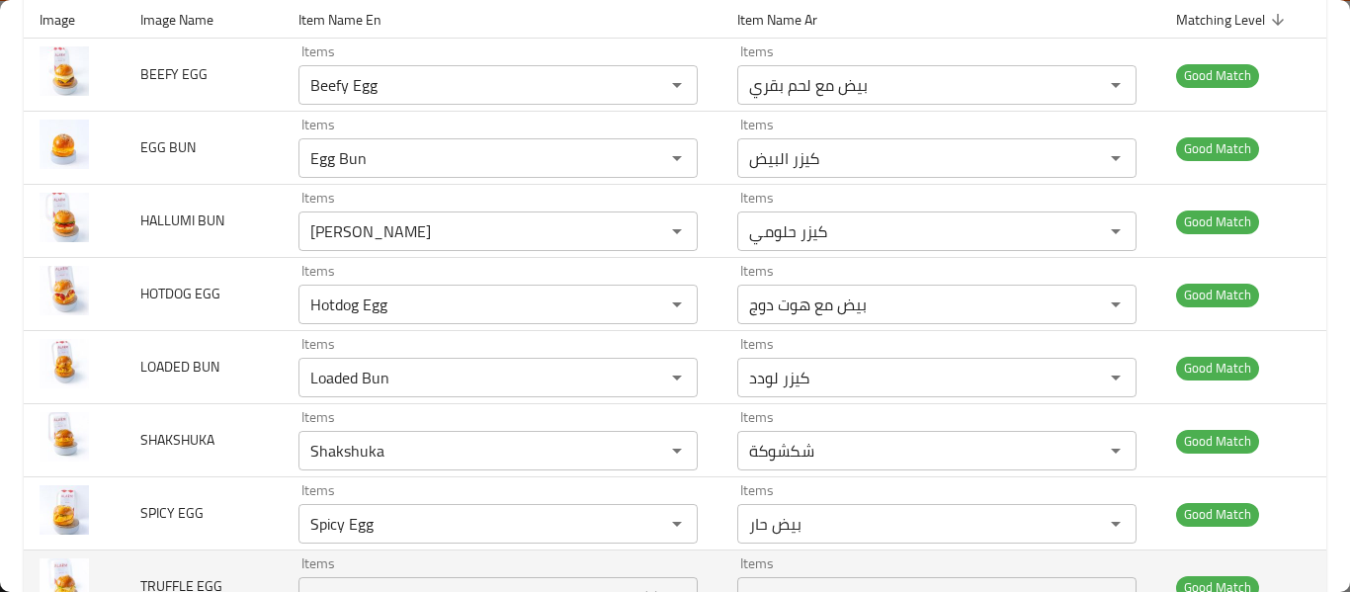
scroll to position [481, 0]
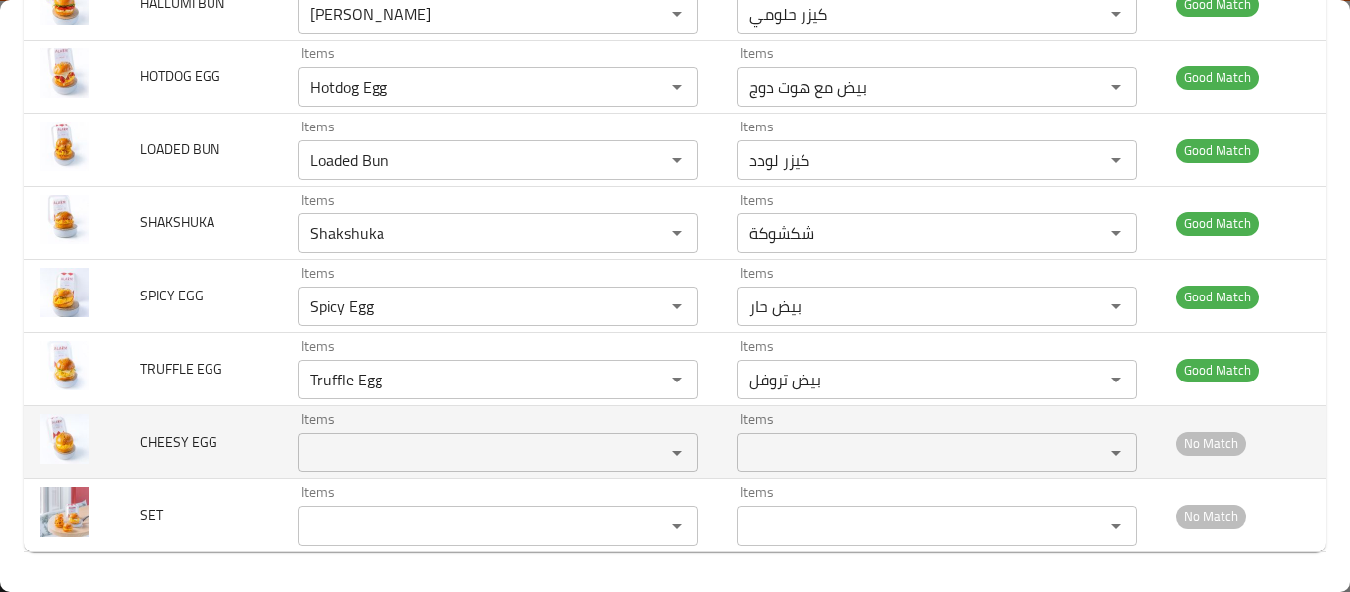
click at [445, 457] on EGG "Items" at bounding box center [468, 453] width 329 height 28
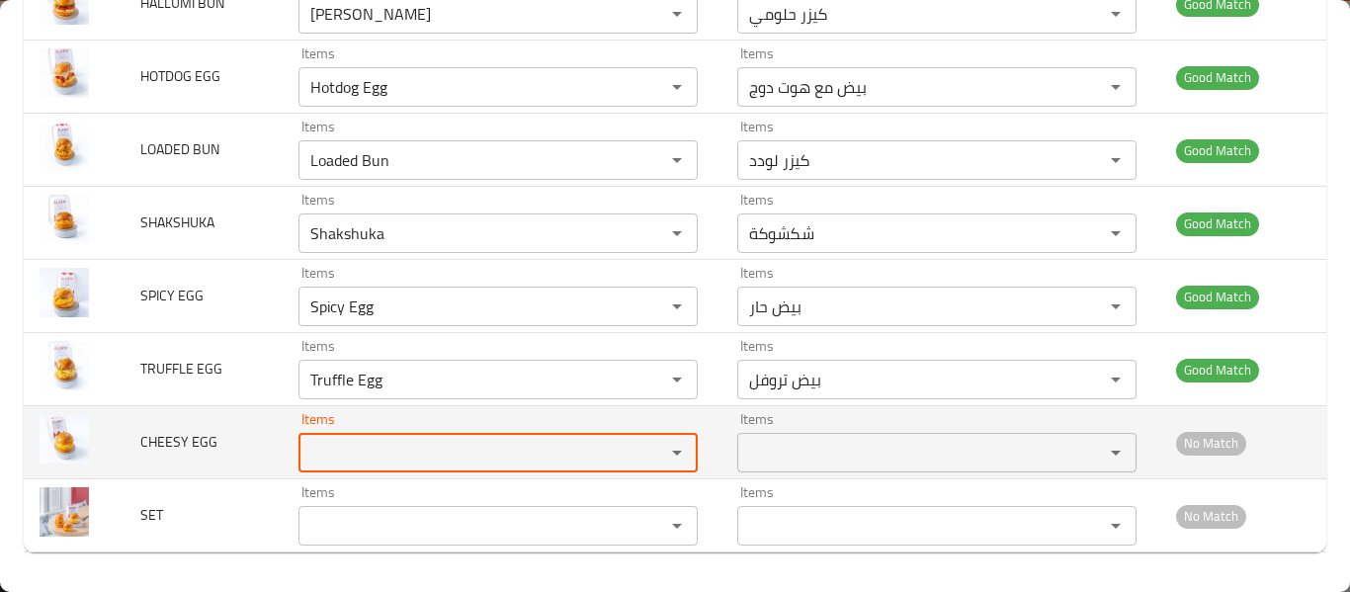
click at [445, 457] on EGG "Items" at bounding box center [468, 453] width 329 height 28
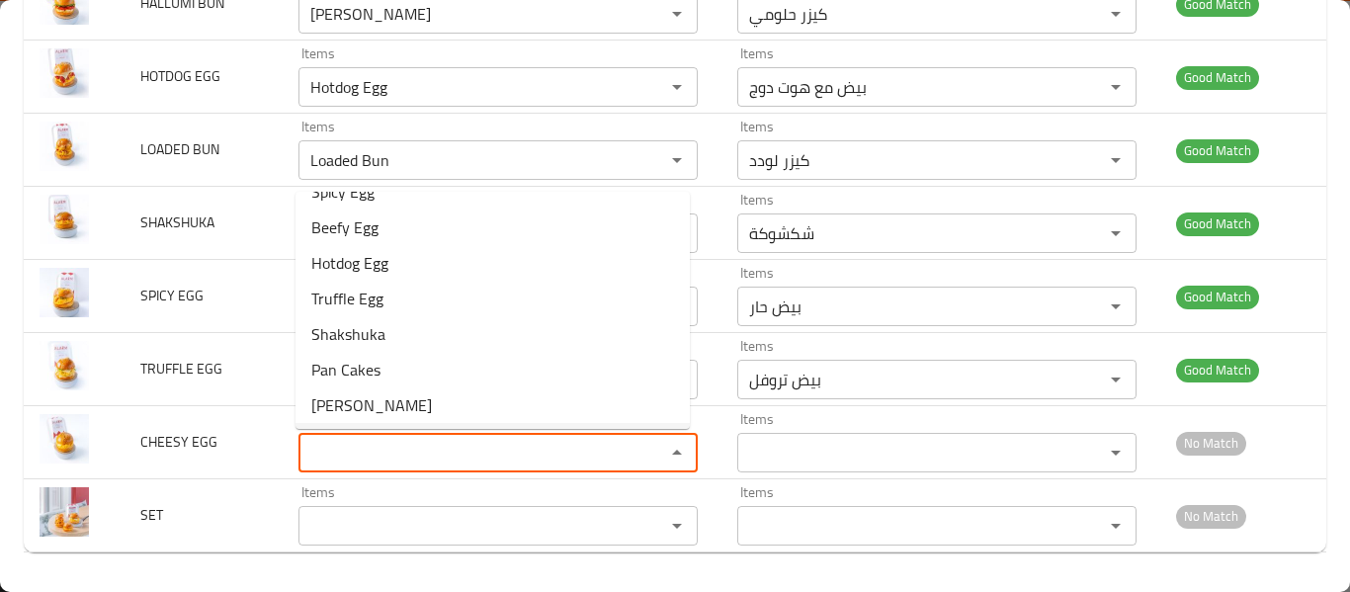
scroll to position [134, 0]
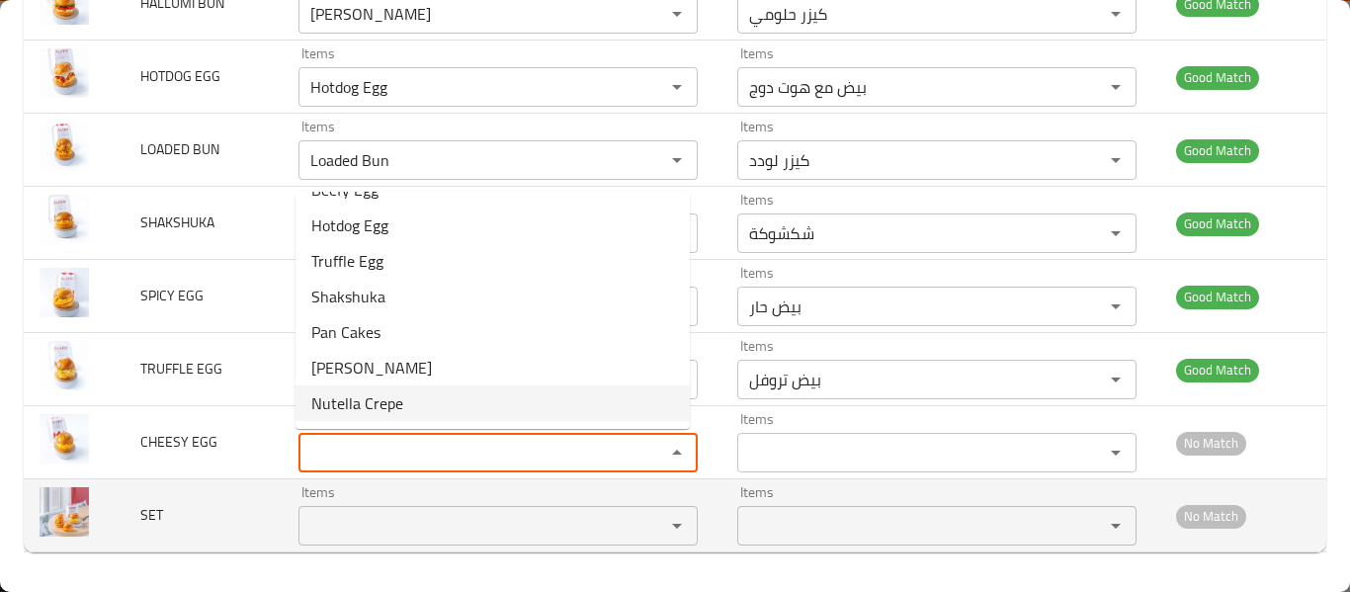
click at [382, 499] on div "Items Items" at bounding box center [497, 515] width 399 height 60
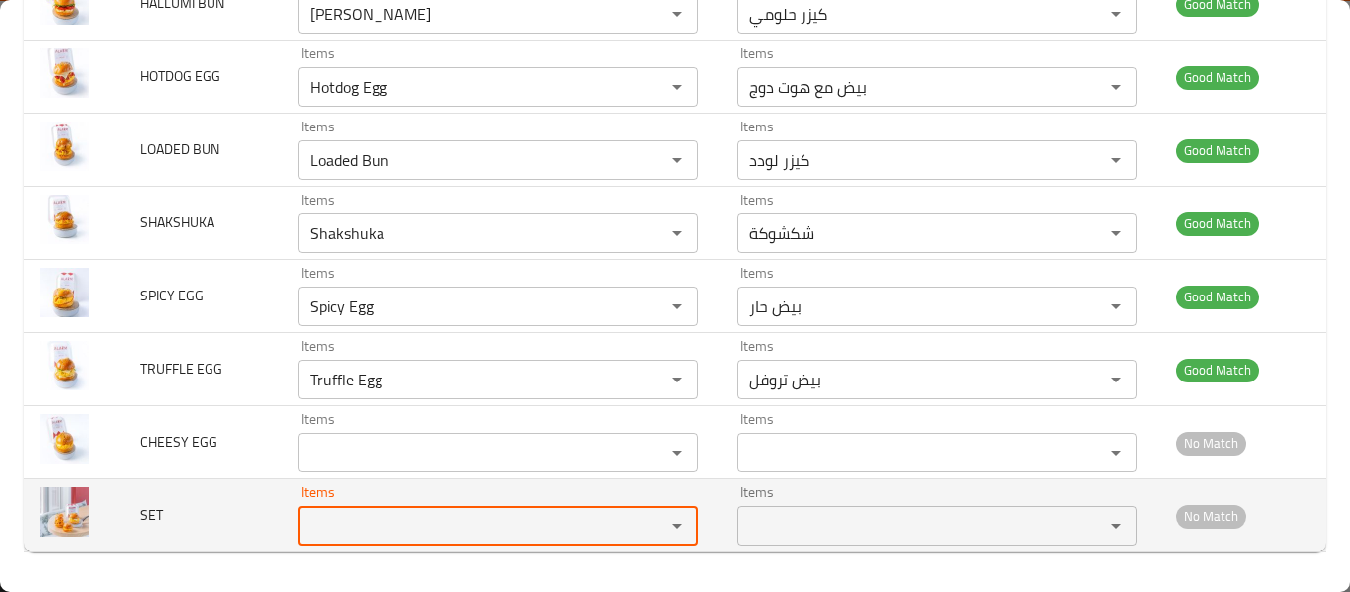
click at [381, 522] on input "Items" at bounding box center [468, 526] width 329 height 28
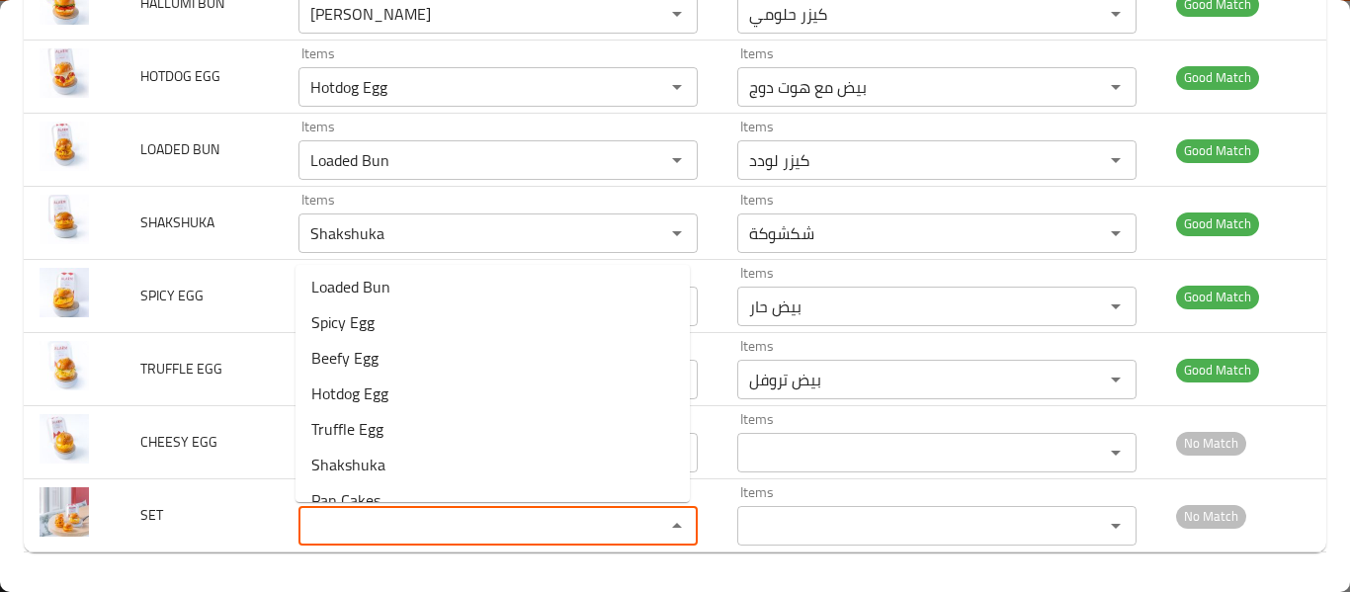
scroll to position [0, 0]
click at [247, 572] on div "bulk upload images 10 record(s) Image Image Name Item Name En Item Name Ar Matc…" at bounding box center [675, 110] width 1350 height 962
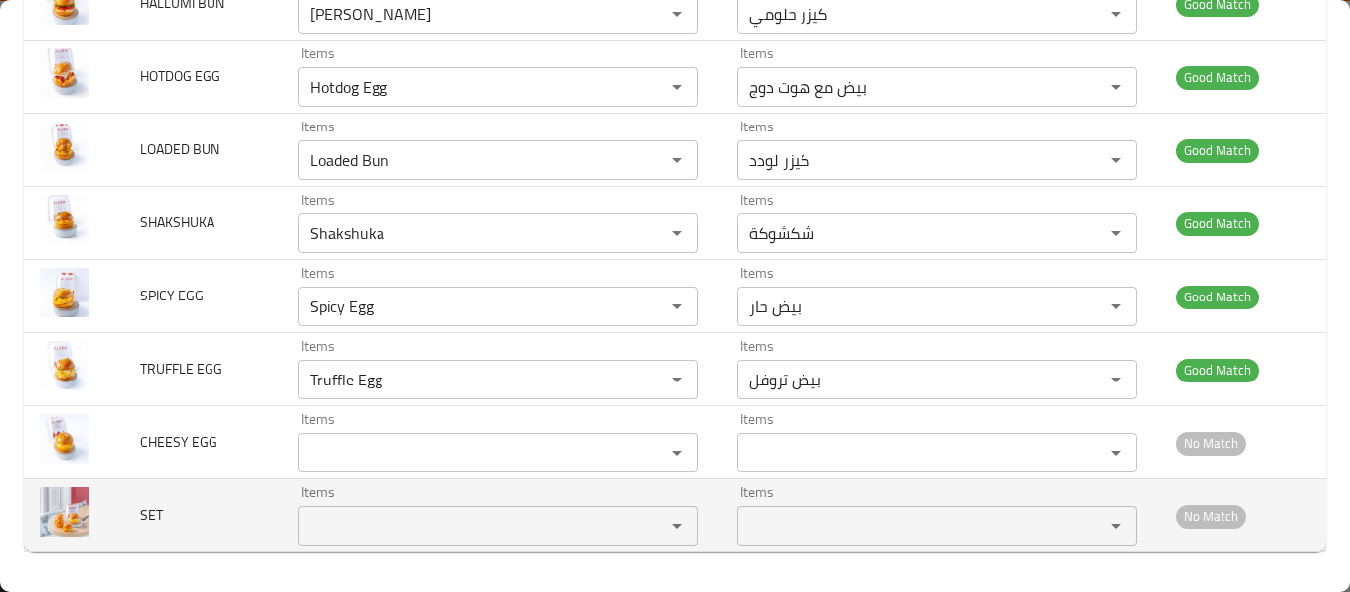
click at [159, 525] on span "SET" at bounding box center [151, 515] width 23 height 26
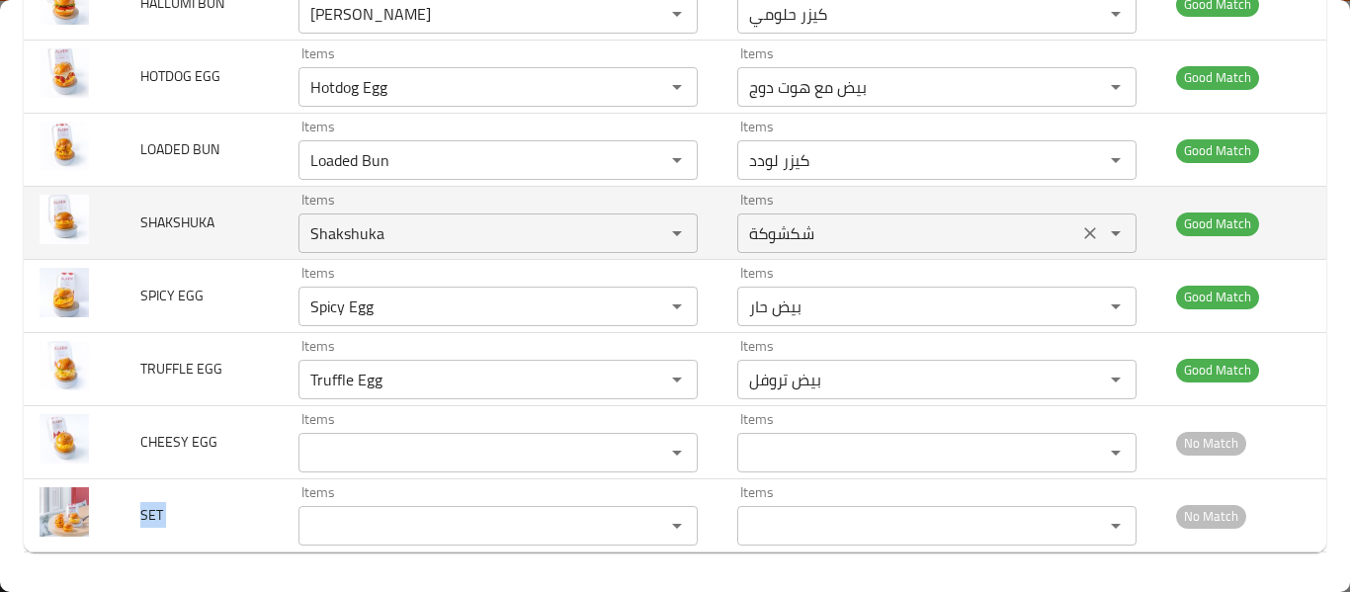
copy span "SET"
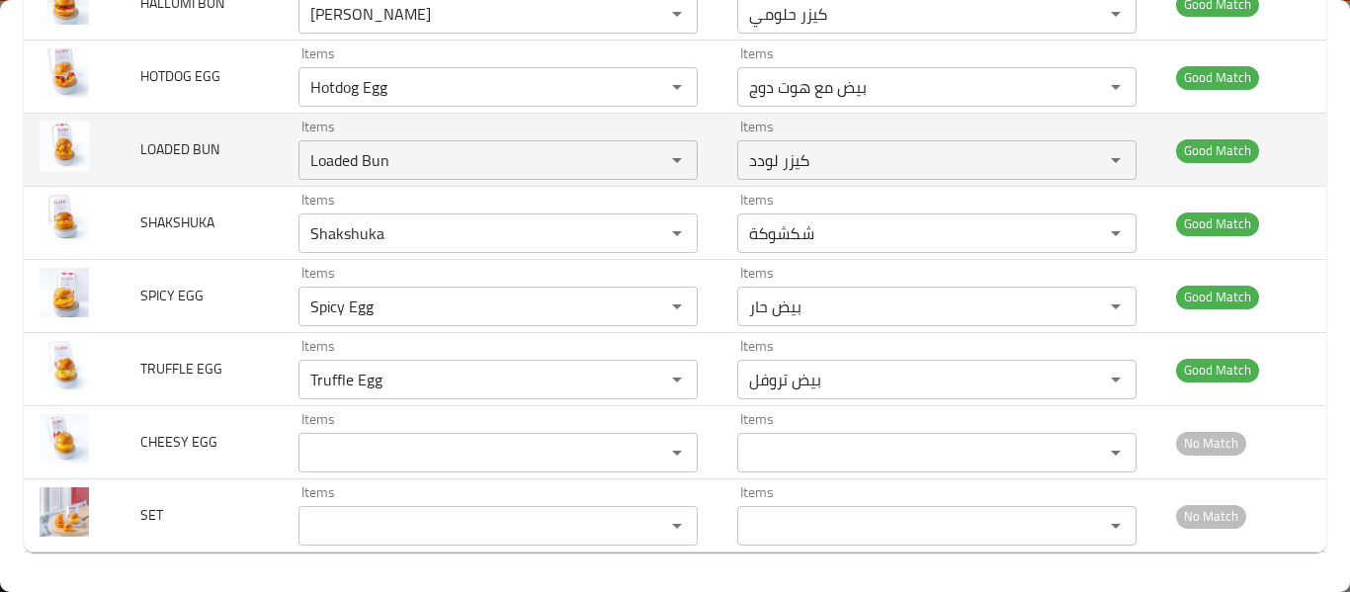
click at [688, 111] on td "Items Hotdog Egg Items" at bounding box center [502, 77] width 439 height 73
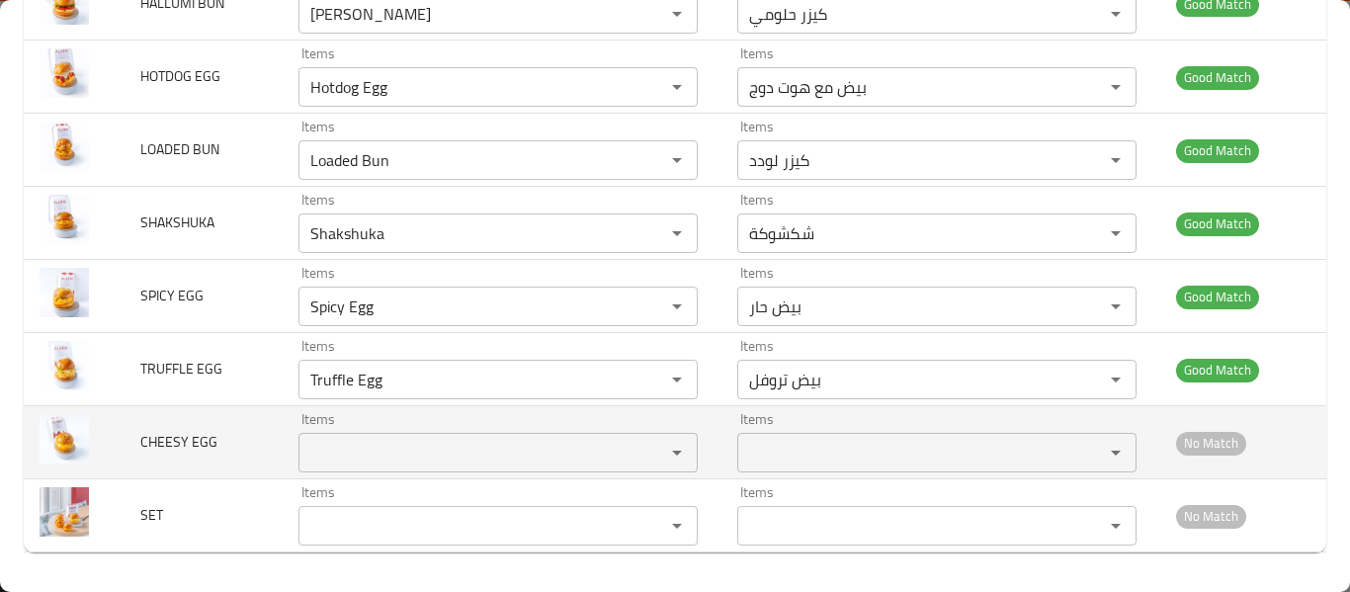
click at [186, 449] on span "CHEESY EGG" at bounding box center [178, 442] width 77 height 26
copy span "CHEESY EGG"
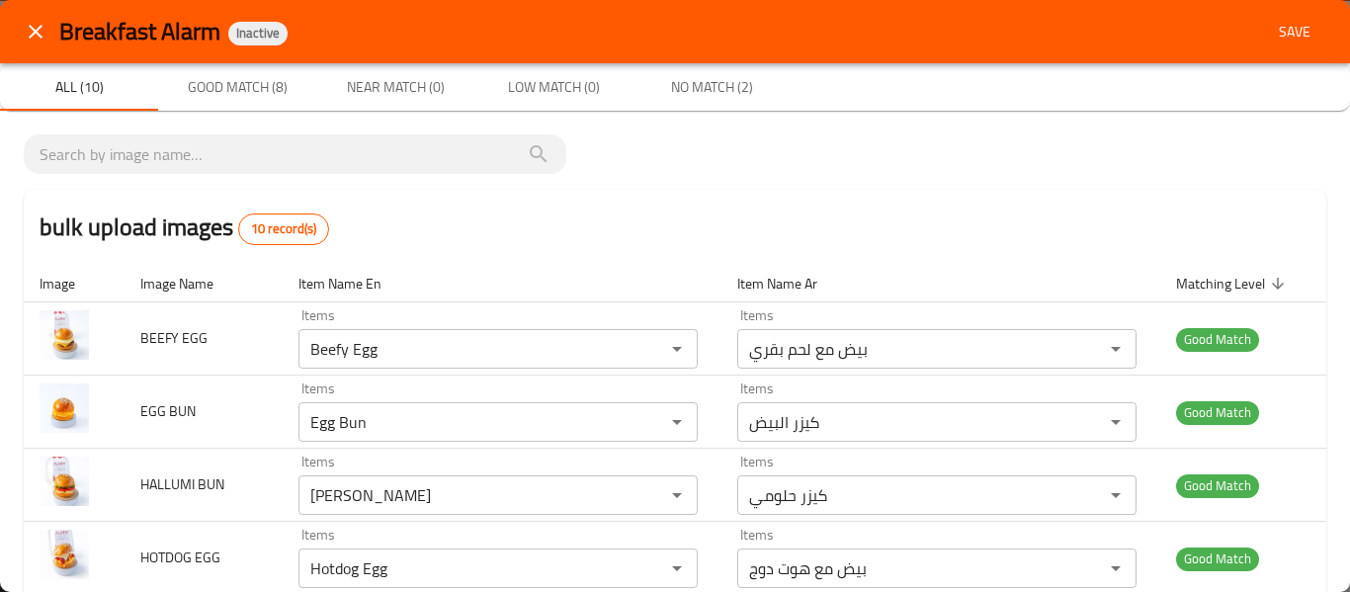
click at [1290, 20] on span "Save" at bounding box center [1294, 32] width 47 height 25
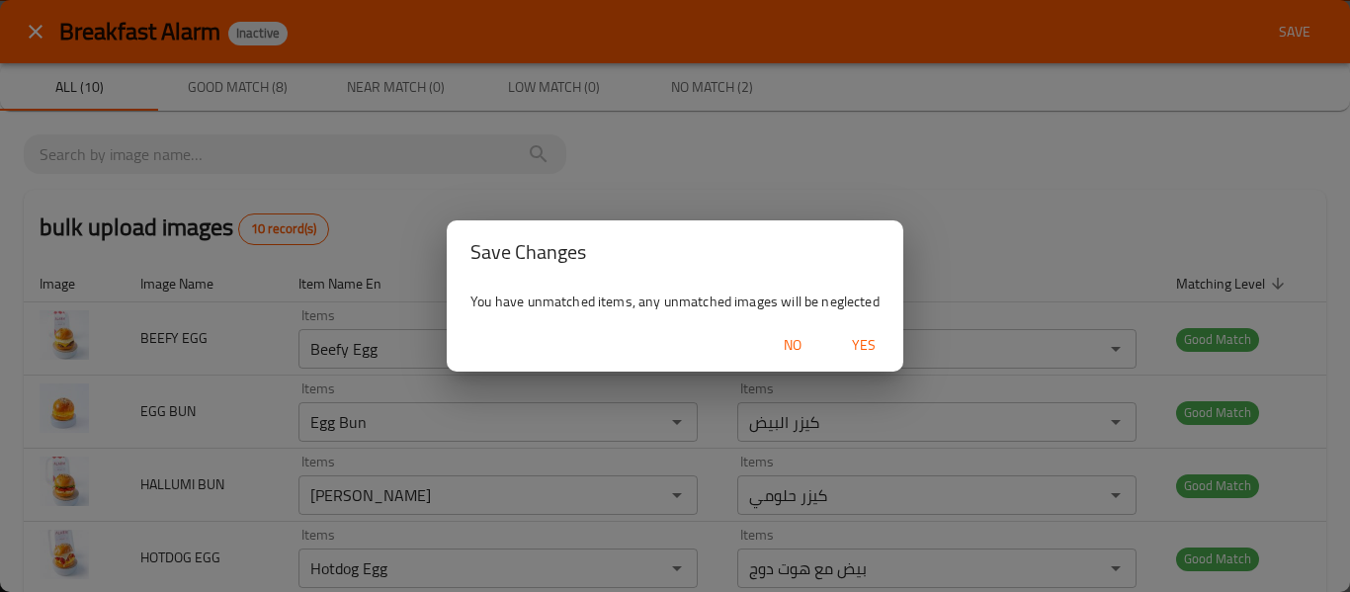
click at [869, 343] on span "Yes" at bounding box center [863, 345] width 47 height 25
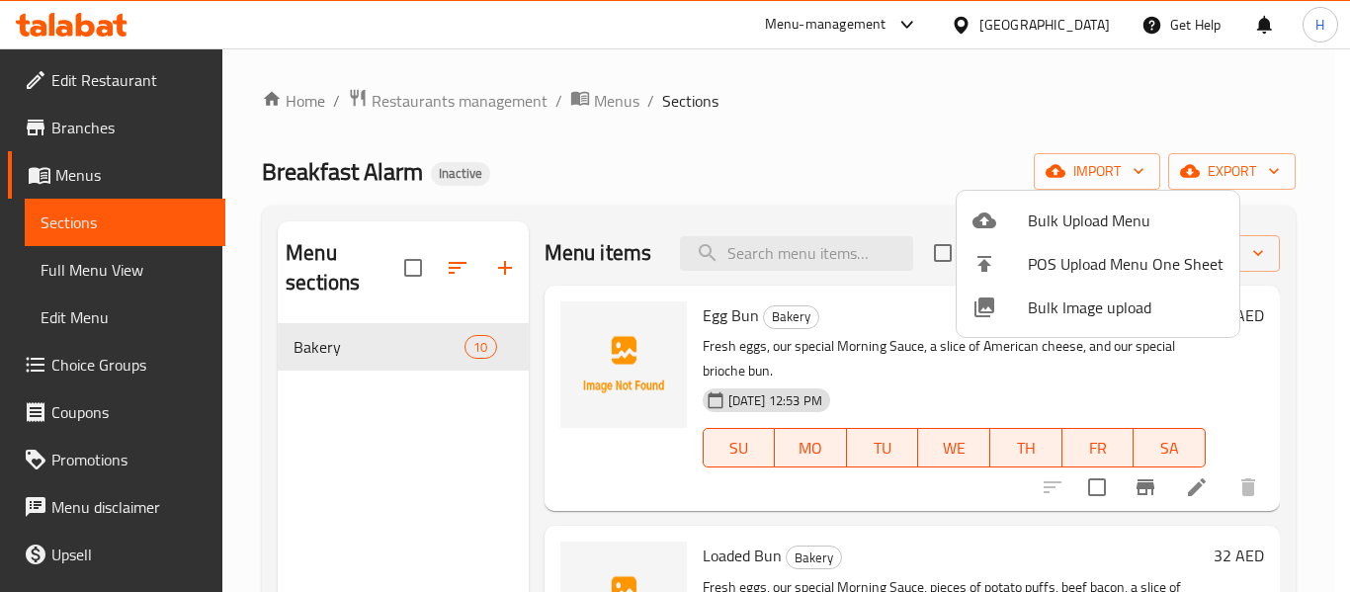
click at [114, 269] on div at bounding box center [675, 296] width 1350 height 592
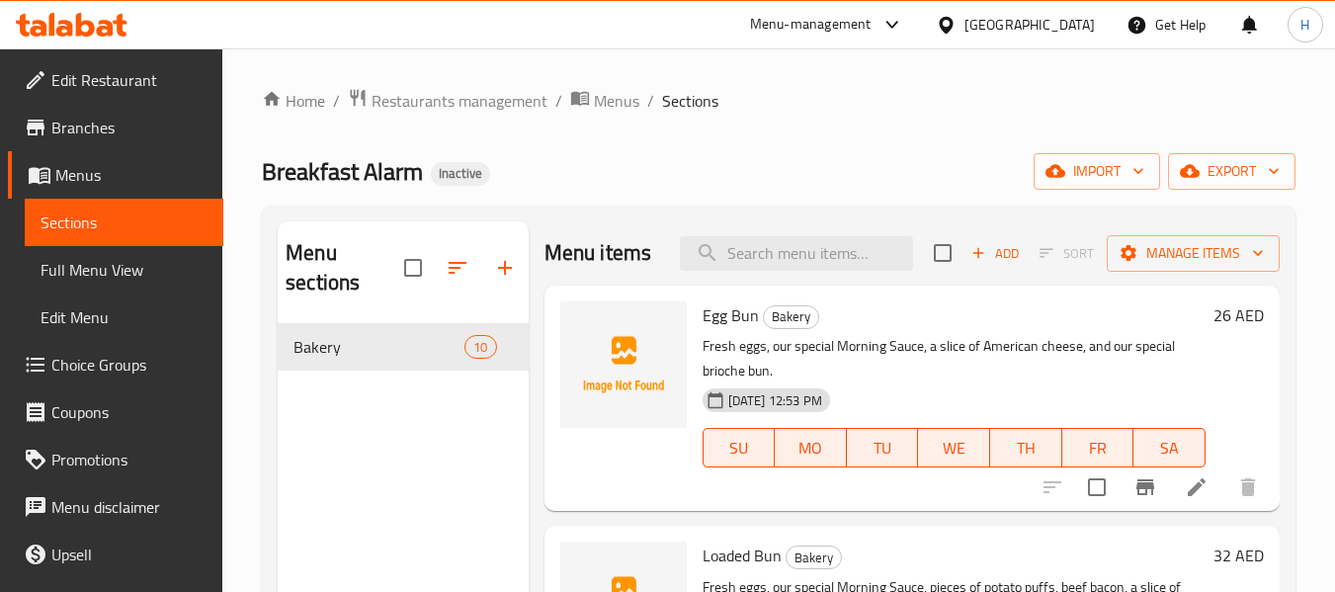
click at [114, 269] on span "Full Menu View" at bounding box center [124, 270] width 167 height 24
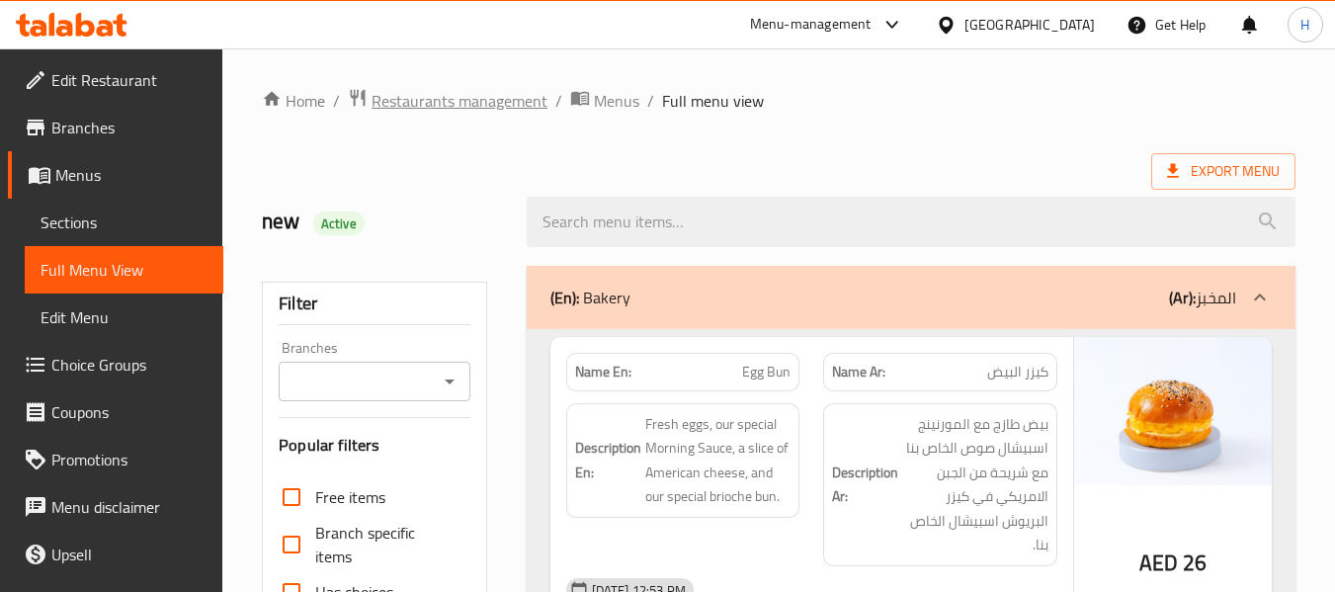
click at [441, 101] on span "Restaurants management" at bounding box center [460, 101] width 176 height 24
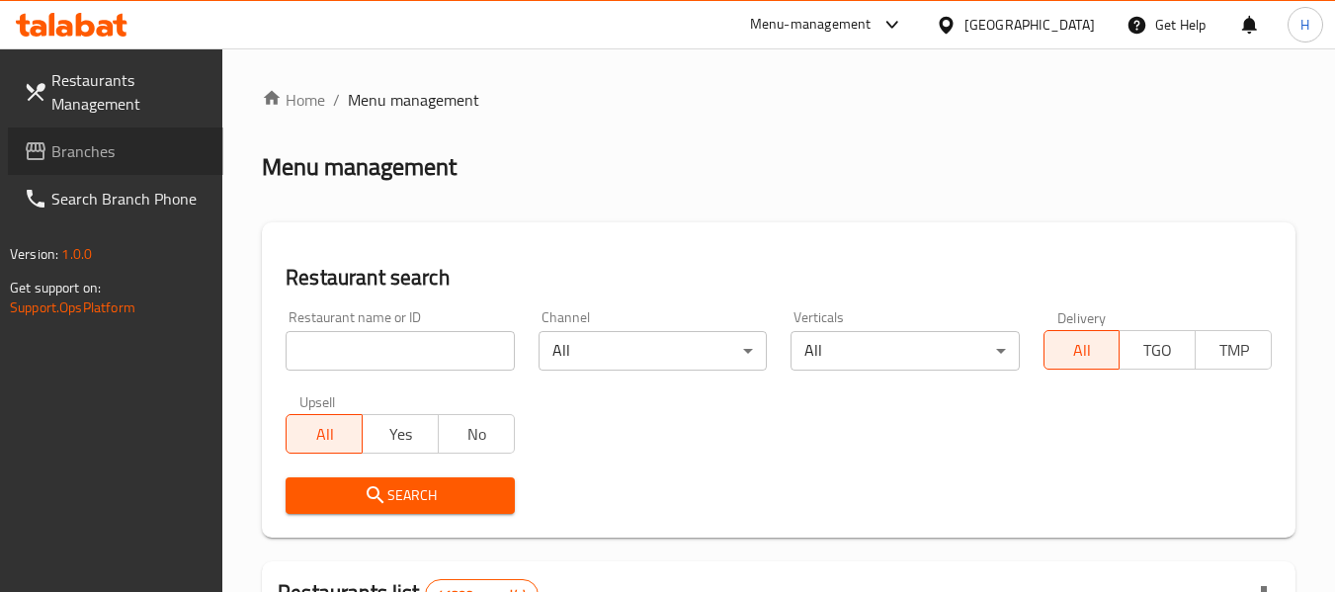
click at [80, 166] on link "Branches" at bounding box center [115, 150] width 215 height 47
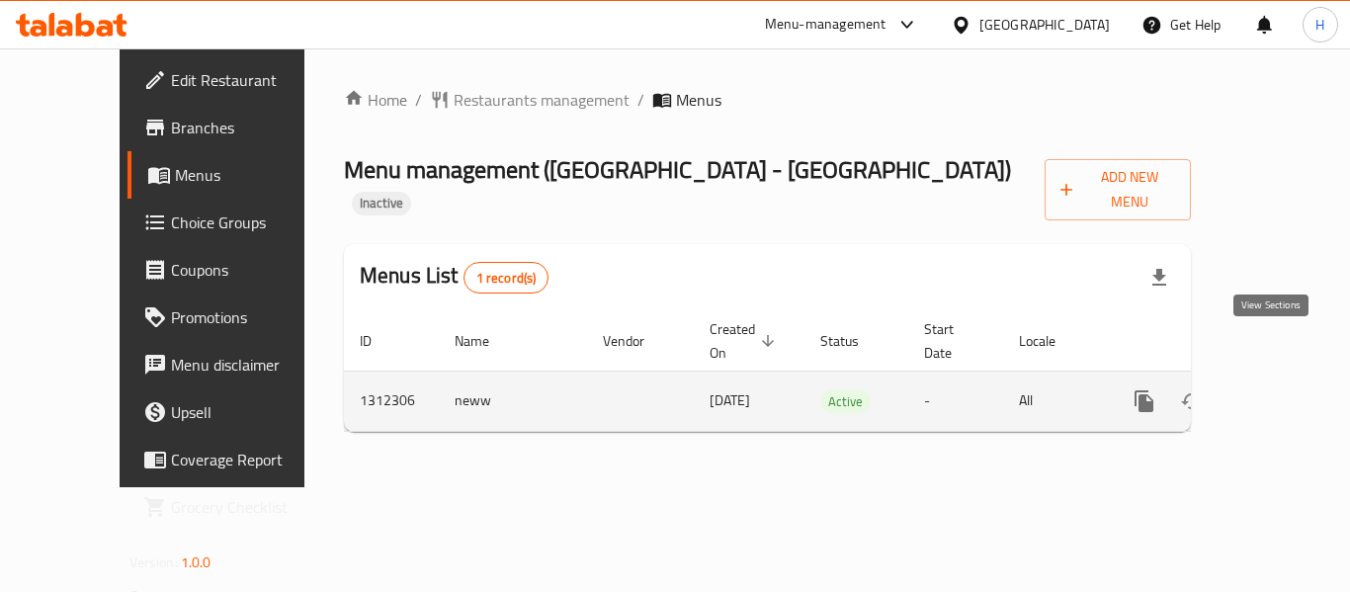
click at [1275, 389] on icon "enhanced table" at bounding box center [1287, 401] width 24 height 24
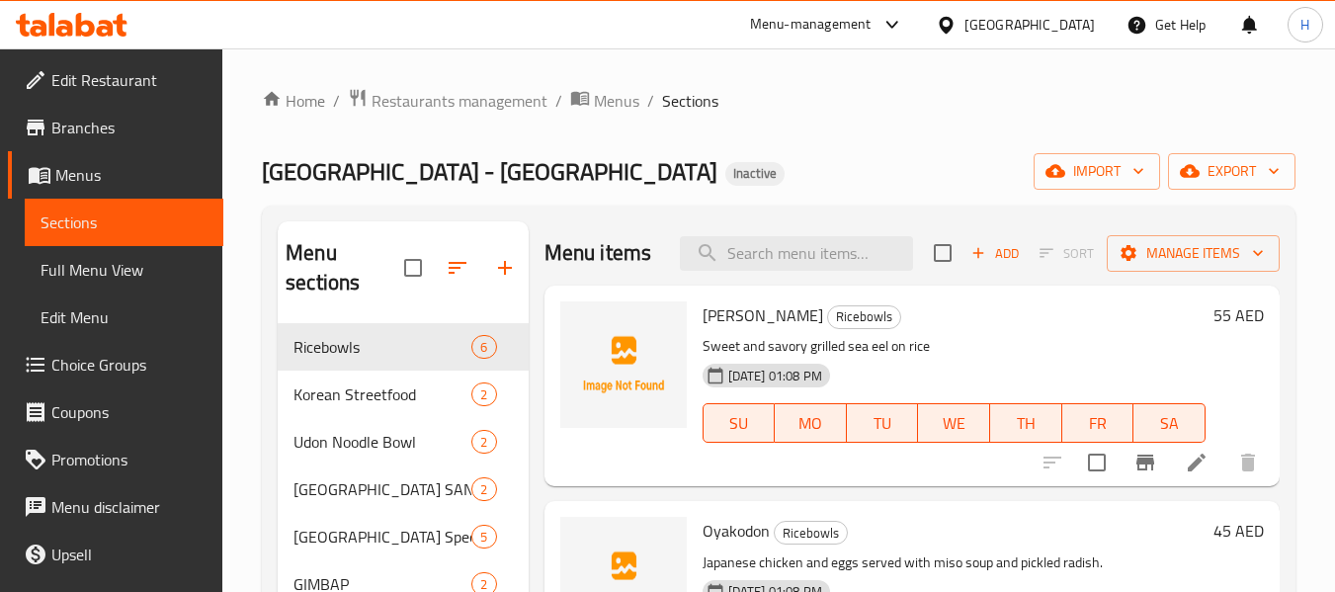
click at [1118, 152] on div "Home / Restaurants management / Menus / Sections [GEOGRAPHIC_DATA] Cafe - [GEOG…" at bounding box center [779, 458] width 1034 height 741
click at [1115, 159] on span "import" at bounding box center [1096, 171] width 95 height 25
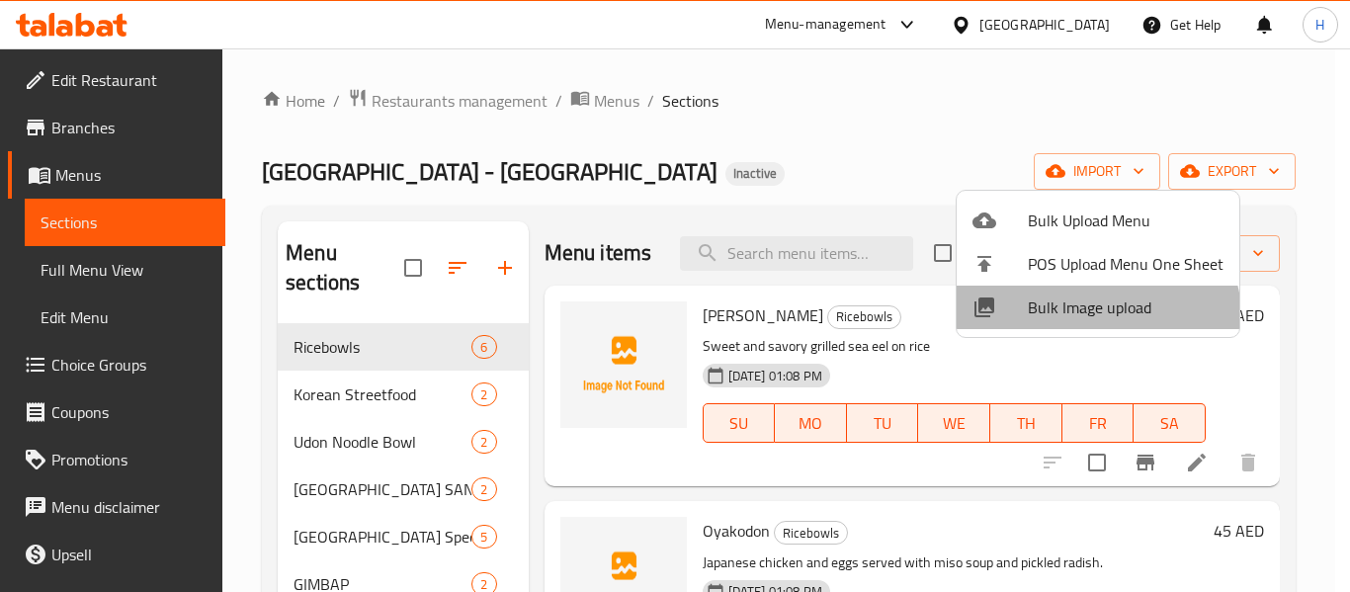
click at [1093, 322] on li "Bulk Image upload" at bounding box center [1098, 307] width 283 height 43
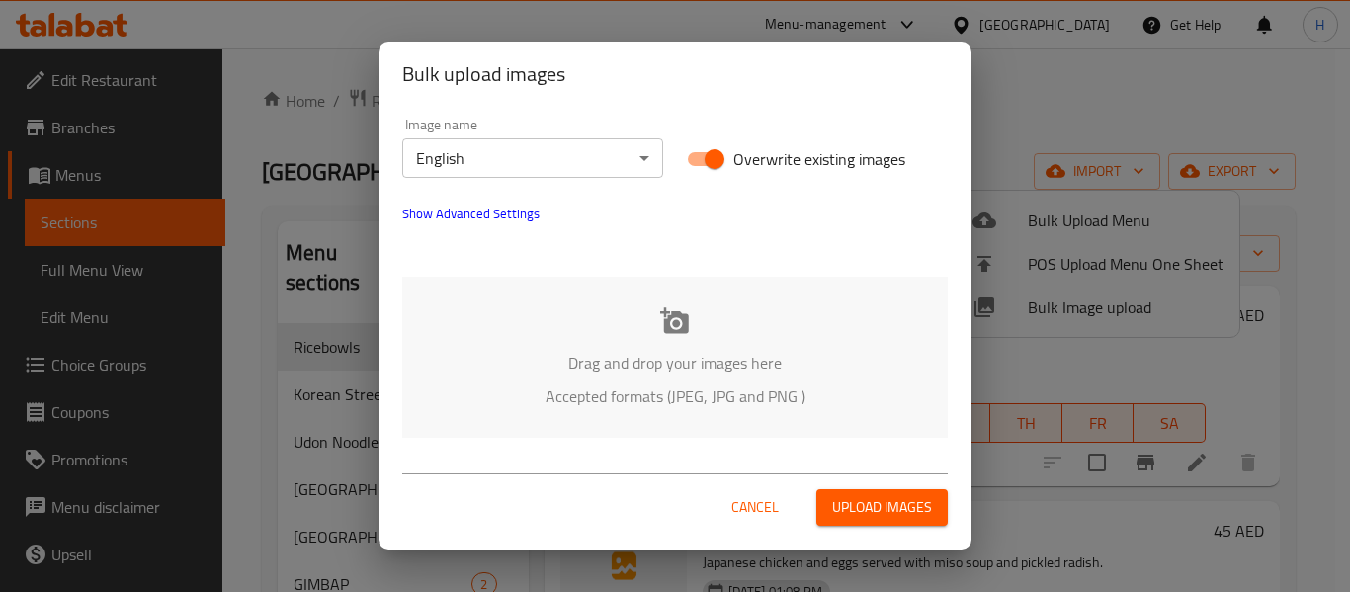
click at [656, 358] on p "Drag and drop your images here" at bounding box center [675, 363] width 486 height 24
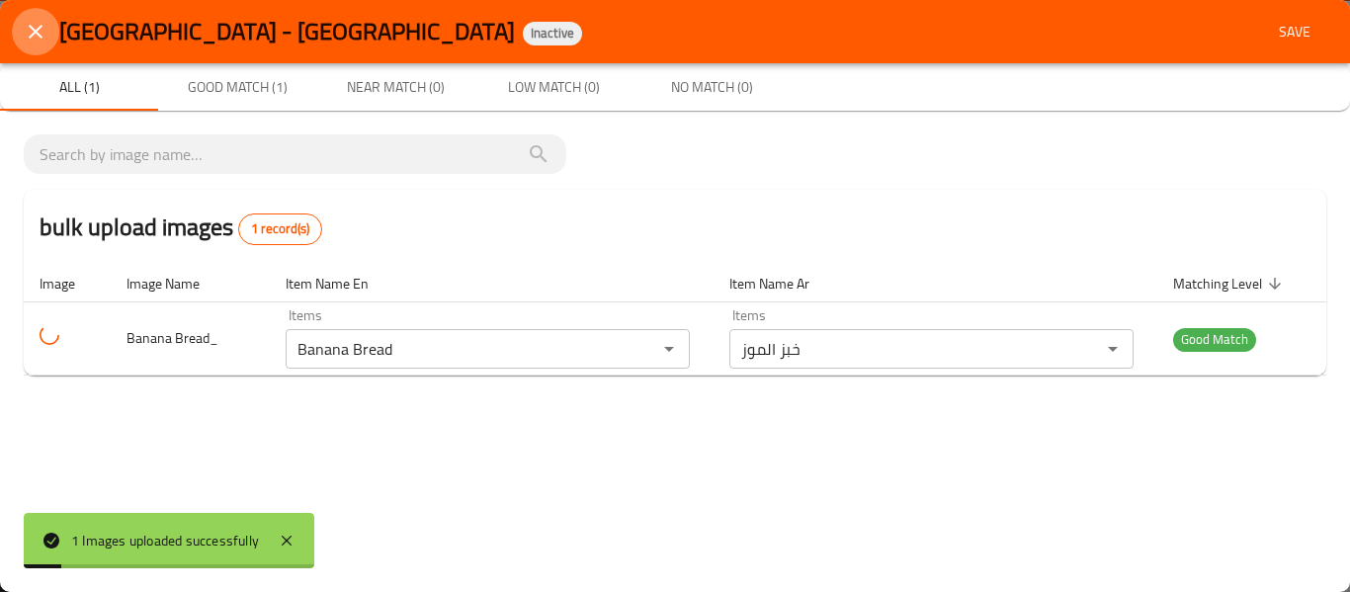
click at [37, 38] on icon "close" at bounding box center [36, 32] width 24 height 24
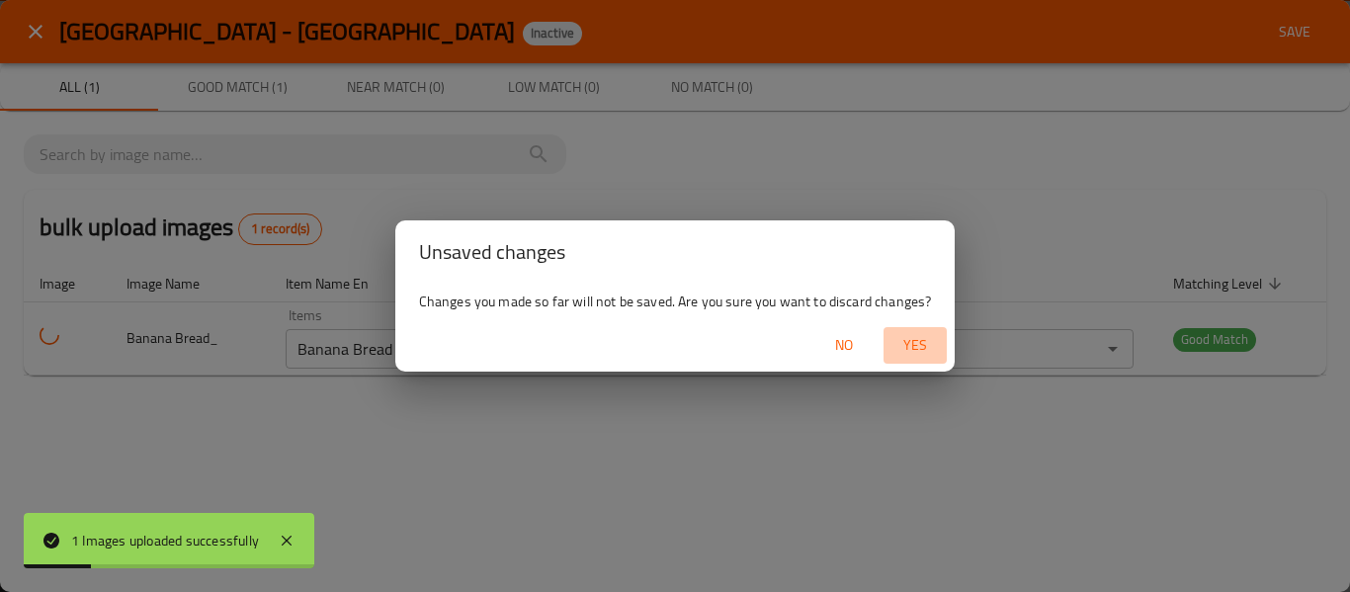
click at [908, 338] on span "Yes" at bounding box center [914, 345] width 47 height 25
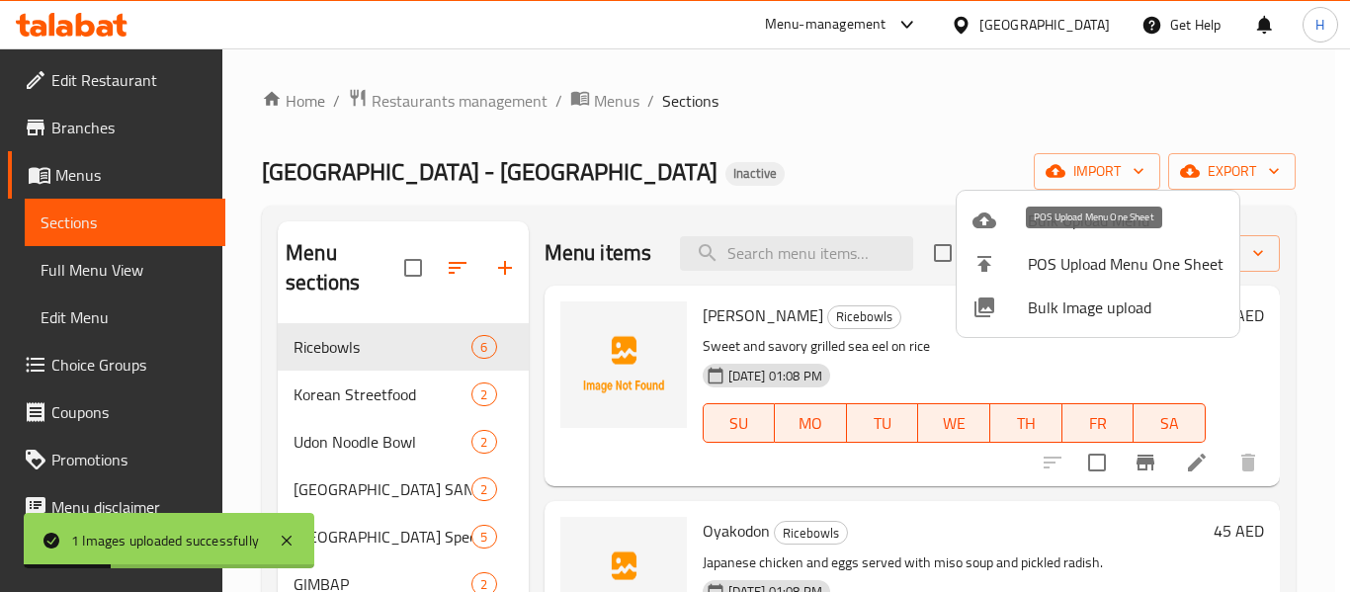
click at [1039, 267] on span "POS Upload Menu One Sheet" at bounding box center [1126, 264] width 196 height 24
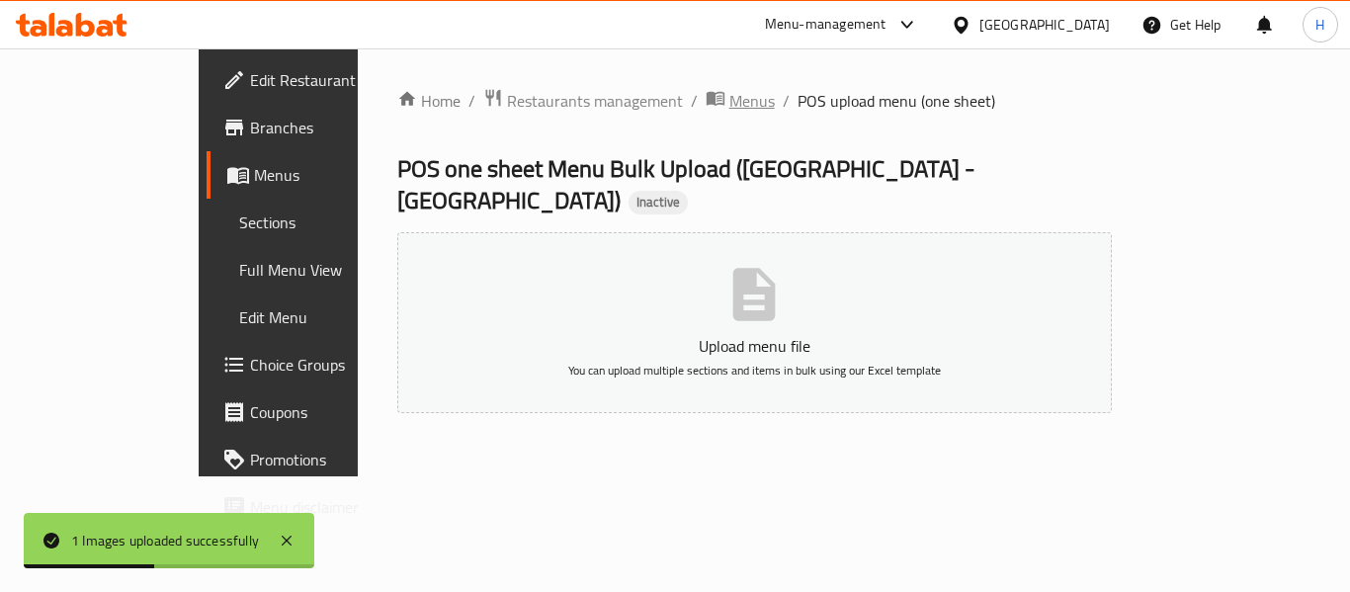
click at [729, 106] on span "Menus" at bounding box center [751, 101] width 45 height 24
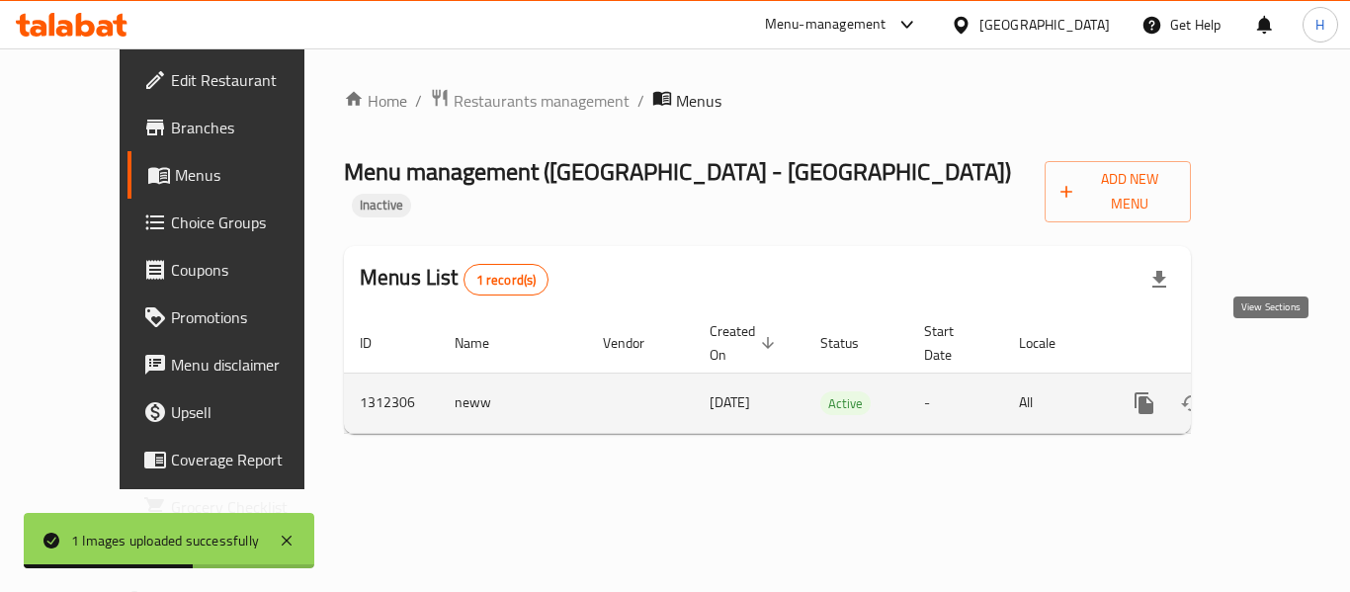
click at [1275, 391] on icon "enhanced table" at bounding box center [1287, 403] width 24 height 24
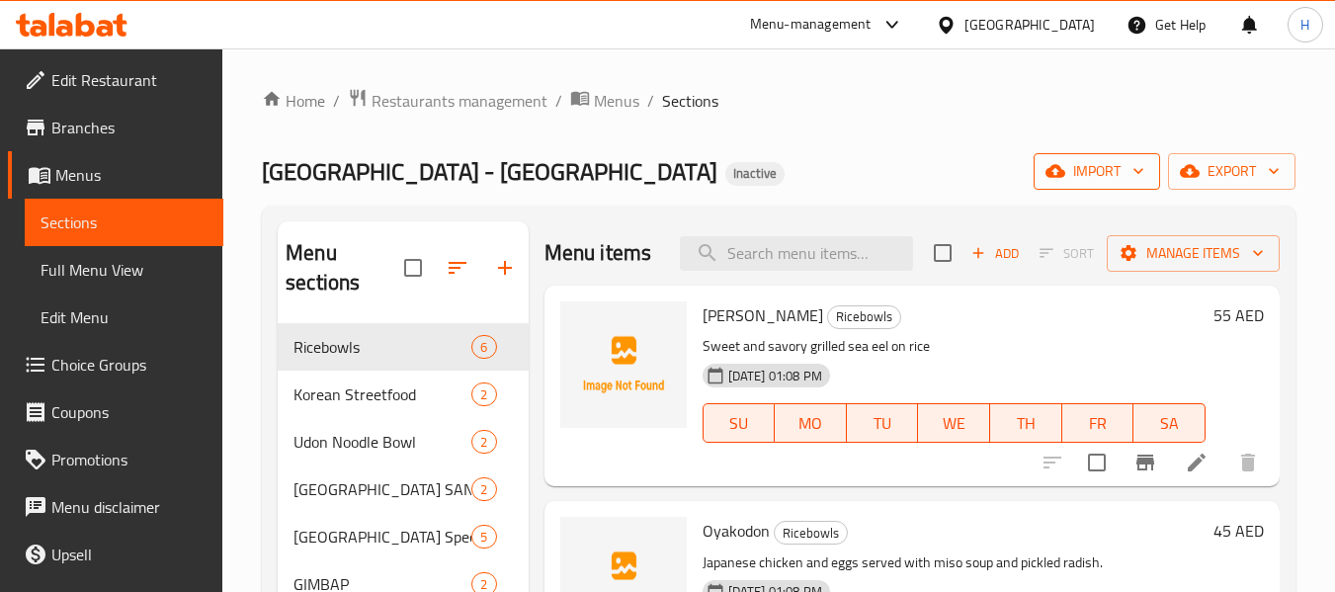
click at [1137, 178] on icon "button" at bounding box center [1138, 171] width 20 height 20
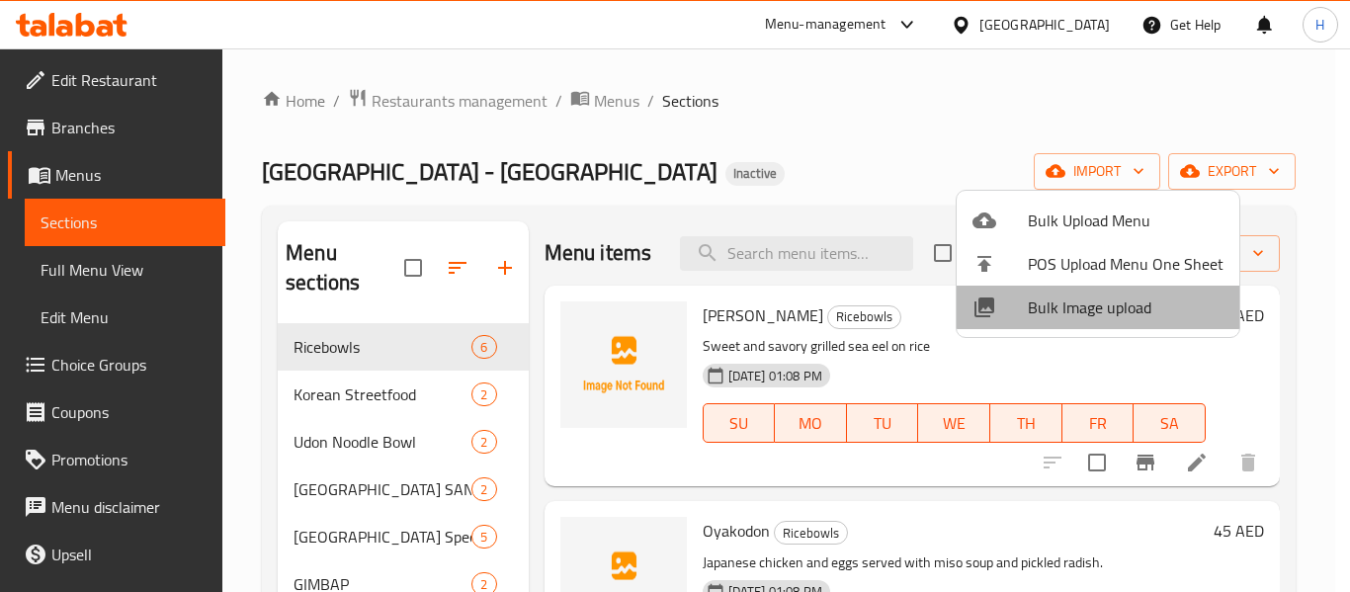
click at [1115, 300] on span "Bulk Image upload" at bounding box center [1126, 307] width 196 height 24
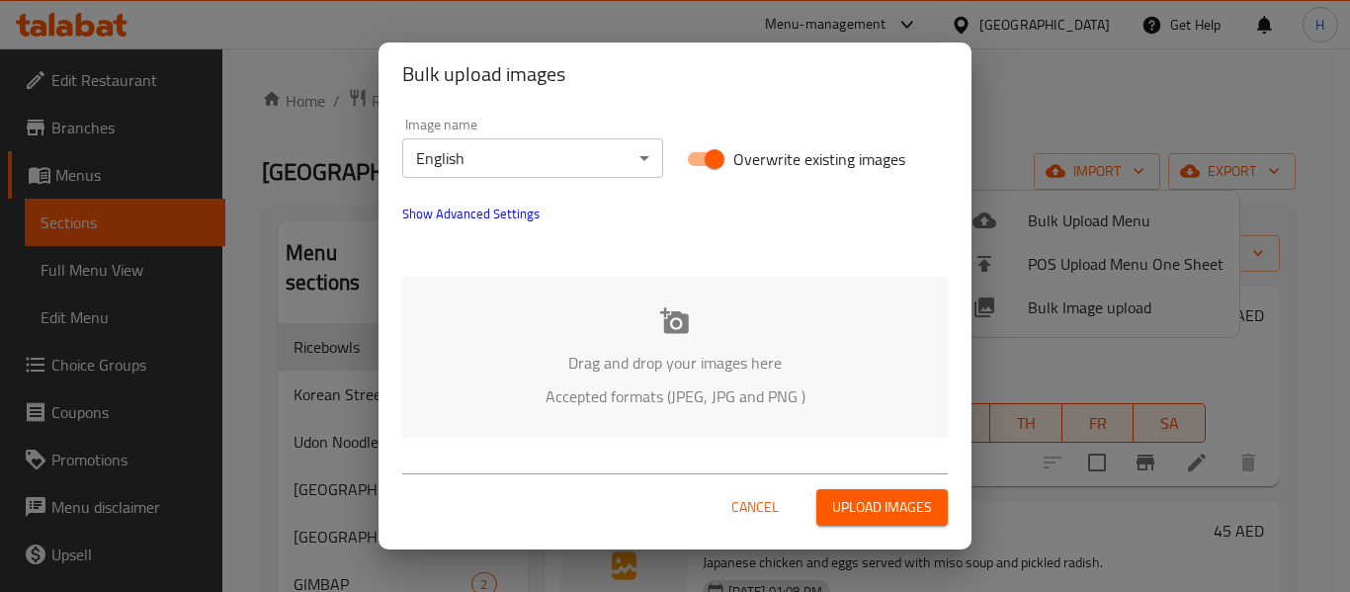
click at [511, 309] on div "Drag and drop your images here Accepted formats (JPEG, JPG and PNG )" at bounding box center [674, 357] width 545 height 161
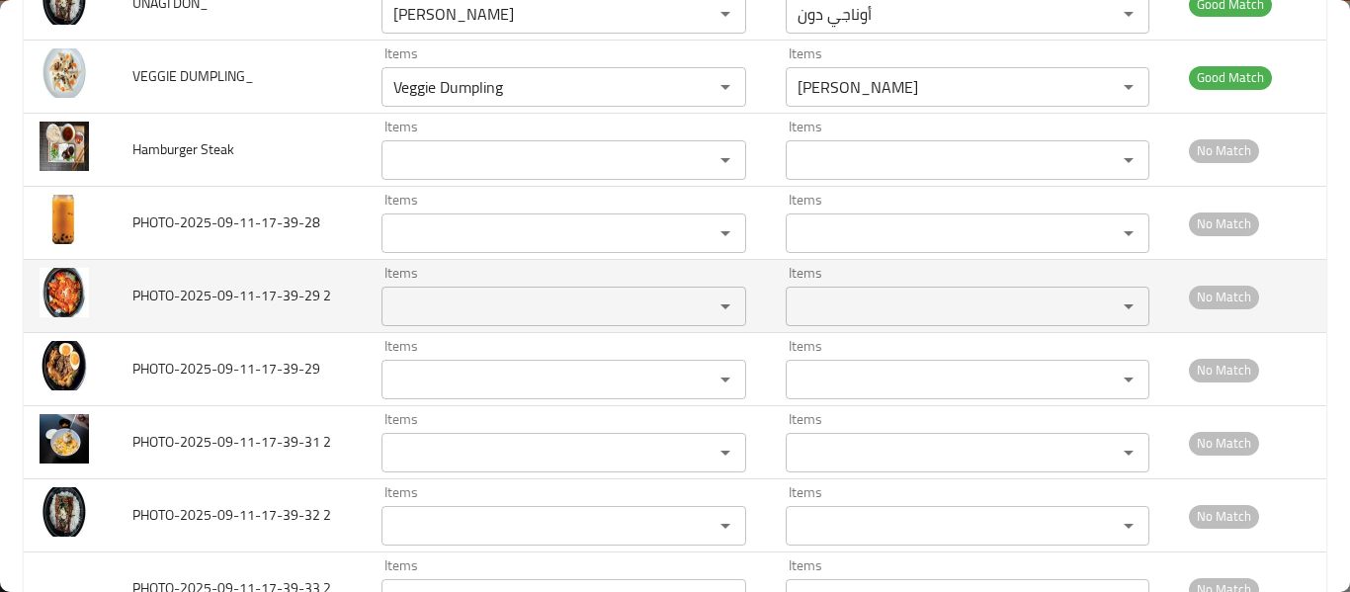
scroll to position [2108, 0]
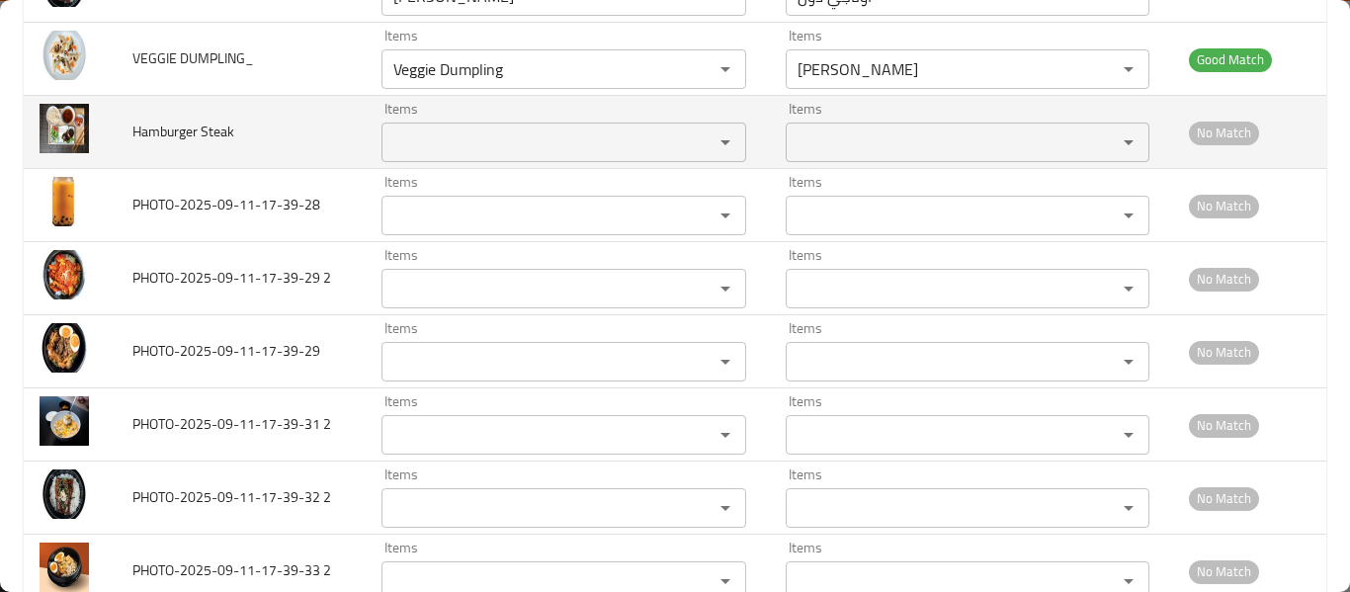
click at [479, 136] on Steak "Items" at bounding box center [533, 142] width 293 height 28
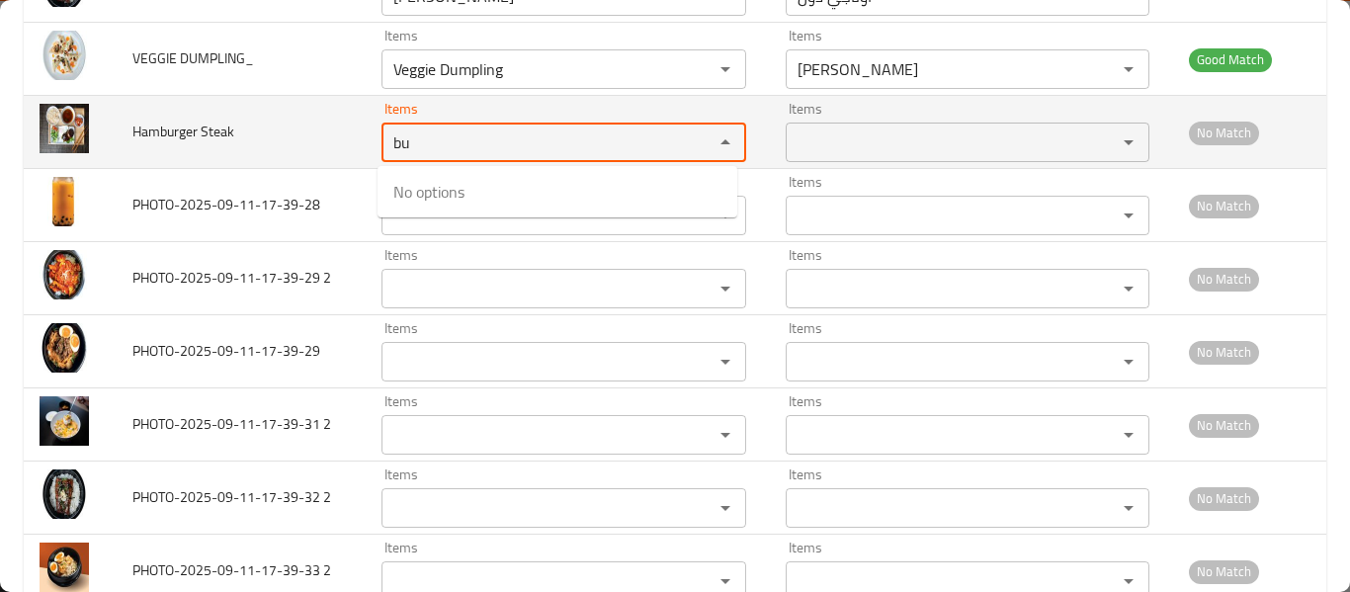
type Steak "b"
type Steak "ste"
click at [165, 138] on span "Hamburger Steak" at bounding box center [183, 132] width 102 height 26
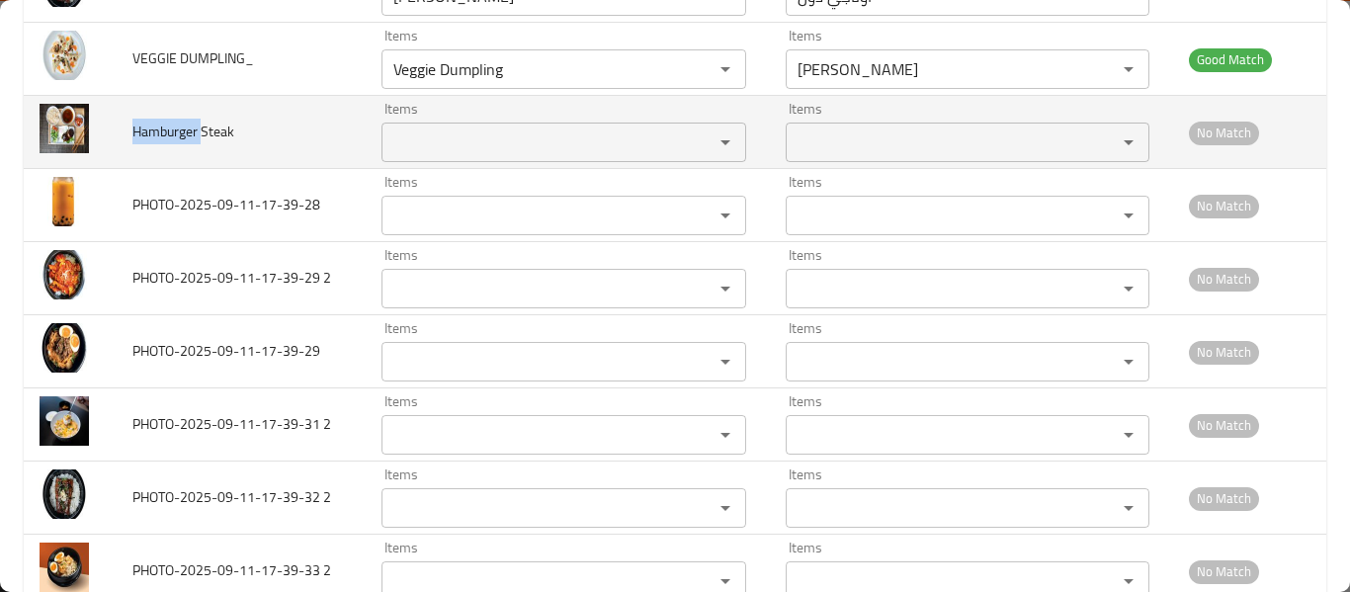
click at [165, 138] on span "Hamburger Steak" at bounding box center [183, 132] width 102 height 26
copy span "Hamburger Steak"
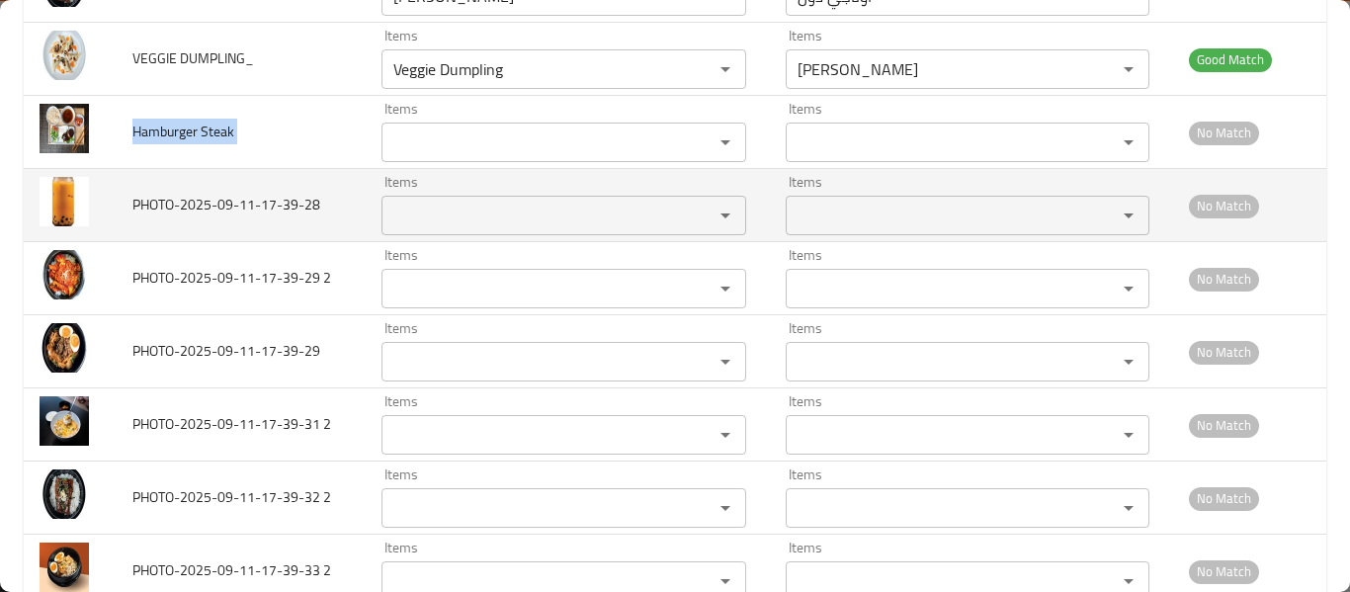
click at [418, 222] on input "Items" at bounding box center [533, 216] width 293 height 28
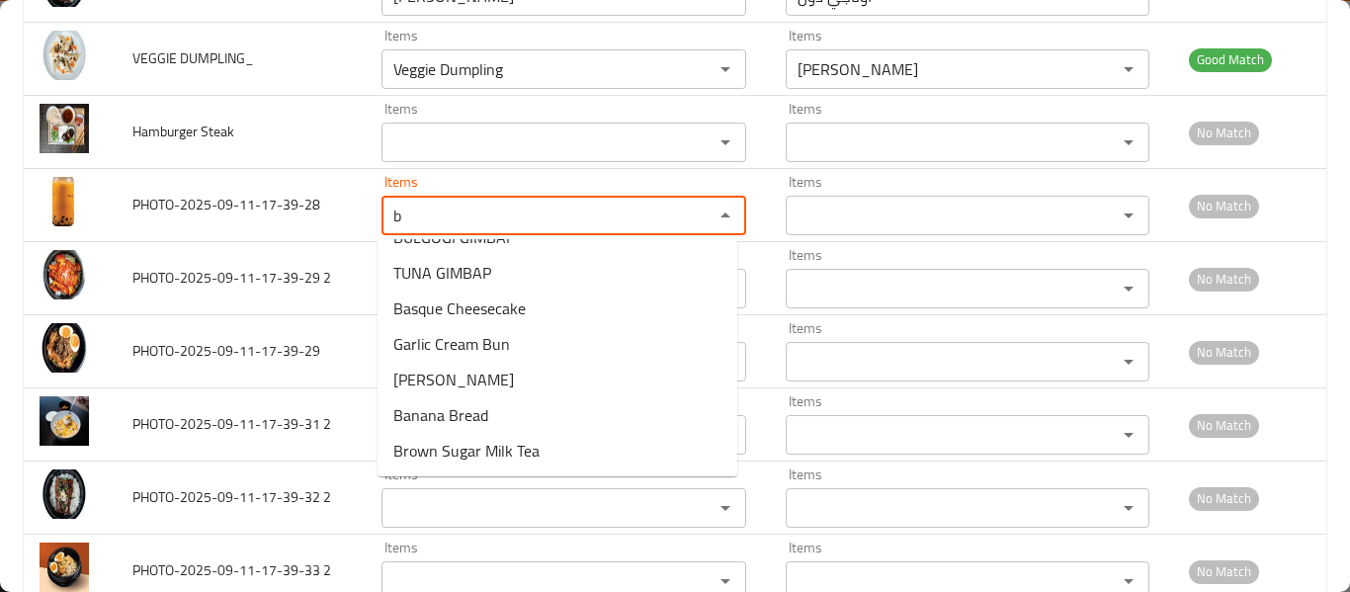
scroll to position [0, 0]
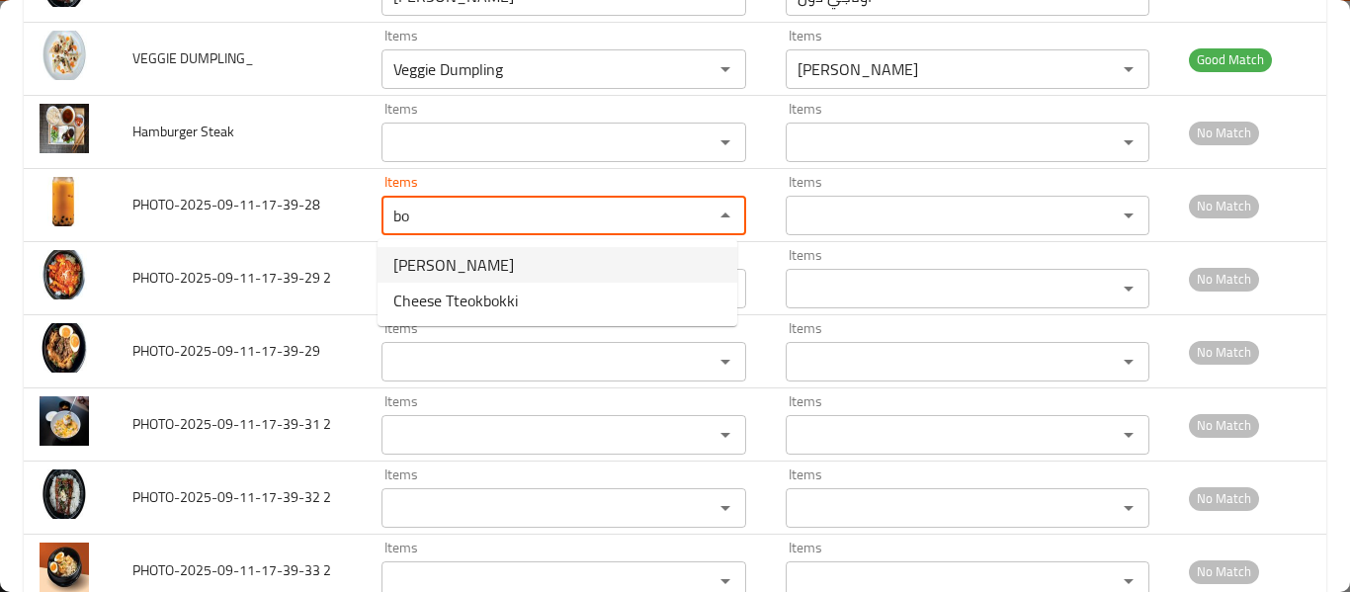
click at [521, 262] on li "Rose Tteokbokki" at bounding box center [557, 265] width 360 height 36
type input "Rose Tteokbokki"
type input "روز تتوكبوكي"
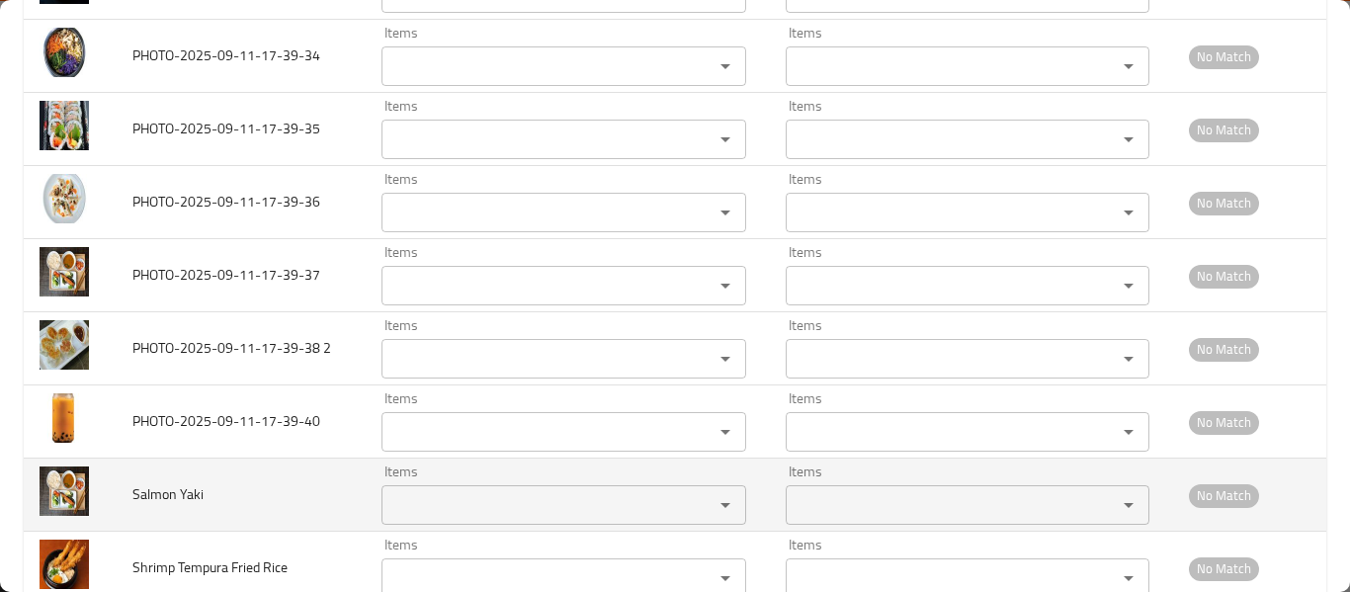
scroll to position [4869, 0]
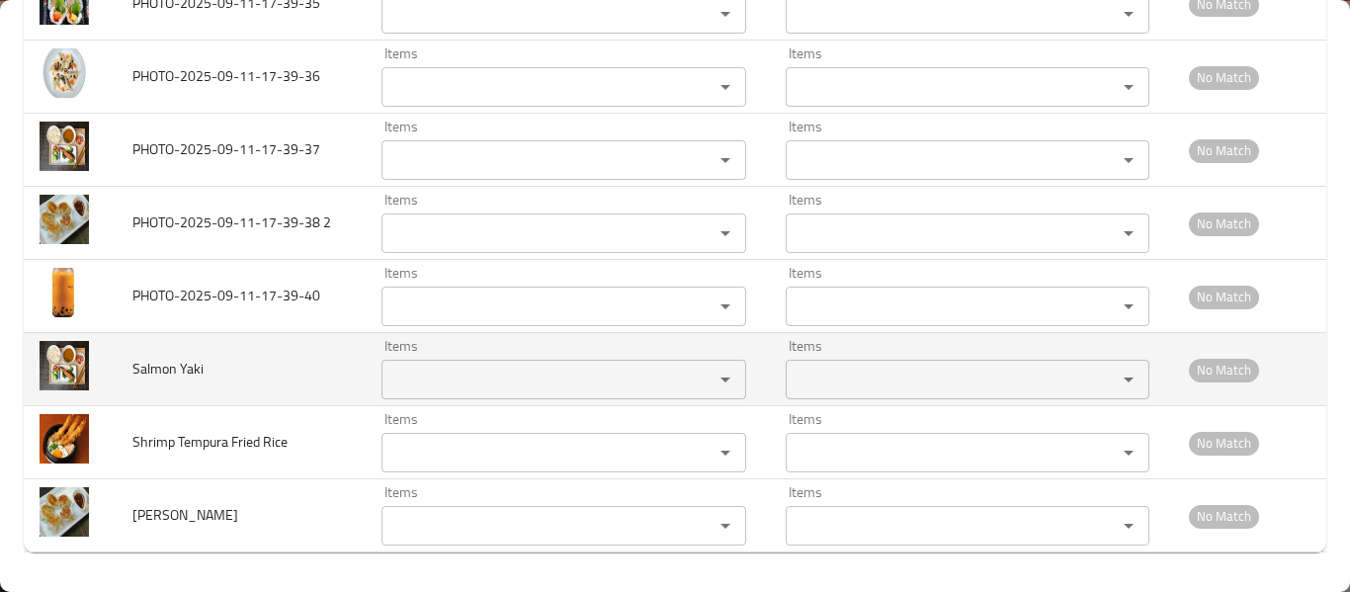
type input "Rose Tteokbokki"
click at [442, 382] on Yaki "Items" at bounding box center [533, 380] width 293 height 28
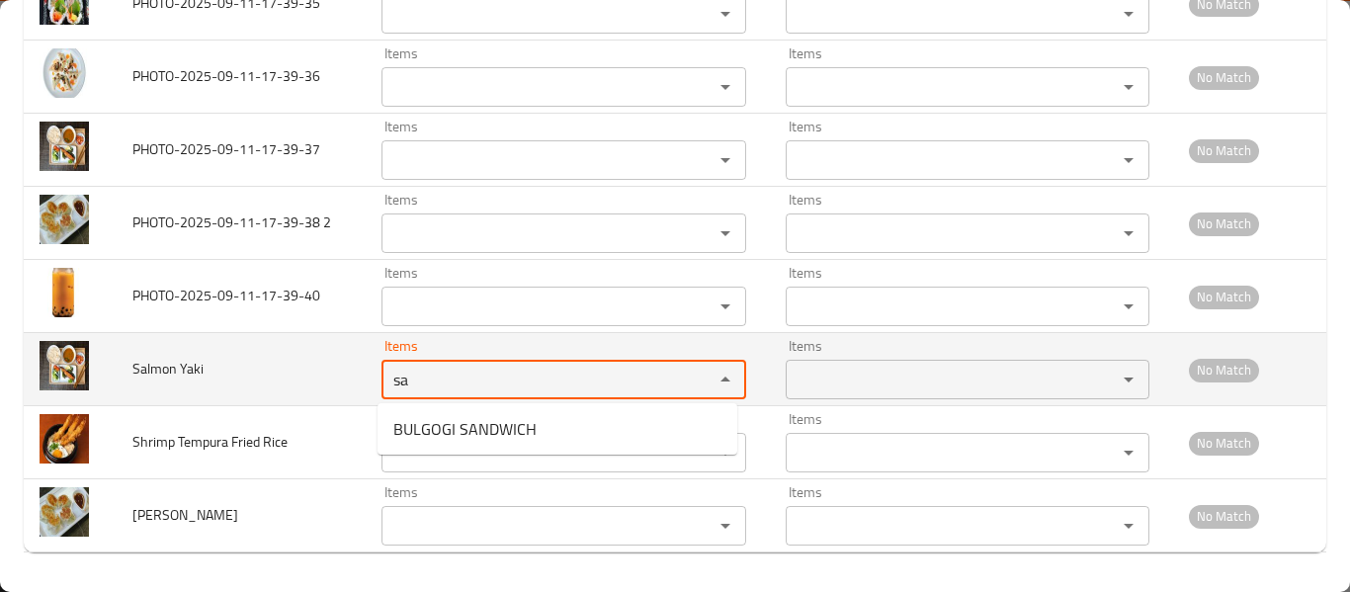
type Yaki "s"
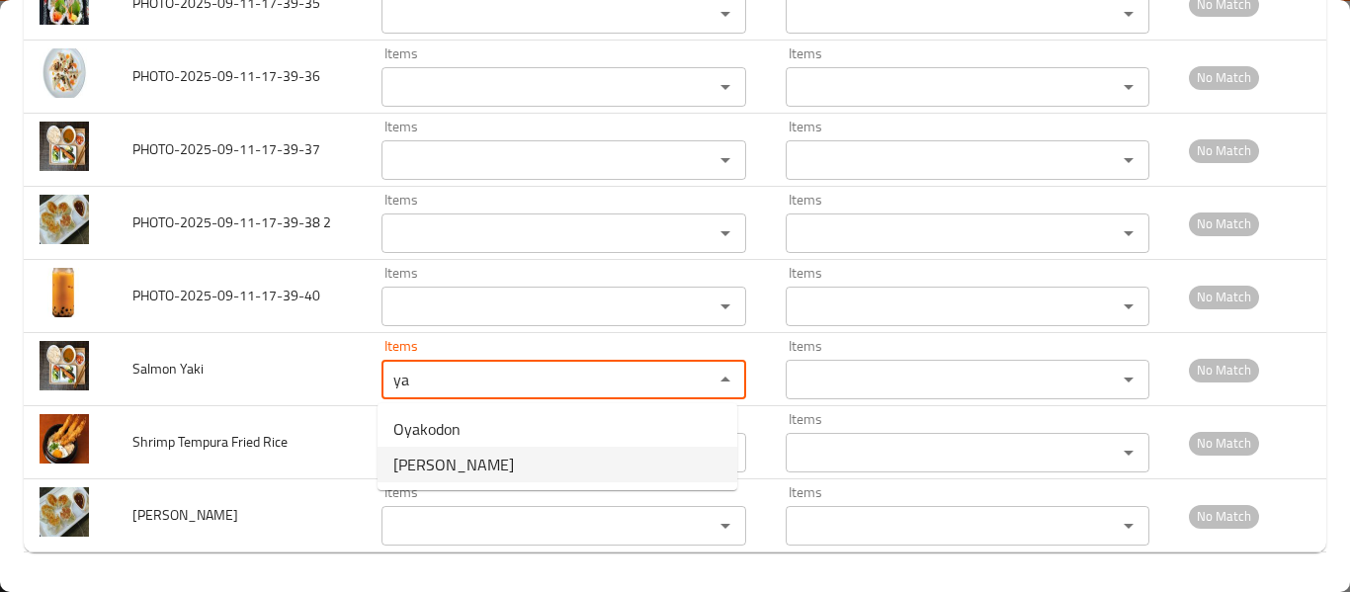
click at [449, 465] on span "Yaki Udon" at bounding box center [453, 465] width 121 height 24
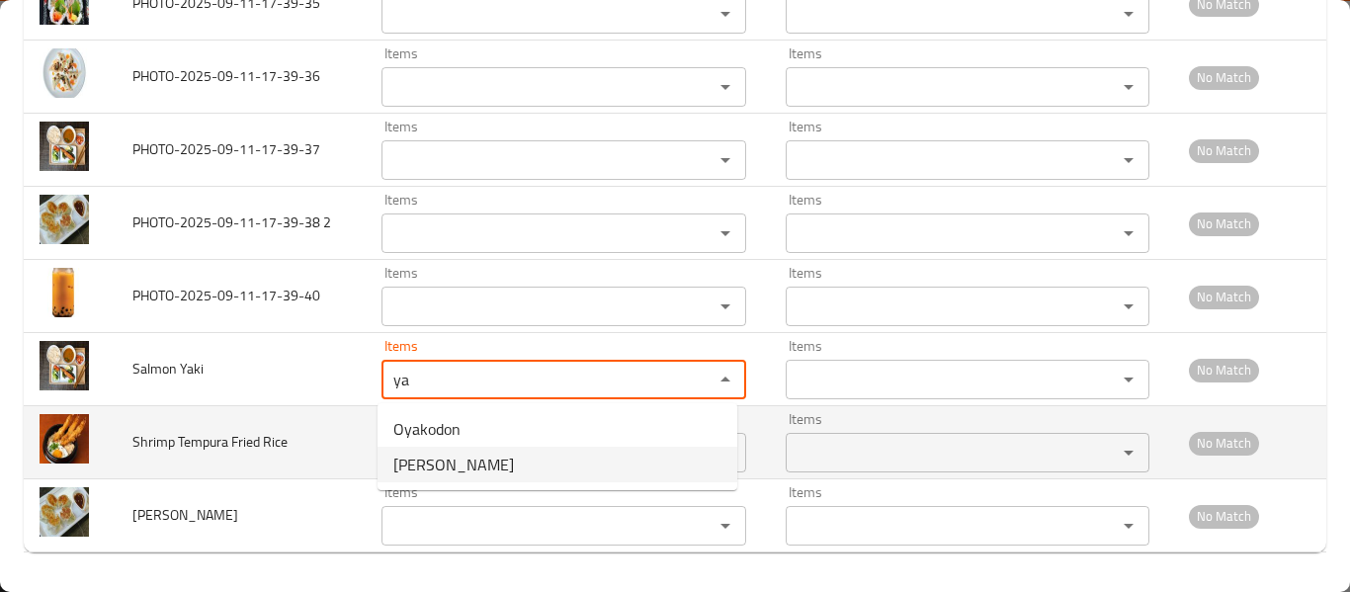
type Yaki "Yaki Udon"
type Yaki-ar "ياكي أودون"
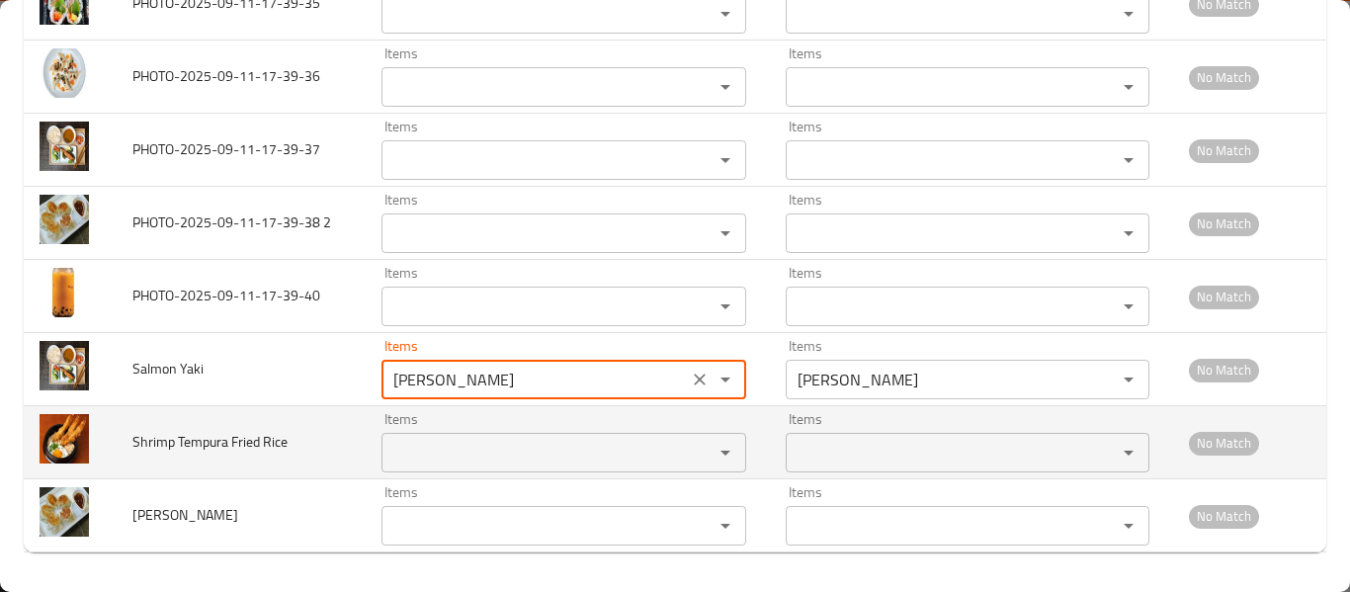
type Yaki "Yaki Udon"
click at [445, 456] on Rice "Items" at bounding box center [533, 453] width 293 height 28
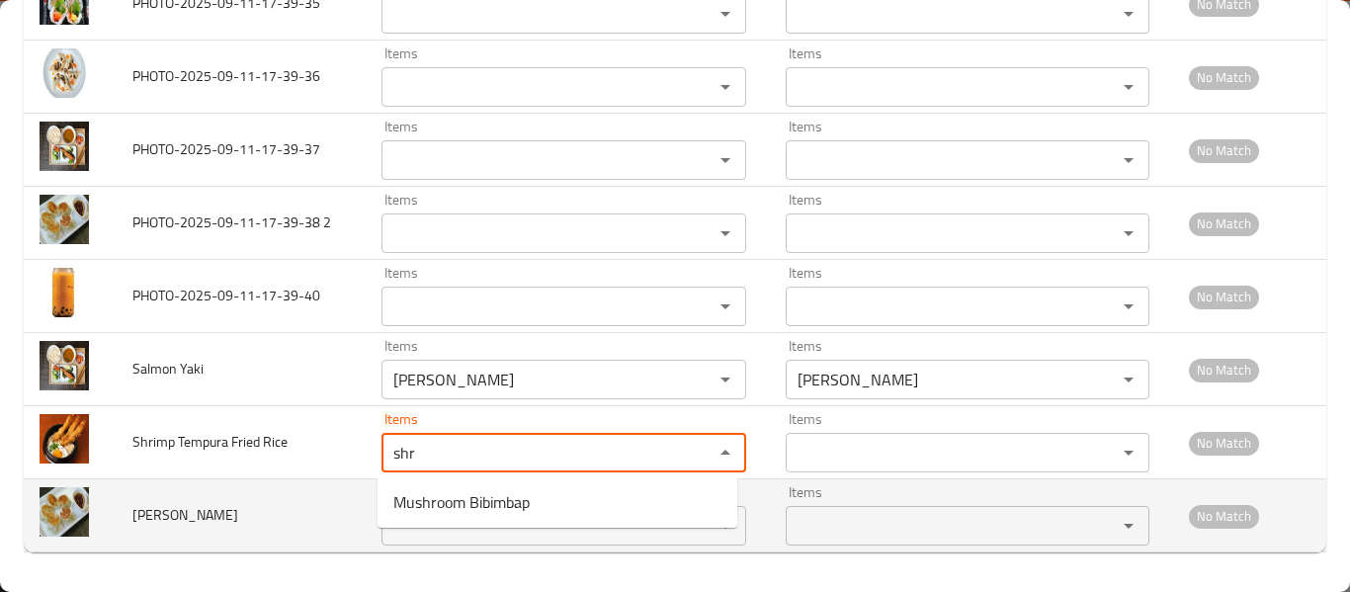
type Rice "shr"
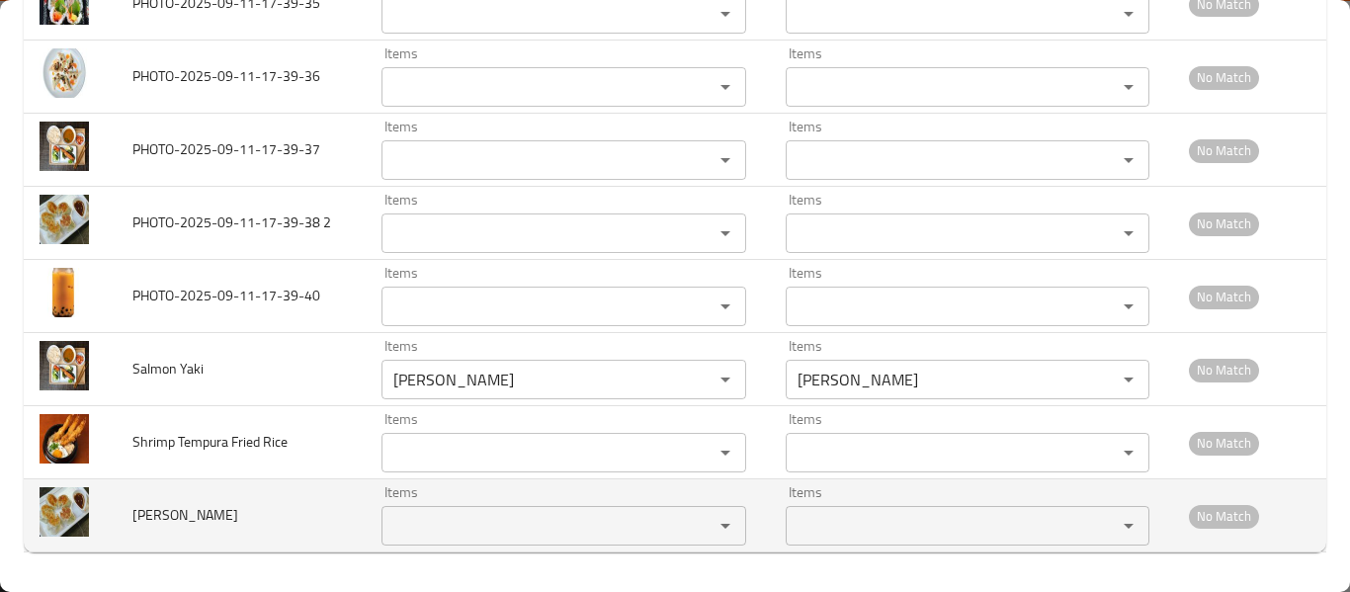
click at [169, 514] on span "Tori Gyoza_" at bounding box center [185, 515] width 106 height 26
click at [169, 513] on span "Tori Gyoza_" at bounding box center [185, 515] width 106 height 26
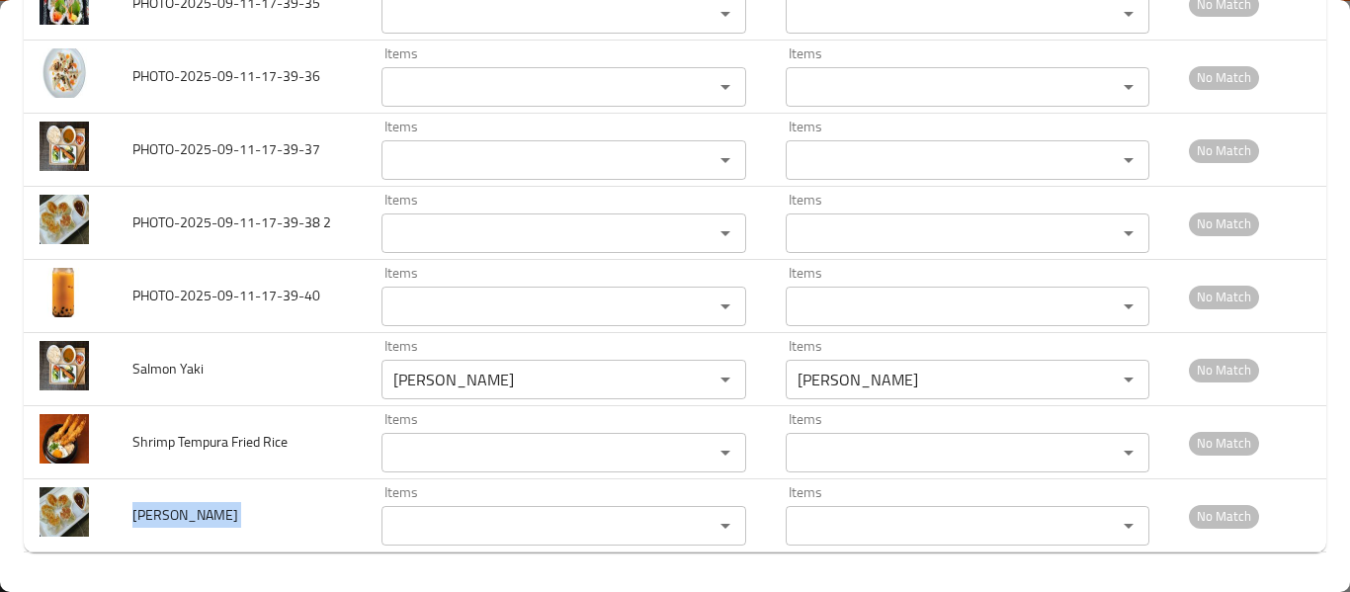
copy span "Tori Gyoza_"
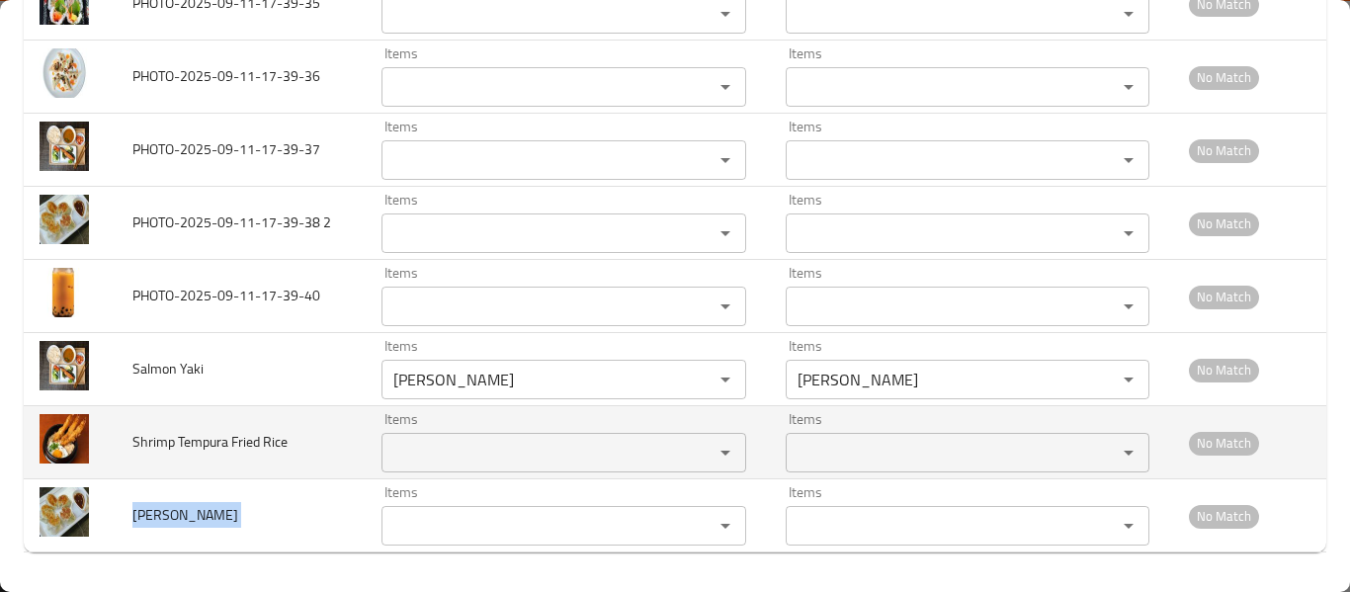
click at [200, 451] on span "Shrimp Tempura Fried Rice" at bounding box center [209, 442] width 155 height 26
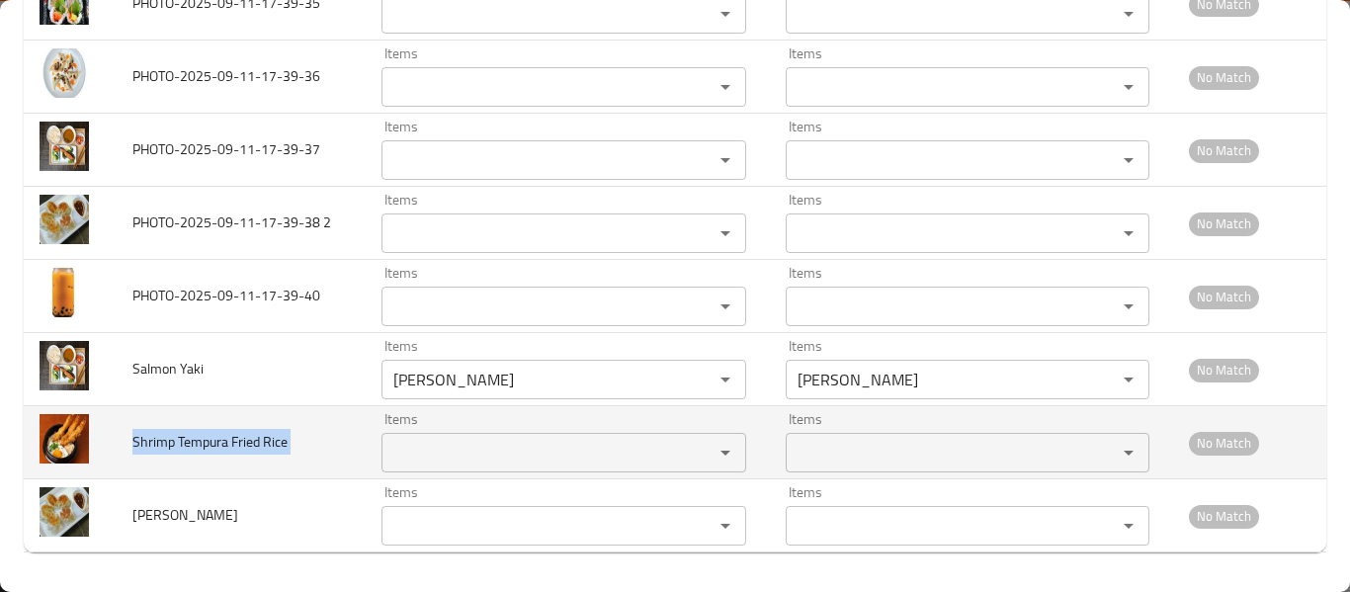
click at [200, 451] on span "Shrimp Tempura Fried Rice" at bounding box center [209, 442] width 155 height 26
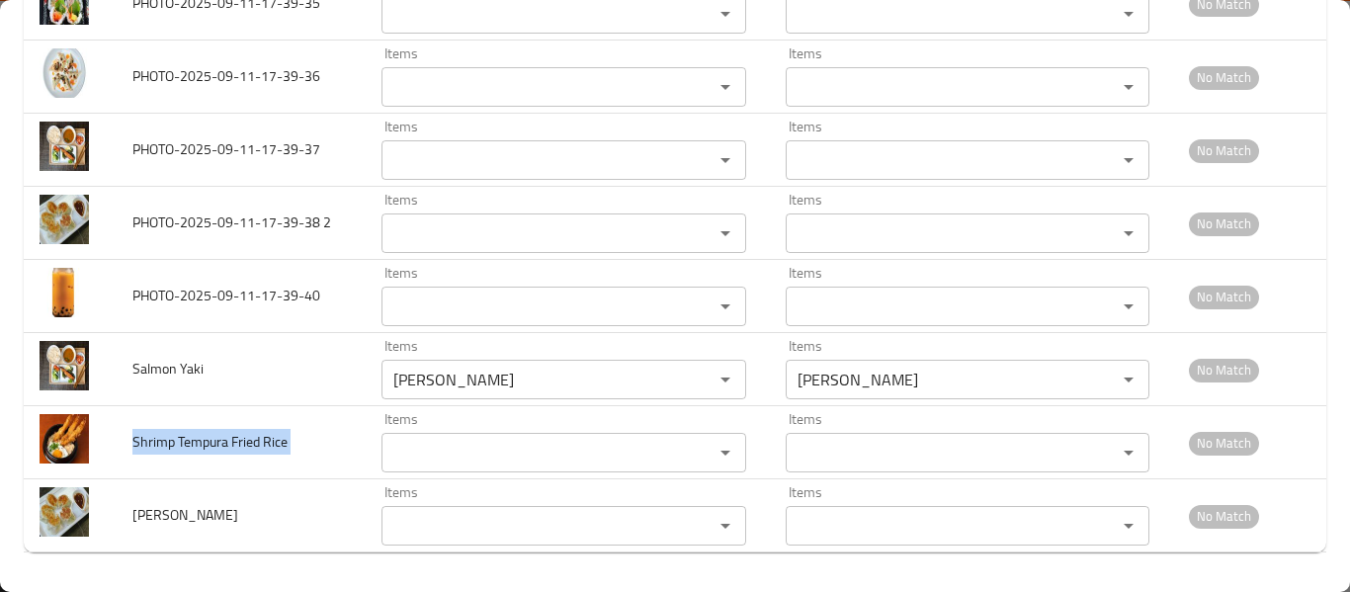
copy span "Shrimp Tempura Fried Rice"
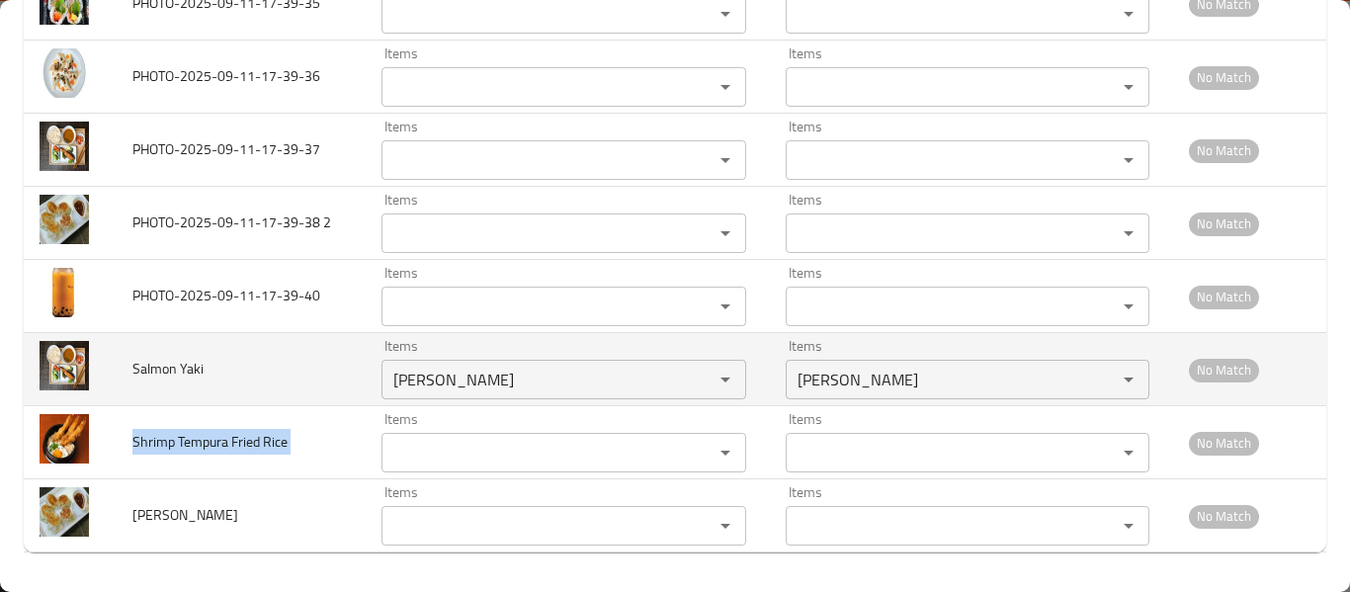
click at [188, 377] on span "Salmon Yaki" at bounding box center [167, 369] width 71 height 26
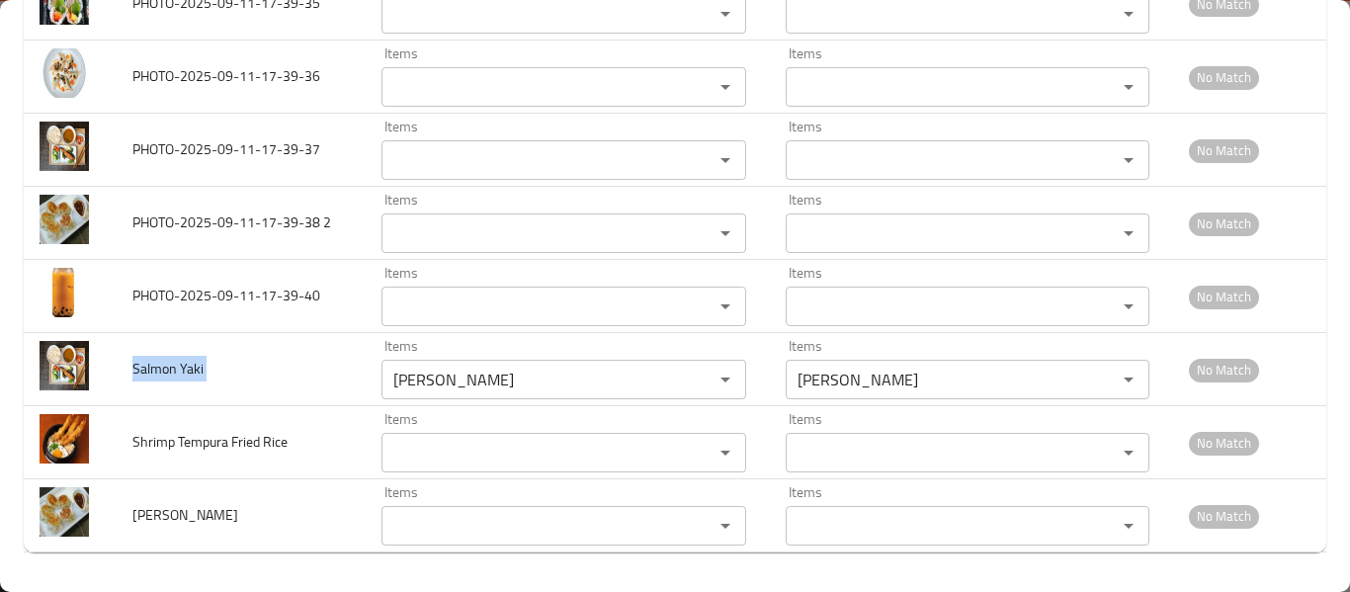
copy span "Salmon Yaki"
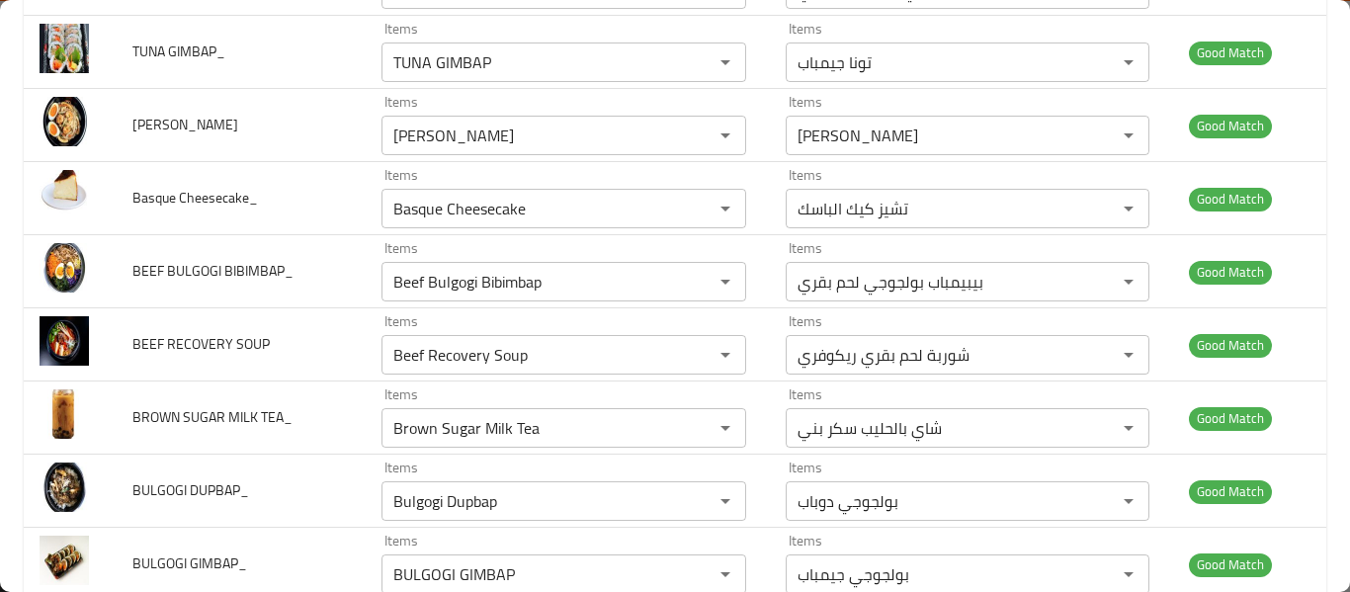
scroll to position [0, 0]
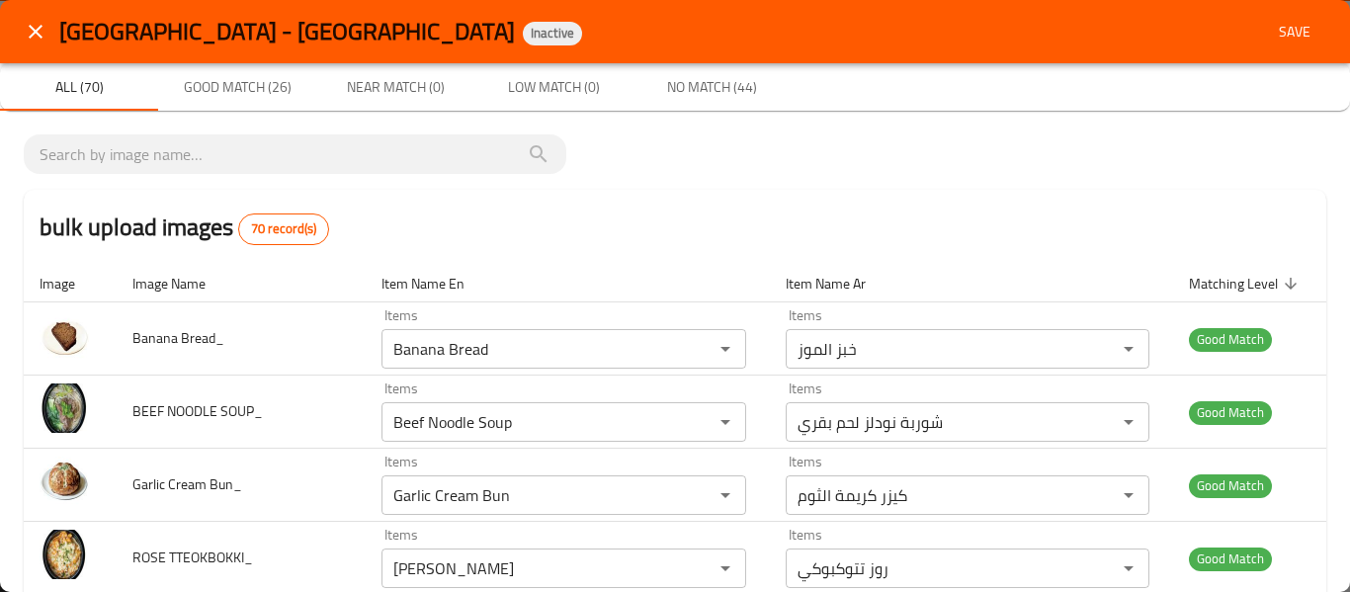
click at [1292, 43] on span "Save" at bounding box center [1294, 32] width 47 height 25
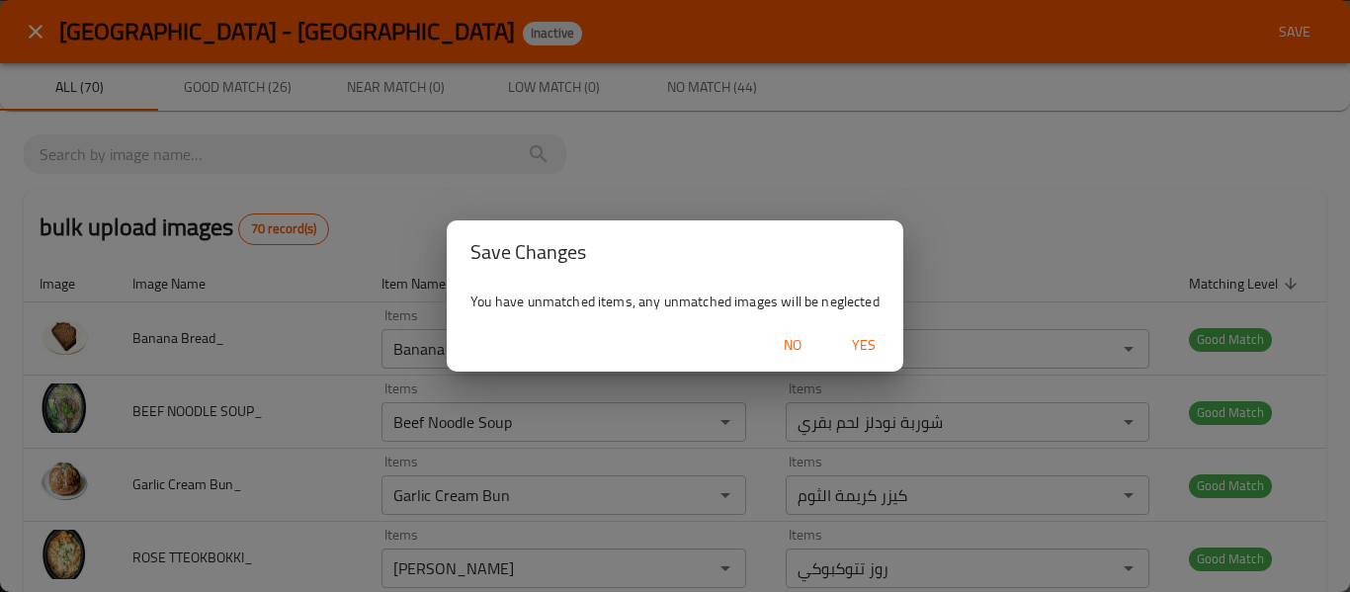
click at [859, 333] on span "Yes" at bounding box center [863, 345] width 47 height 25
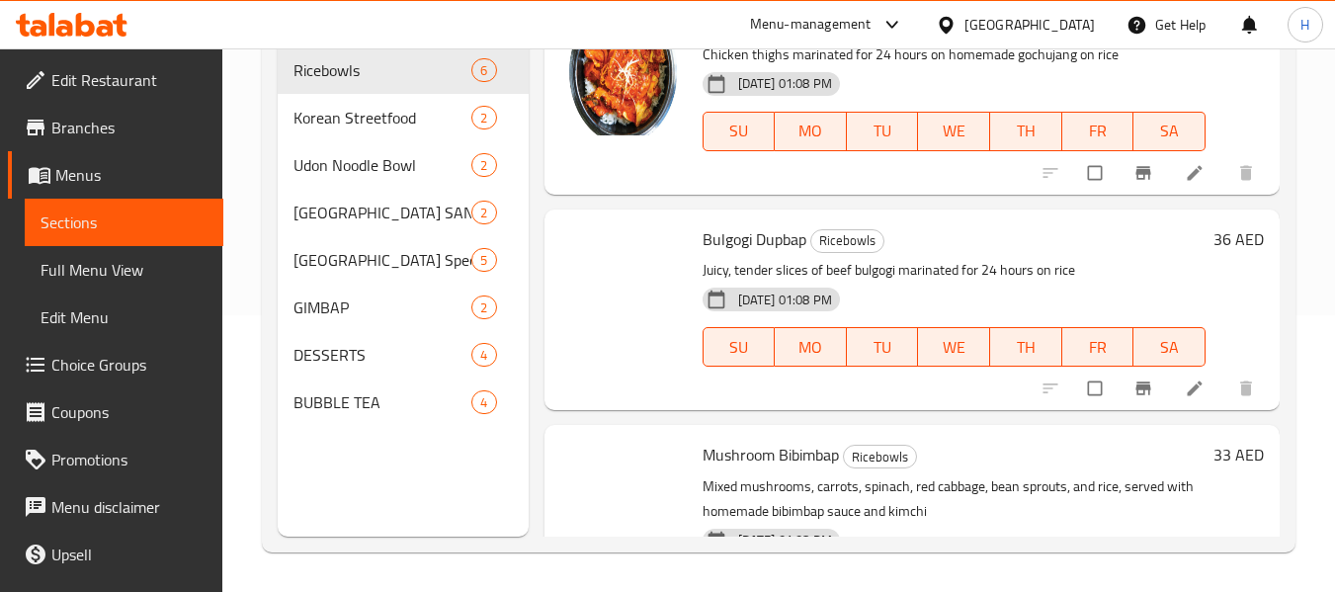
scroll to position [791, 0]
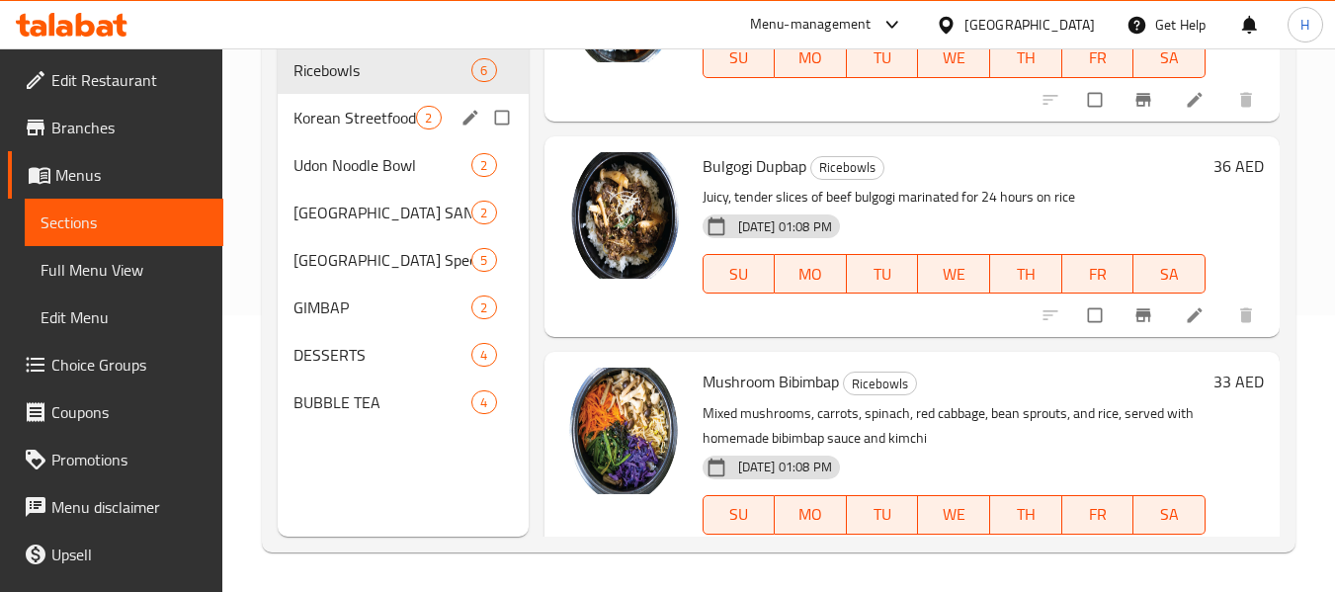
click at [331, 125] on span "Korean Streetfood" at bounding box center [354, 118] width 123 height 24
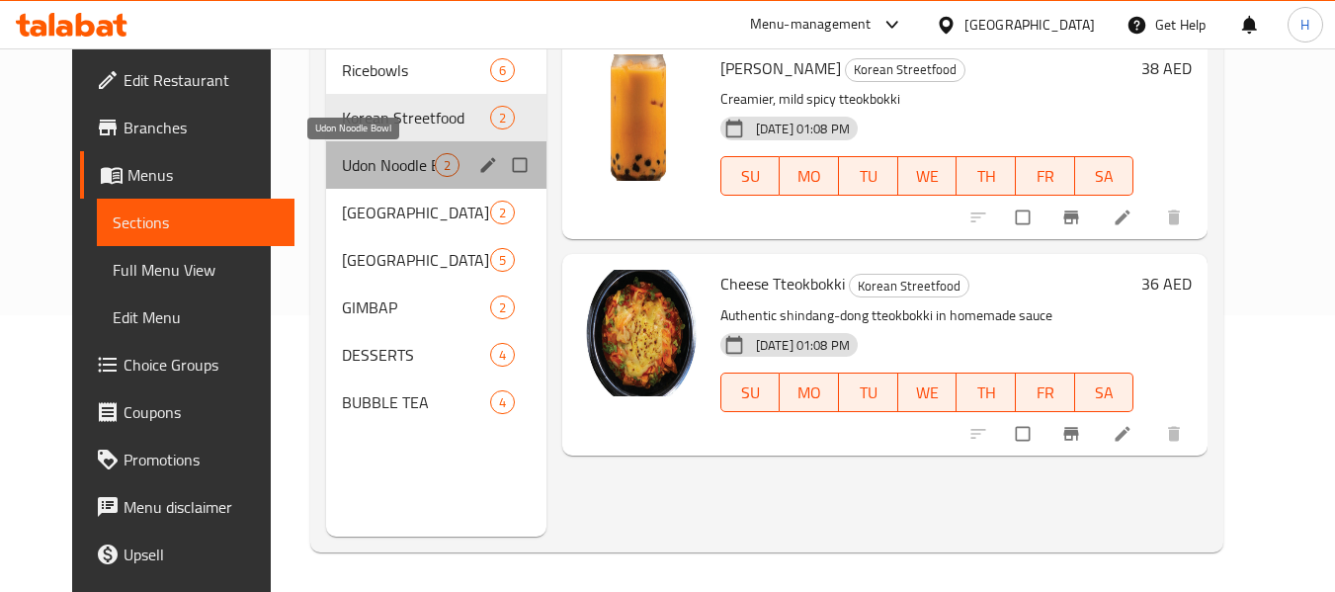
click at [342, 168] on span "Udon Noodle Bowl" at bounding box center [388, 165] width 93 height 24
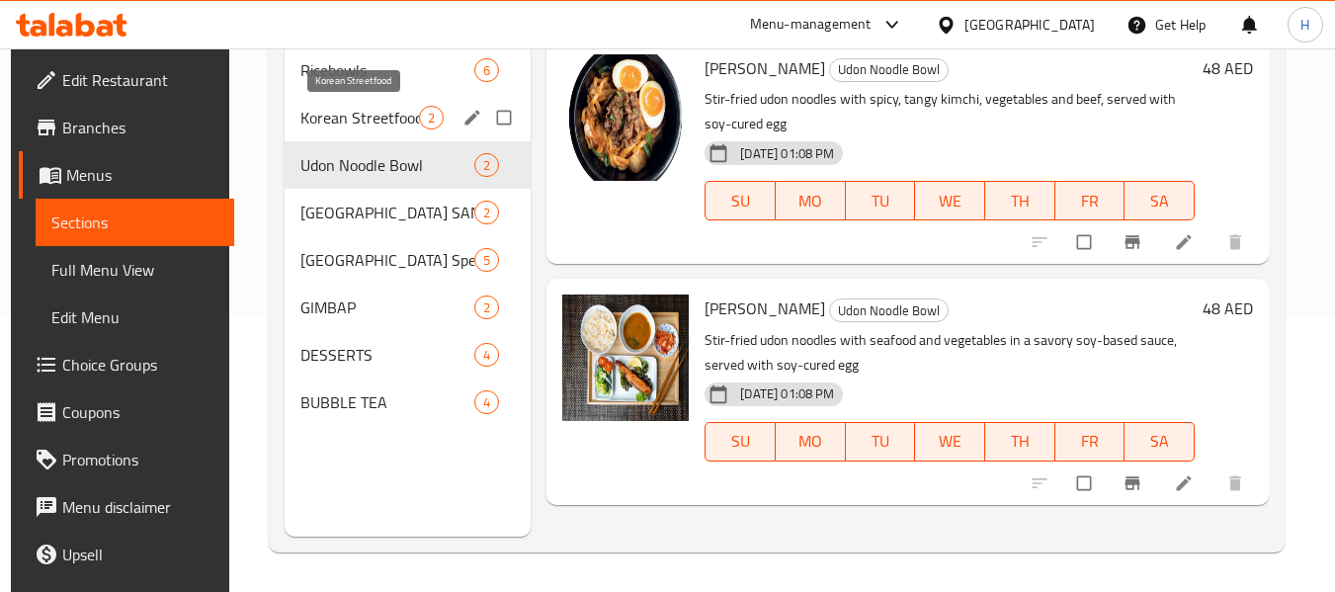
click at [394, 125] on span "Korean Streetfood" at bounding box center [359, 118] width 119 height 24
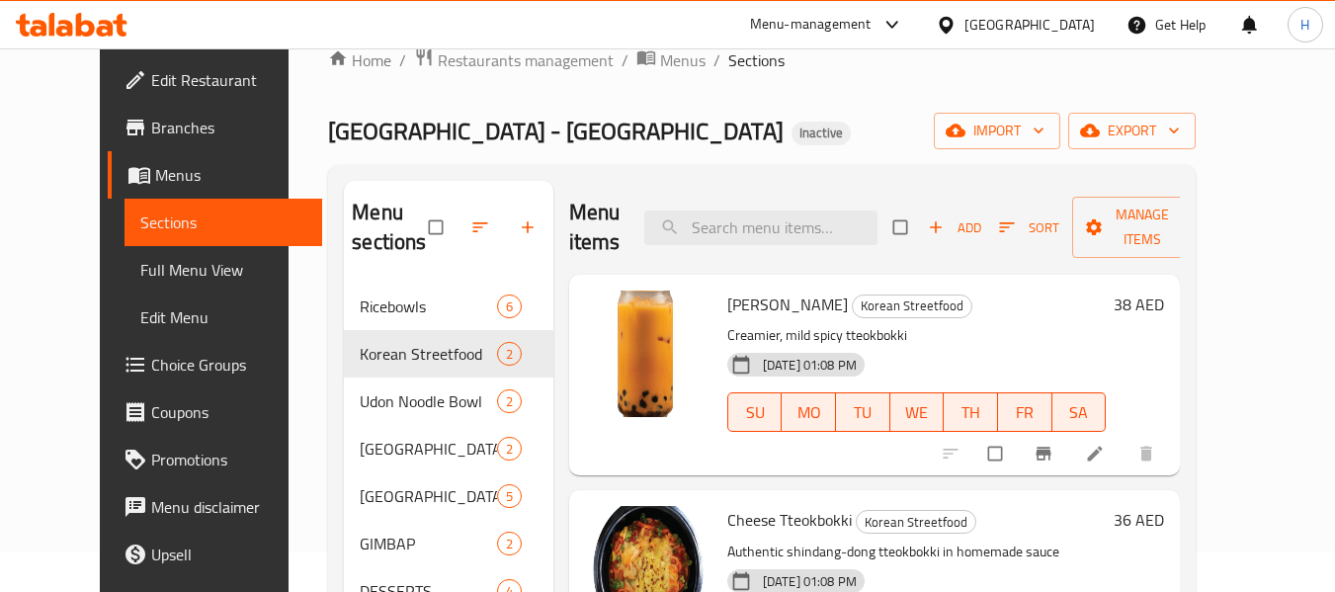
scroll to position [13, 0]
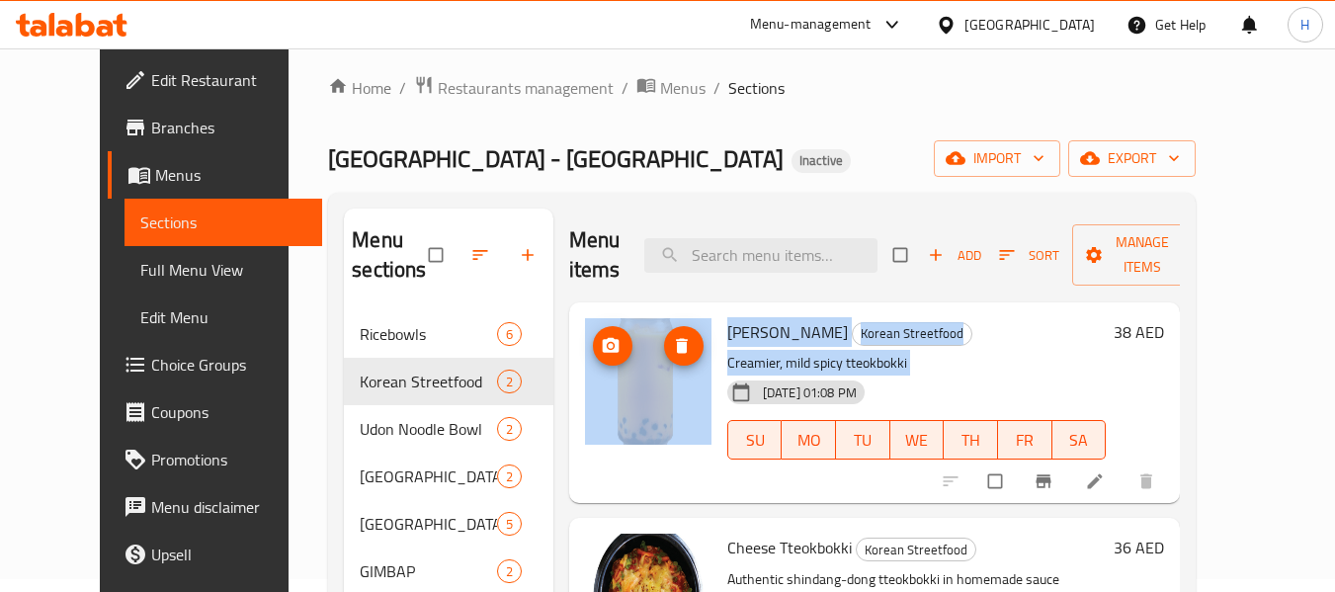
drag, startPoint x: 647, startPoint y: 376, endPoint x: 636, endPoint y: 376, distance: 10.9
click at [636, 376] on div "Rose Tteokbokki Korean Streetfood Creamier, mild spicy tteokbokki [DATE] 01:08 …" at bounding box center [875, 402] width 596 height 185
click at [595, 349] on span "upload picture" at bounding box center [613, 346] width 40 height 20
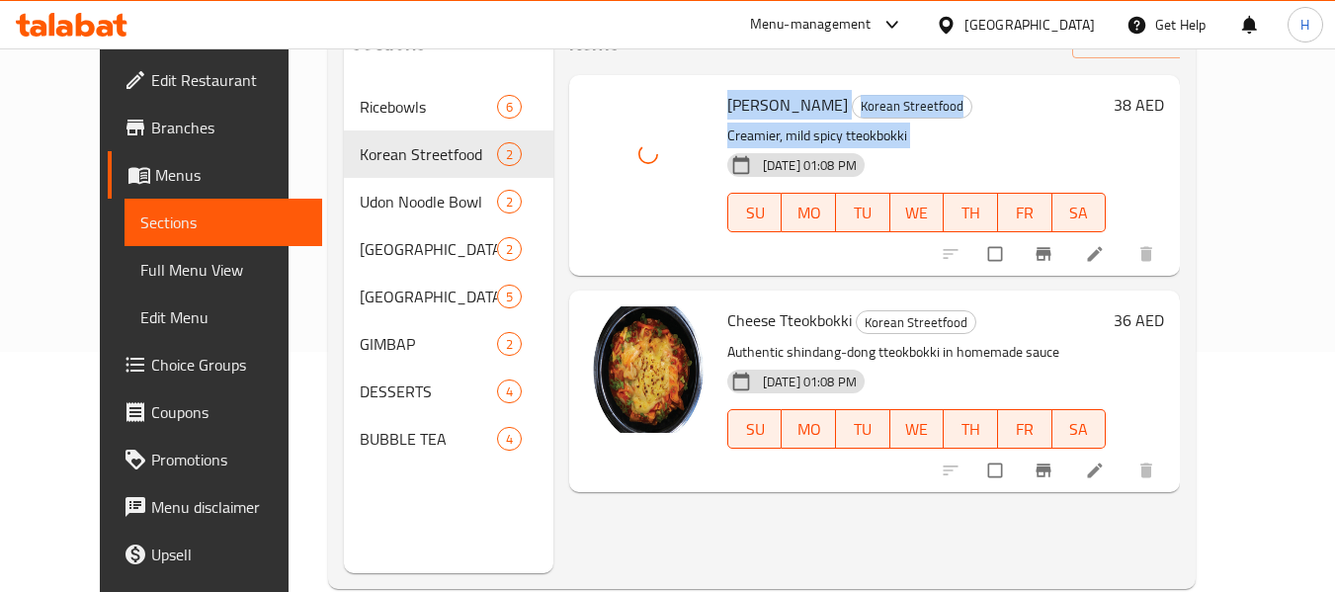
scroll to position [277, 0]
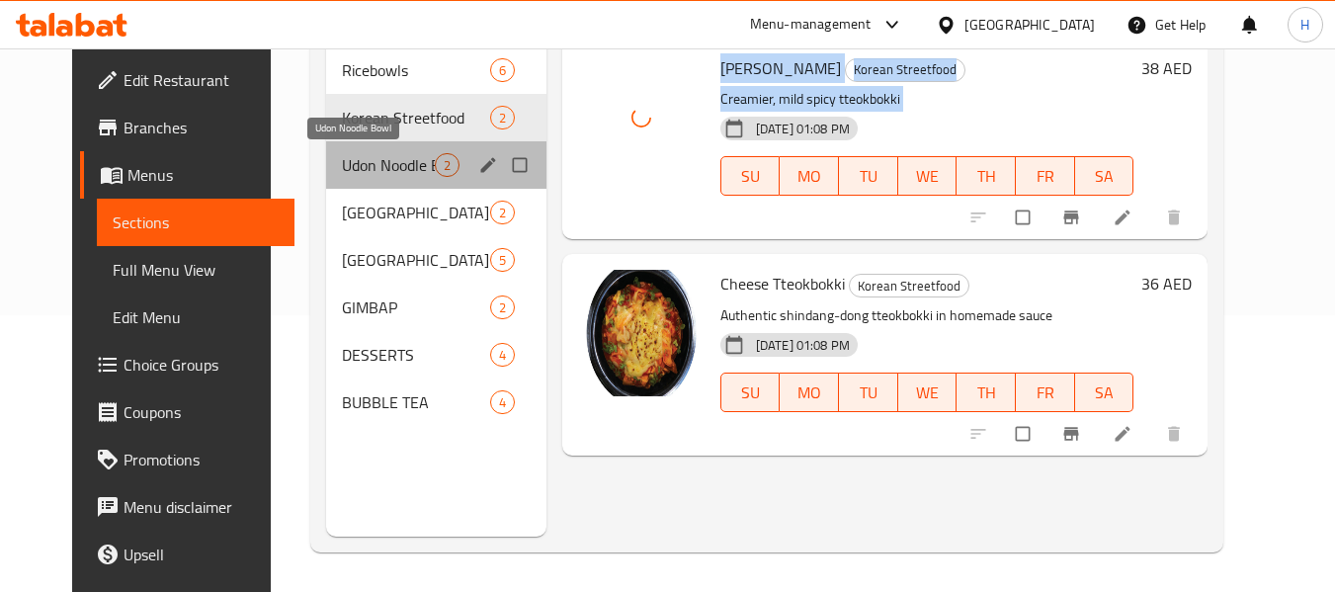
click at [399, 165] on span "Udon Noodle Bowl" at bounding box center [388, 165] width 93 height 24
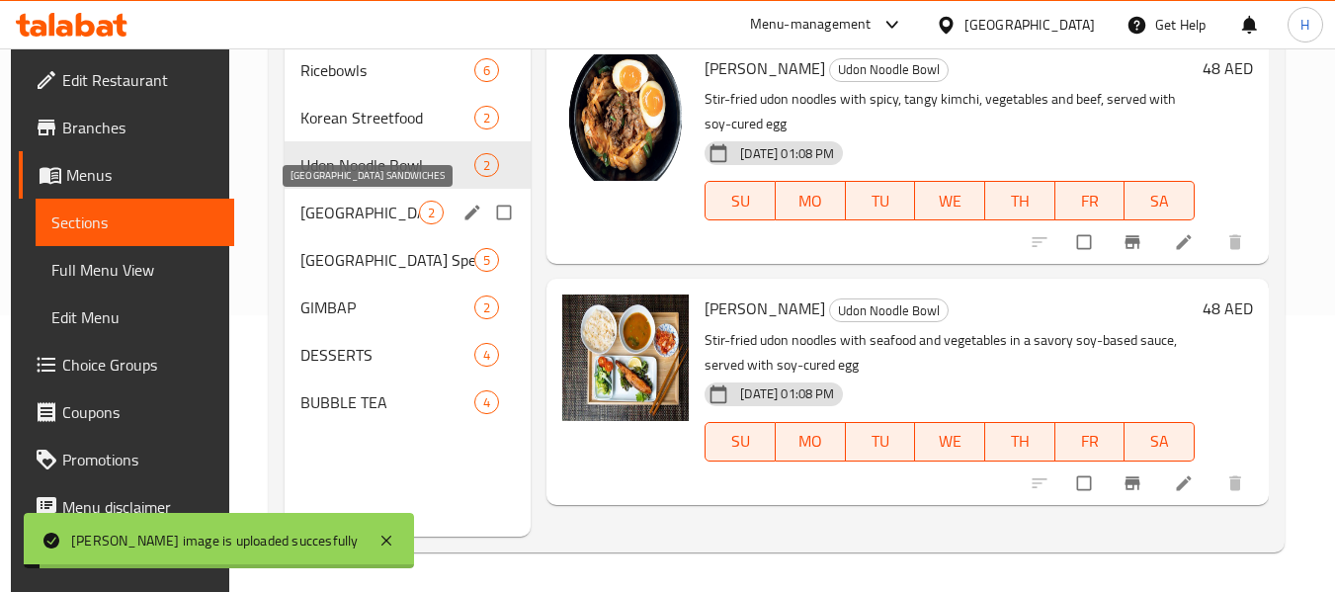
click at [339, 212] on span "[GEOGRAPHIC_DATA] SANDWICHES" at bounding box center [359, 213] width 119 height 24
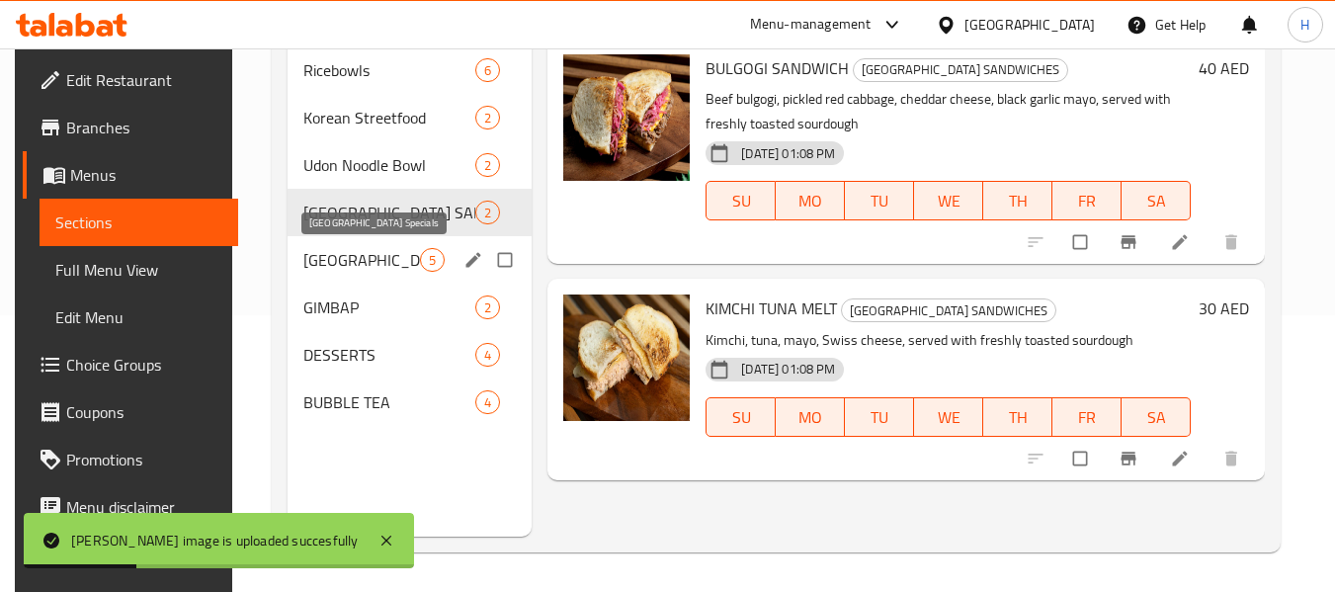
click at [336, 260] on span "[GEOGRAPHIC_DATA] Specials" at bounding box center [361, 260] width 117 height 24
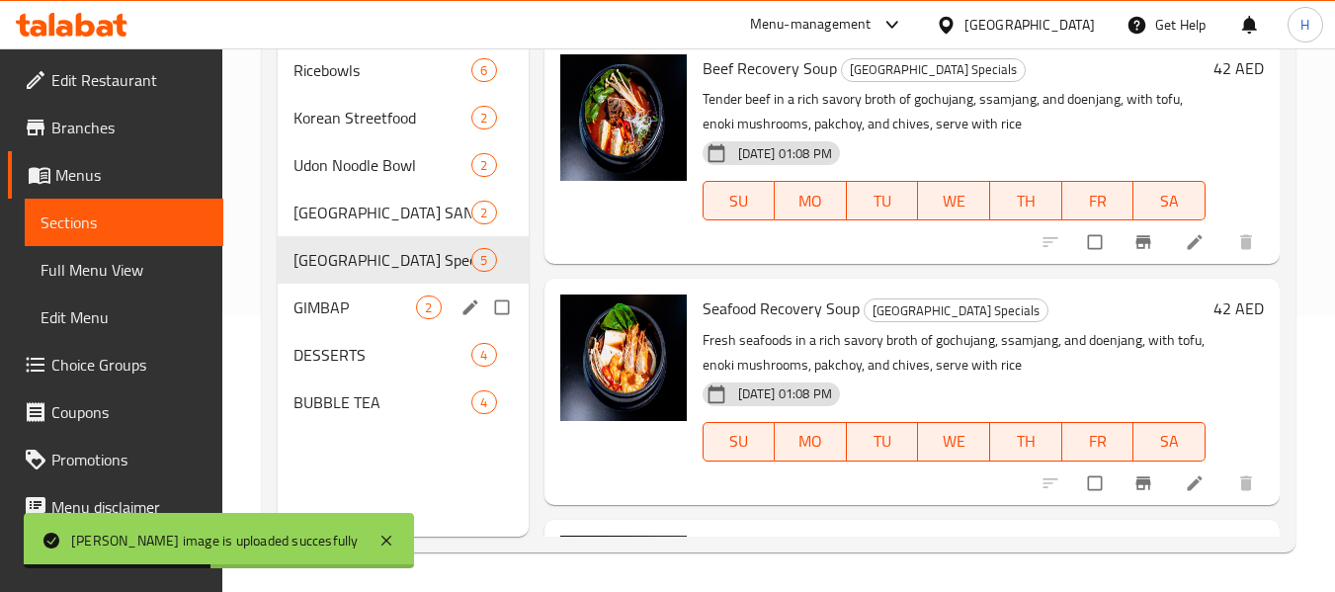
click at [335, 293] on div "GIMBAP 2" at bounding box center [403, 307] width 250 height 47
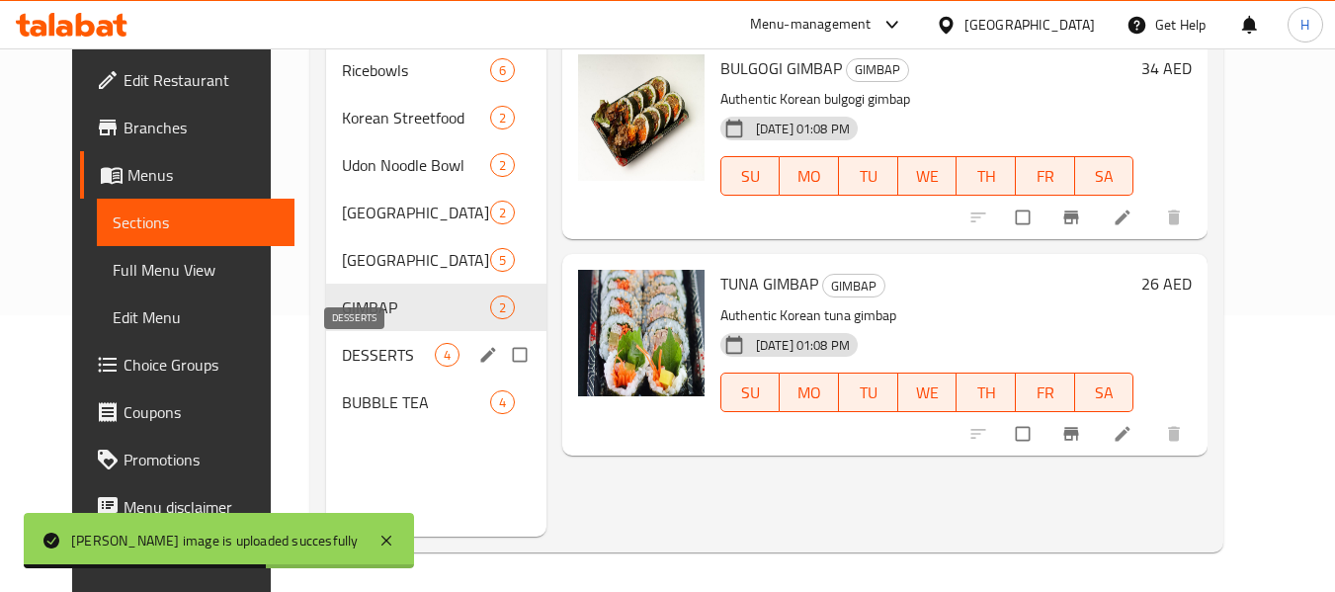
click at [342, 344] on span "DESSERTS" at bounding box center [388, 355] width 93 height 24
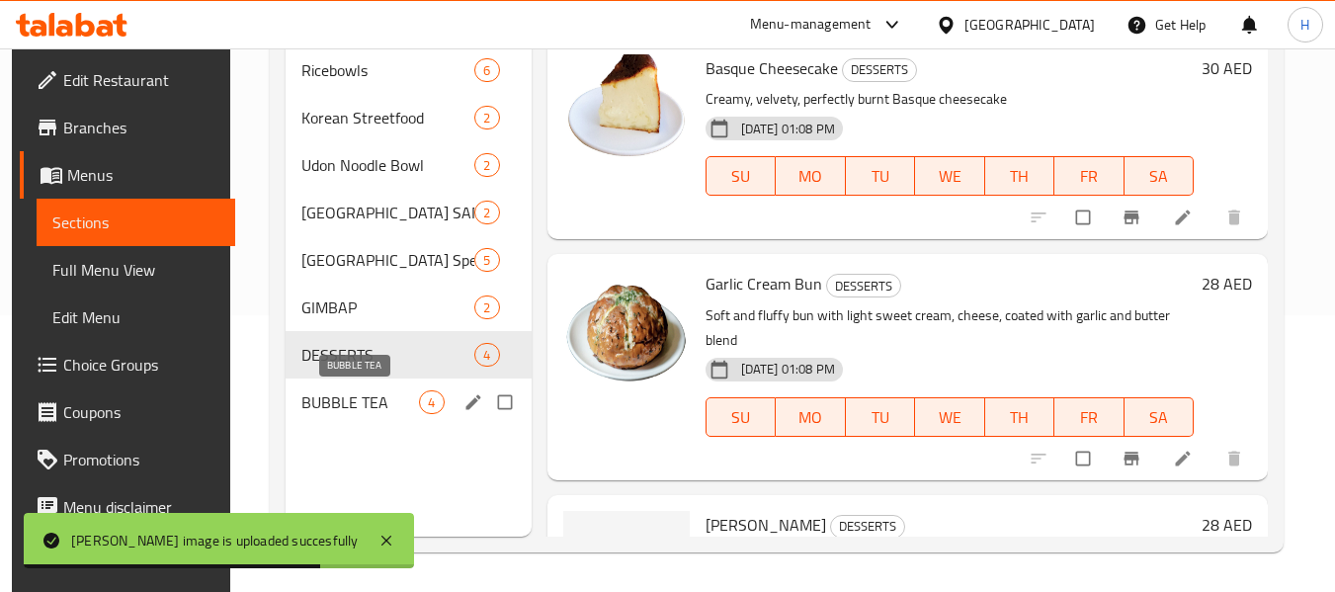
click at [338, 402] on span "BUBBLE TEA" at bounding box center [360, 402] width 118 height 24
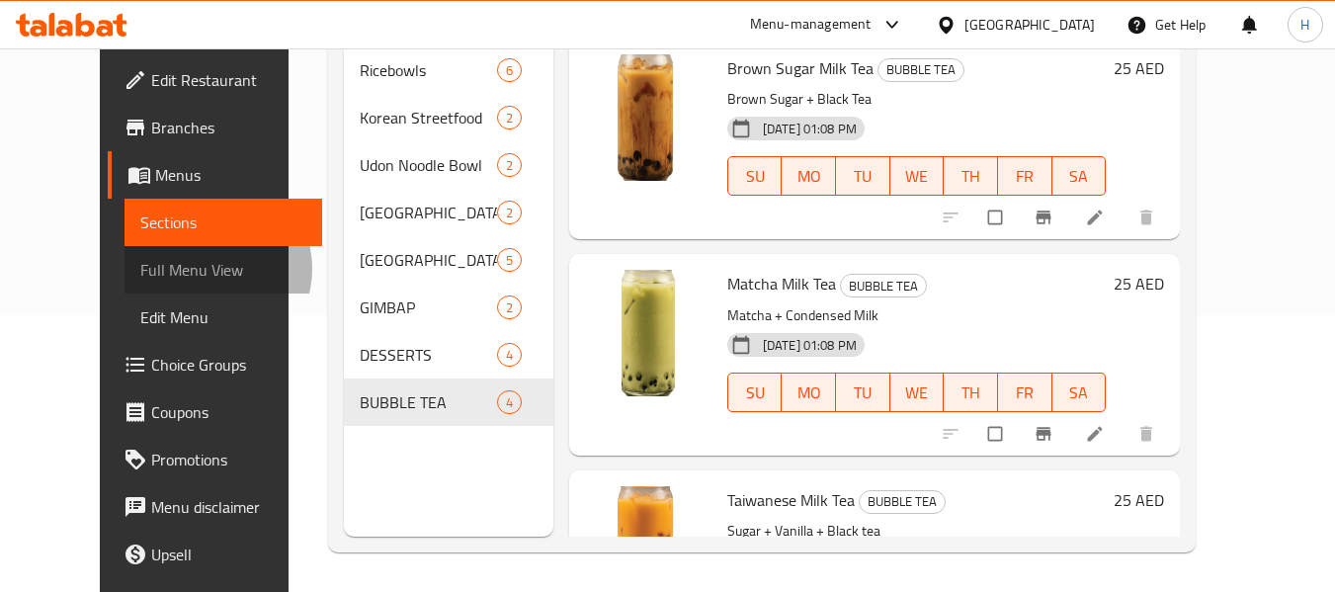
click at [140, 269] on span "Full Menu View" at bounding box center [223, 270] width 167 height 24
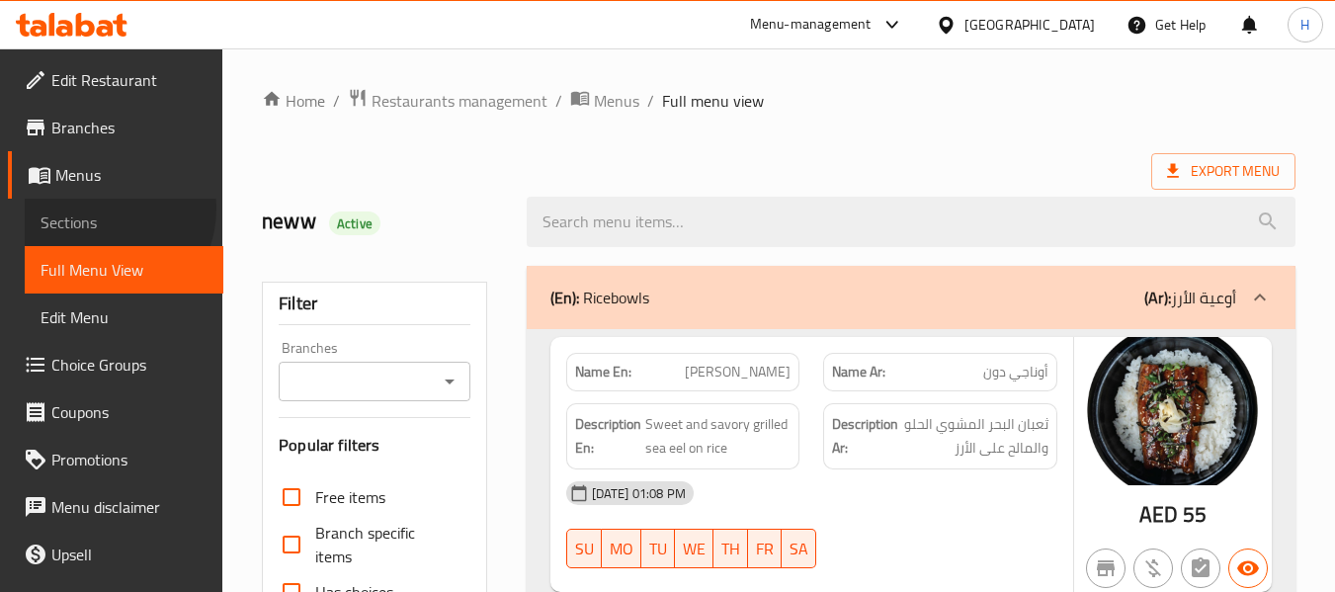
click at [100, 208] on link "Sections" at bounding box center [124, 222] width 199 height 47
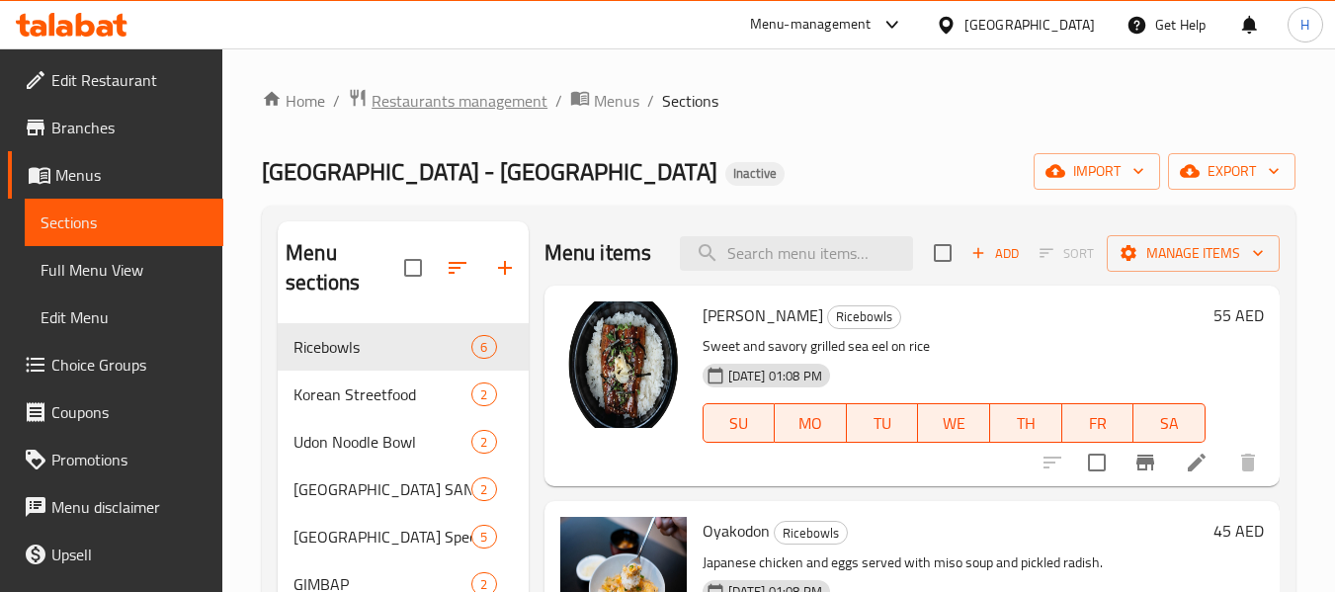
click at [421, 90] on span "Restaurants management" at bounding box center [460, 101] width 176 height 24
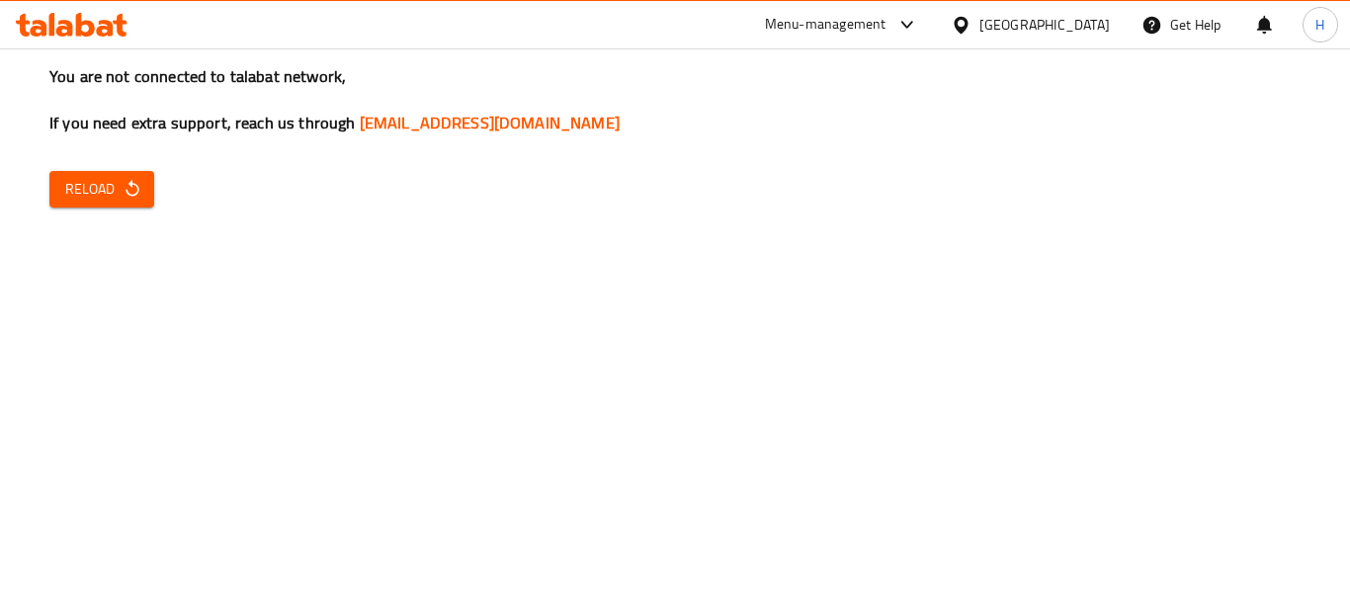
click at [81, 179] on span "Reload" at bounding box center [101, 189] width 73 height 25
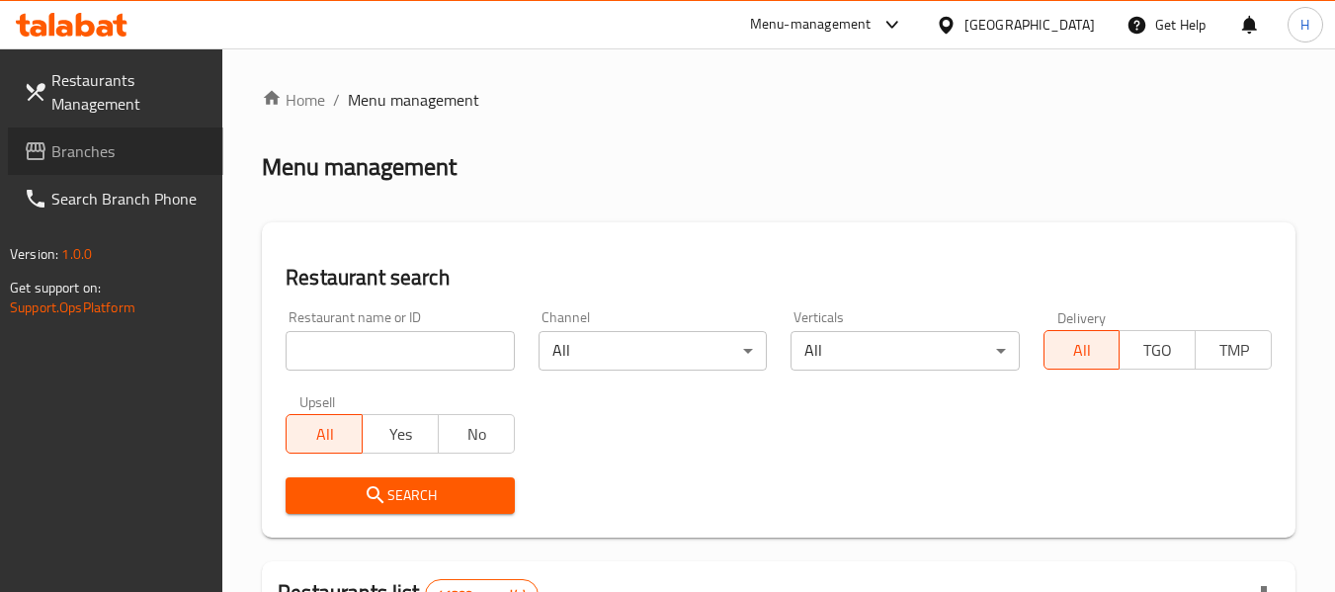
click at [127, 143] on span "Branches" at bounding box center [129, 151] width 156 height 24
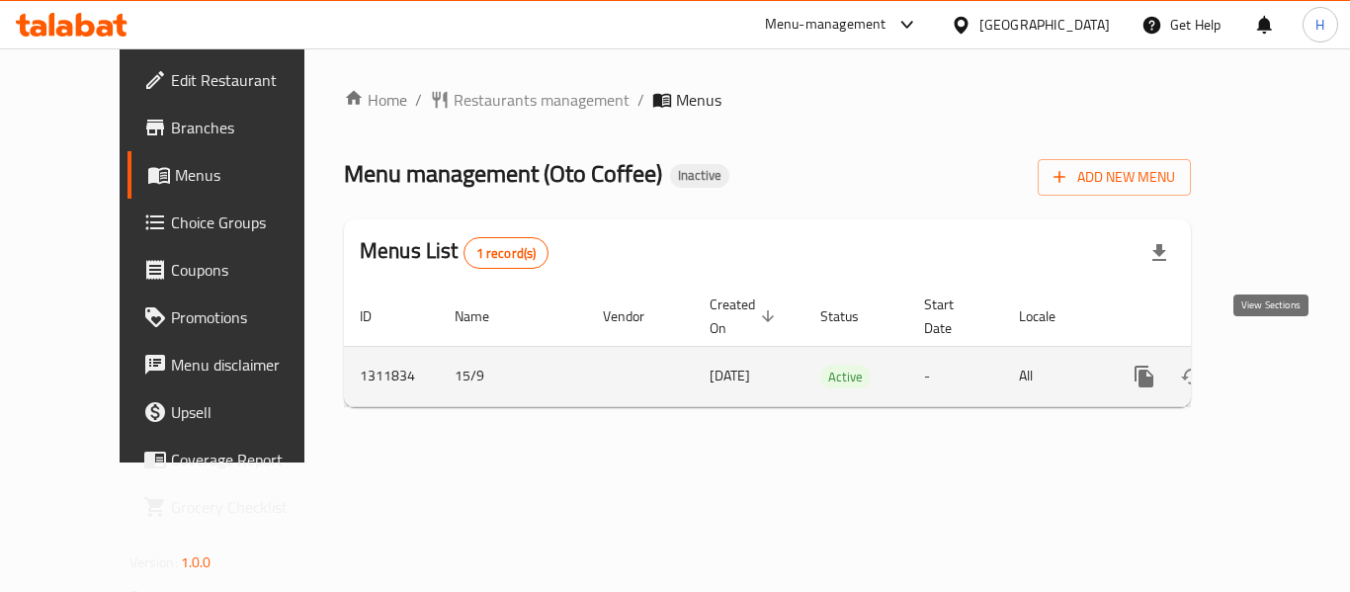
click at [1263, 353] on link "enhanced table" at bounding box center [1286, 376] width 47 height 47
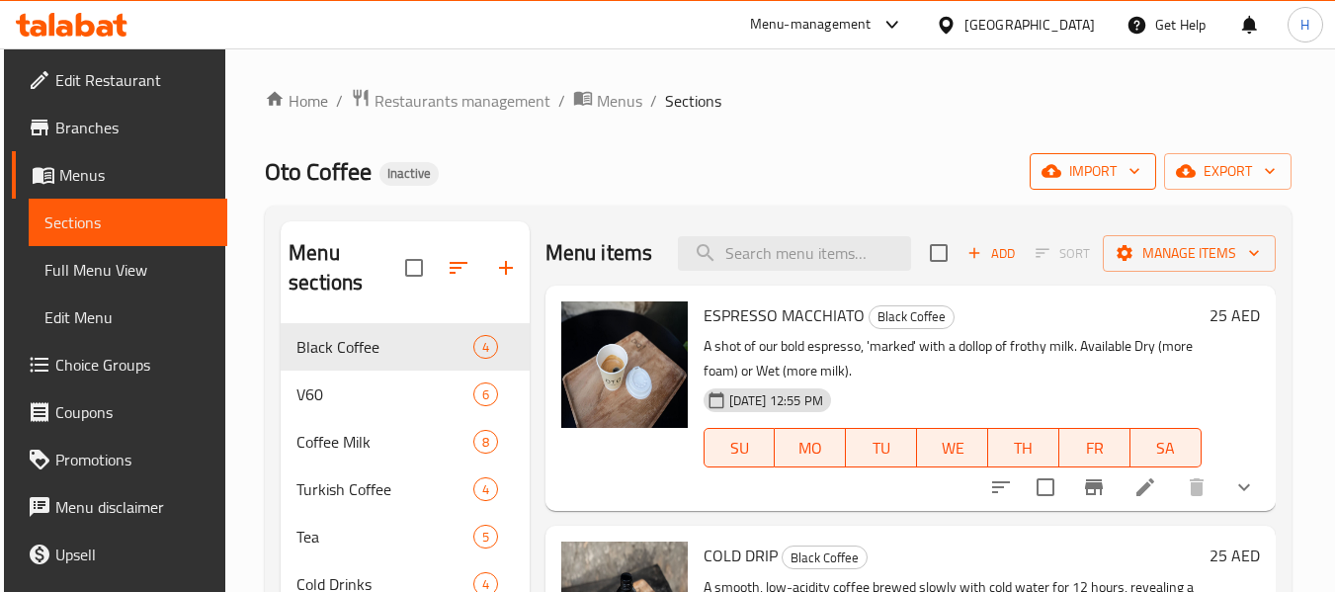
click at [1129, 171] on icon "button" at bounding box center [1134, 171] width 20 height 20
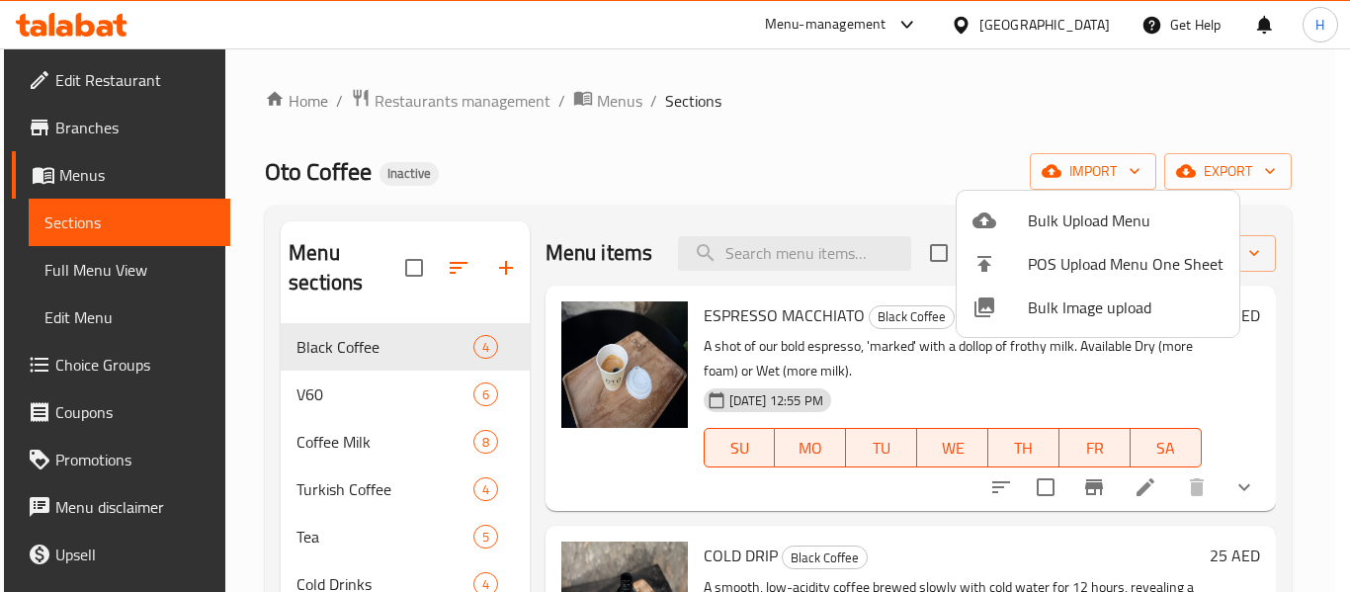
click at [1079, 289] on li "Bulk Image upload" at bounding box center [1098, 307] width 283 height 43
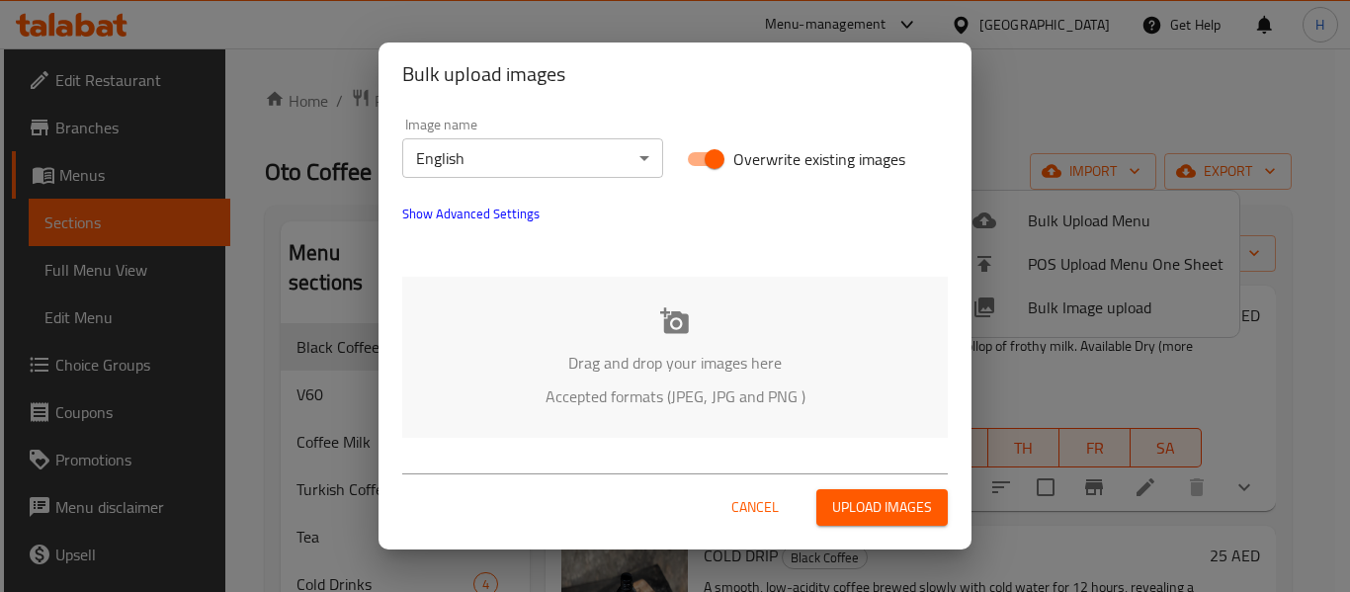
click at [707, 400] on p "Accepted formats (JPEG, JPG and PNG )" at bounding box center [675, 396] width 486 height 24
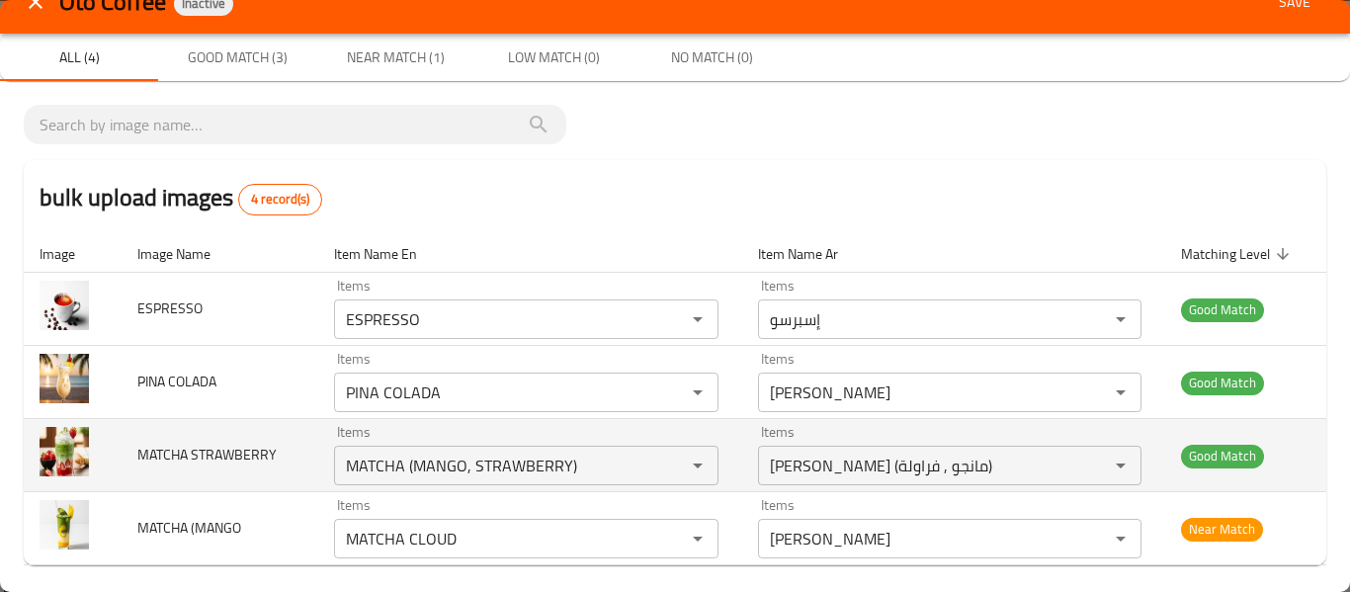
scroll to position [42, 0]
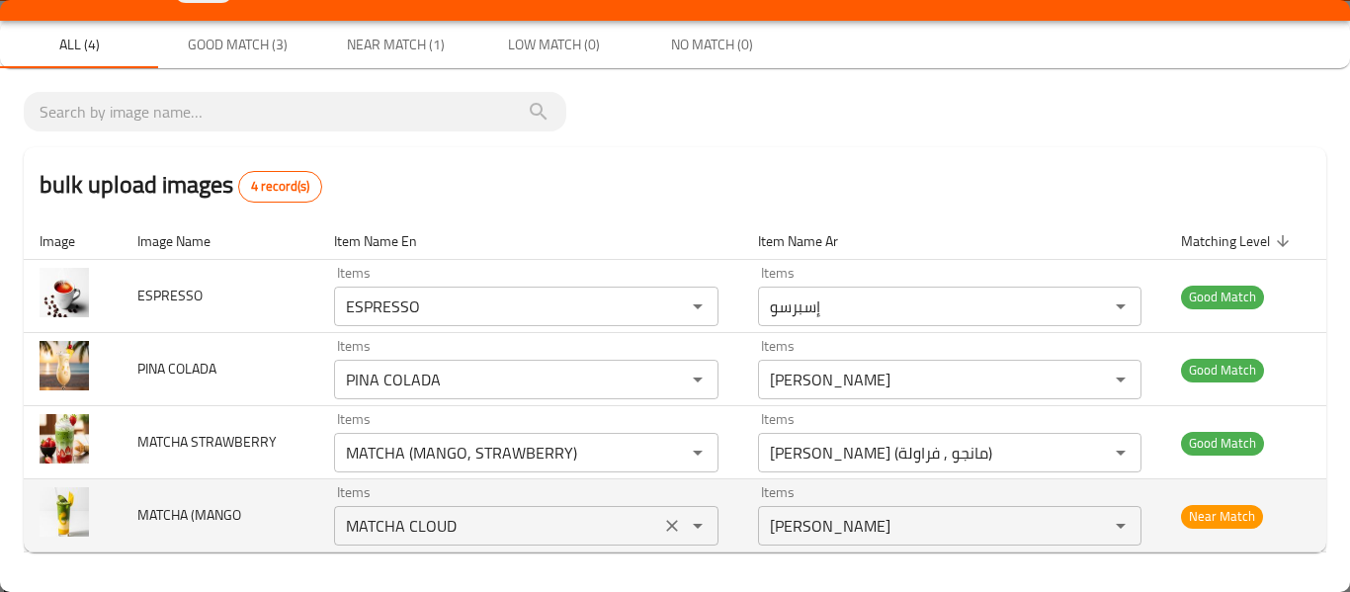
click at [509, 515] on \(MANGO "MATCHA CLOUD" at bounding box center [497, 526] width 314 height 28
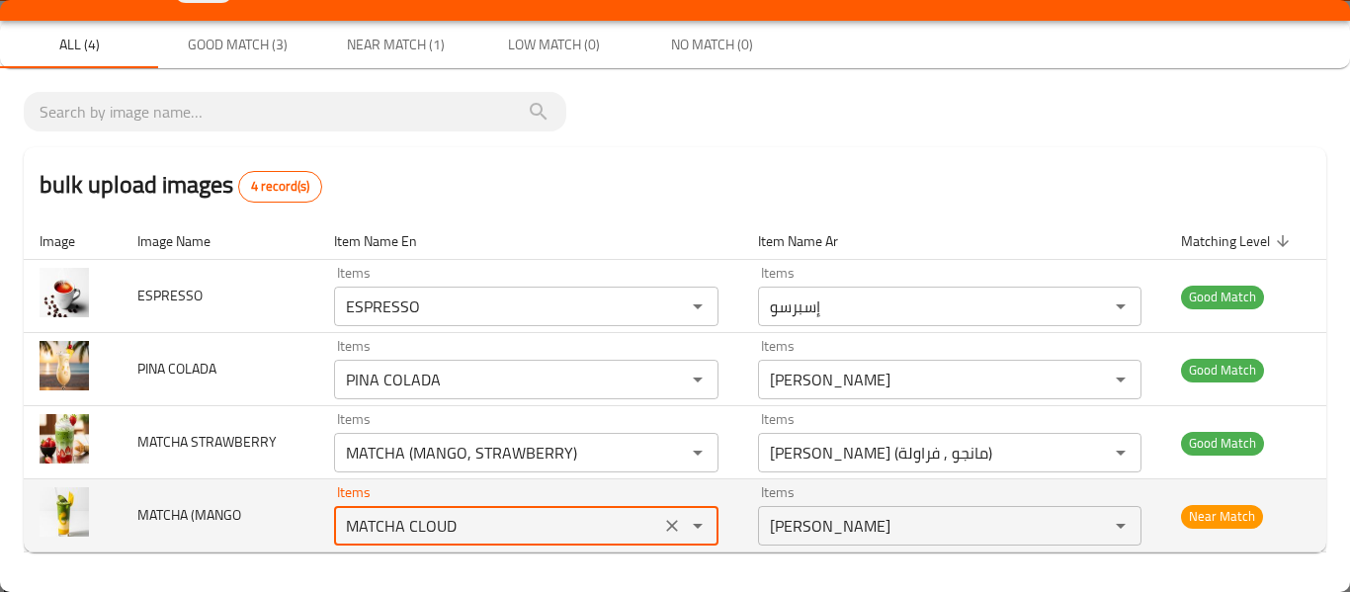
click at [435, 519] on \(MANGO "MATCHA CLOUD" at bounding box center [497, 526] width 314 height 28
click at [427, 526] on \(MANGO "MATCHA CLOUD" at bounding box center [497, 526] width 314 height 28
drag, startPoint x: 465, startPoint y: 526, endPoint x: 504, endPoint y: 526, distance: 38.5
click at [504, 526] on \(MANGO "MATCHA CLOUD" at bounding box center [497, 526] width 314 height 28
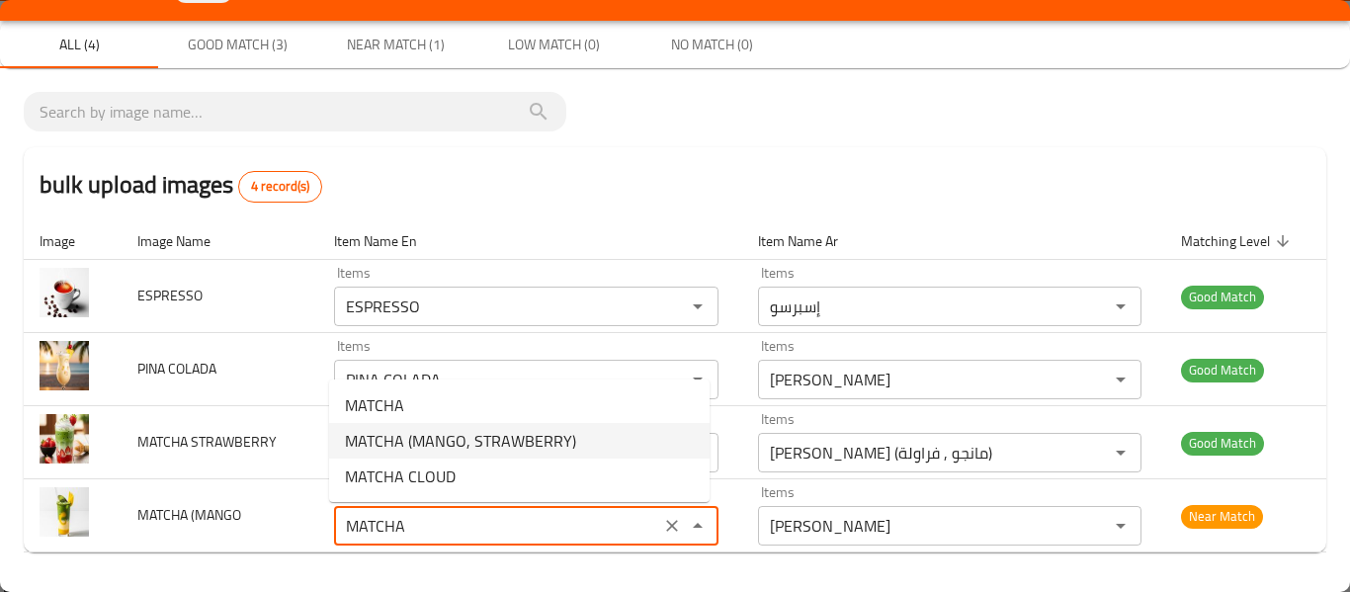
click at [513, 433] on span "MATCHA (MANGO, STRAWBERRY)" at bounding box center [460, 441] width 231 height 24
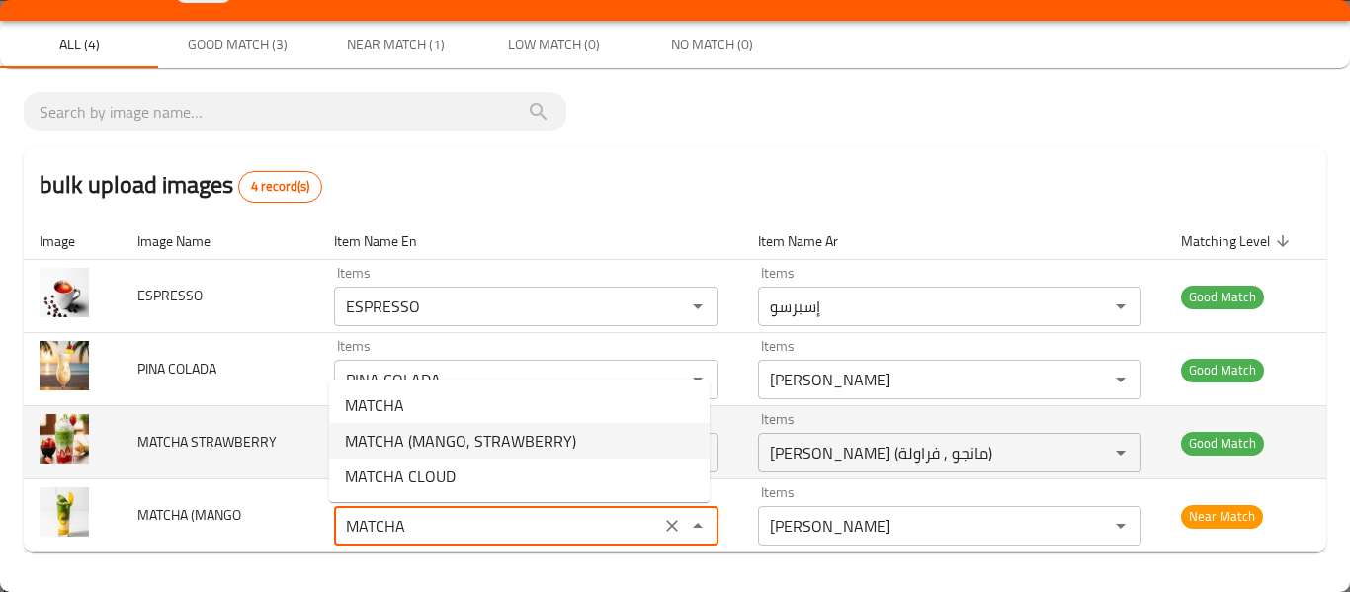
type \(MANGO "MATCHA (MANGO, STRAWBERRY)"
type \(MANGO-ar "ماتشا (مانجو , فراولة)"
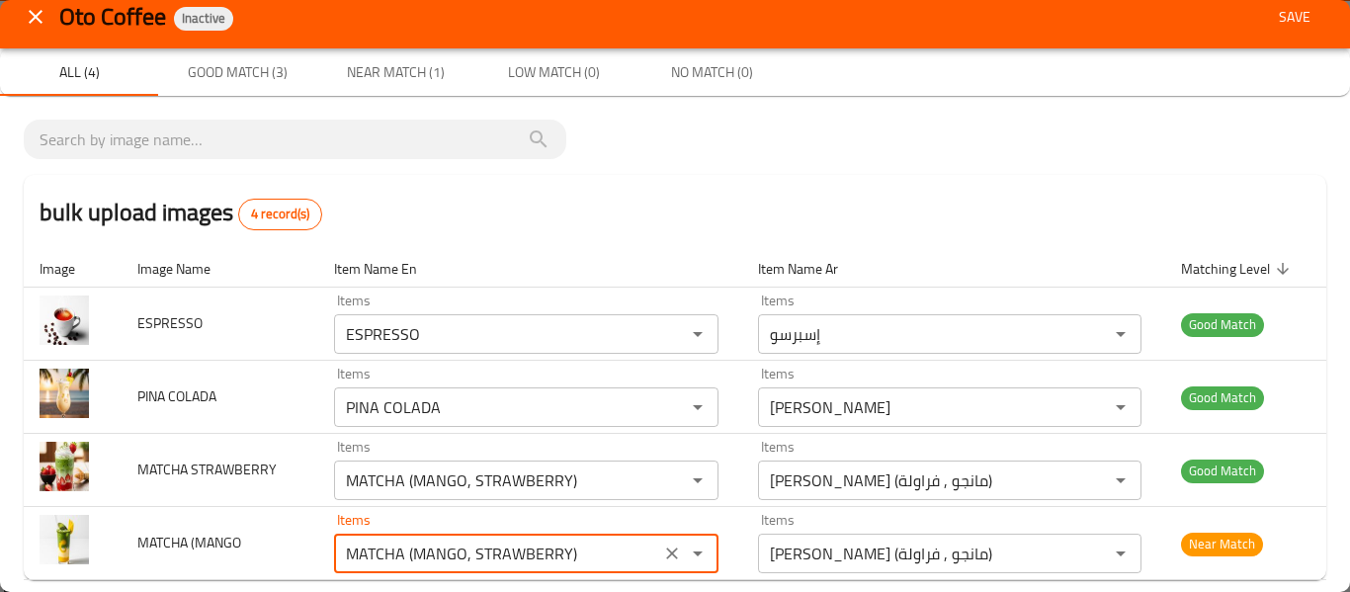
scroll to position [0, 0]
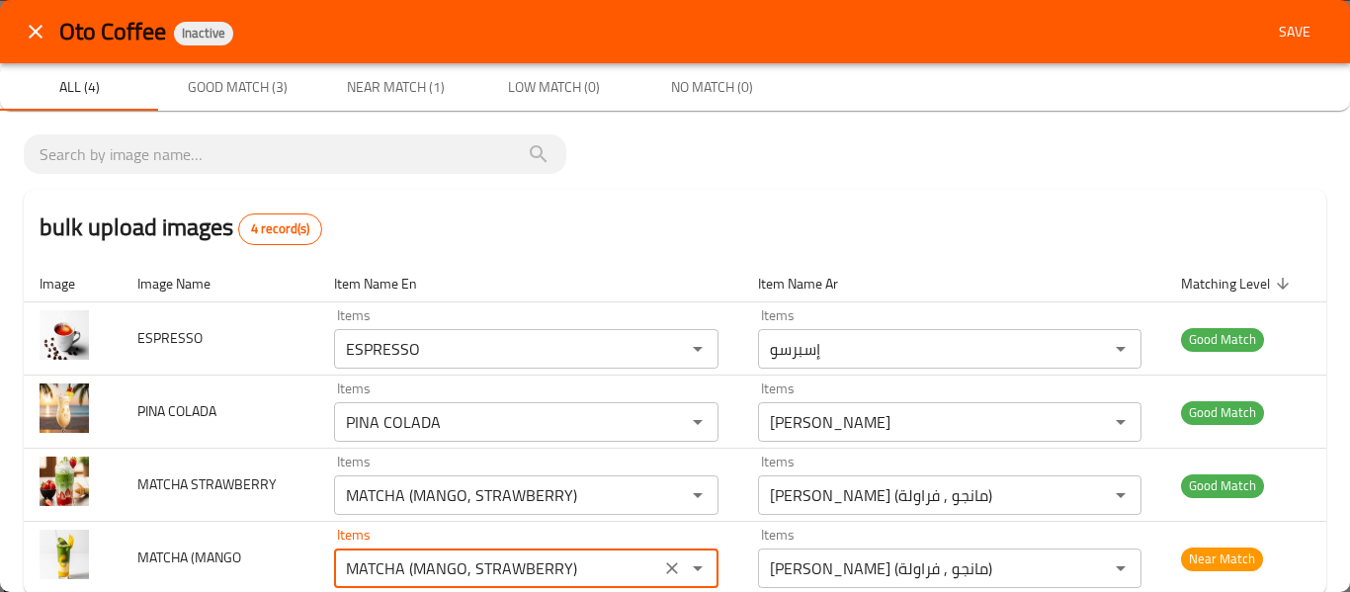
type \(MANGO "MATCHA (MANGO, STRAWBERRY)"
click at [1279, 41] on span "Save" at bounding box center [1294, 32] width 47 height 25
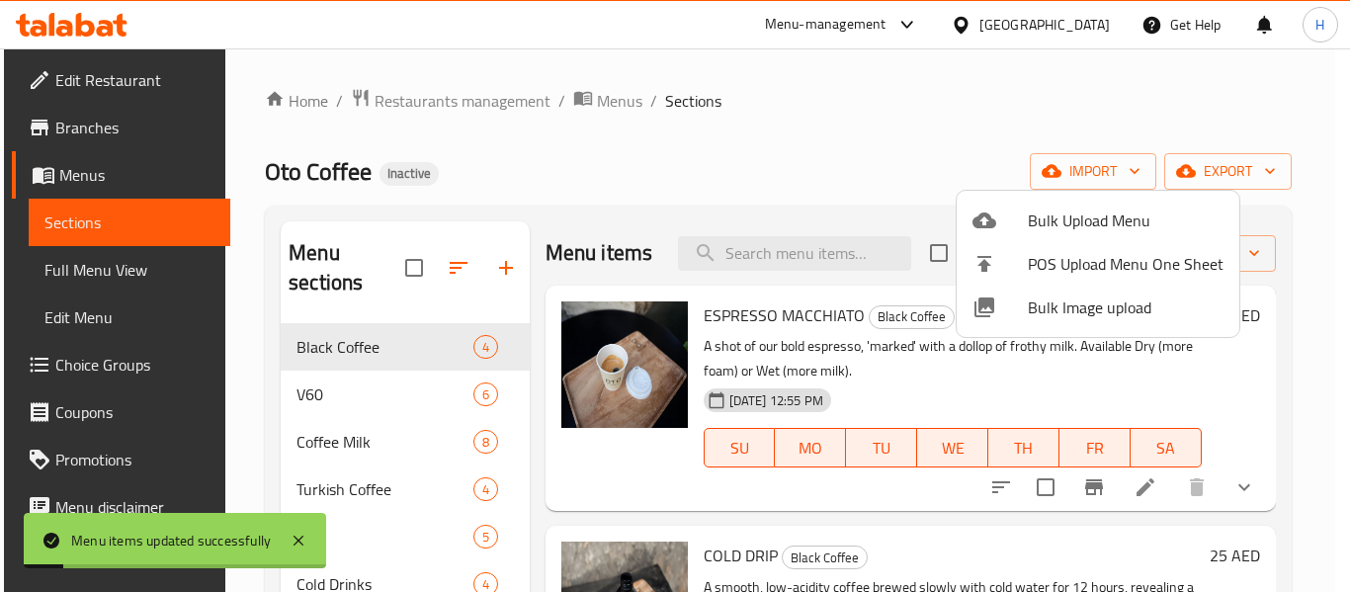
click at [130, 272] on div at bounding box center [675, 296] width 1350 height 592
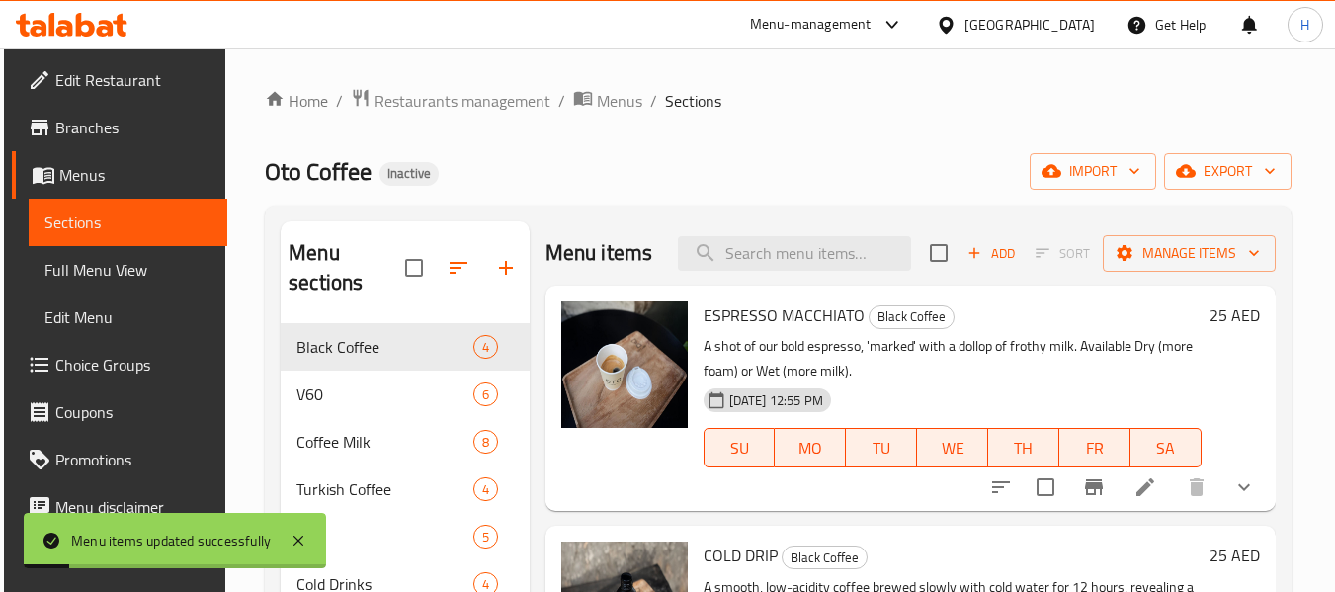
click at [130, 272] on span "Full Menu View" at bounding box center [127, 270] width 167 height 24
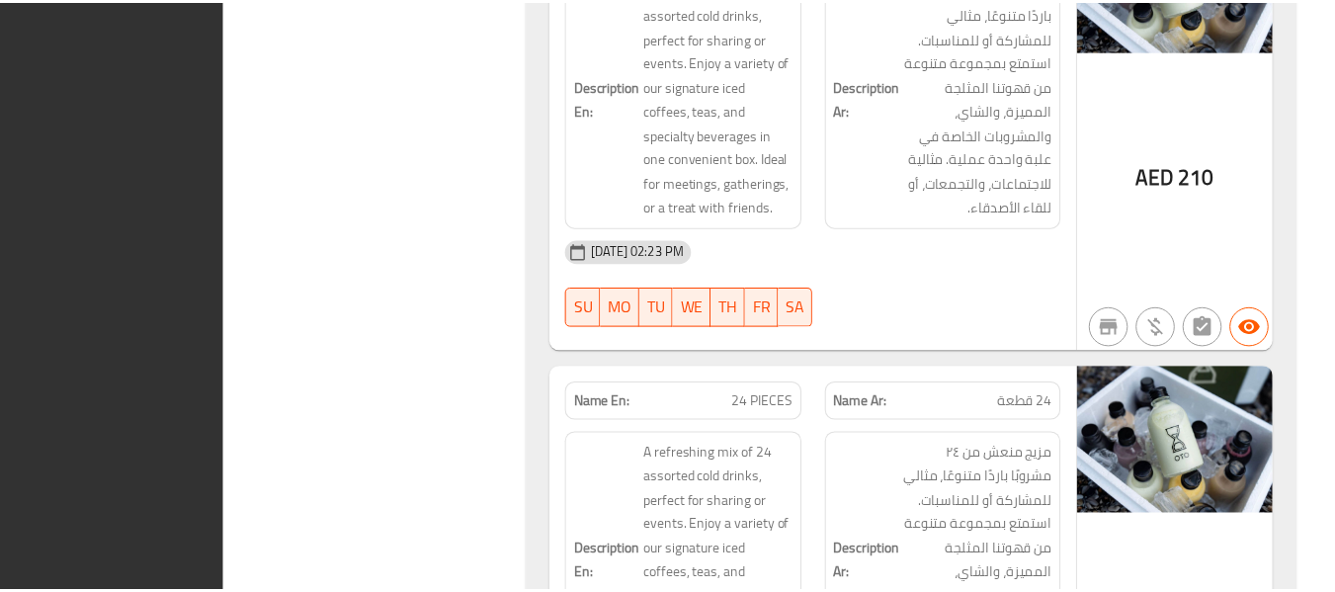
scroll to position [19106, 0]
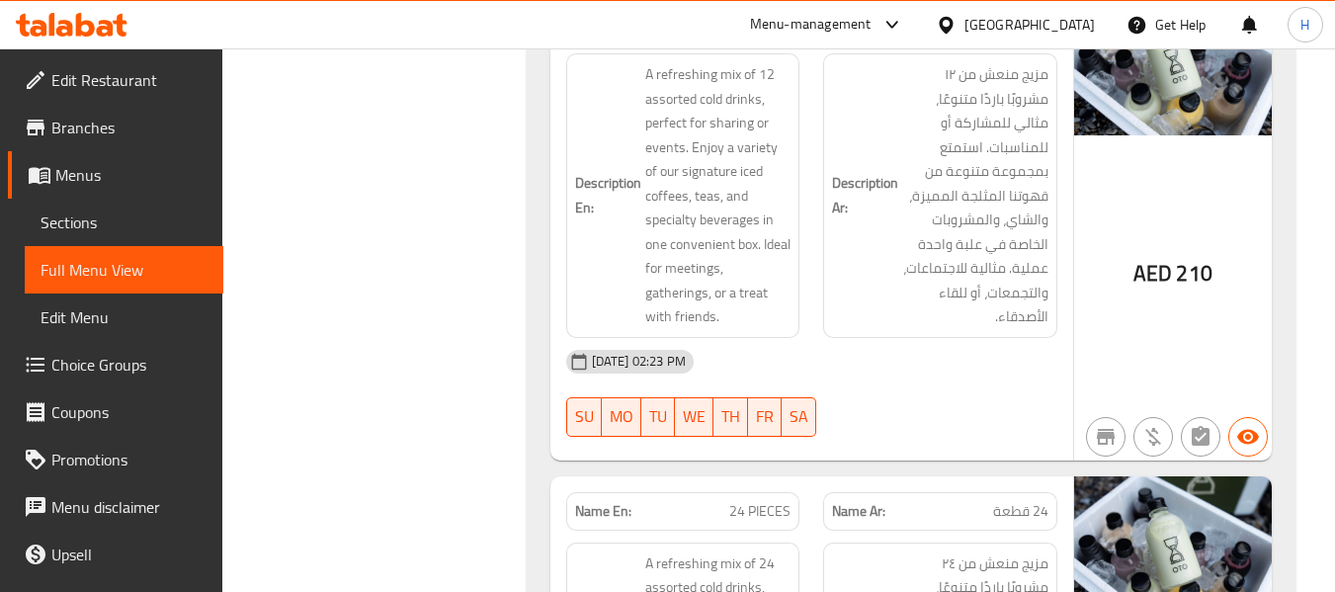
click at [1018, 8] on div "[GEOGRAPHIC_DATA]" at bounding box center [1015, 24] width 191 height 47
click at [1009, 24] on div "[GEOGRAPHIC_DATA]" at bounding box center [1029, 25] width 130 height 22
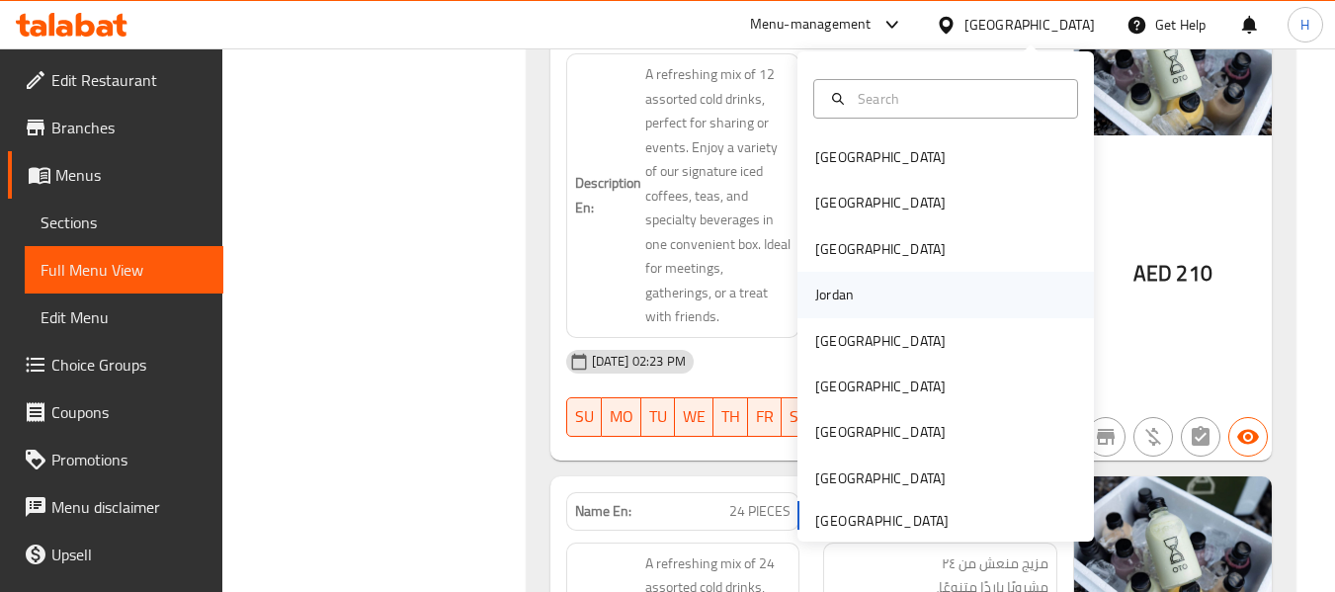
click at [874, 299] on div "Jordan" at bounding box center [945, 294] width 296 height 45
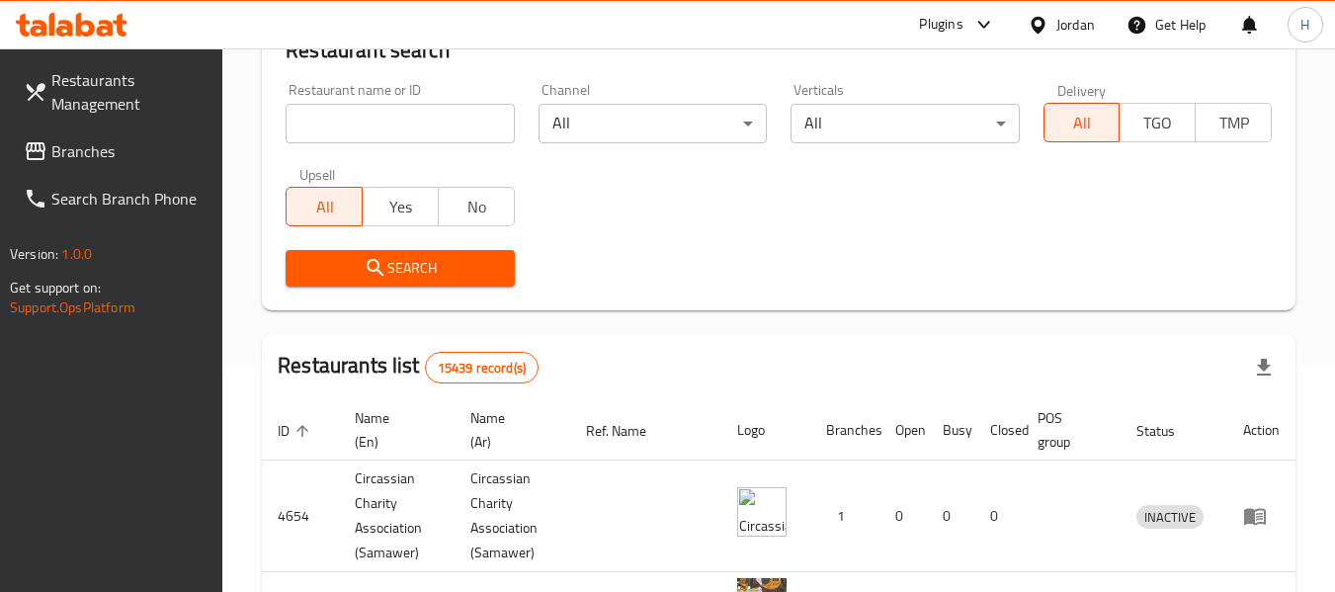
scroll to position [264, 0]
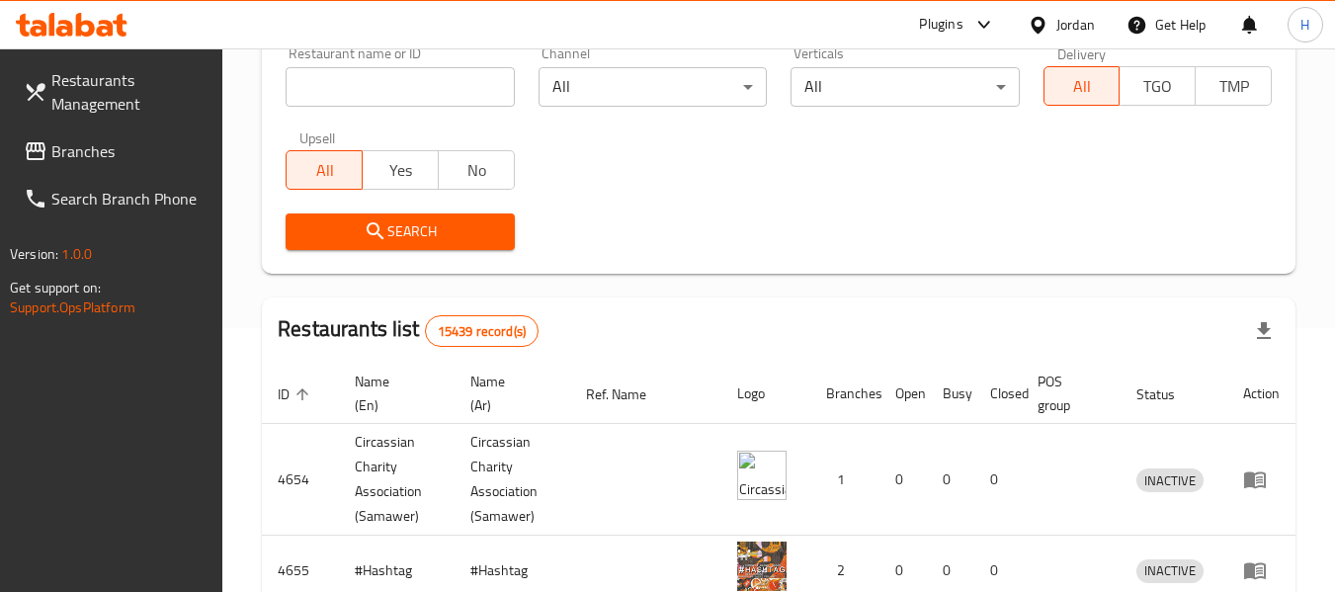
click at [109, 131] on link "Branches" at bounding box center [115, 150] width 215 height 47
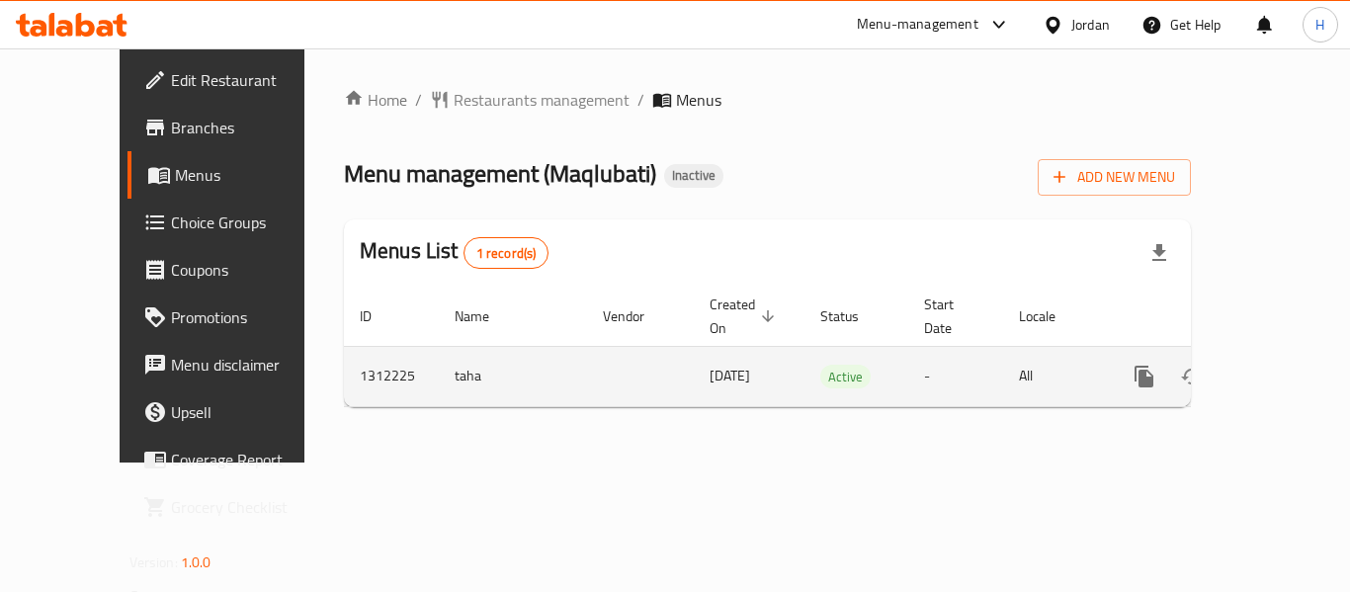
click at [1275, 365] on icon "enhanced table" at bounding box center [1287, 377] width 24 height 24
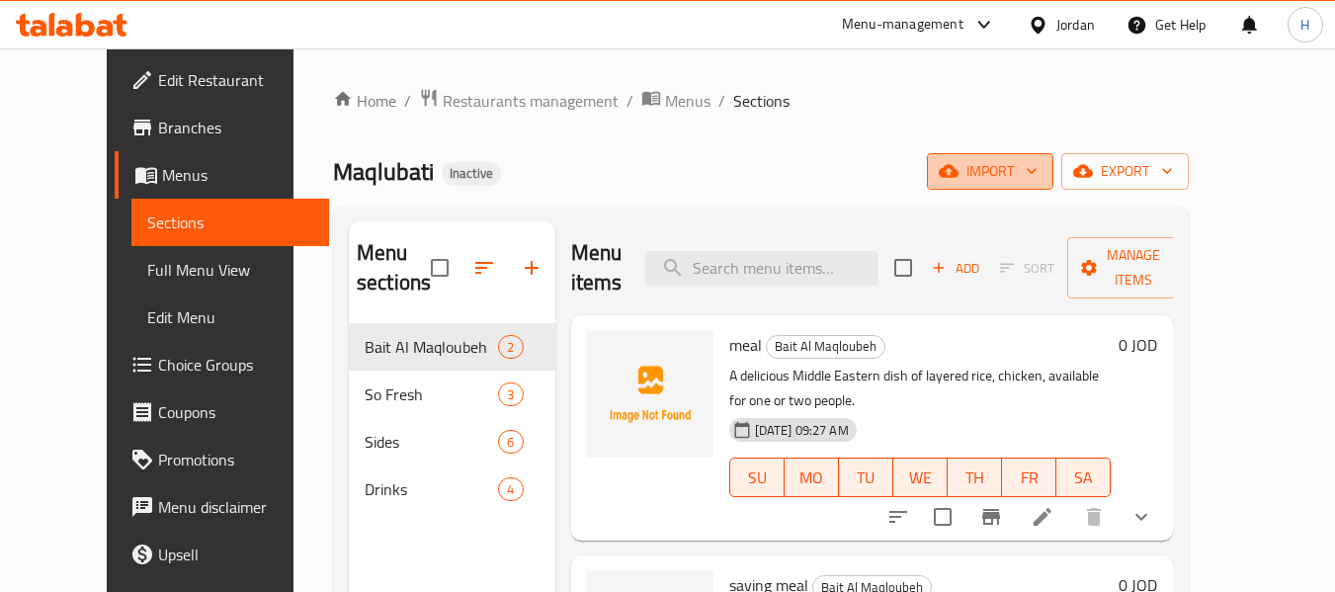
click at [1038, 175] on span "import" at bounding box center [990, 171] width 95 height 25
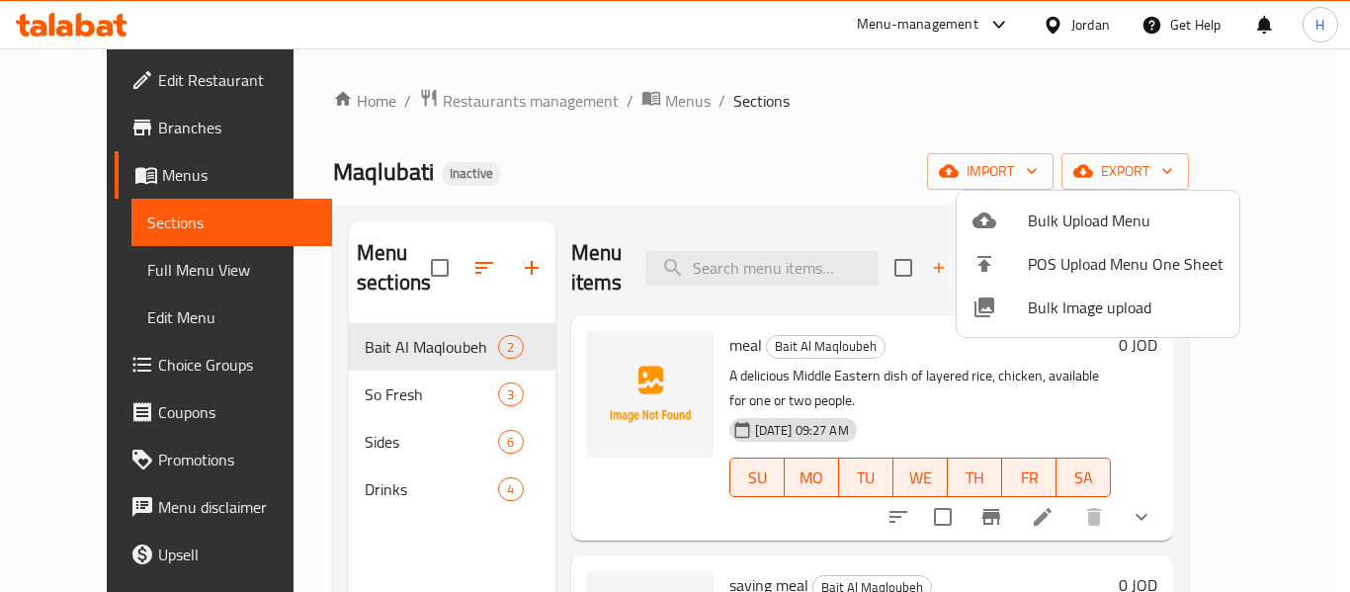
click at [1041, 303] on span "Bulk Image upload" at bounding box center [1126, 307] width 196 height 24
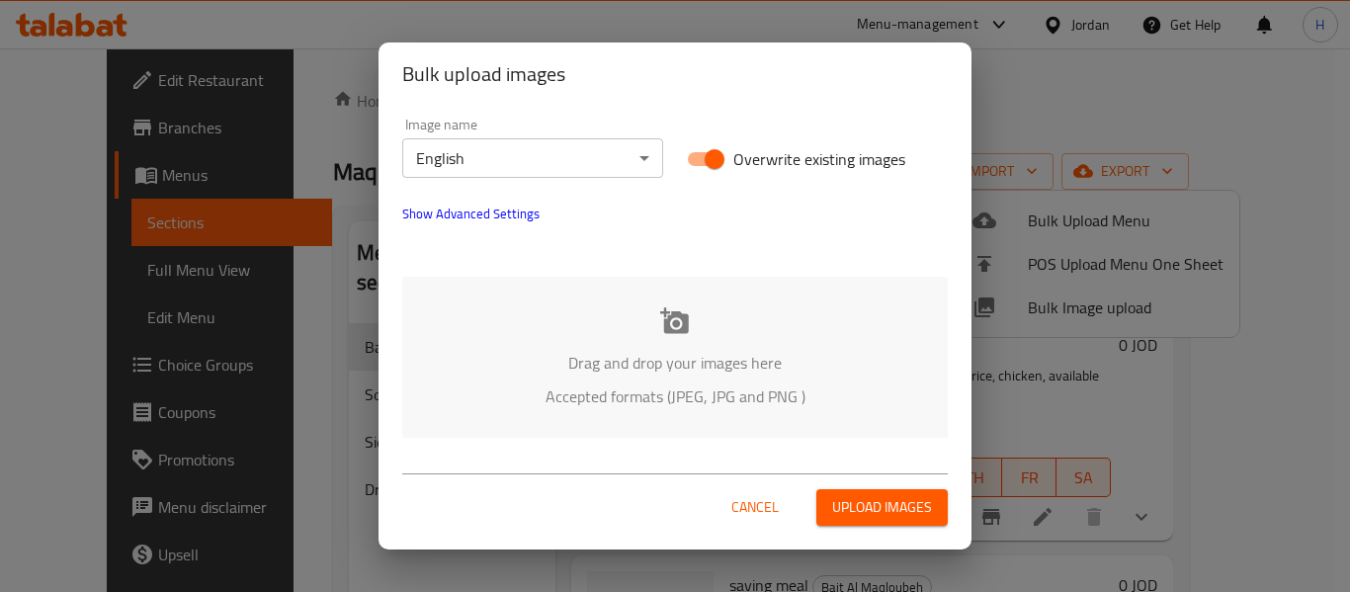
click at [753, 372] on p "Drag and drop your images here" at bounding box center [675, 363] width 486 height 24
click at [606, 334] on div "Drag and drop your images here Accepted formats (JPEG, JPG and PNG )" at bounding box center [674, 357] width 545 height 161
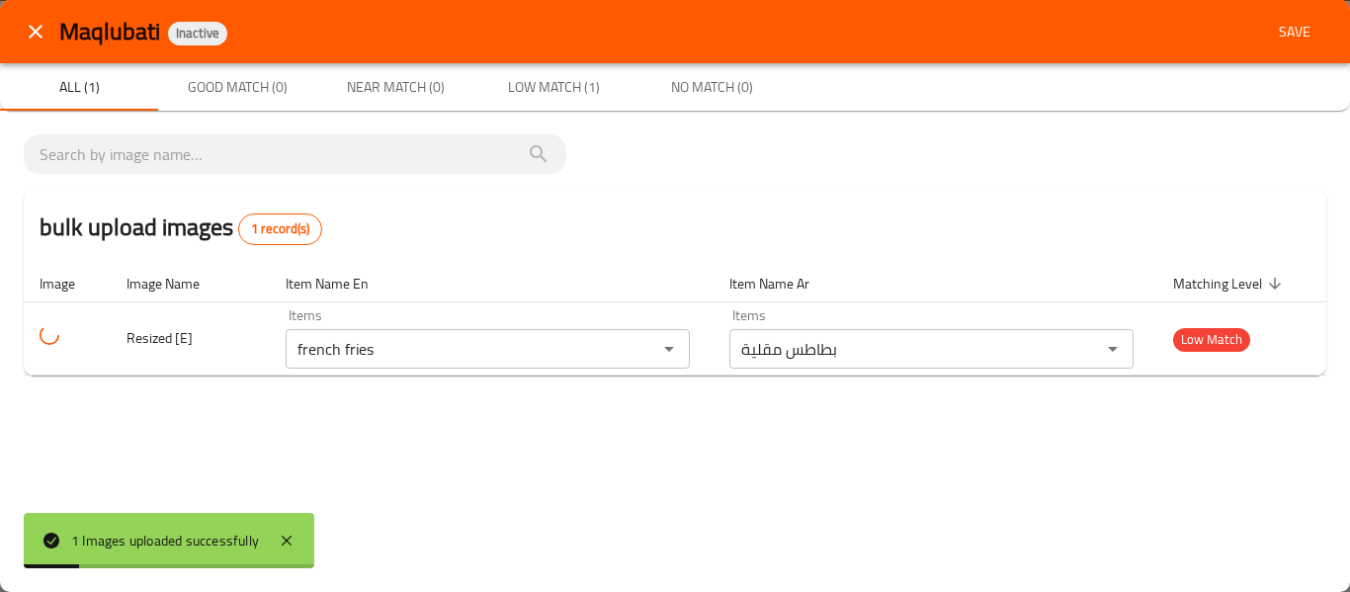
click at [51, 45] on button "close" at bounding box center [35, 31] width 47 height 47
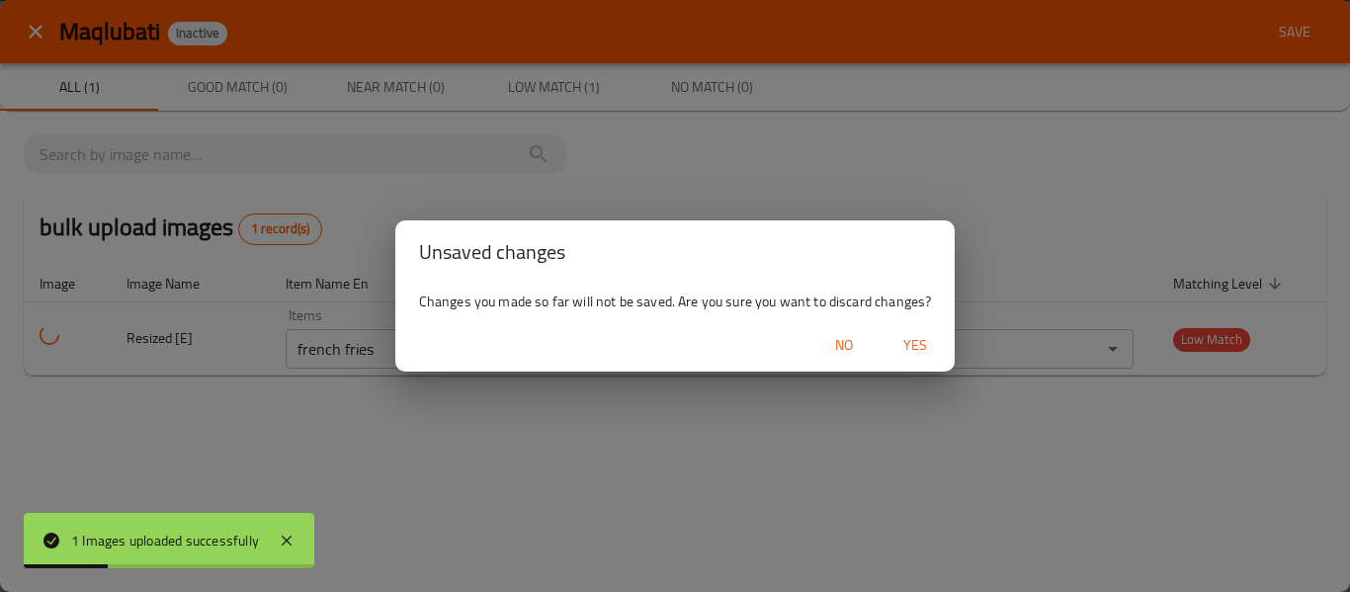
click at [910, 342] on span "Yes" at bounding box center [914, 345] width 47 height 25
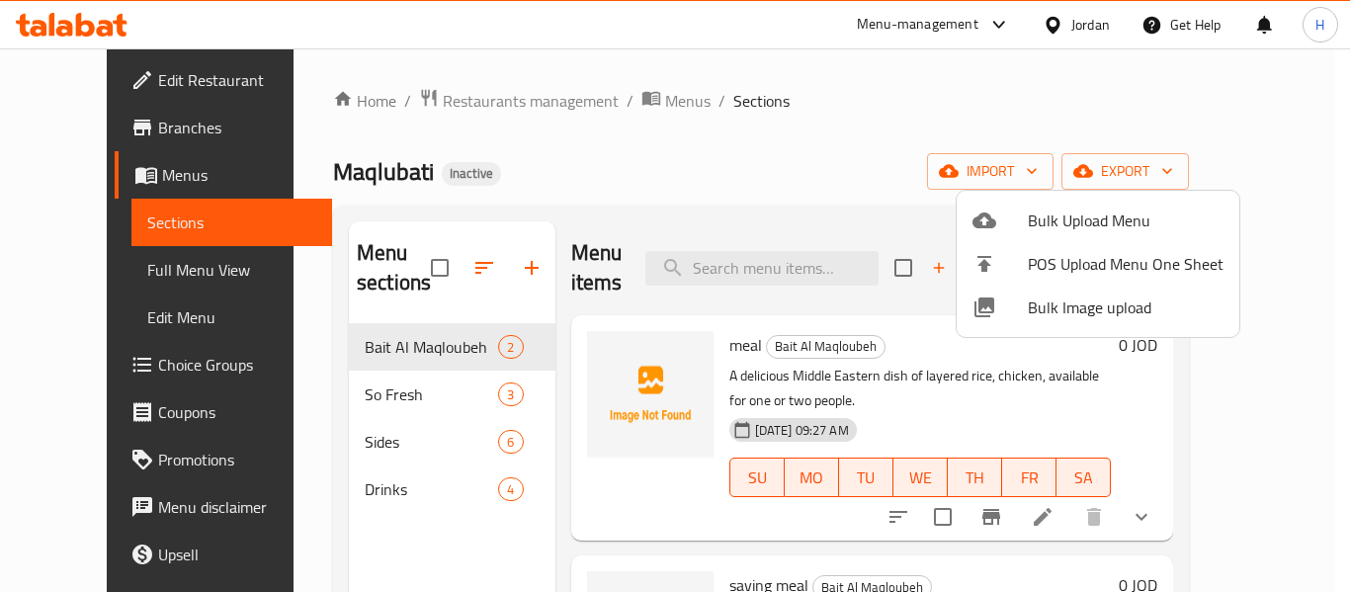
click at [1066, 301] on span "Bulk Image upload" at bounding box center [1126, 307] width 196 height 24
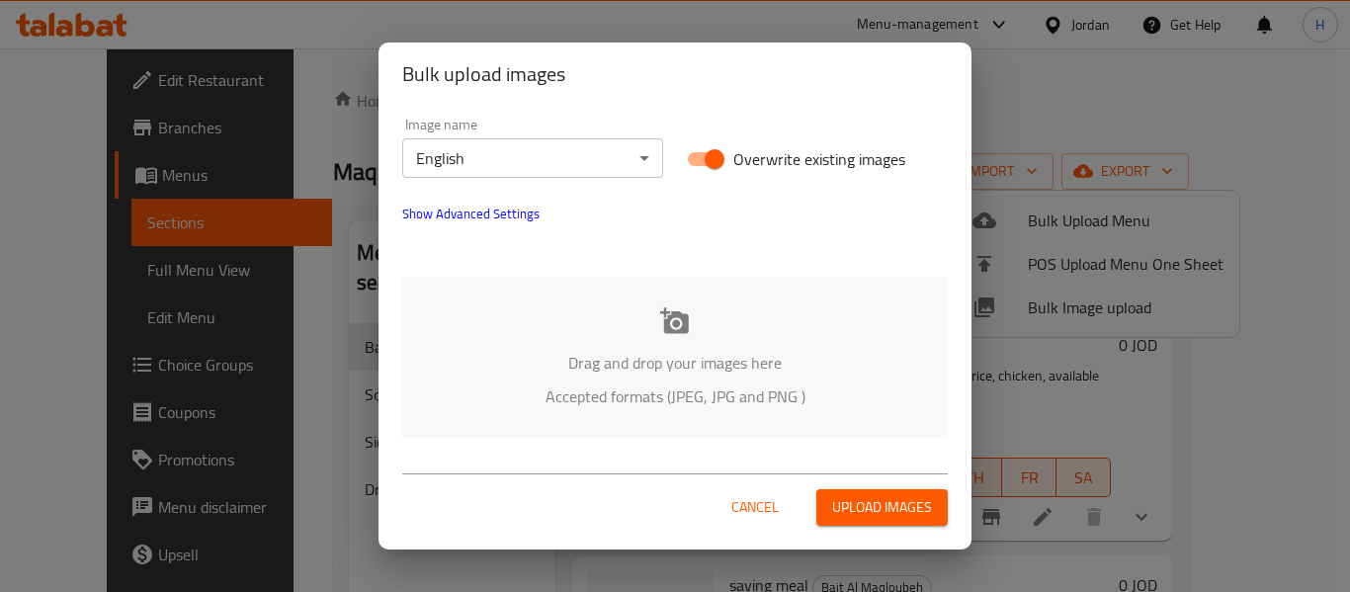
click at [1066, 301] on div "Bulk upload images Image name English ​ Overwrite existing images Show Advanced…" at bounding box center [675, 296] width 1350 height 592
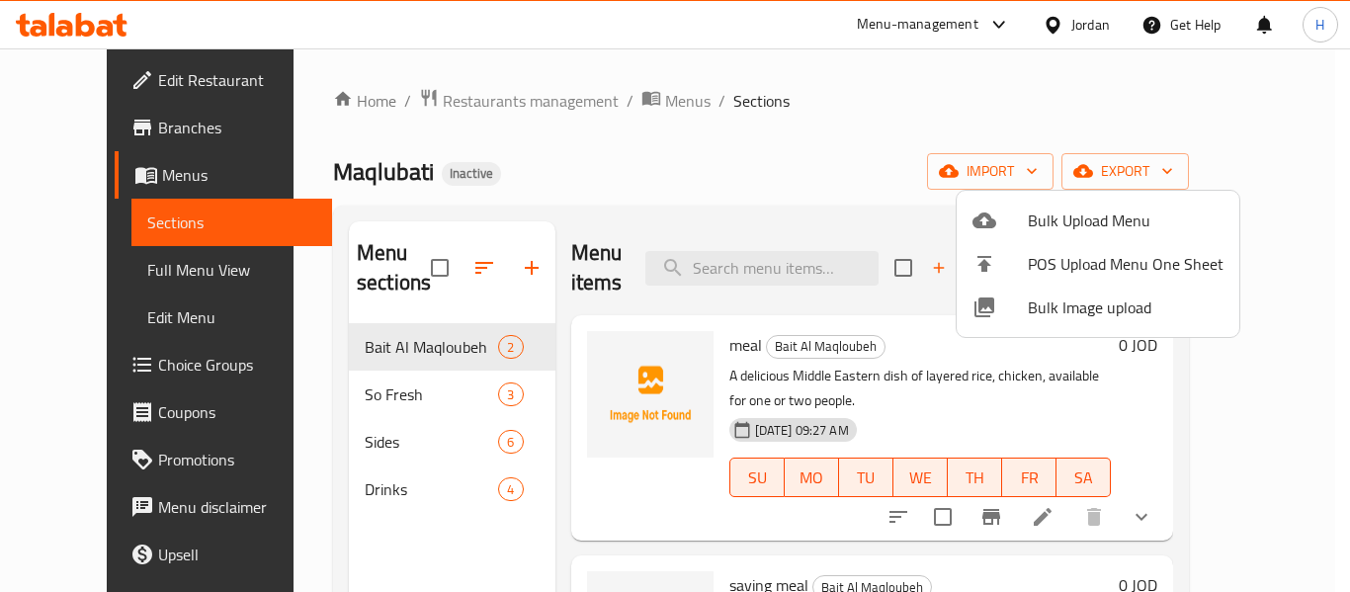
click at [1065, 295] on span "Bulk Image upload" at bounding box center [1126, 307] width 196 height 24
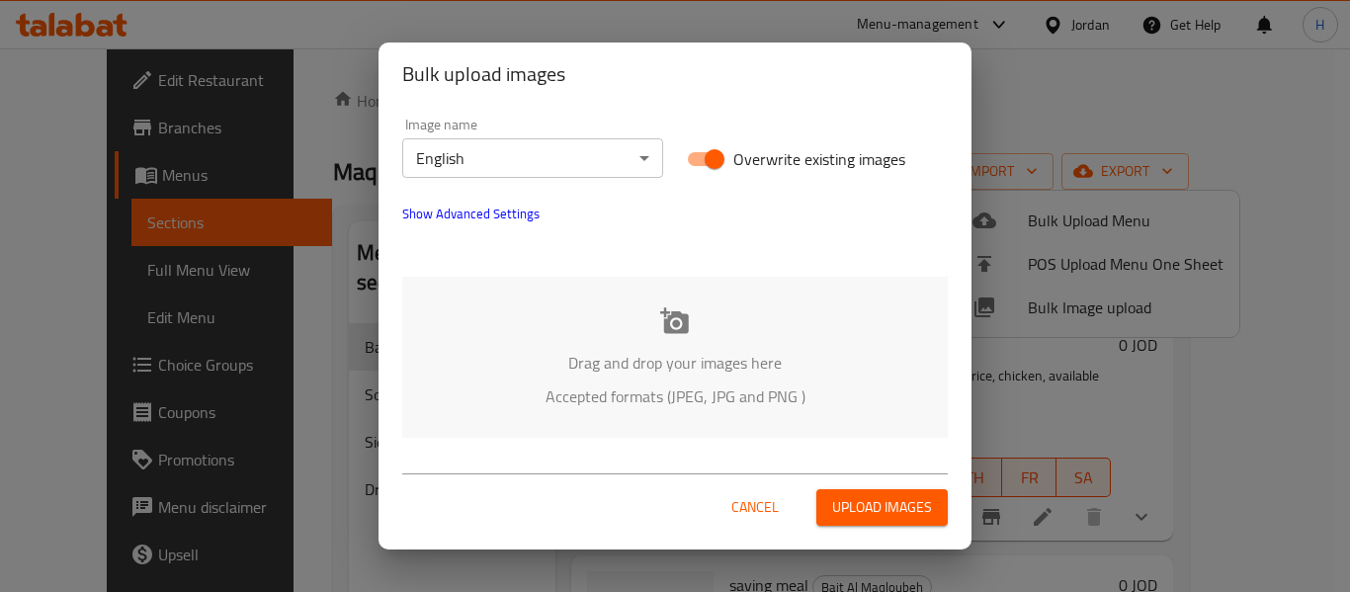
click at [592, 338] on div "Drag and drop your images here Accepted formats (JPEG, JPG and PNG )" at bounding box center [674, 357] width 545 height 161
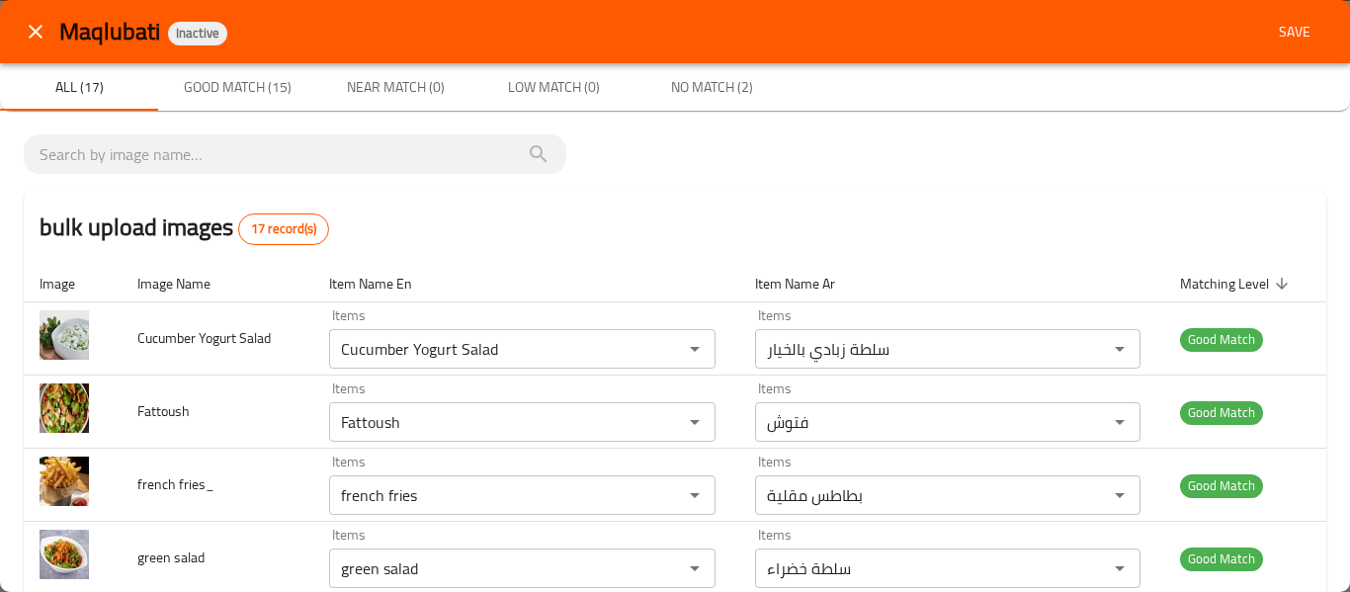
click at [1285, 37] on span "Save" at bounding box center [1294, 32] width 47 height 25
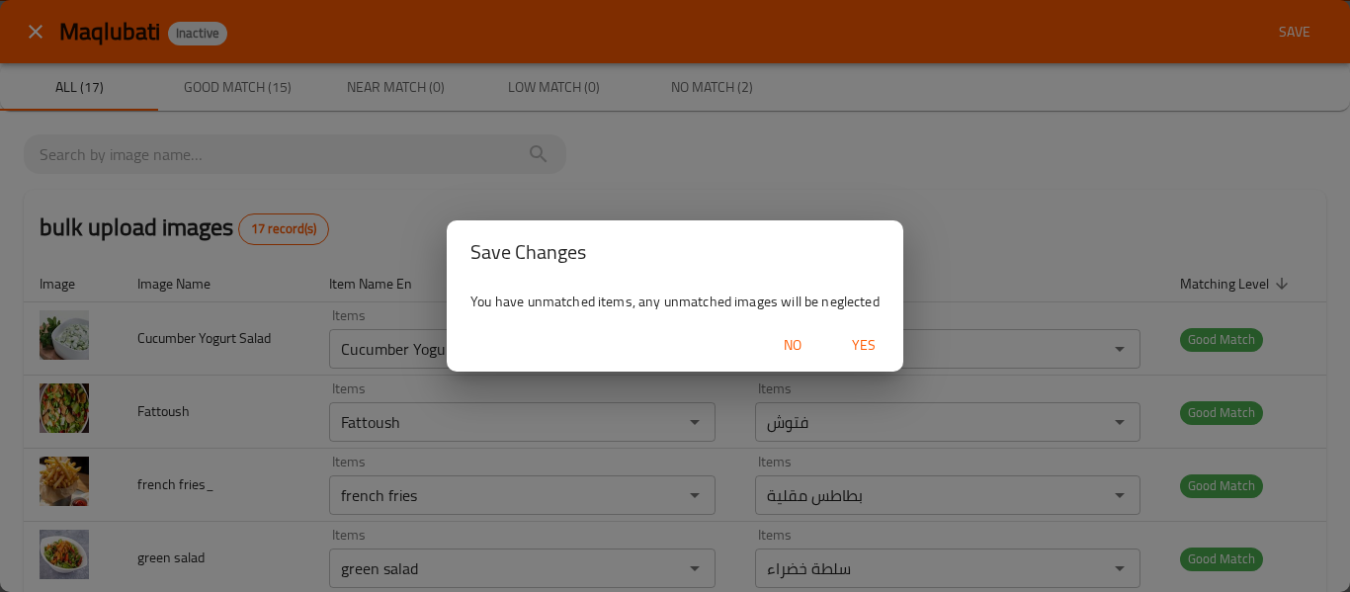
click at [867, 339] on span "Yes" at bounding box center [863, 345] width 47 height 25
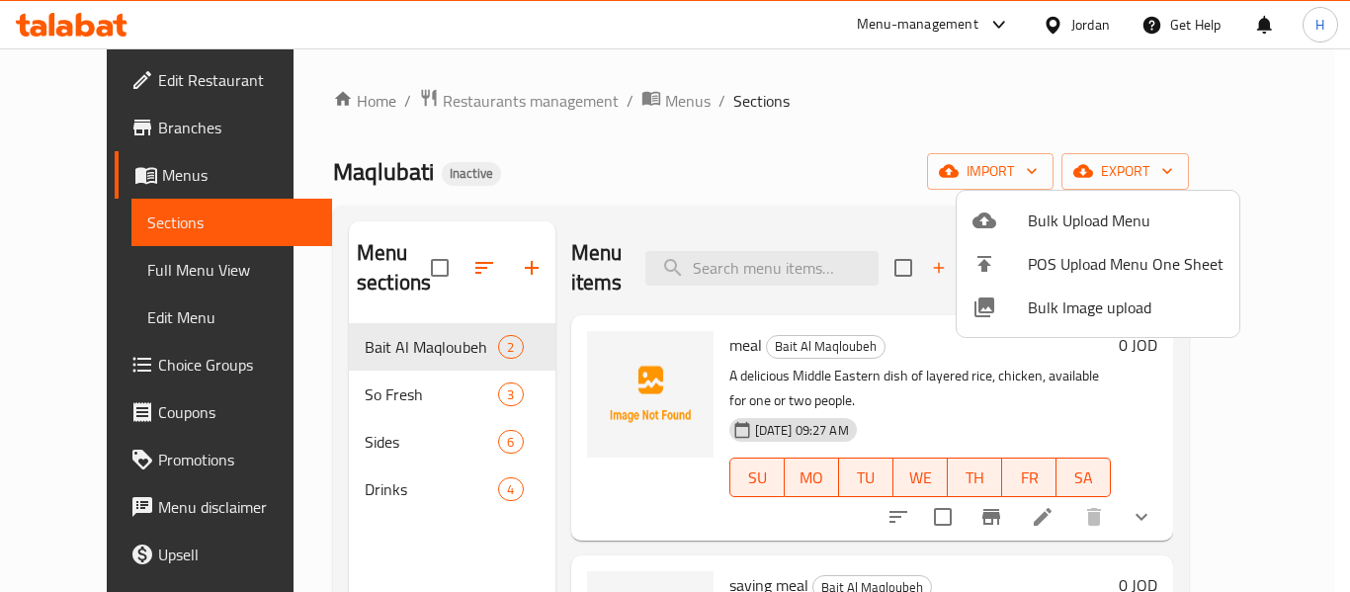
click at [1033, 303] on span "Bulk Image upload" at bounding box center [1126, 307] width 196 height 24
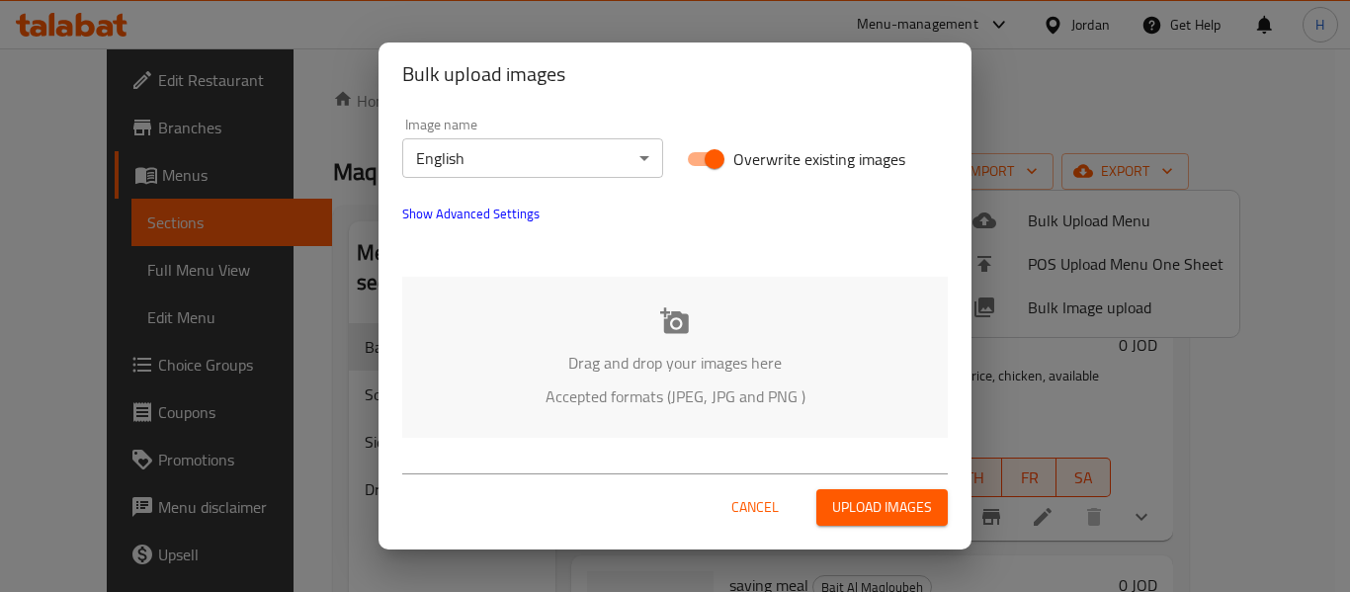
click at [652, 384] on p "Accepted formats (JPEG, JPG and PNG )" at bounding box center [675, 396] width 486 height 24
click at [731, 494] on button "Cancel" at bounding box center [754, 507] width 63 height 37
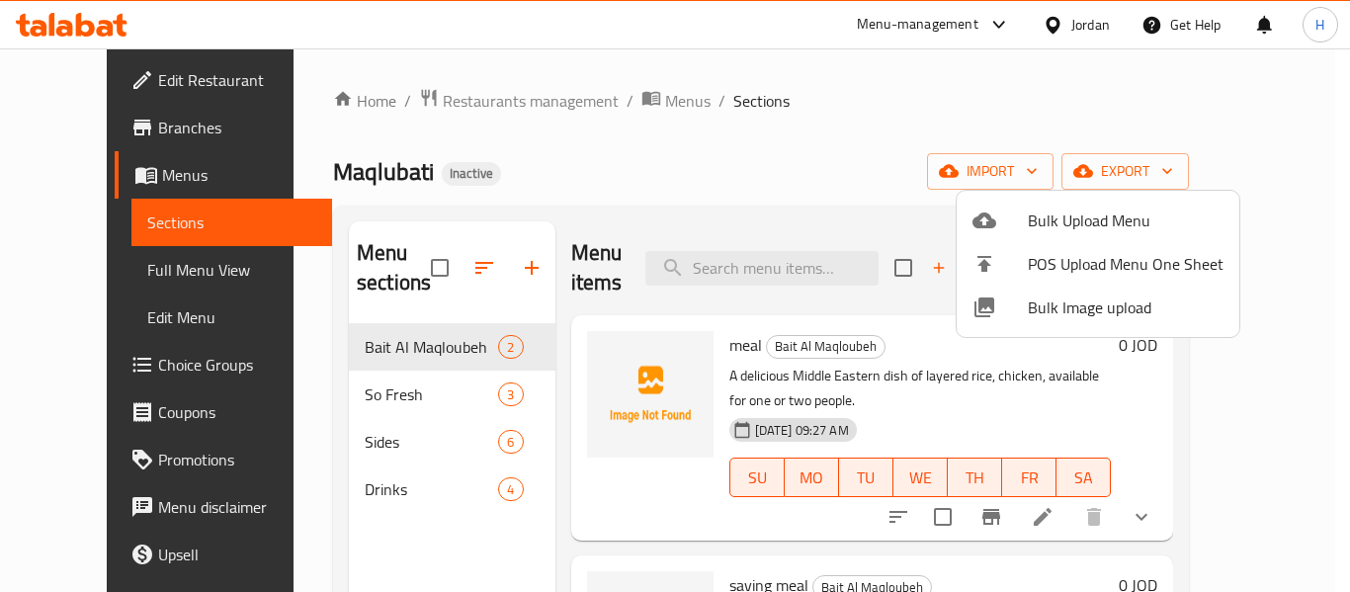
click at [1092, 310] on span "Bulk Image upload" at bounding box center [1126, 307] width 196 height 24
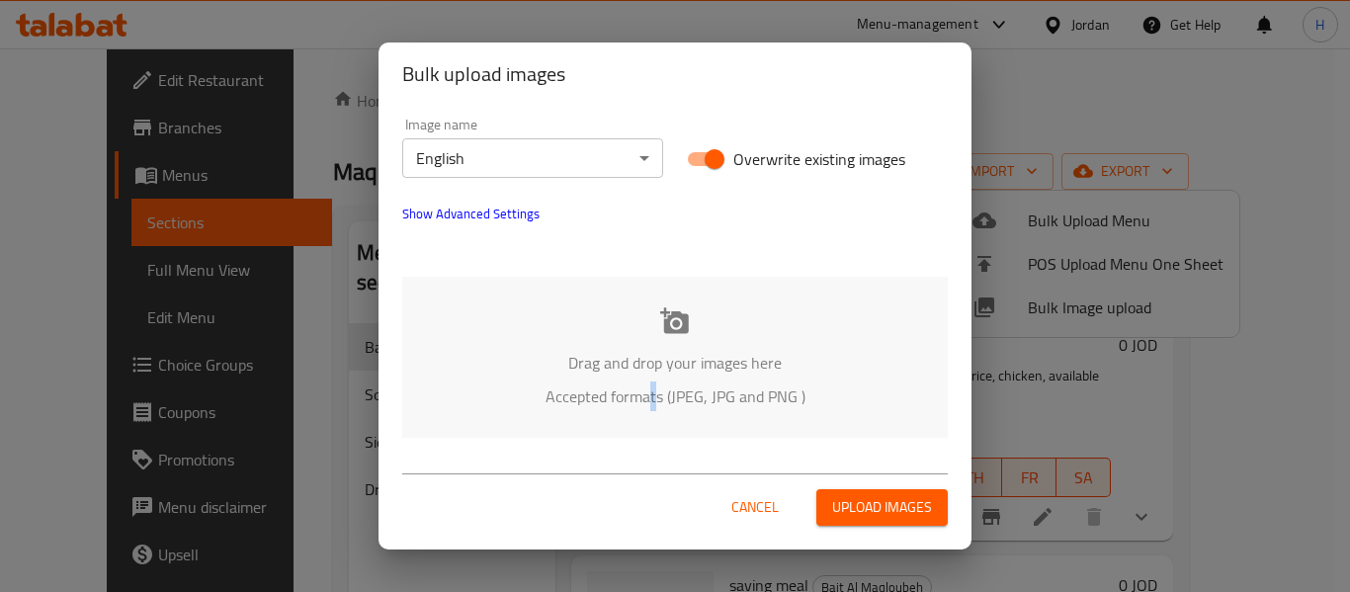
click at [659, 420] on div "Drag and drop your images here Accepted formats (JPEG, JPG and PNG )" at bounding box center [674, 357] width 545 height 161
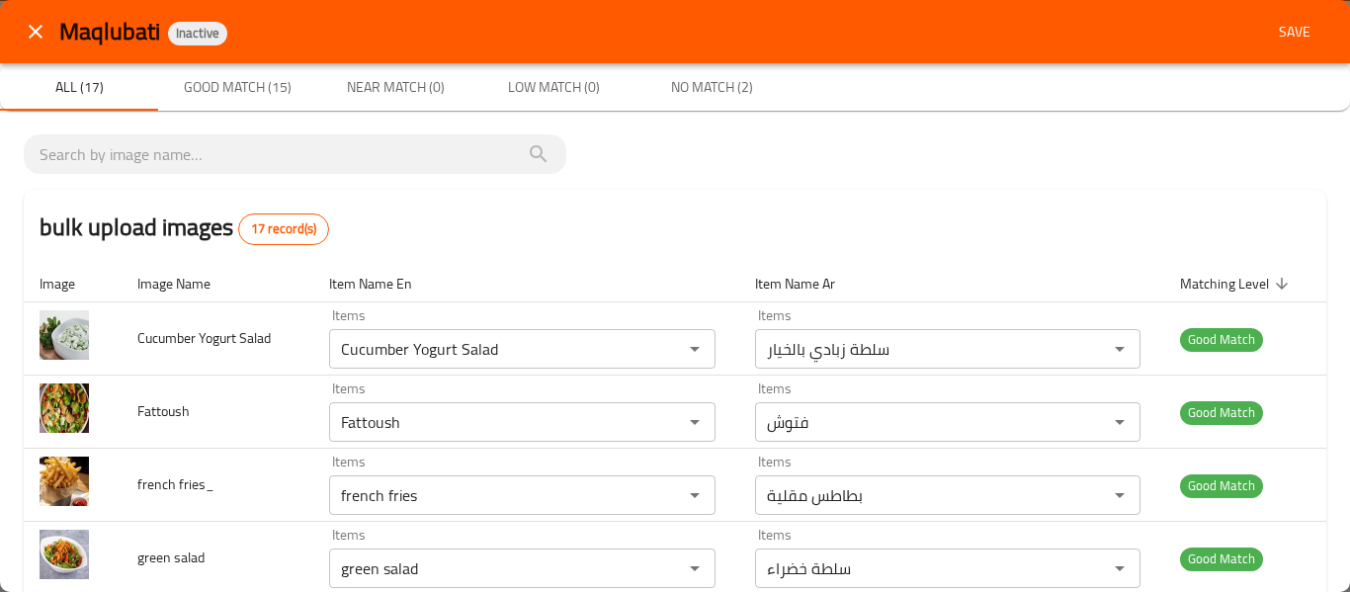
click at [1266, 18] on button "Save" at bounding box center [1294, 32] width 63 height 37
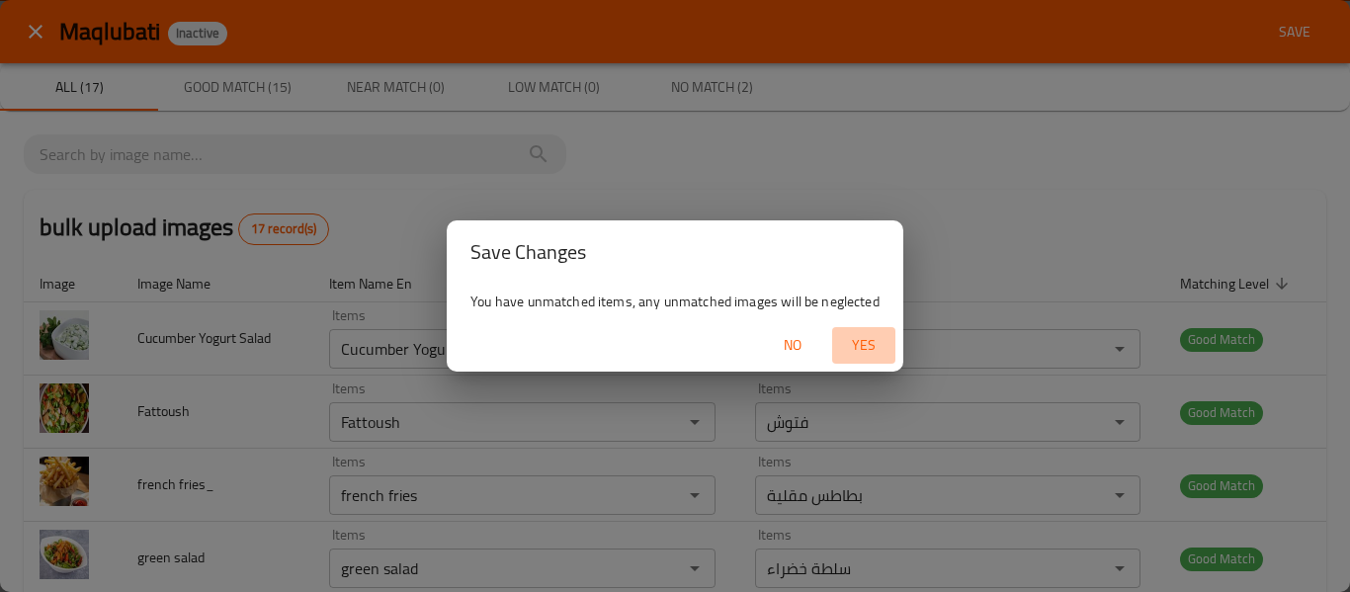
click at [864, 351] on span "Yes" at bounding box center [863, 345] width 47 height 25
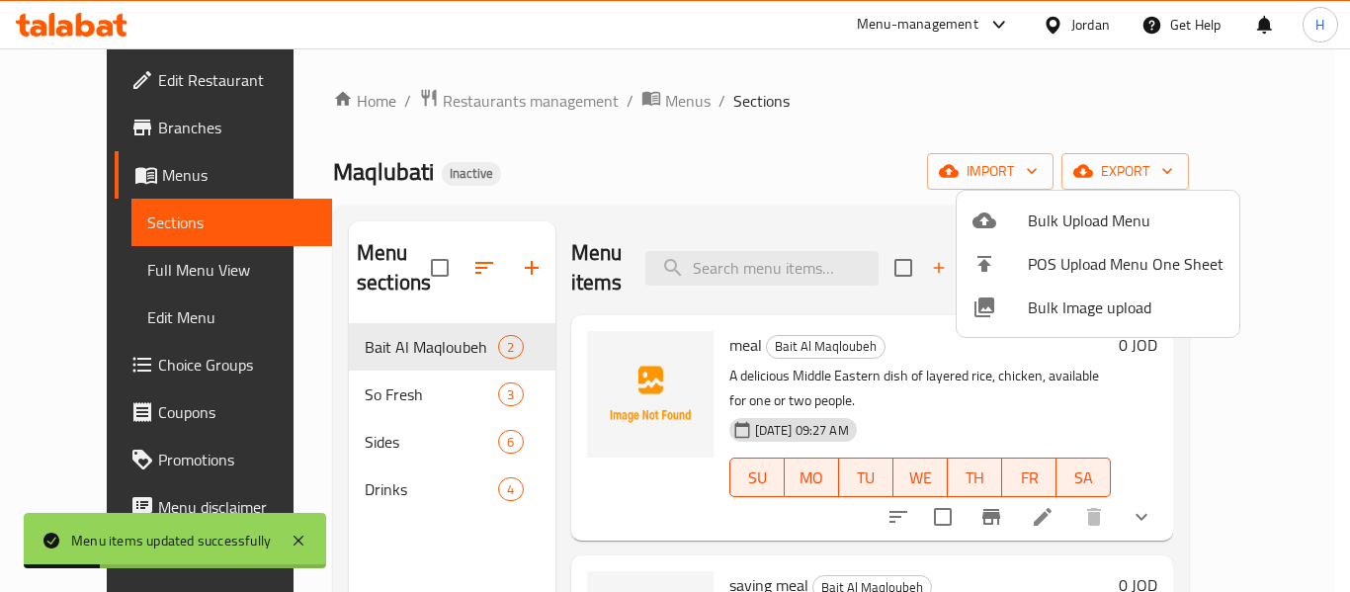
click at [106, 279] on div at bounding box center [675, 296] width 1350 height 592
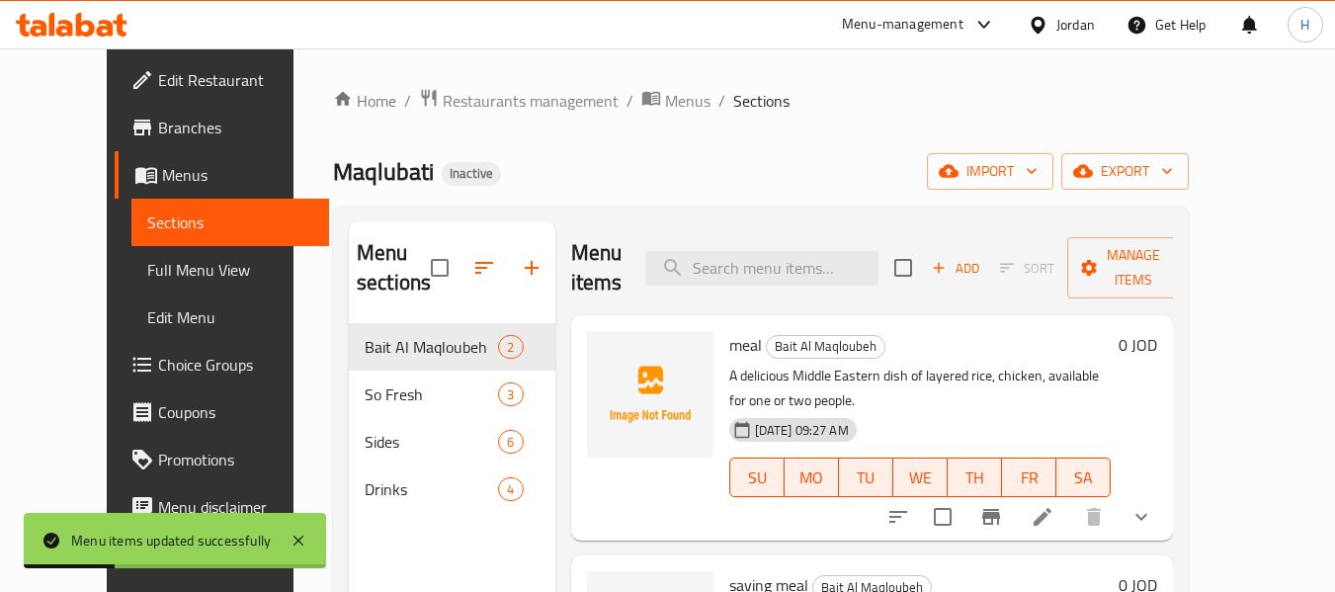
click at [147, 279] on span "Full Menu View" at bounding box center [230, 270] width 167 height 24
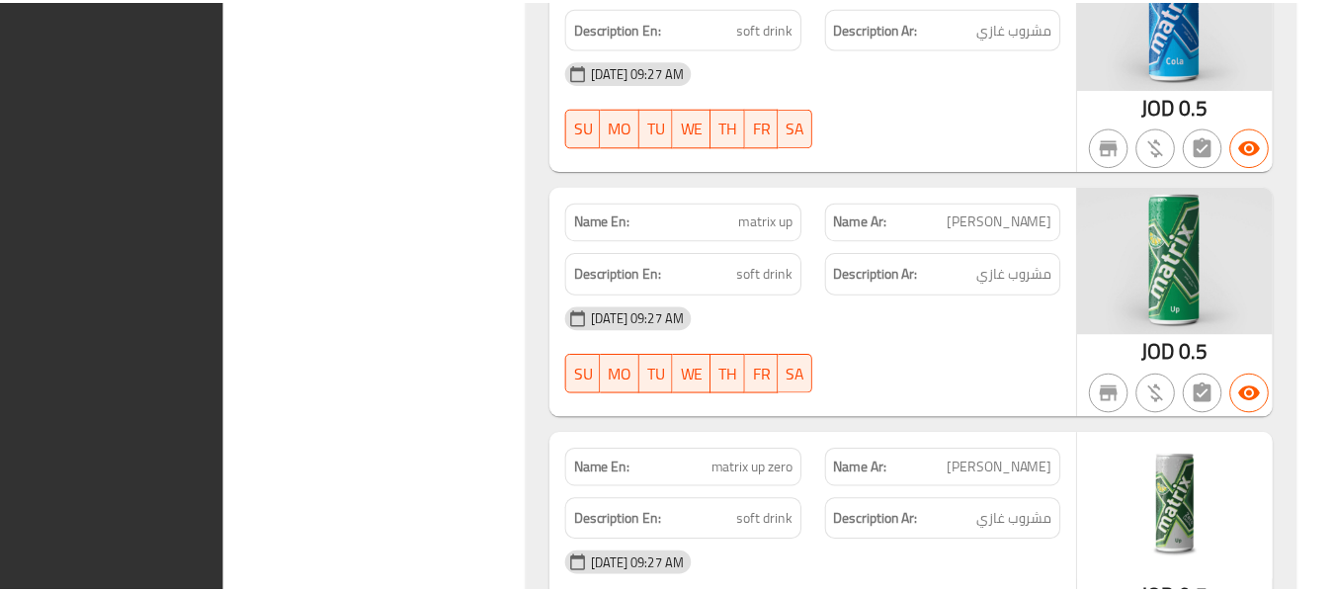
scroll to position [4700, 0]
